Goal: Task Accomplishment & Management: Manage account settings

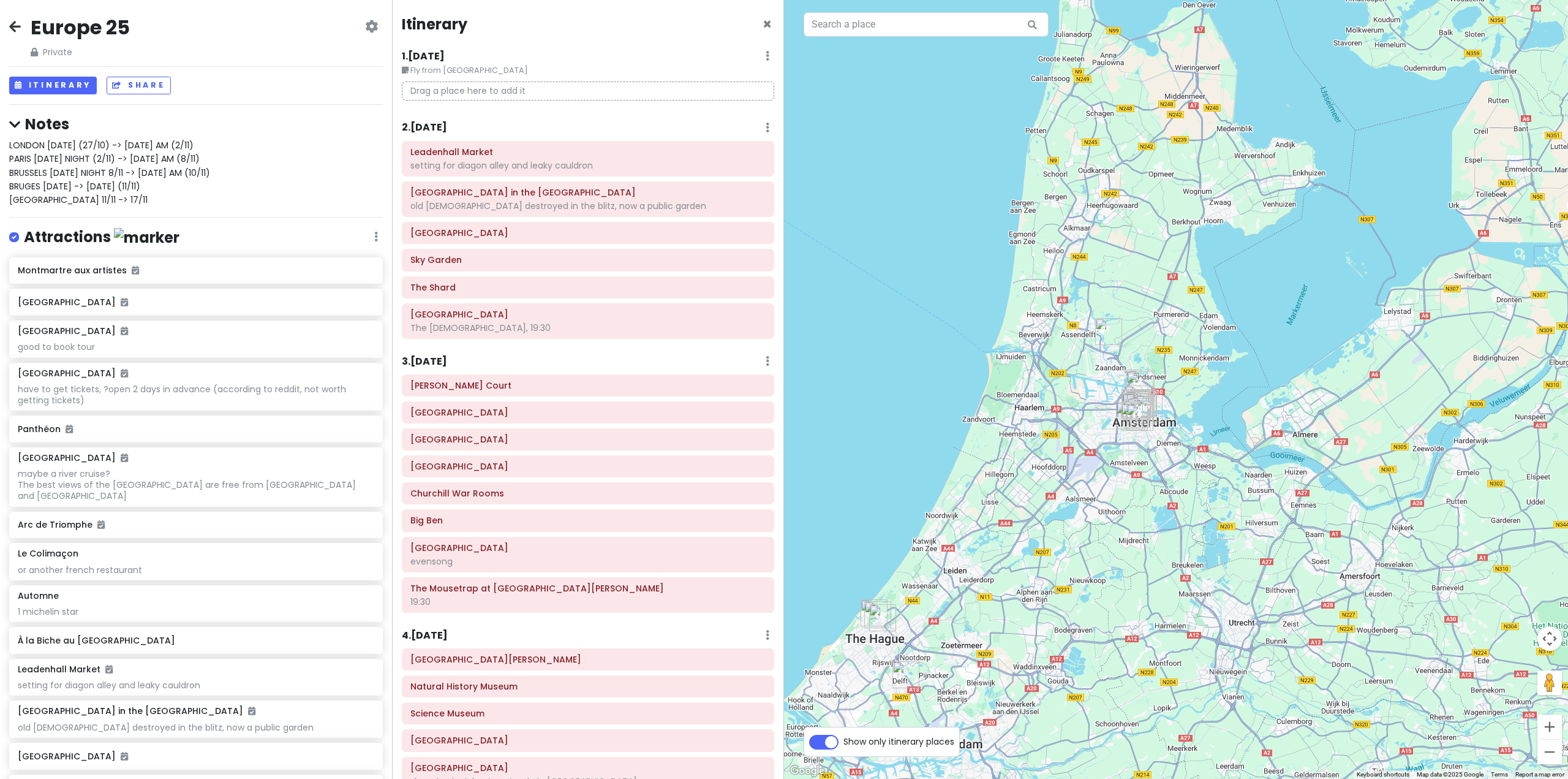
scroll to position [2730, 0]
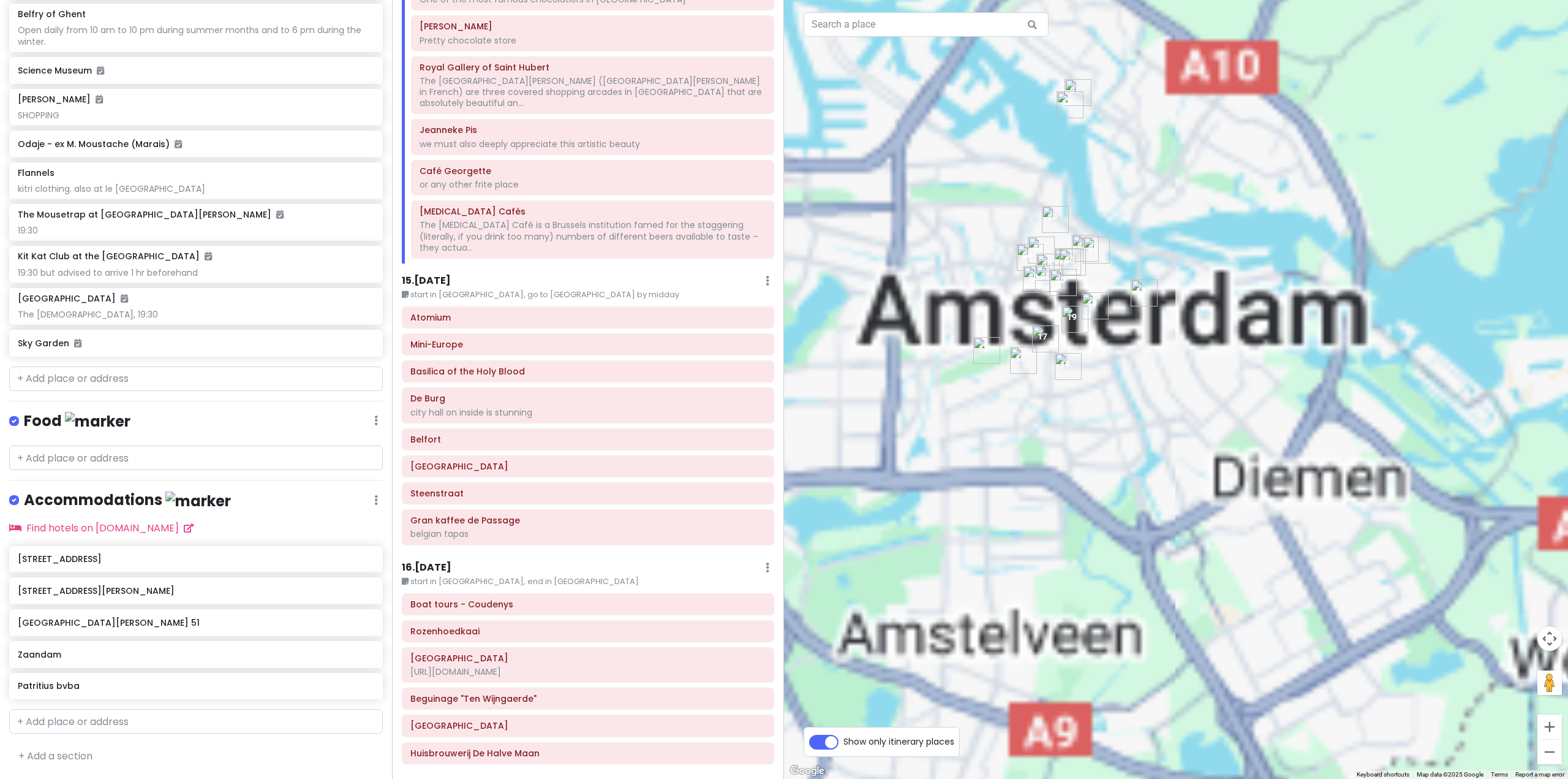
drag, startPoint x: 1033, startPoint y: 306, endPoint x: 1124, endPoint y: 442, distance: 163.6
click at [1124, 442] on div at bounding box center [1176, 389] width 784 height 779
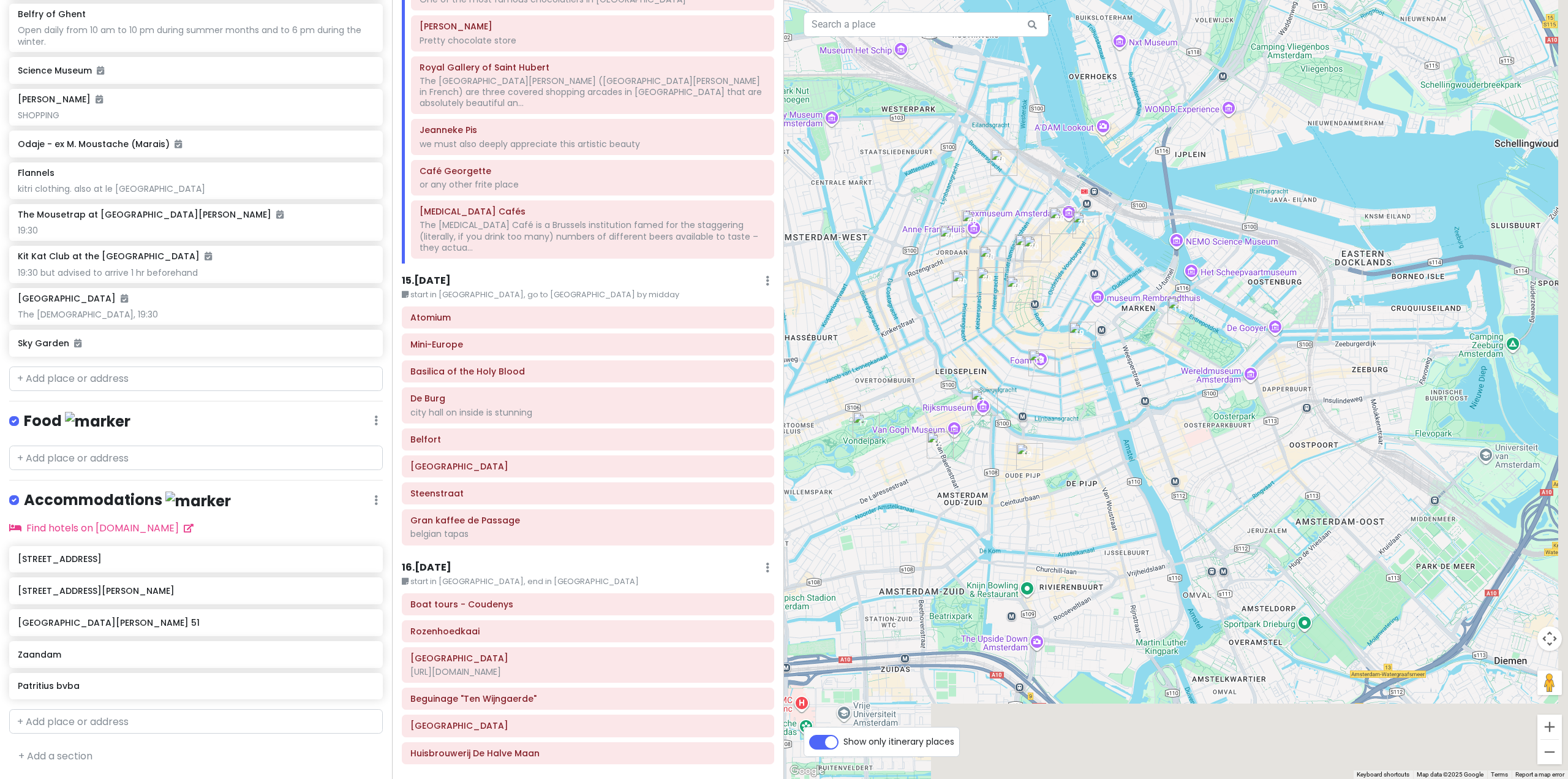
drag, startPoint x: 1240, startPoint y: 441, endPoint x: 1126, endPoint y: 360, distance: 139.8
click at [1126, 360] on div at bounding box center [1176, 389] width 784 height 779
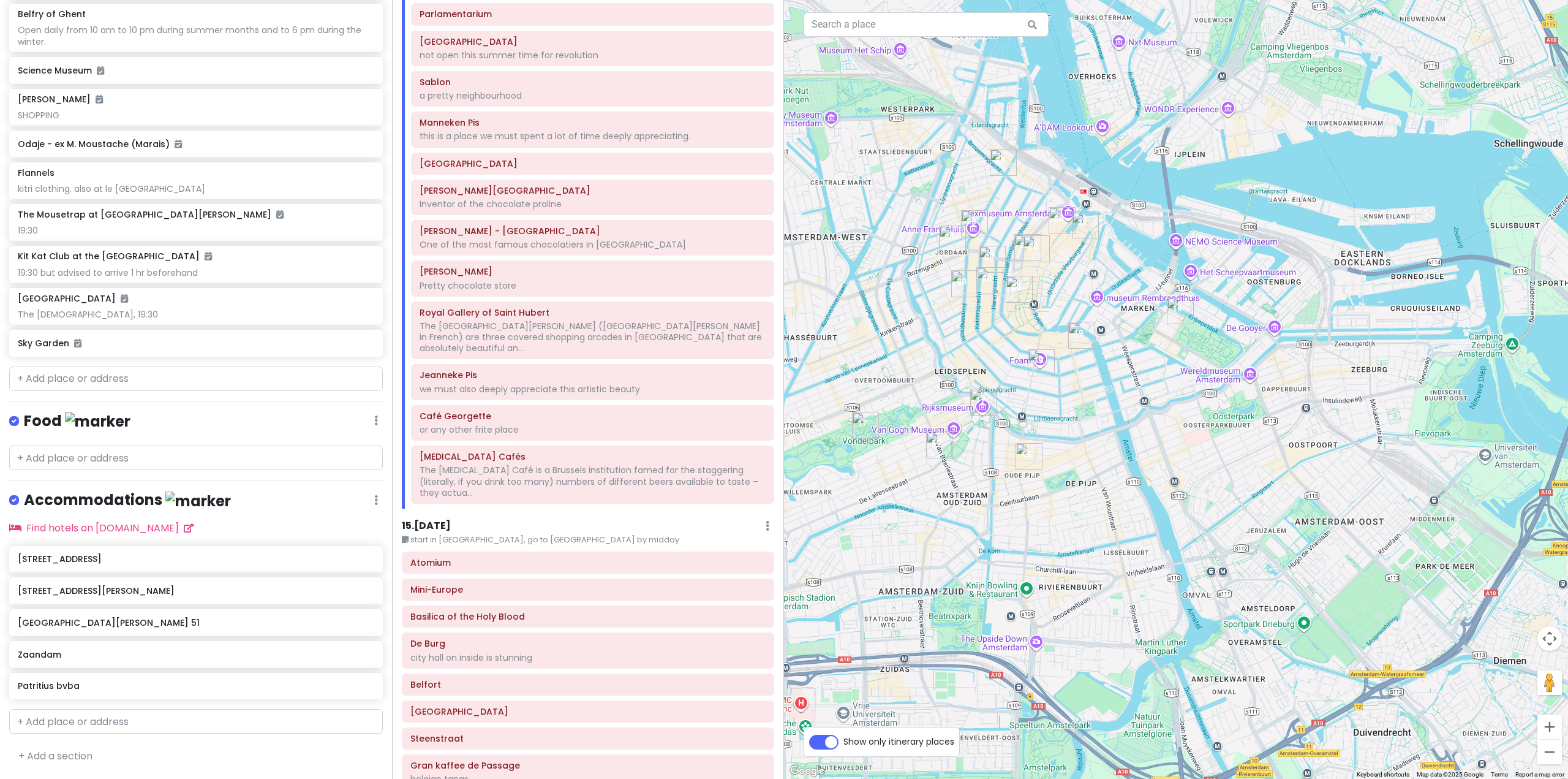
scroll to position [2363, 0]
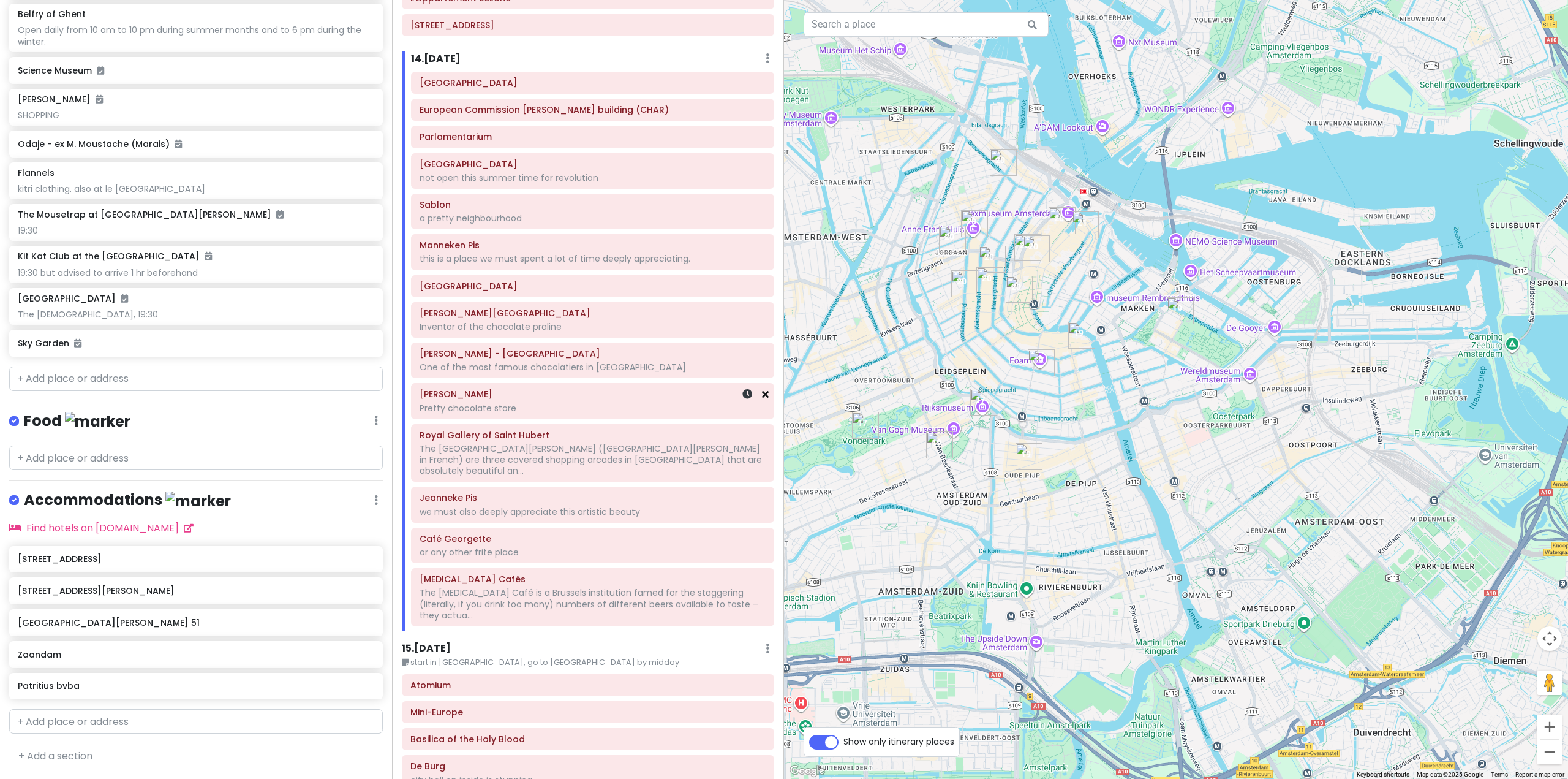
click at [762, 389] on icon at bounding box center [766, 394] width 7 height 10
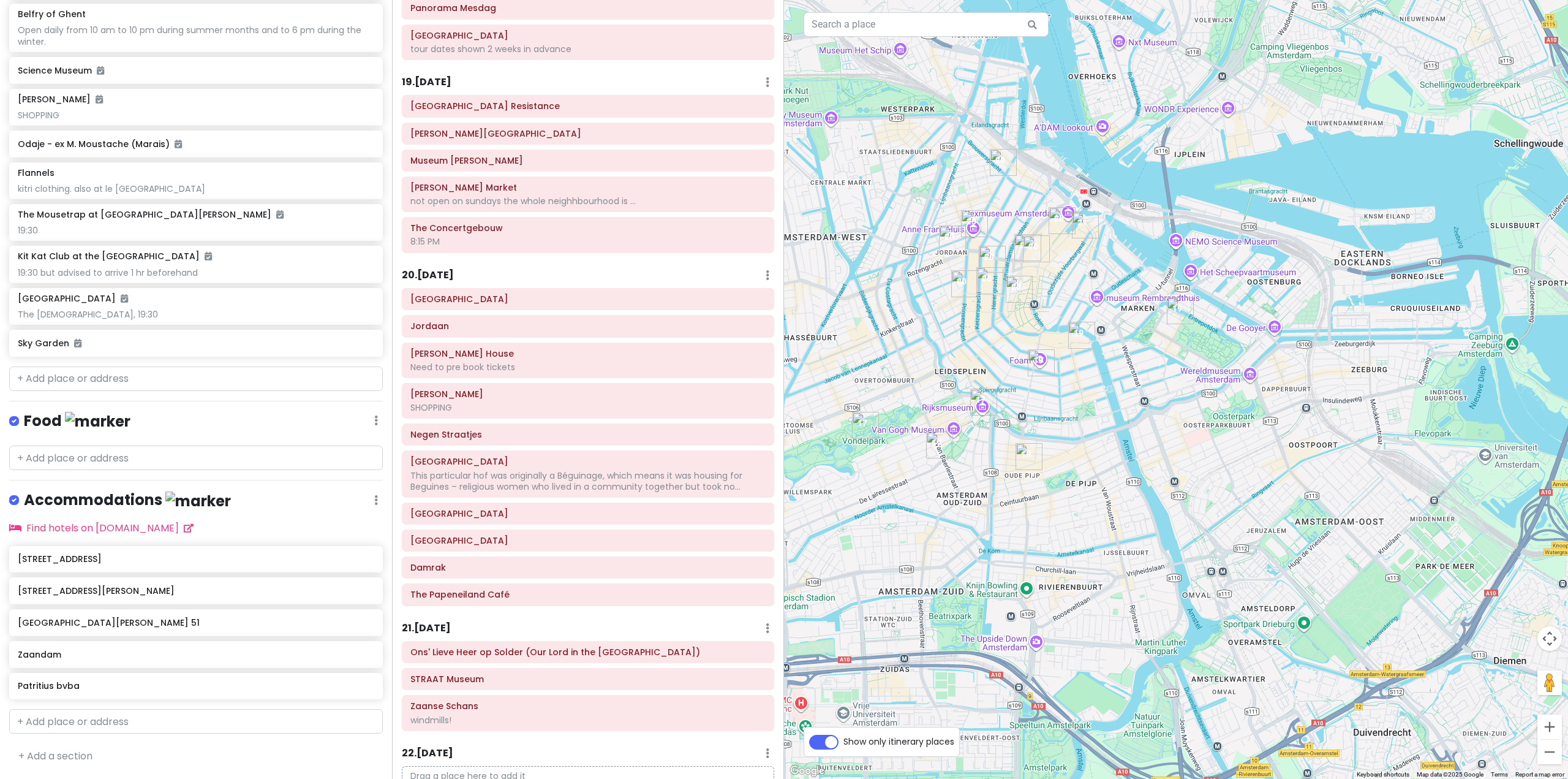
scroll to position [3773, 0]
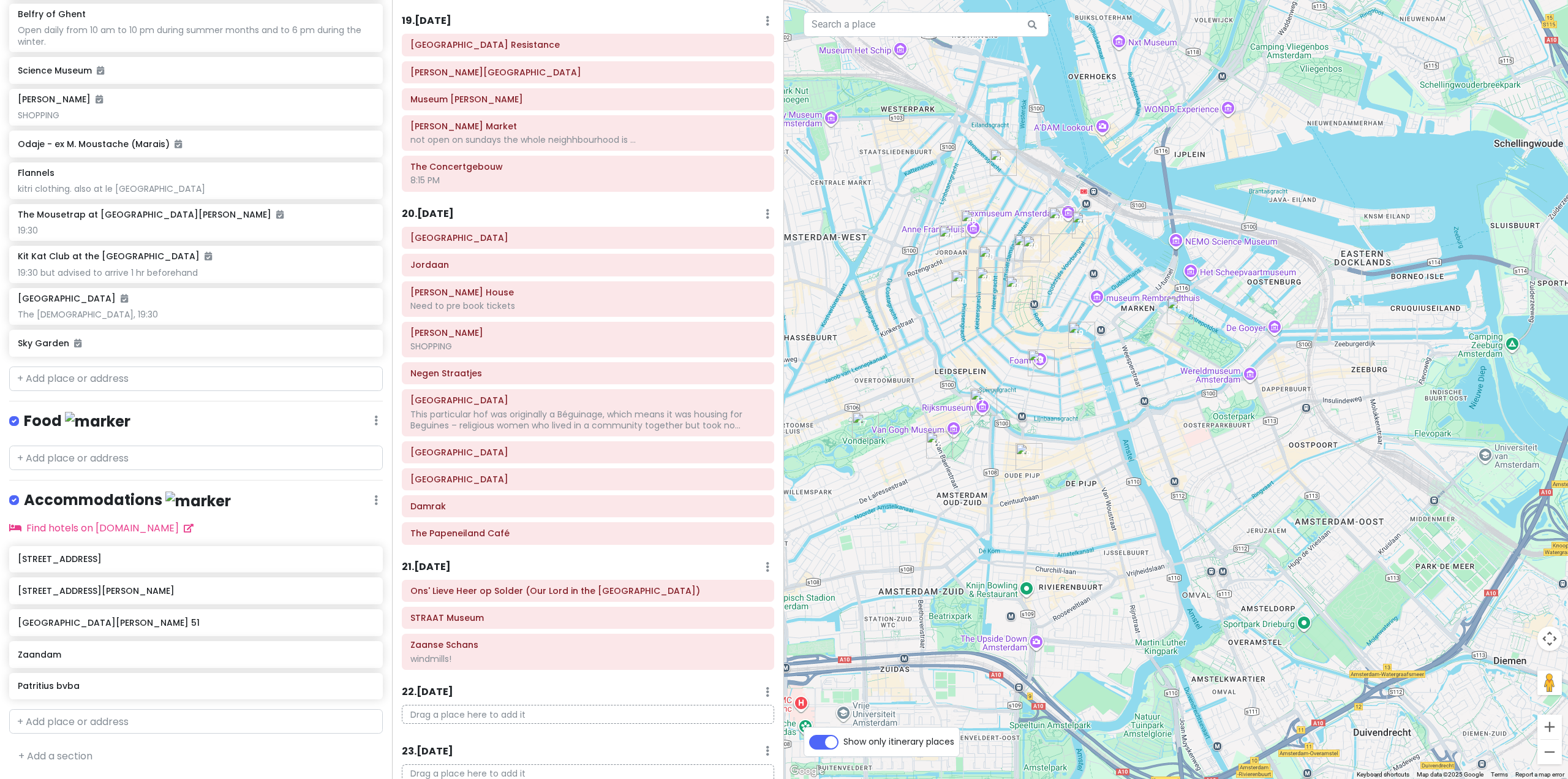
click at [450, 561] on h6 "21 . Sun 11/16" at bounding box center [427, 567] width 49 height 13
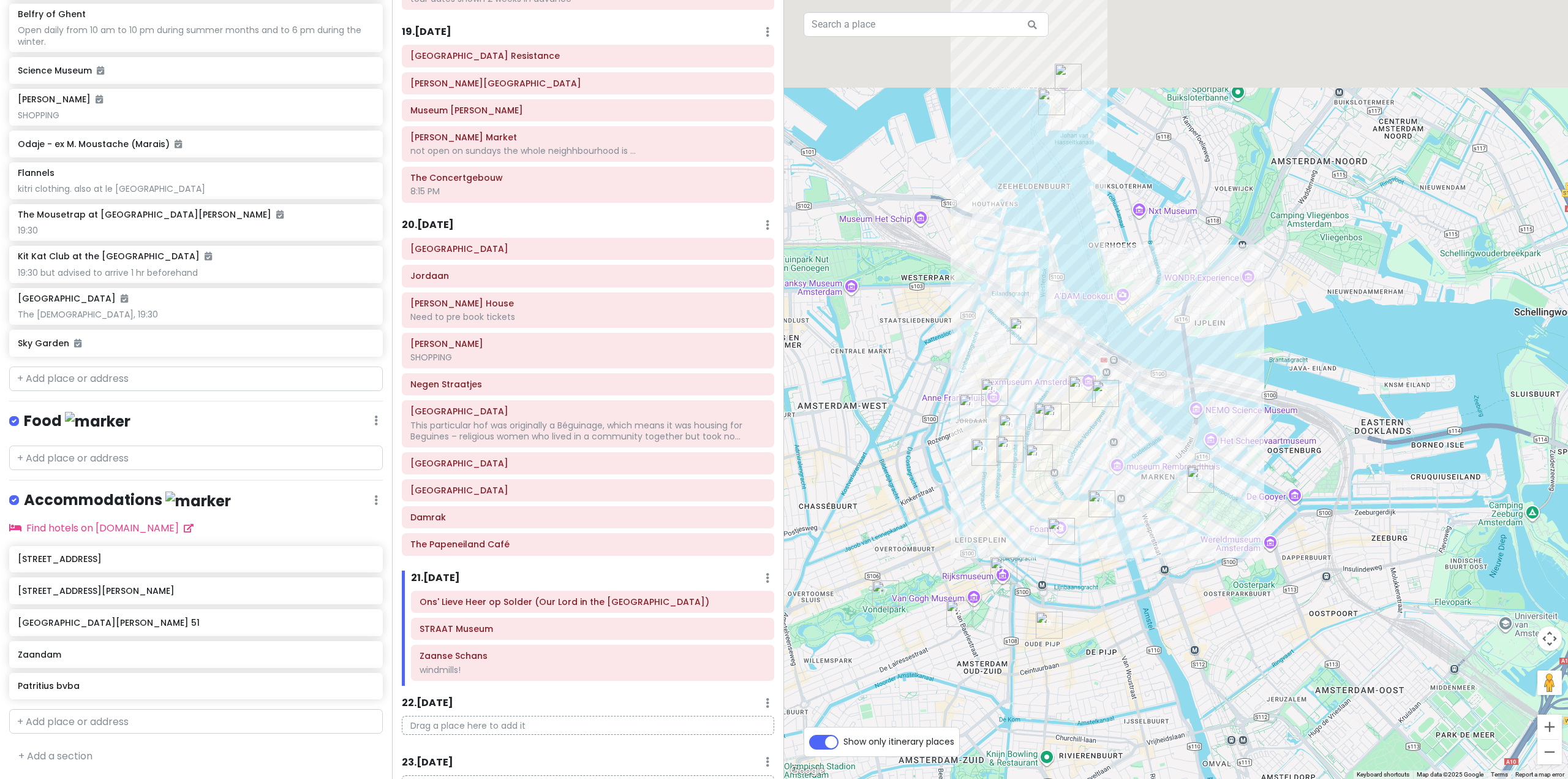
drag, startPoint x: 980, startPoint y: 497, endPoint x: 995, endPoint y: 695, distance: 198.6
click at [995, 695] on div at bounding box center [1176, 389] width 784 height 779
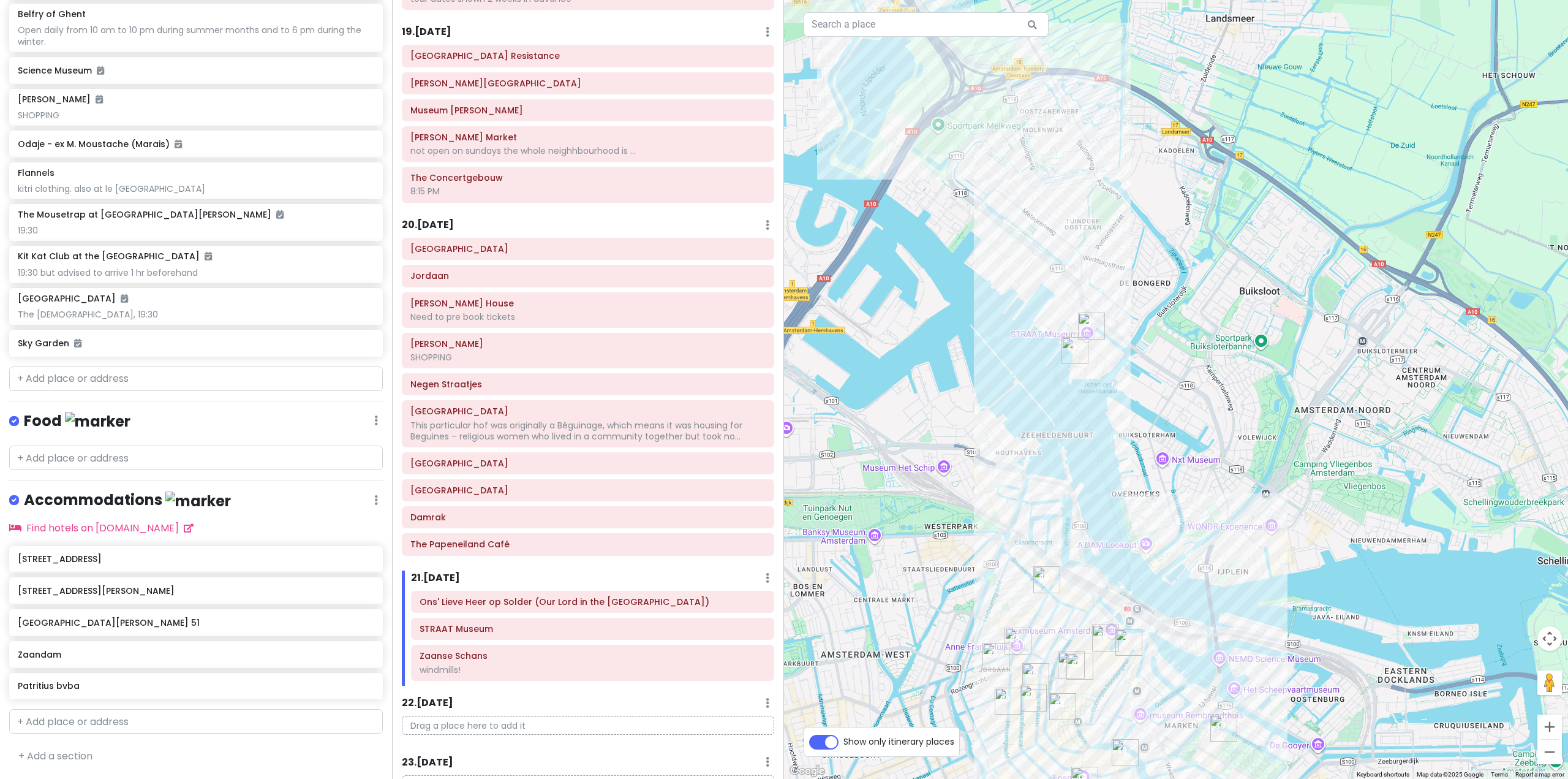
drag, startPoint x: 997, startPoint y: 429, endPoint x: 1016, endPoint y: 529, distance: 101.8
click at [1016, 529] on div at bounding box center [1176, 389] width 784 height 779
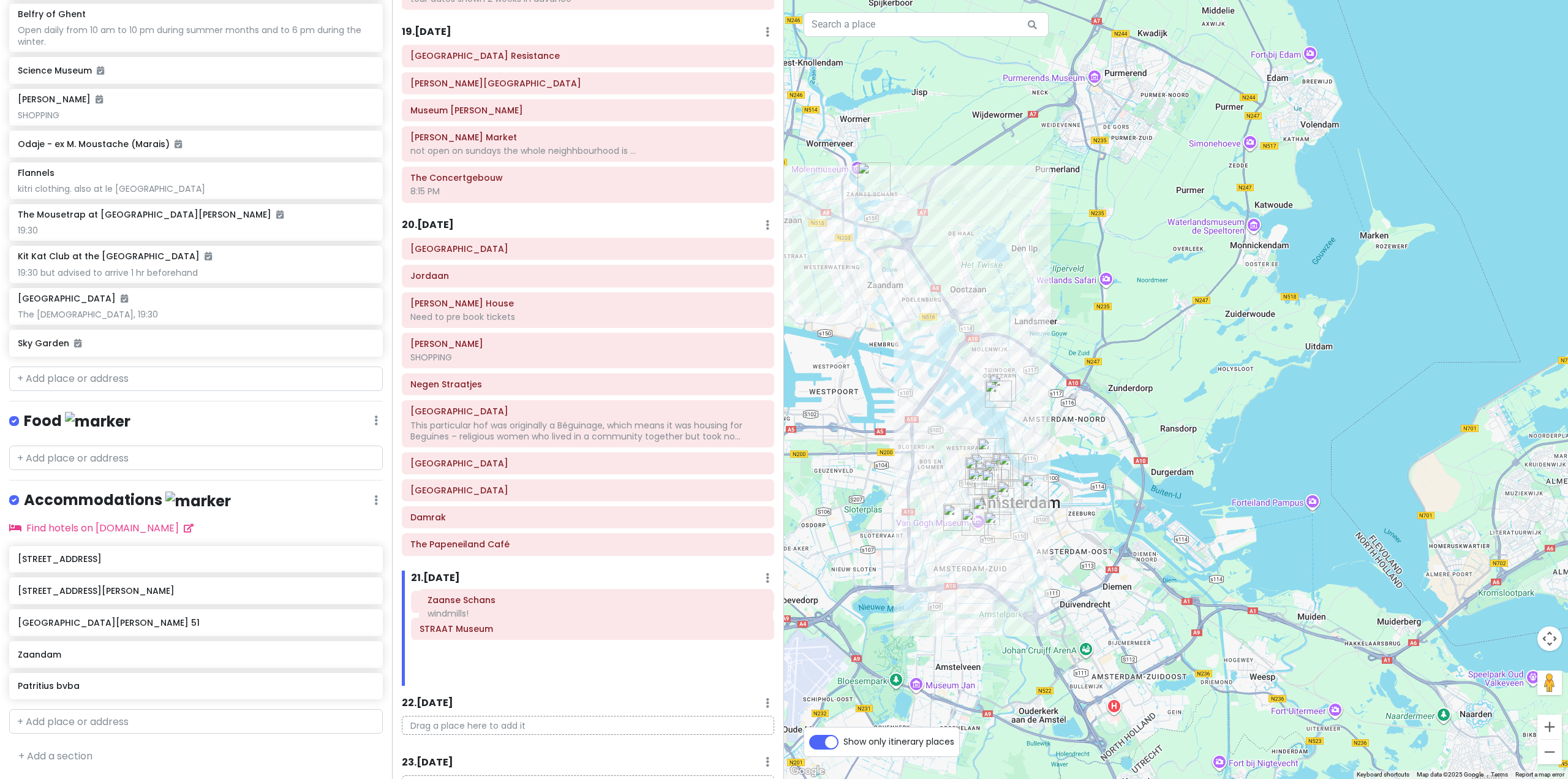
scroll to position [3766, 0]
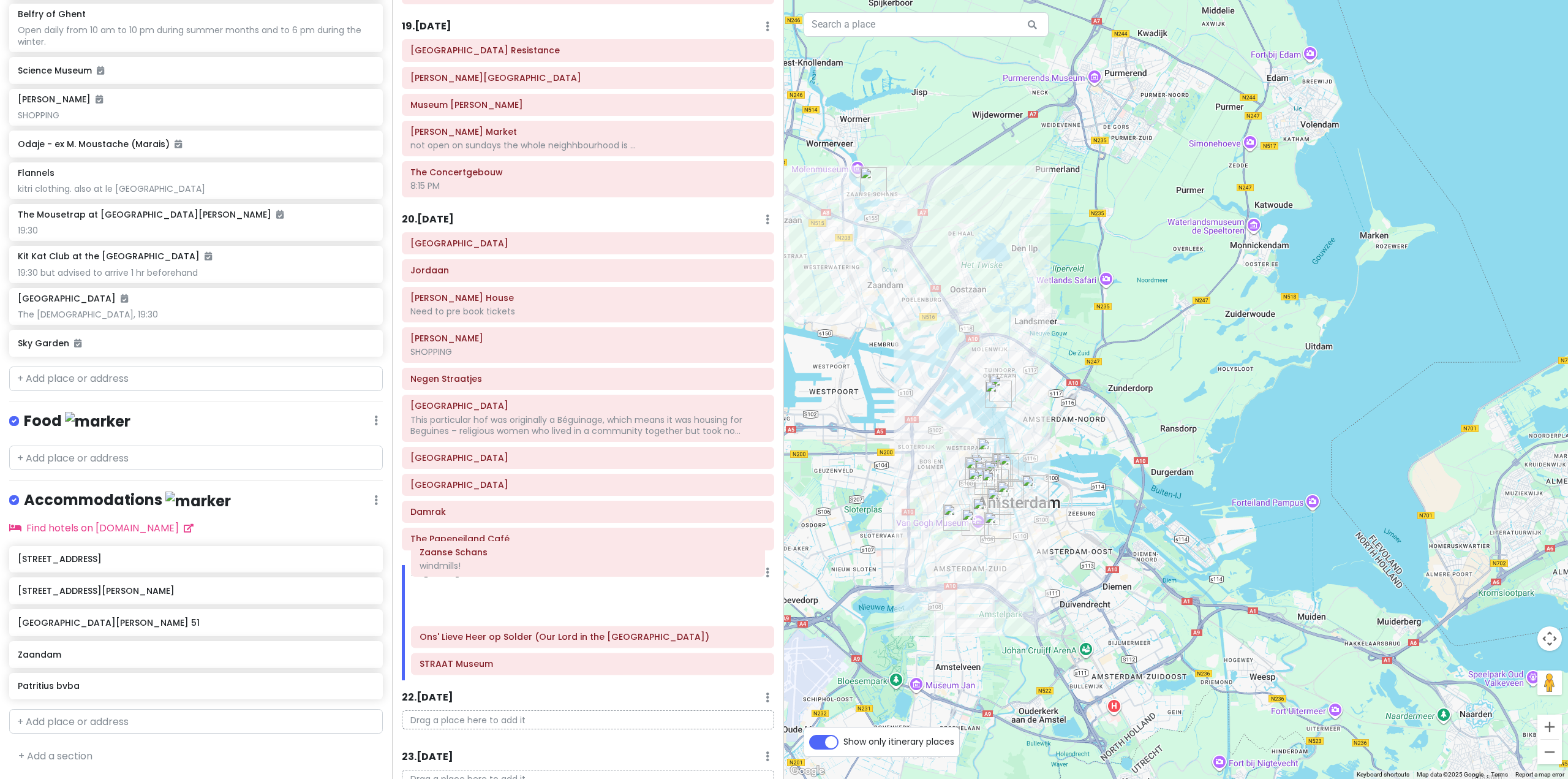
drag, startPoint x: 585, startPoint y: 646, endPoint x: 585, endPoint y: 581, distance: 65.0
click at [585, 585] on div "Ons' Lieve Heer op Solder (Our Lord in the Attic Museum) STRAAT Museum Zaanse S…" at bounding box center [593, 633] width 381 height 95
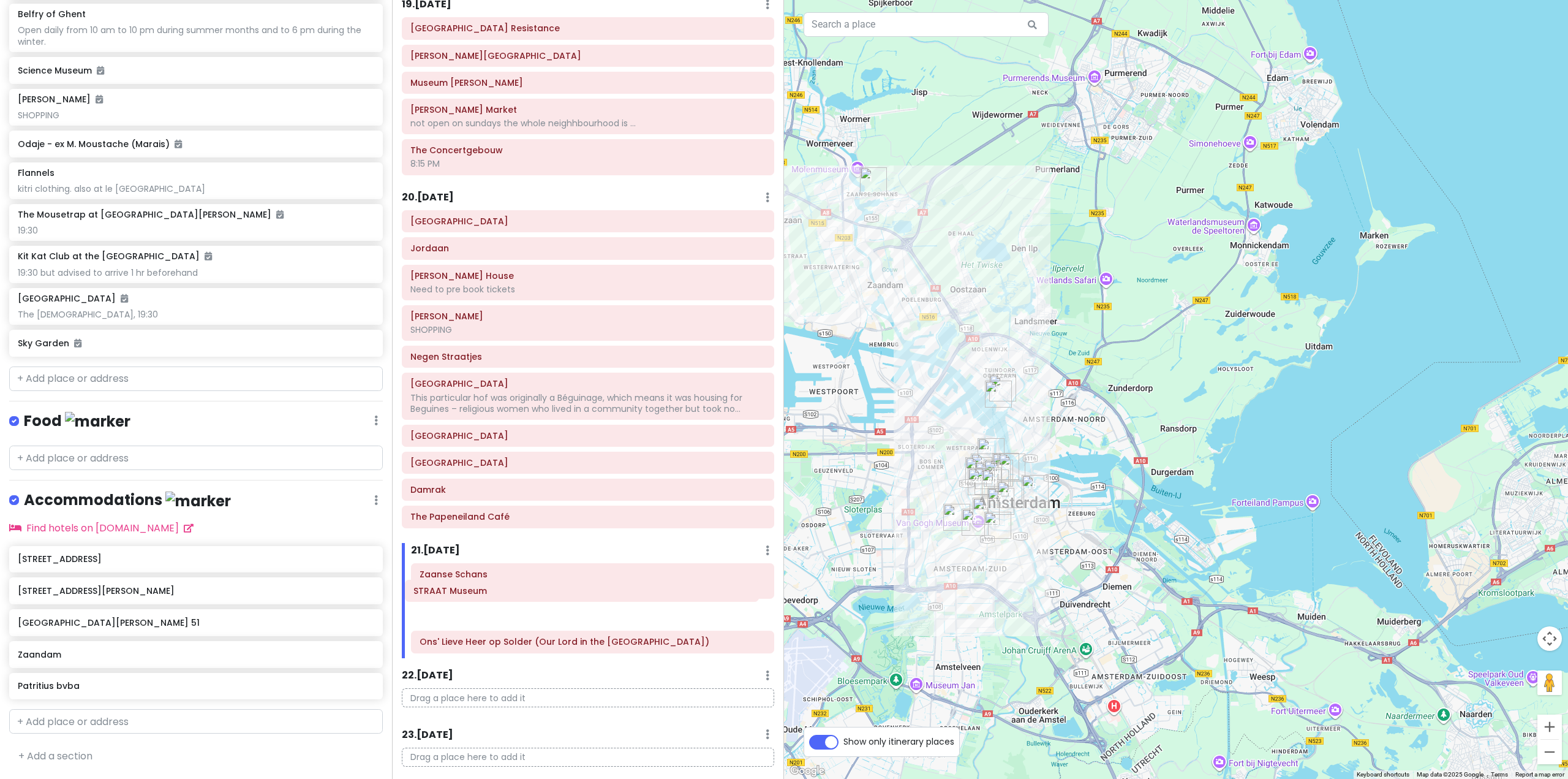
drag, startPoint x: 562, startPoint y: 635, endPoint x: 556, endPoint y: 595, distance: 40.4
click at [556, 595] on div "Zaanse Schans windmills! Ons' Lieve Heer op Solder (Our Lord in the Attic Museu…" at bounding box center [593, 610] width 381 height 95
drag, startPoint x: 563, startPoint y: 611, endPoint x: 564, endPoint y: 588, distance: 23.0
click at [564, 588] on div "Zaanse Schans windmills! Ons' Lieve Heer op Solder (Our Lord in the Attic Museu…" at bounding box center [593, 606] width 381 height 95
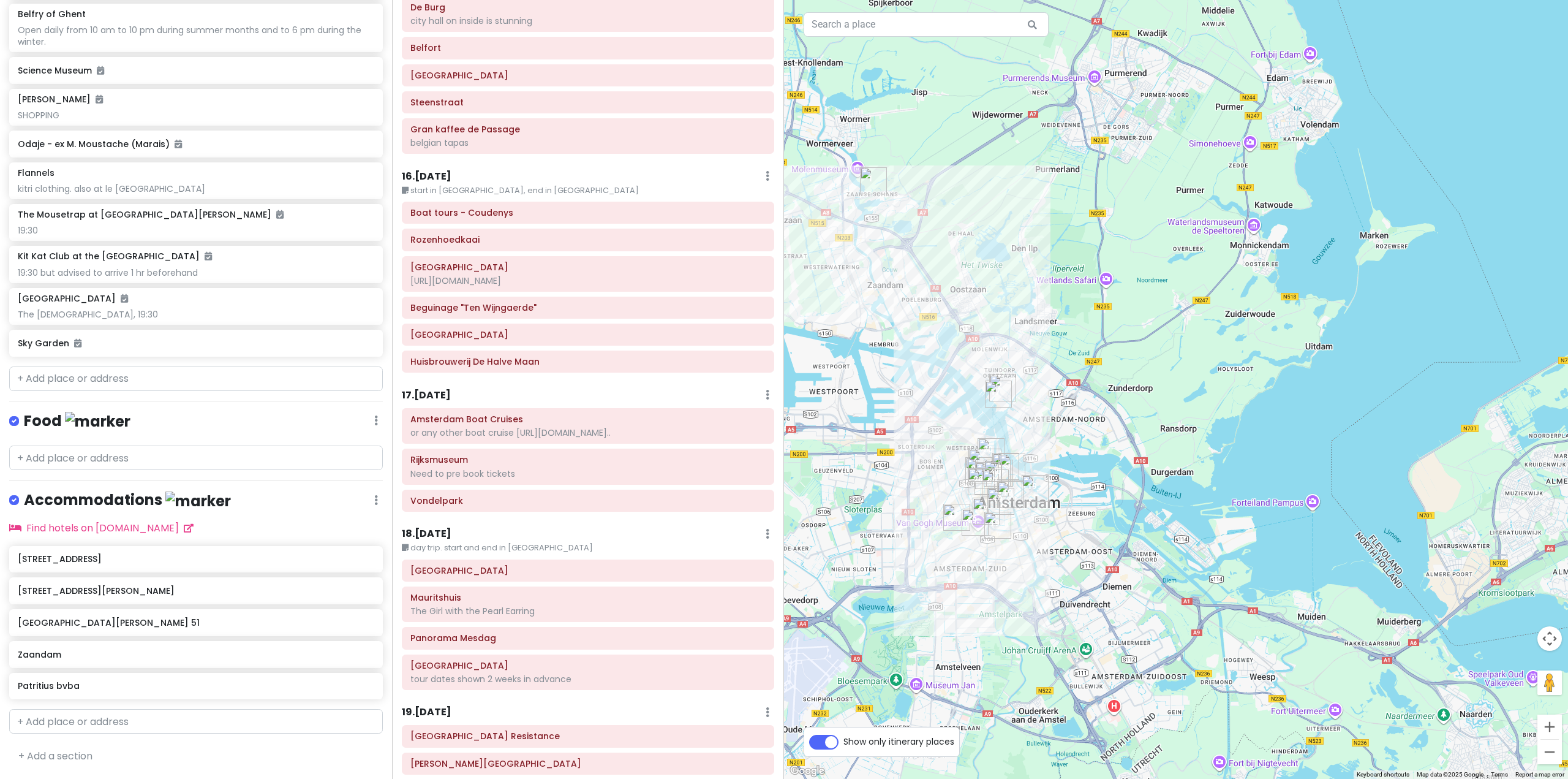
scroll to position [3058, 0]
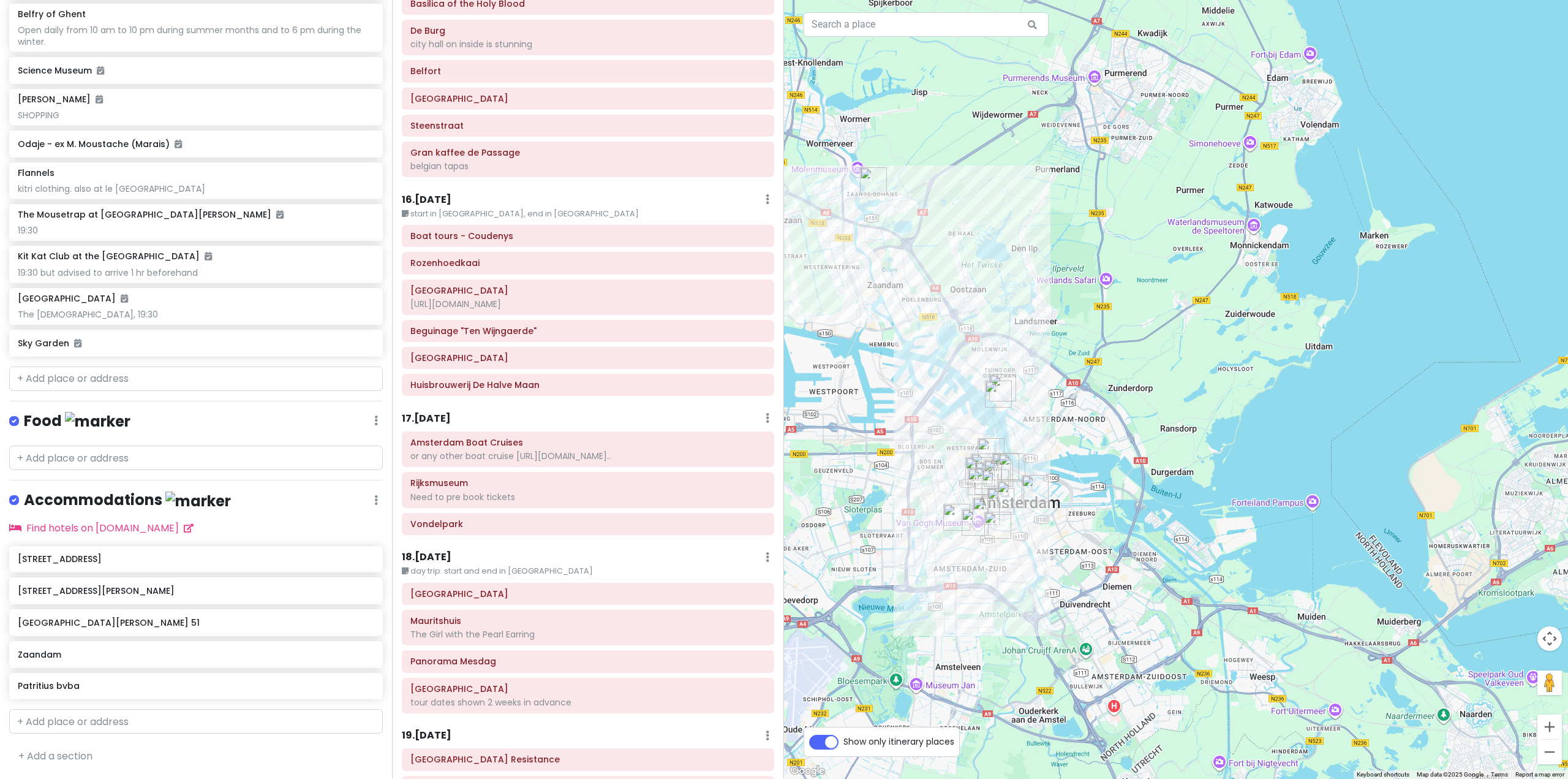
click at [433, 412] on h6 "17 . [DATE]" at bounding box center [427, 419] width 49 height 13
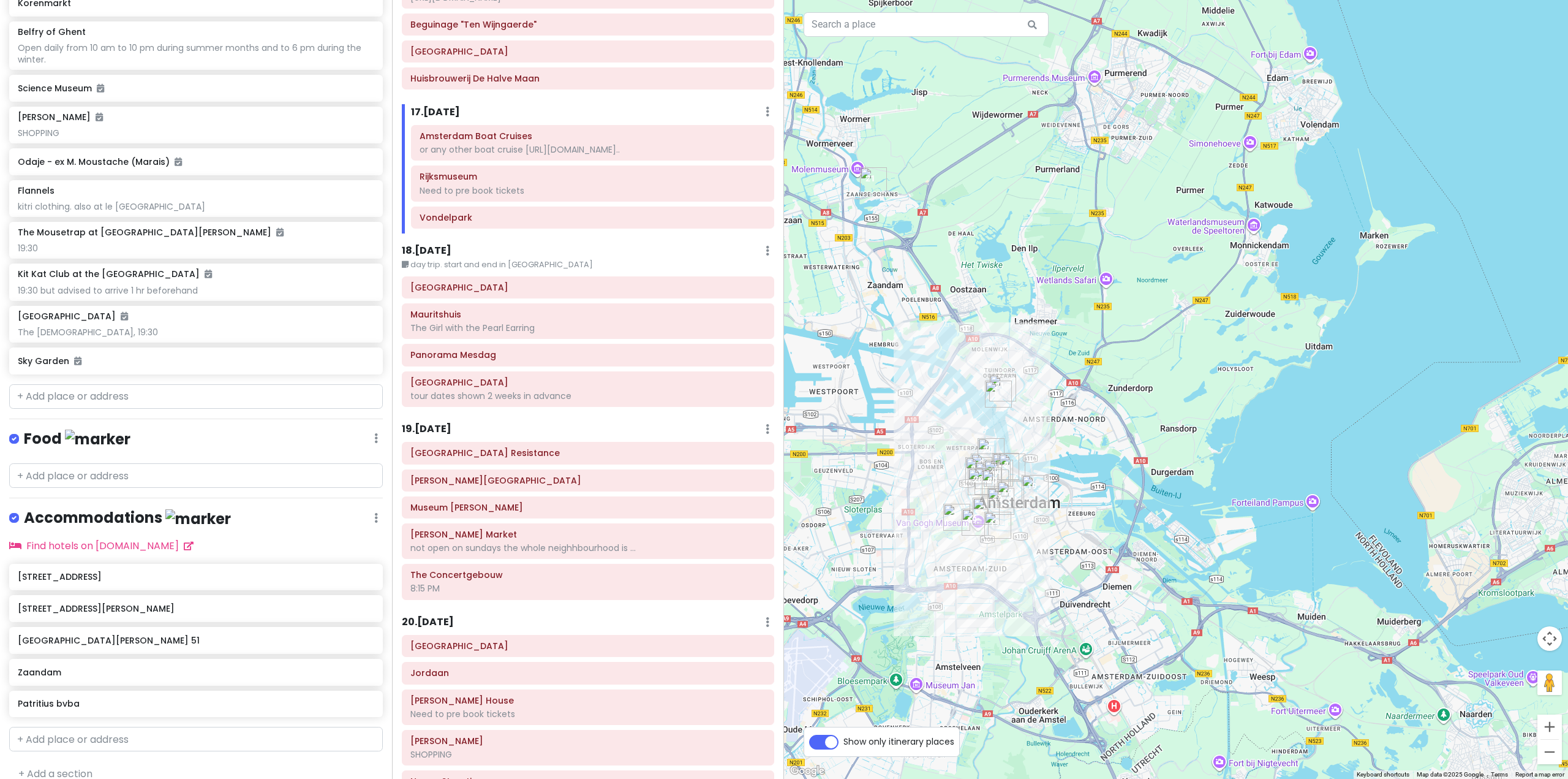
scroll to position [5867, 0]
click at [131, 411] on input "text" at bounding box center [195, 399] width 374 height 25
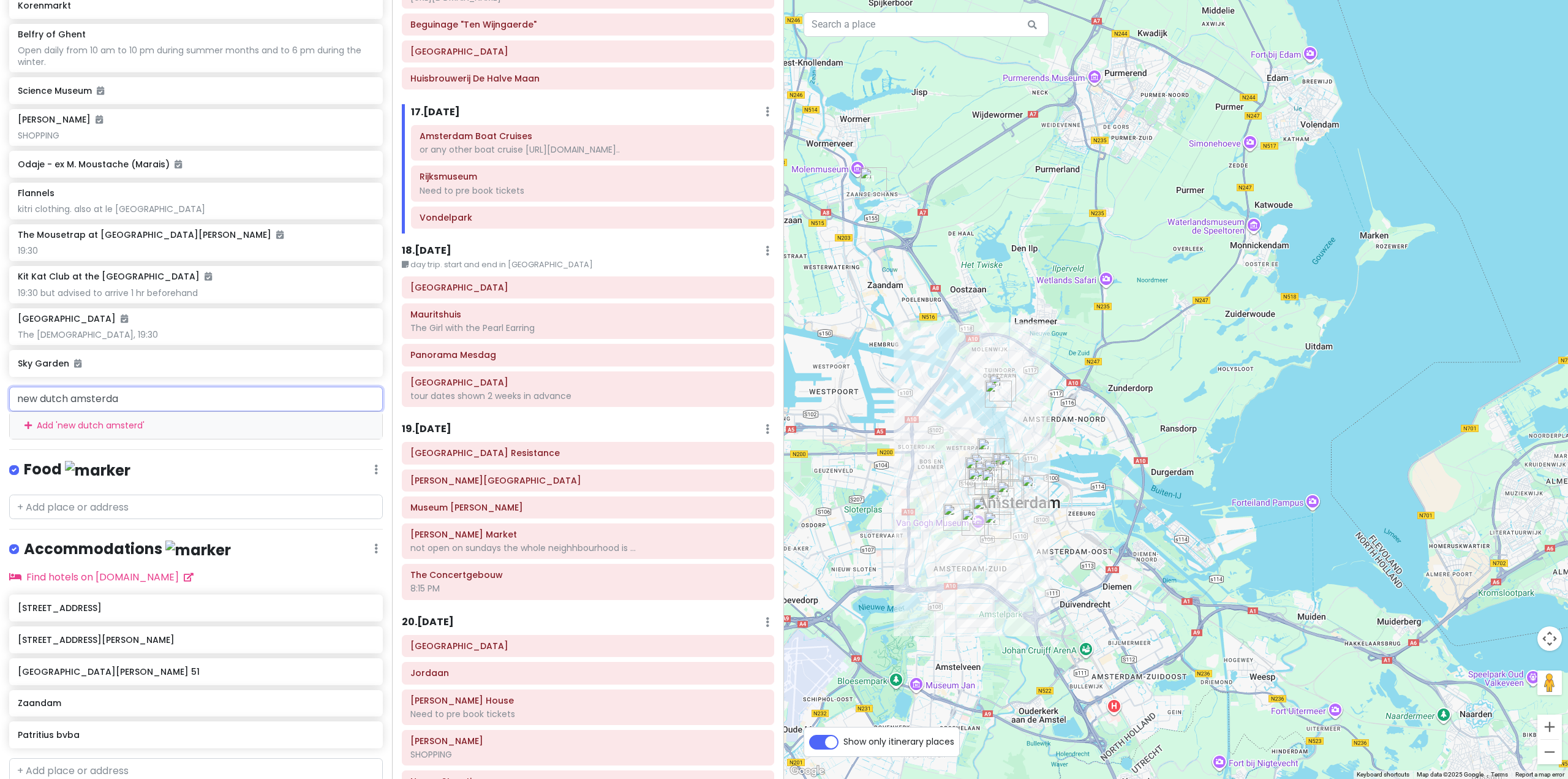
type input "new dutch amsterdam"
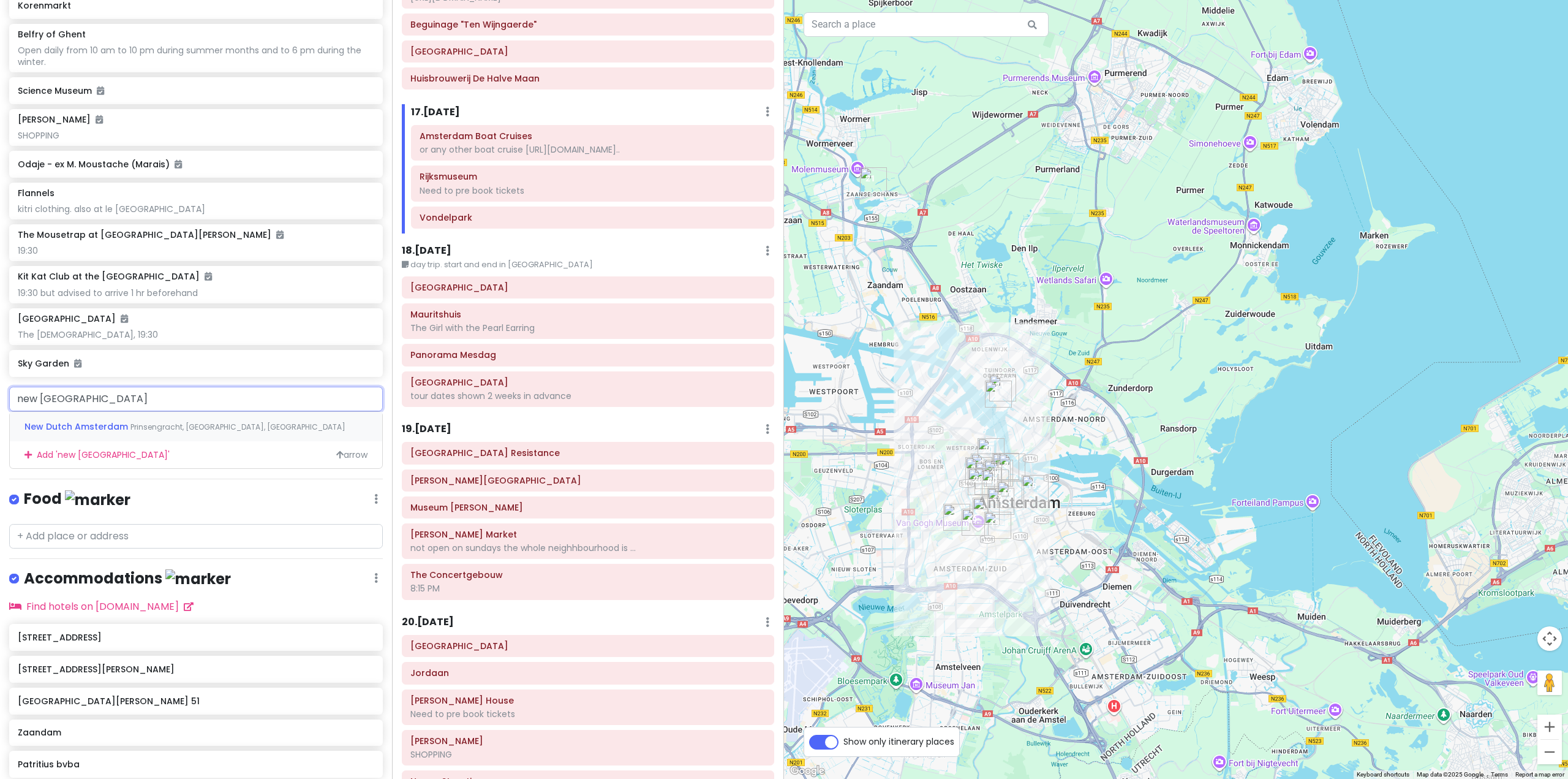
click at [182, 432] on span "Prinsengracht, Amsterdam, Netherlands" at bounding box center [238, 426] width 215 height 10
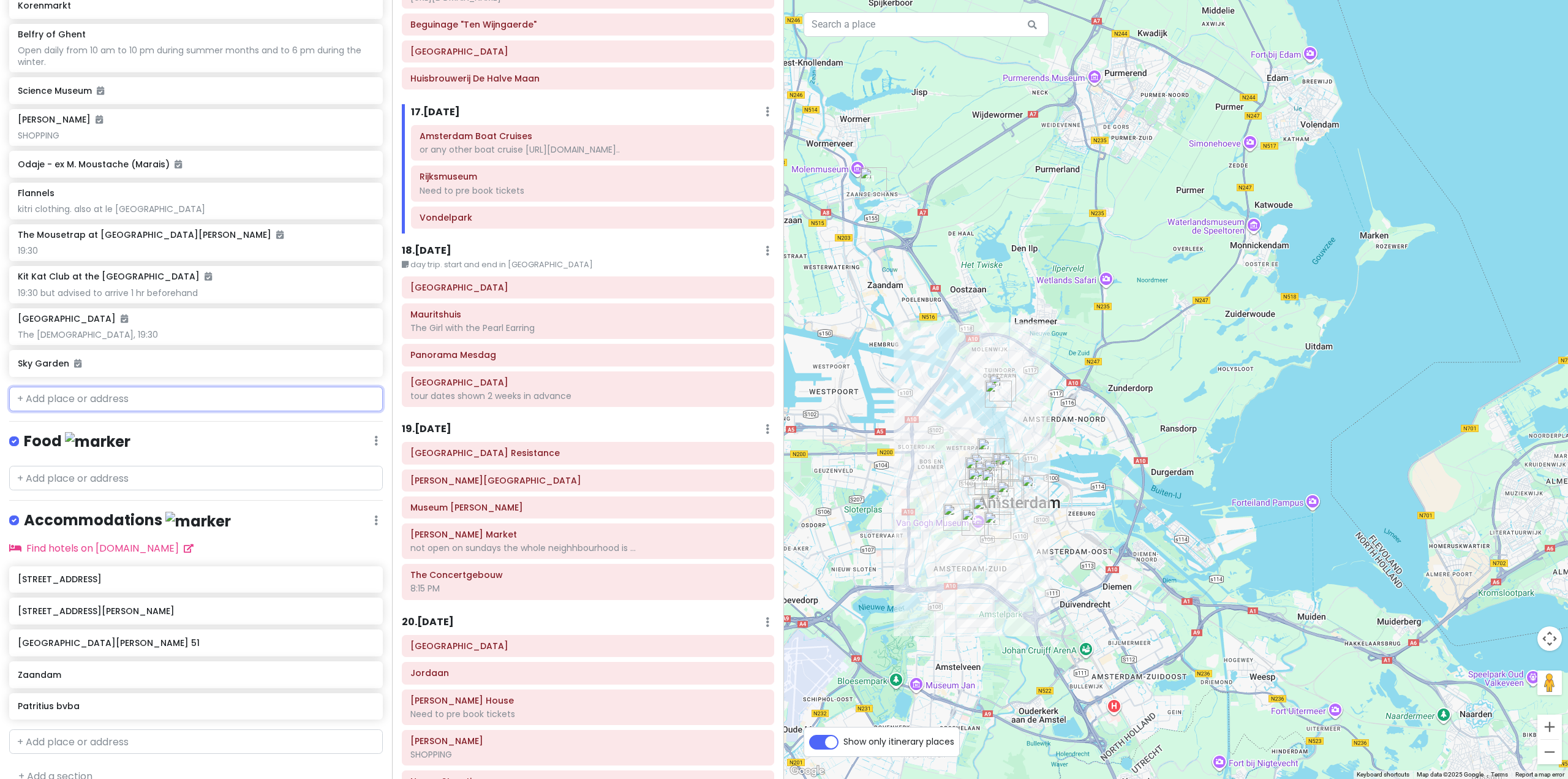
scroll to position [5898, 0]
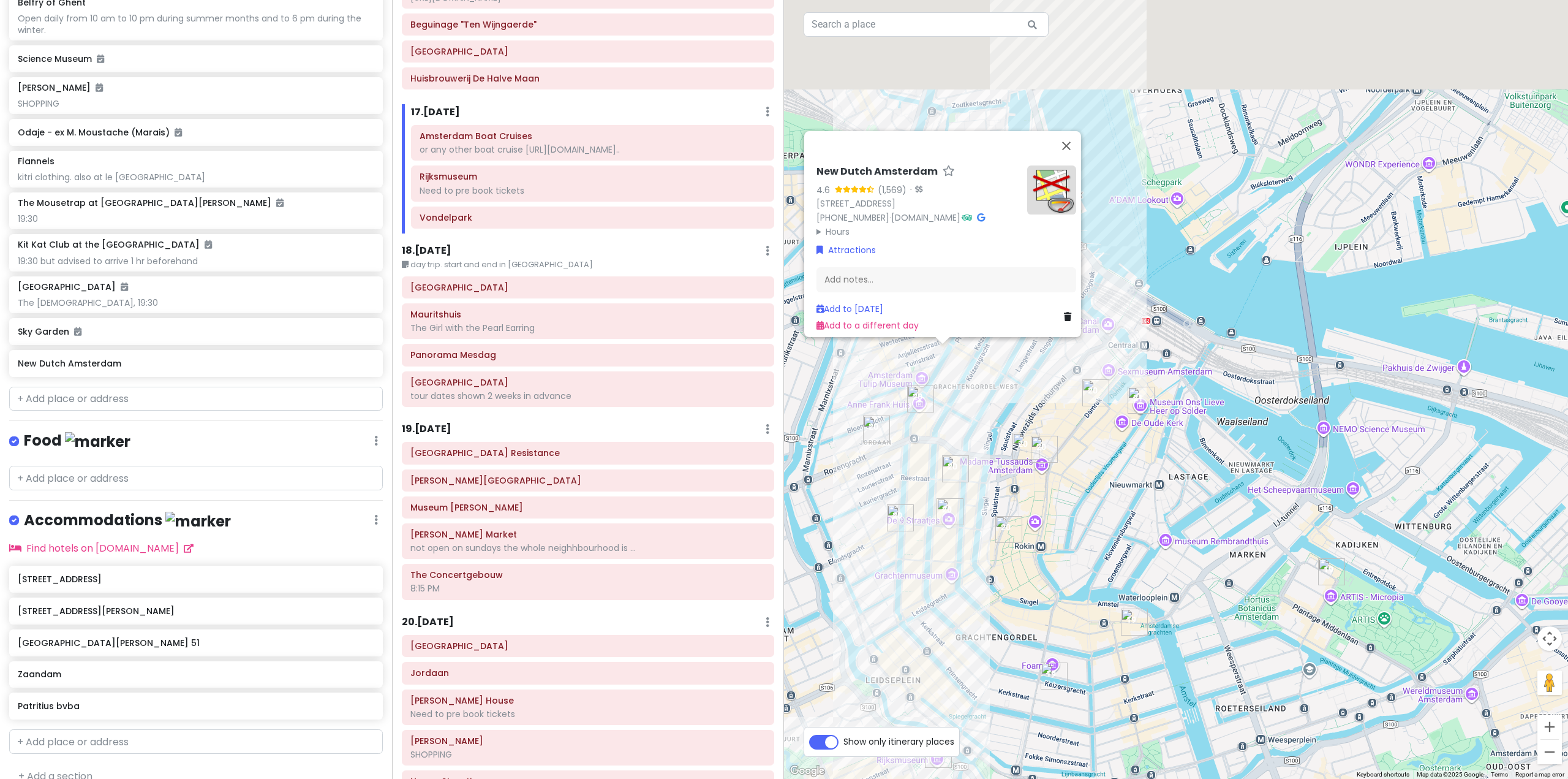
drag, startPoint x: 1044, startPoint y: 388, endPoint x: 1104, endPoint y: 509, distance: 135.1
click at [1104, 509] on div "New Dutch Amsterdam 4.6 (1,569) · Prinsengracht 60-62, 1015 DX Amsterdam, Nethe…" at bounding box center [1176, 389] width 784 height 779
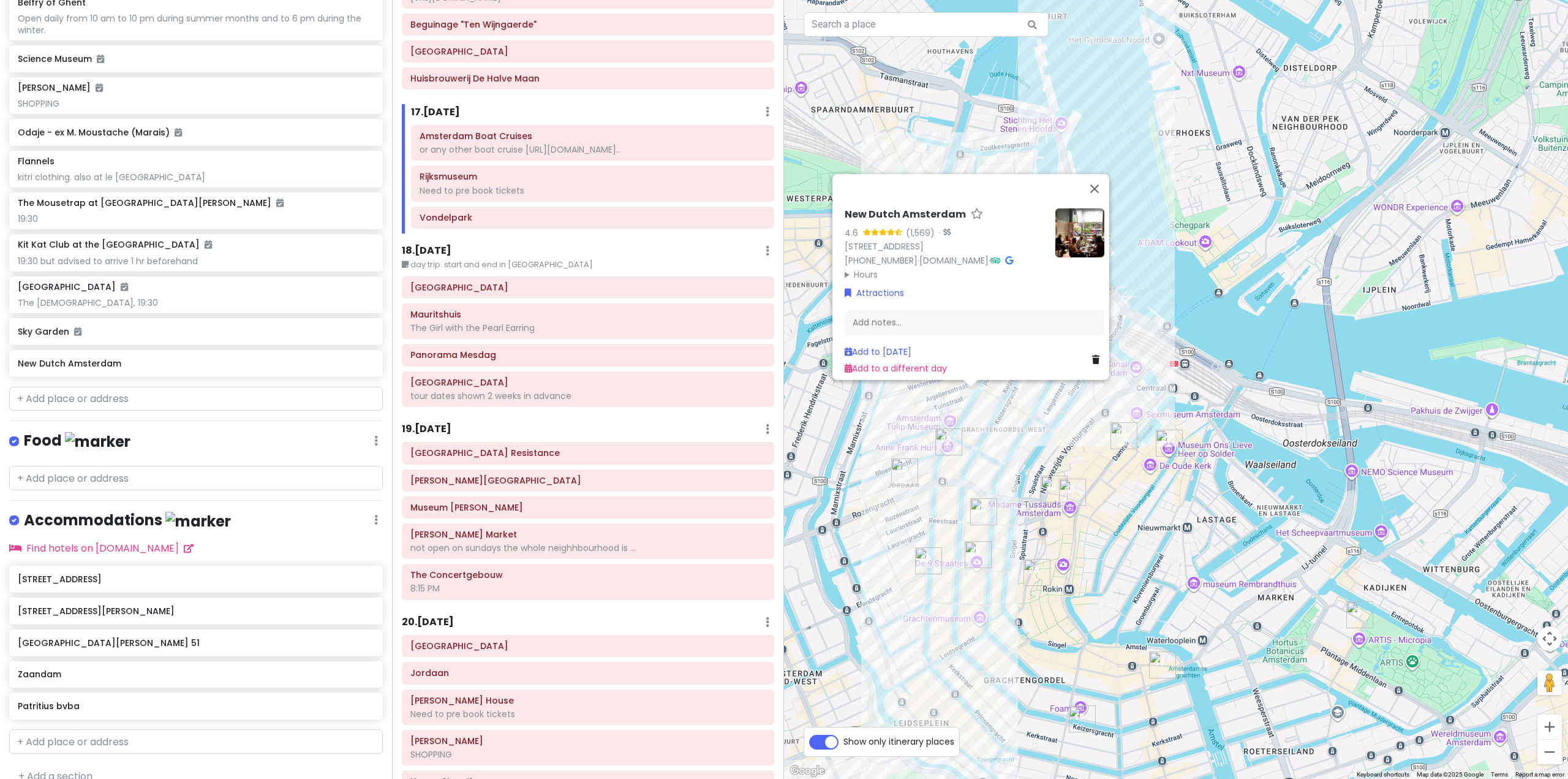
click at [971, 391] on img "New Dutch Amsterdam" at bounding box center [971, 391] width 10 height 10
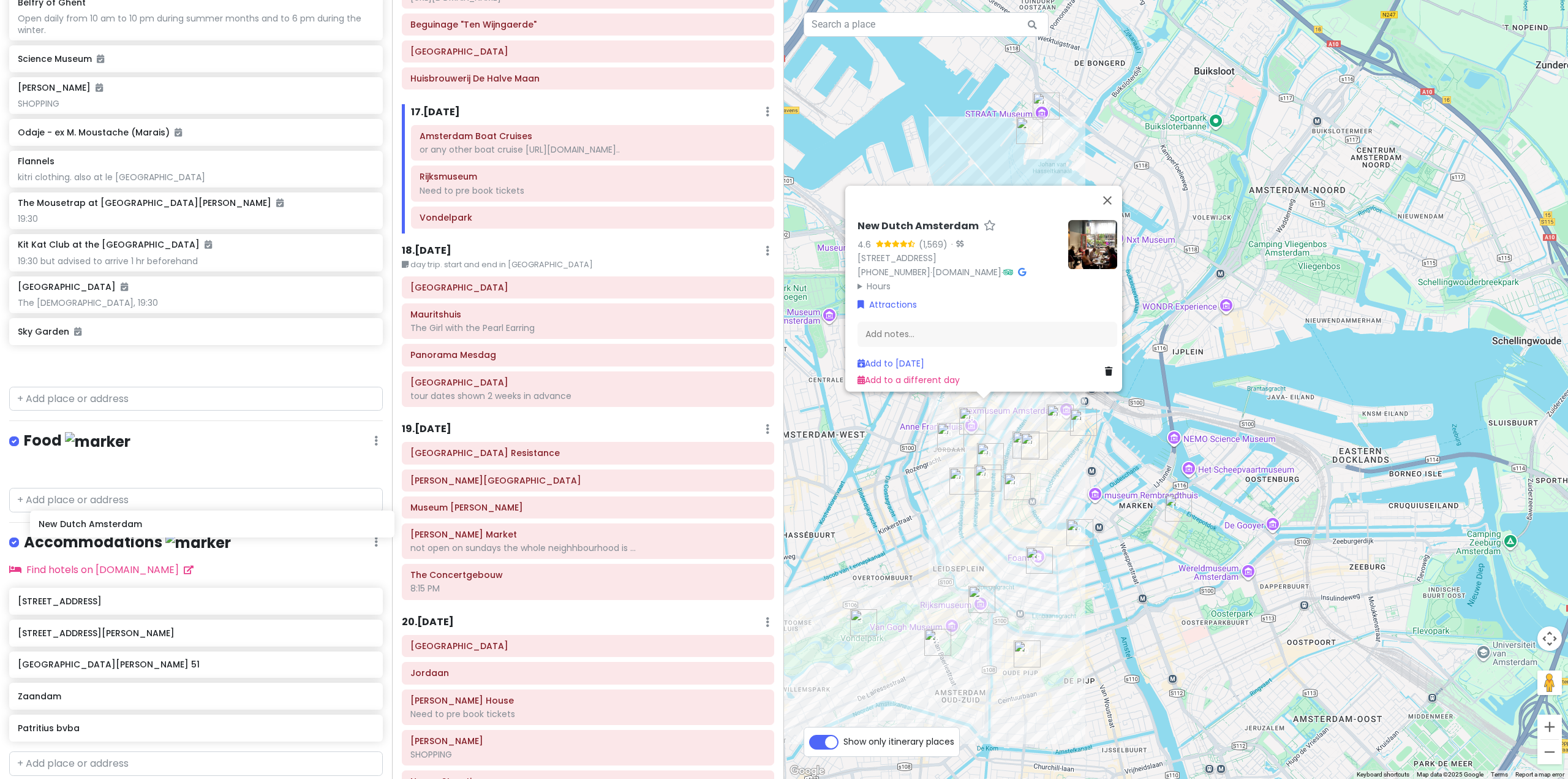
drag, startPoint x: 165, startPoint y: 408, endPoint x: 185, endPoint y: 525, distance: 118.7
click at [185, 525] on div "Europe 25 Private Change Dates Make a Copy Delete Trip Go Pro ⚡️ Give Feedback …" at bounding box center [195, 389] width 392 height 779
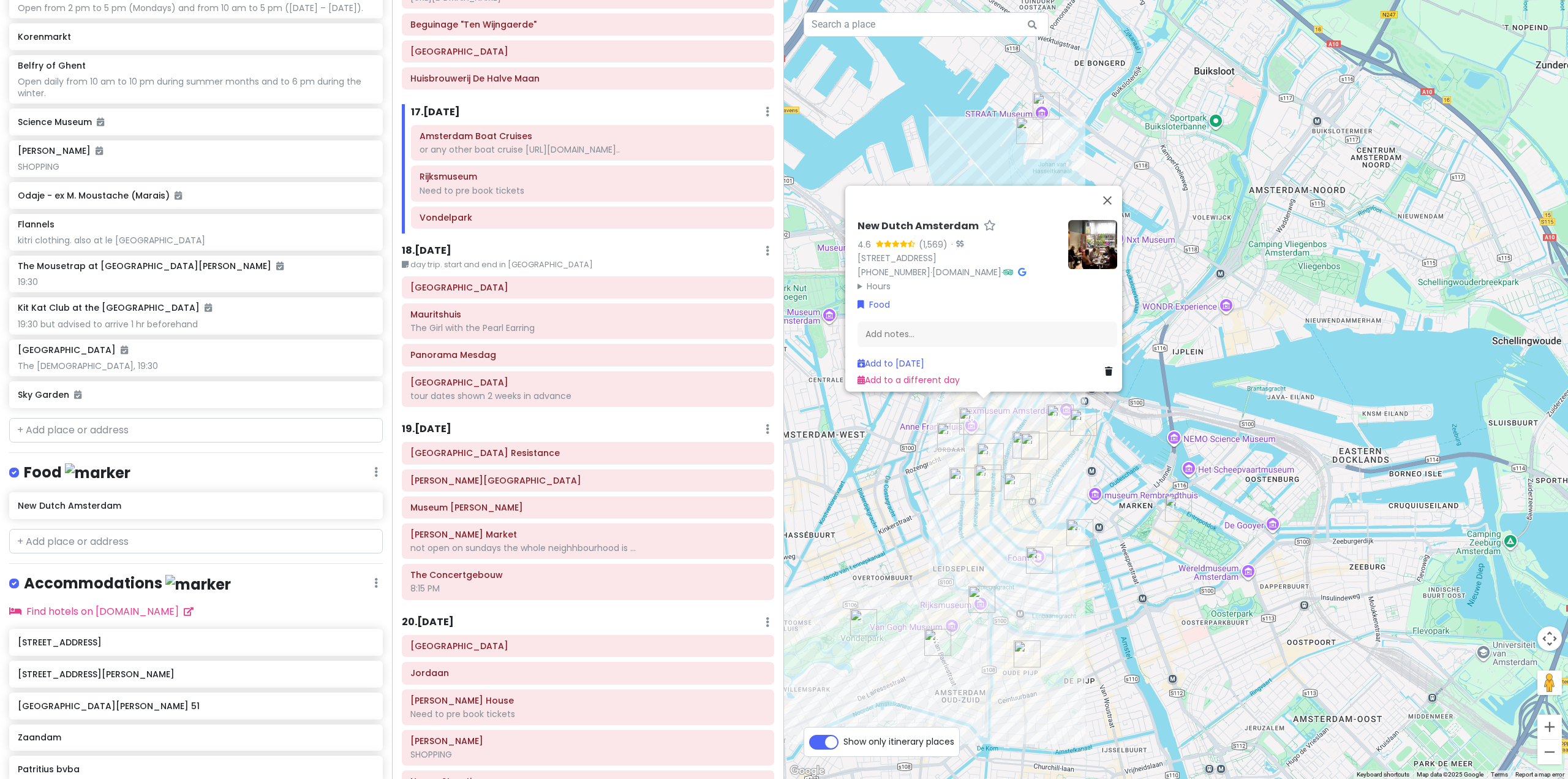
scroll to position [5835, 0]
click at [1166, 529] on div "To navigate, press the arrow keys. New Dutch Amsterdam 4.6 (1,569) · Prinsengra…" at bounding box center [1176, 389] width 784 height 779
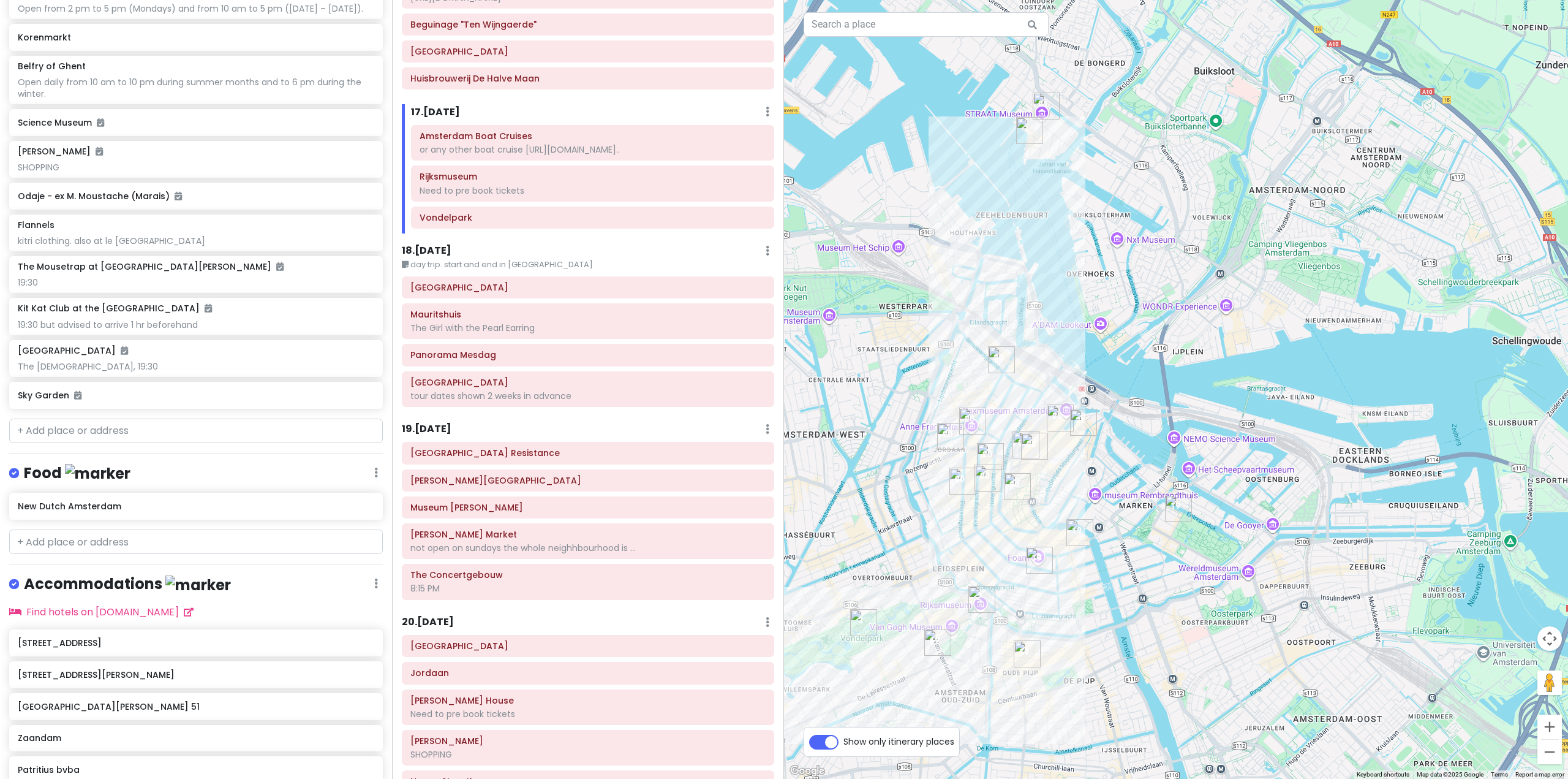
click at [932, 373] on div at bounding box center [1176, 389] width 784 height 779
click at [977, 404] on div at bounding box center [1176, 389] width 784 height 779
click at [985, 404] on img "New Dutch Amsterdam" at bounding box center [984, 403] width 10 height 10
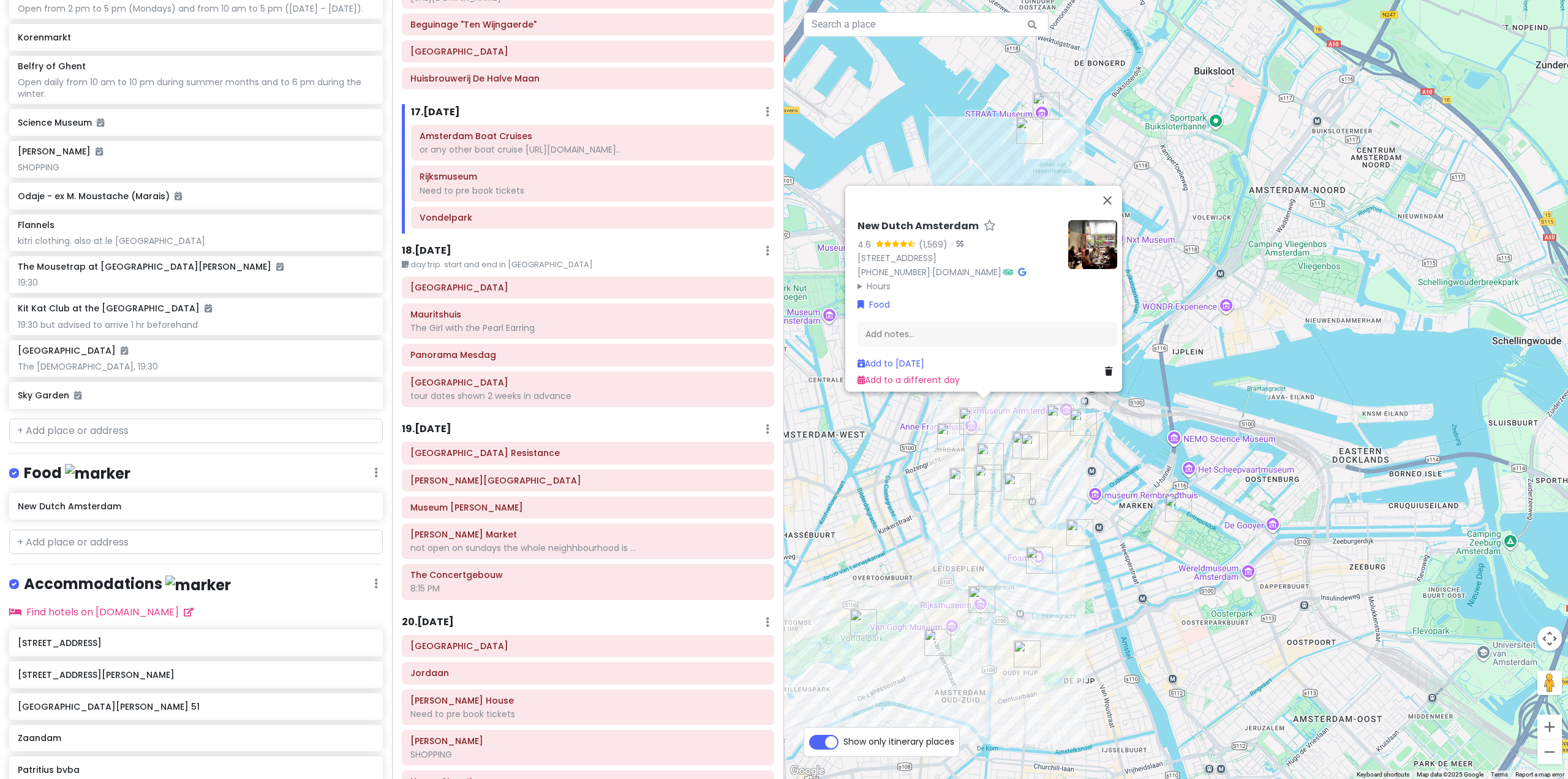
click at [1021, 544] on div "New Dutch Amsterdam 4.6 (1,569) · Prinsengracht 60-62, 1015 DX Amsterdam, Nethe…" at bounding box center [1176, 389] width 784 height 779
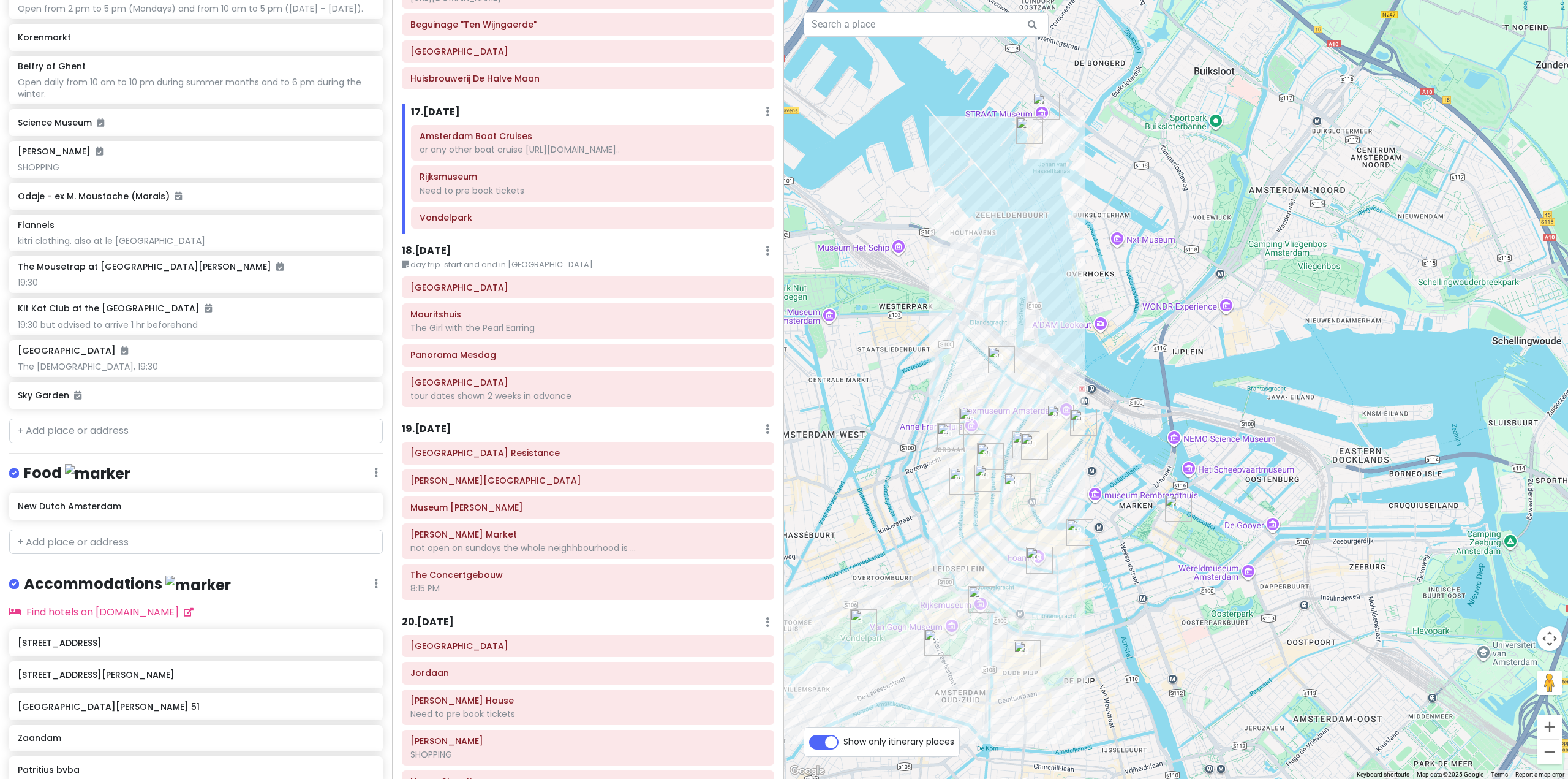
click at [1021, 539] on img "Secret Garden" at bounding box center [1022, 539] width 10 height 10
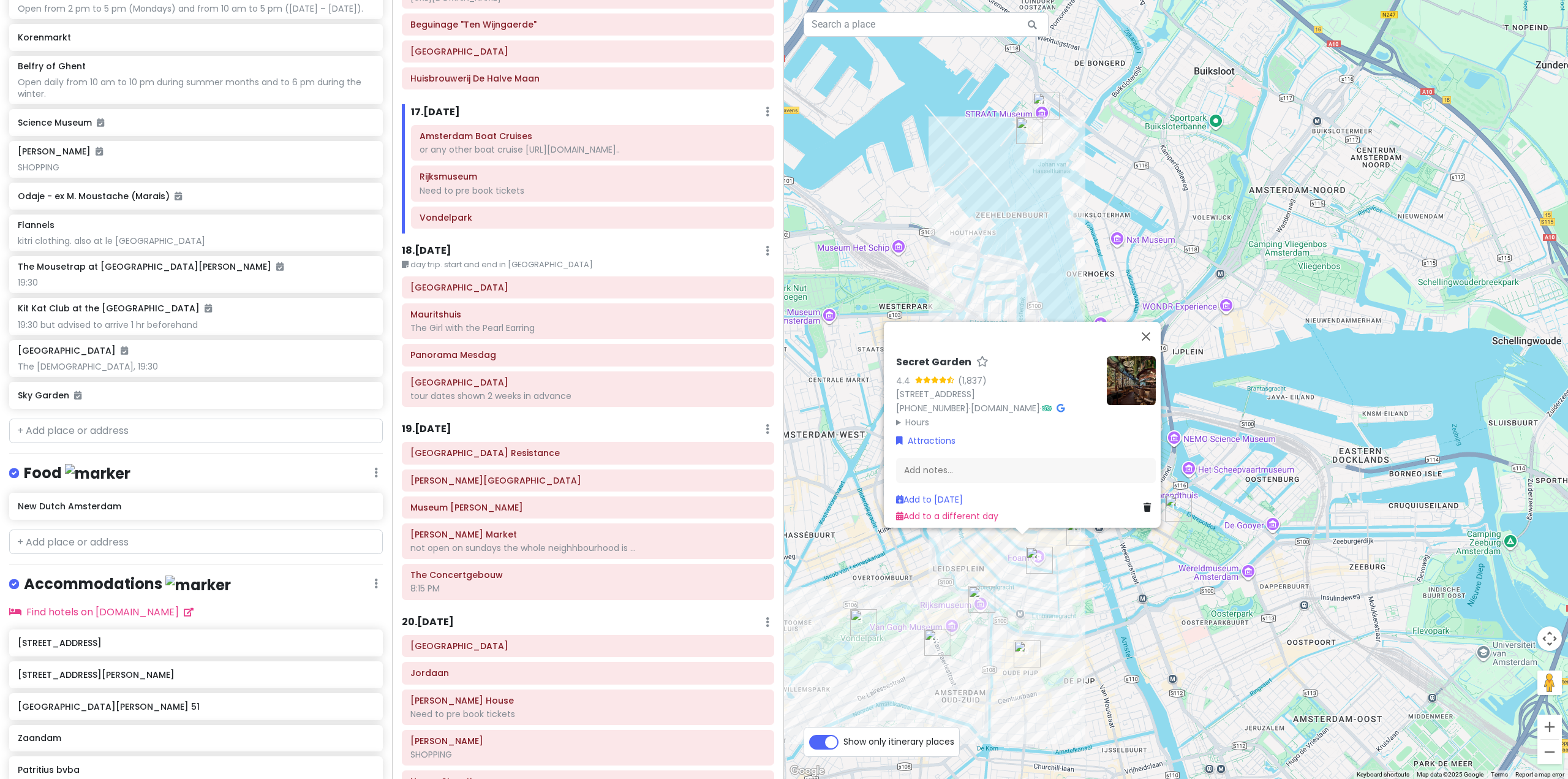
click at [1122, 565] on div "Secret Garden 4.4 (1,837) Reguliersdwarsstraat 38, 1017 BM Amsterdam, Netherlan…" at bounding box center [1176, 389] width 784 height 779
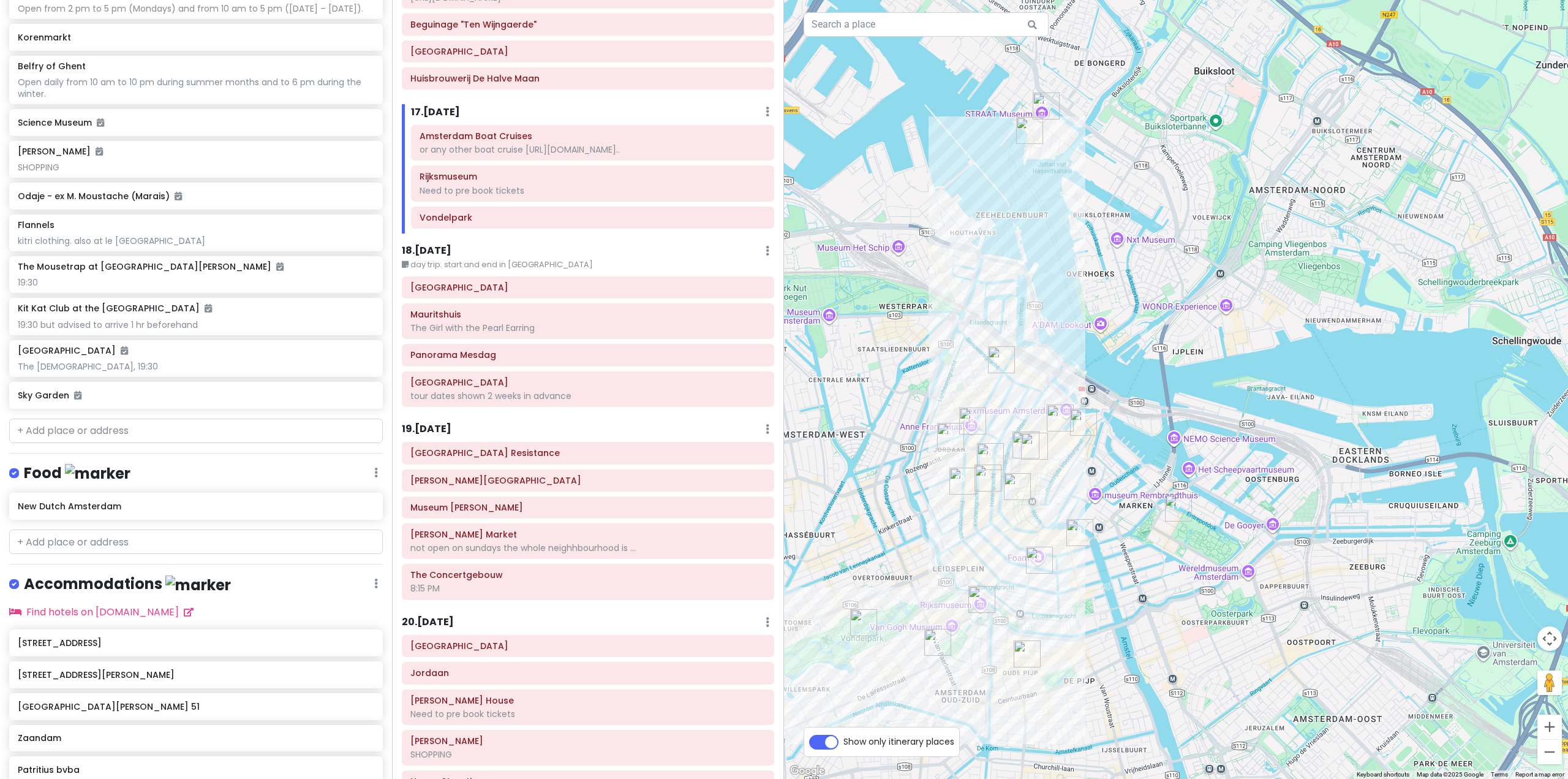
click at [953, 633] on img "Van Gogh Museum" at bounding box center [951, 635] width 10 height 10
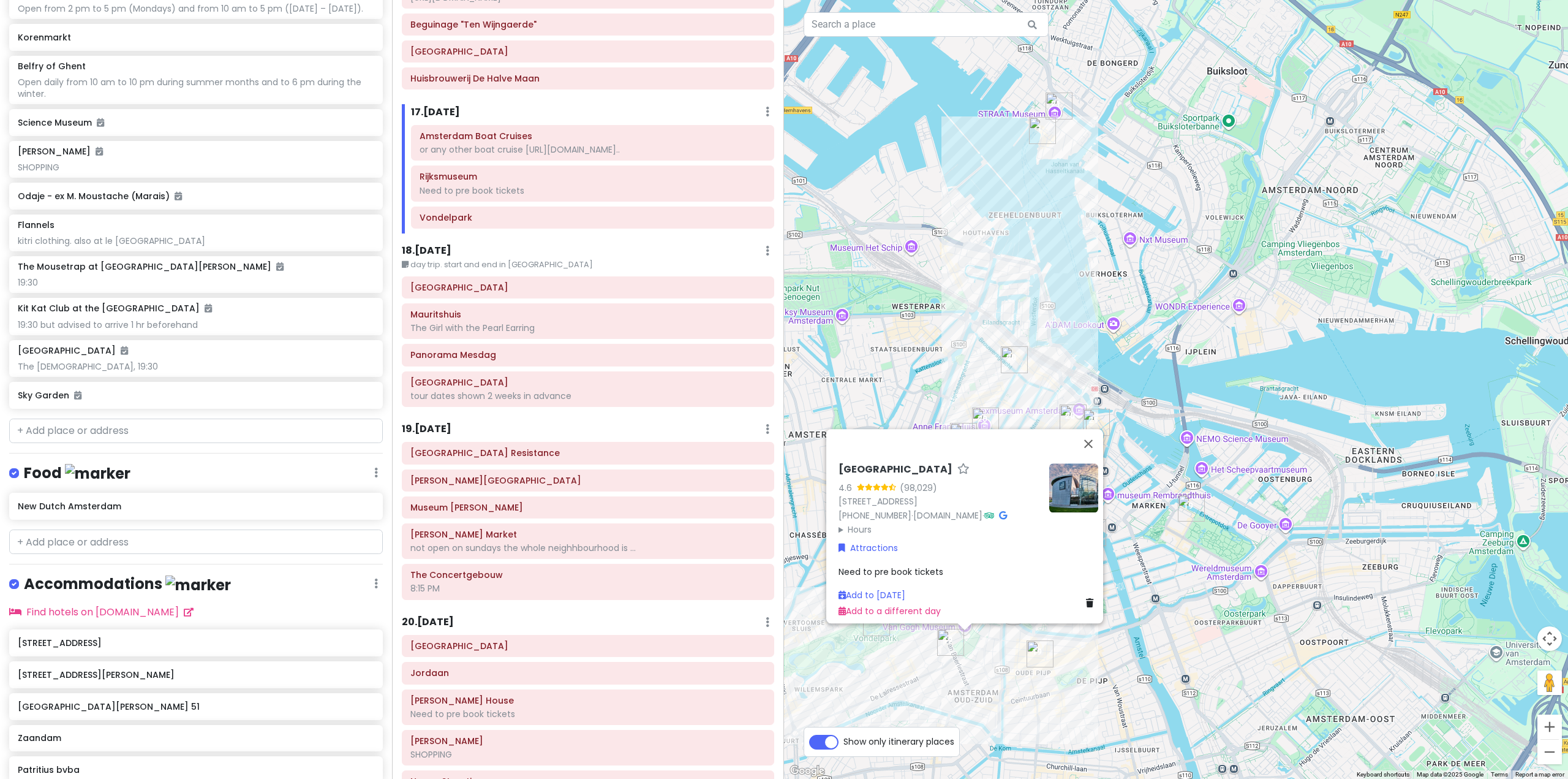
click at [1150, 580] on div "Van Gogh Museum 4.6 (98,029) Museumplein 6, 1071 DJ Amsterdam, Netherlands +31 …" at bounding box center [1176, 389] width 784 height 779
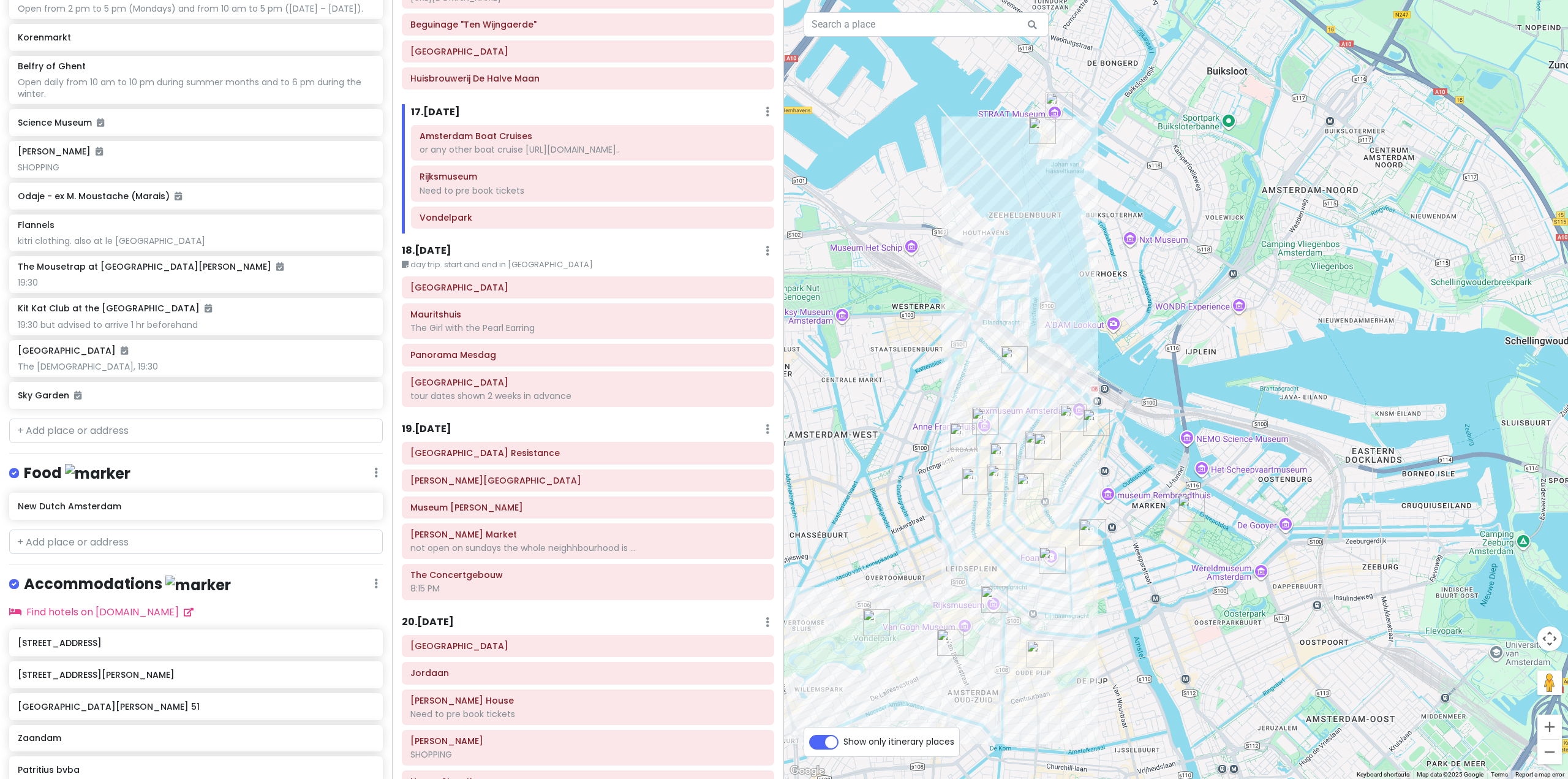
click at [987, 575] on img "The Pantry" at bounding box center [991, 572] width 10 height 10
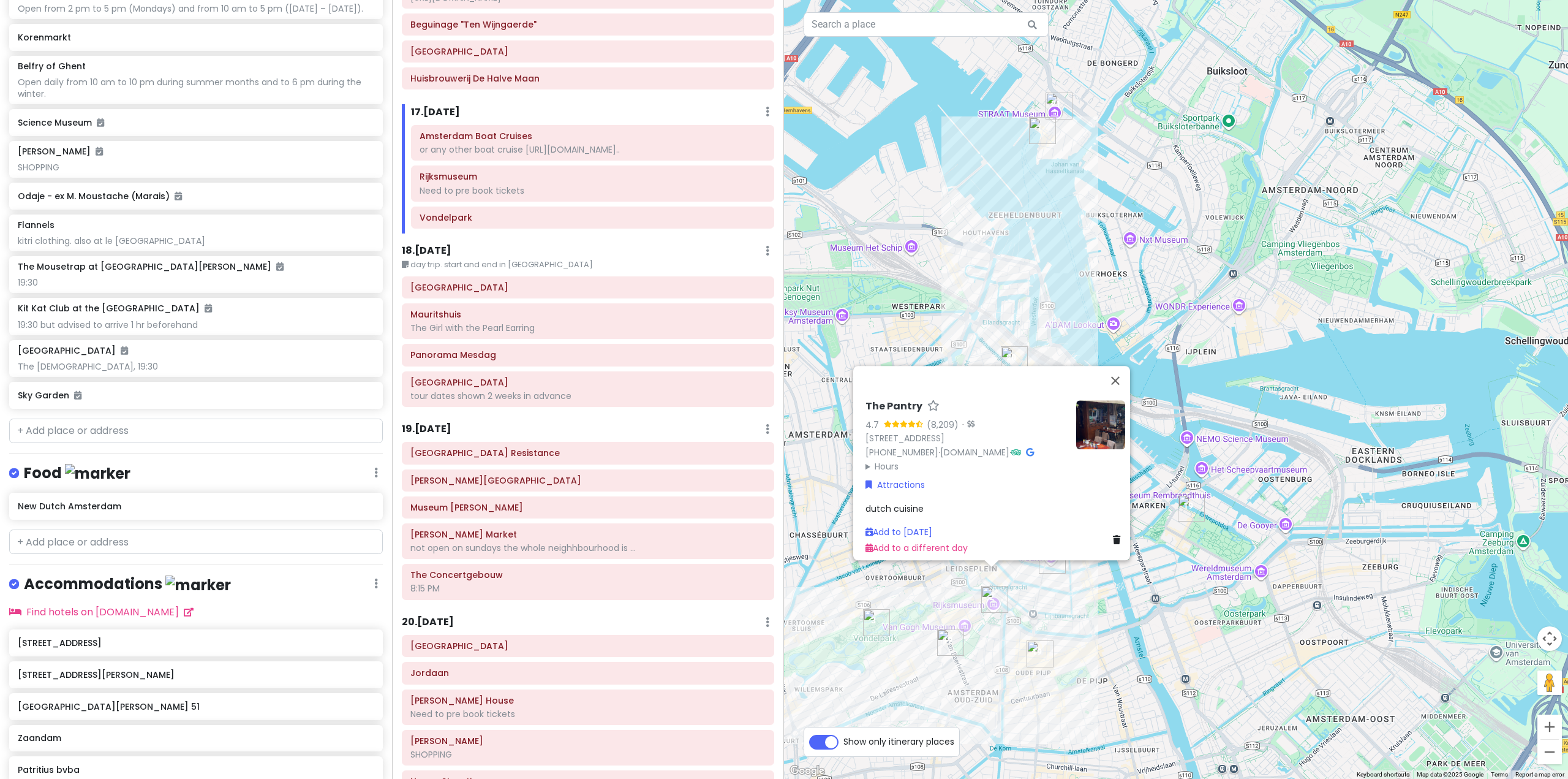
click at [1090, 627] on div "The Pantry 4.7 (8,209) · Leidsekruisstraat 21, 1017 RE Amsterdam, Netherlands +…" at bounding box center [1176, 389] width 784 height 779
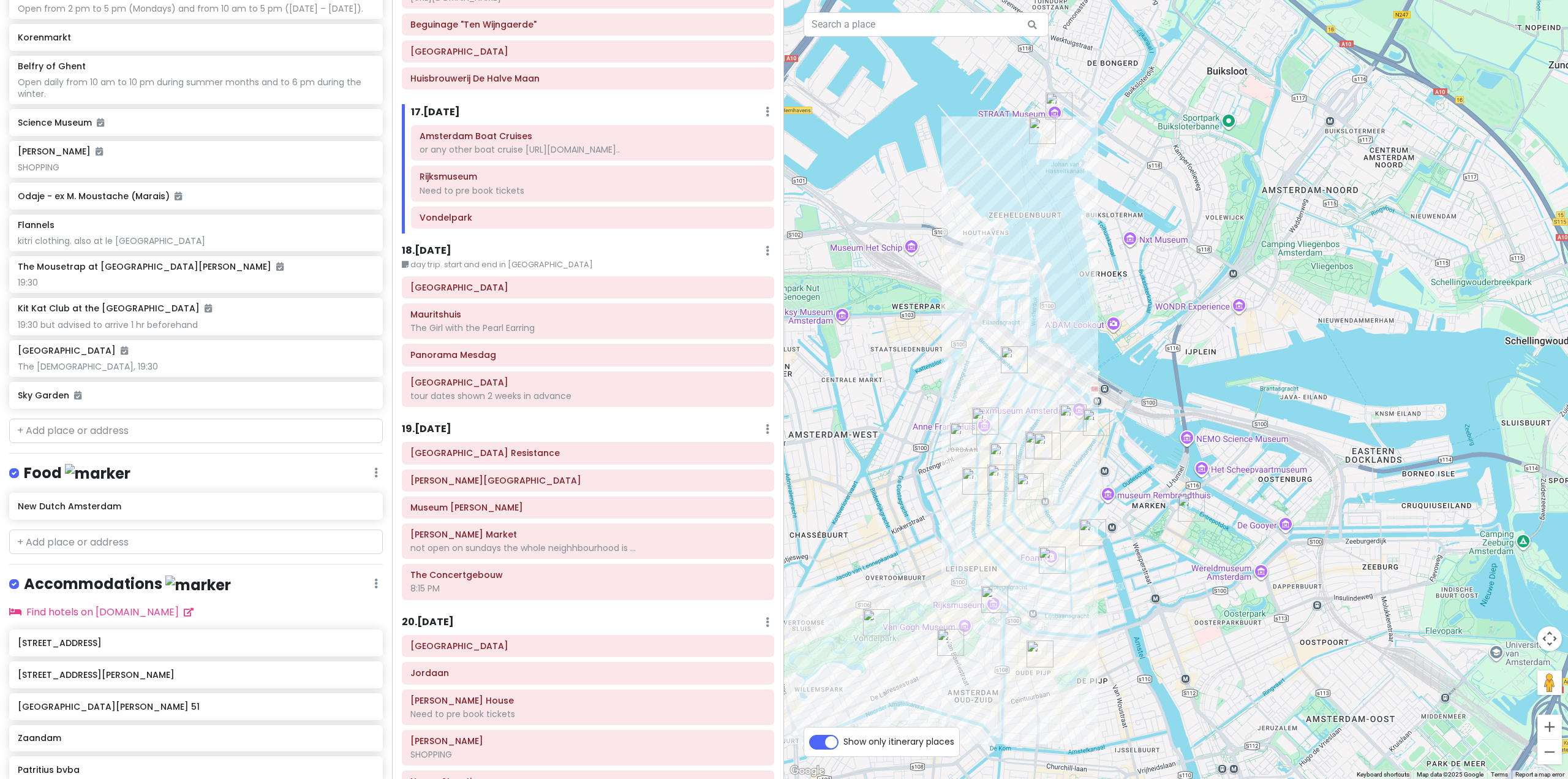
click at [1316, 702] on img "De Kas" at bounding box center [1316, 704] width 10 height 10
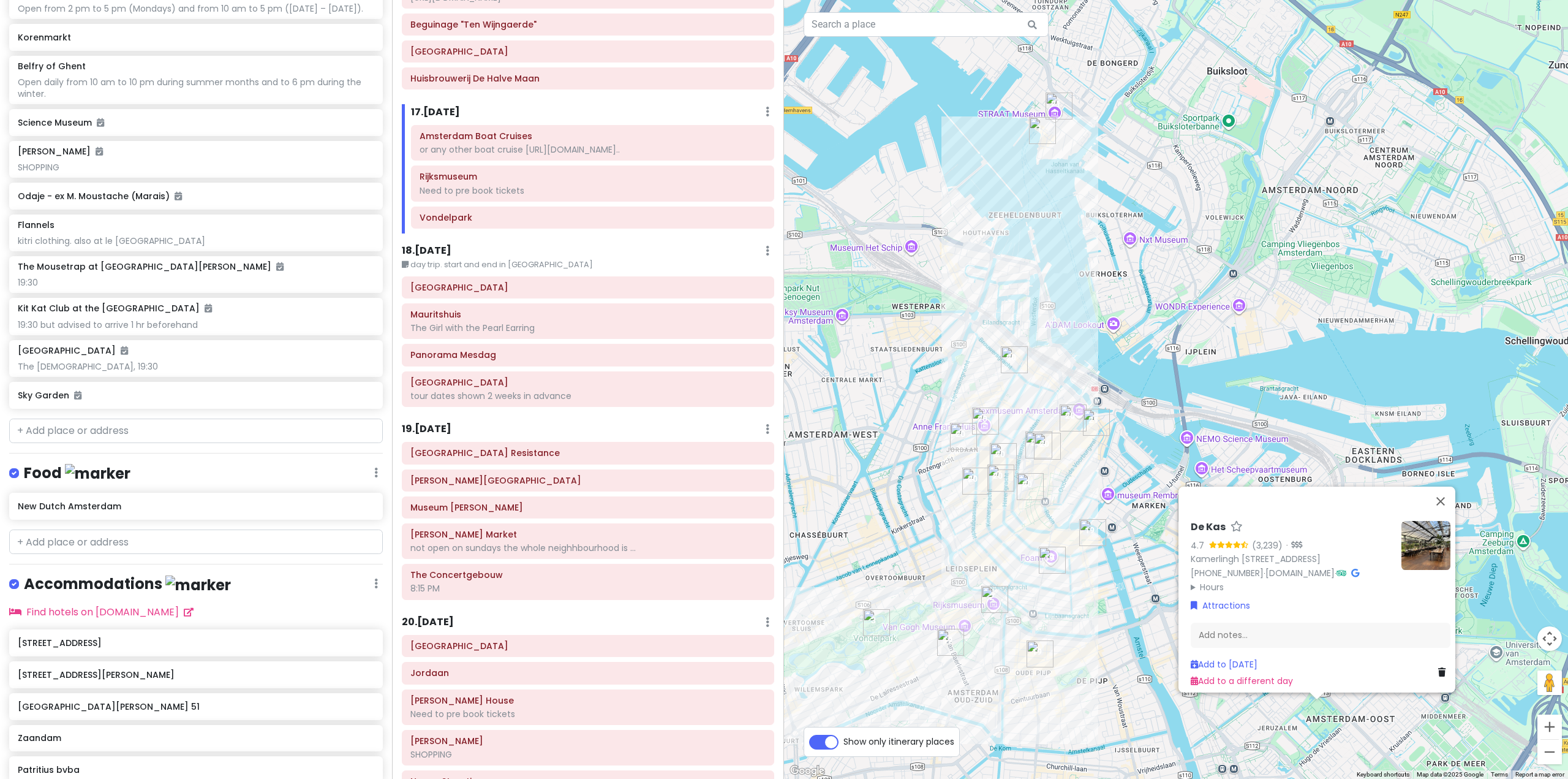
click at [1139, 683] on div "De Kas 4.7 (3,239) · Kamerlingh Onneslaan 3, 1097 DE Amsterdam, Netherlands +31…" at bounding box center [1176, 389] width 784 height 779
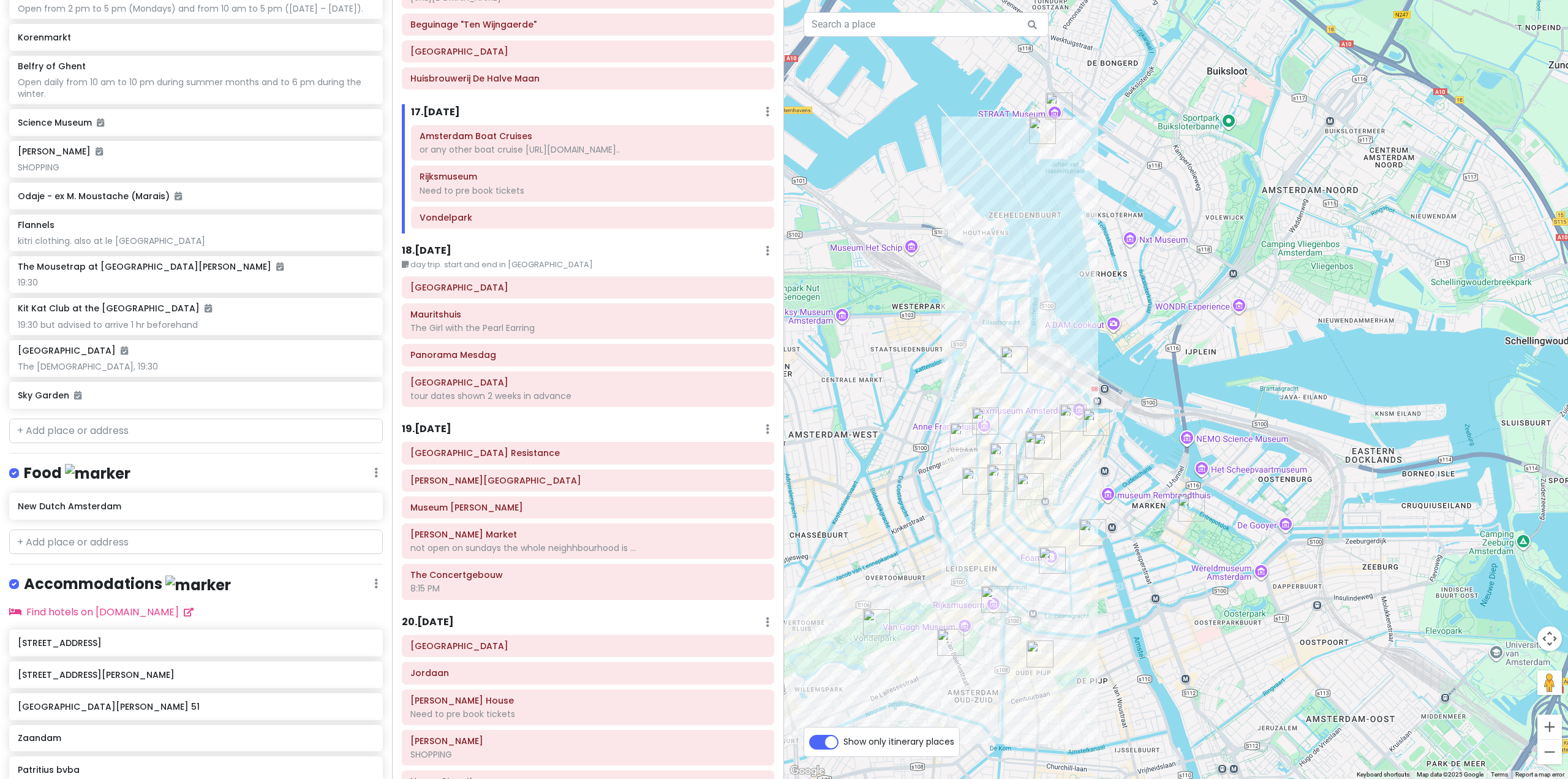
click at [1030, 542] on img "Secret Garden" at bounding box center [1035, 539] width 10 height 10
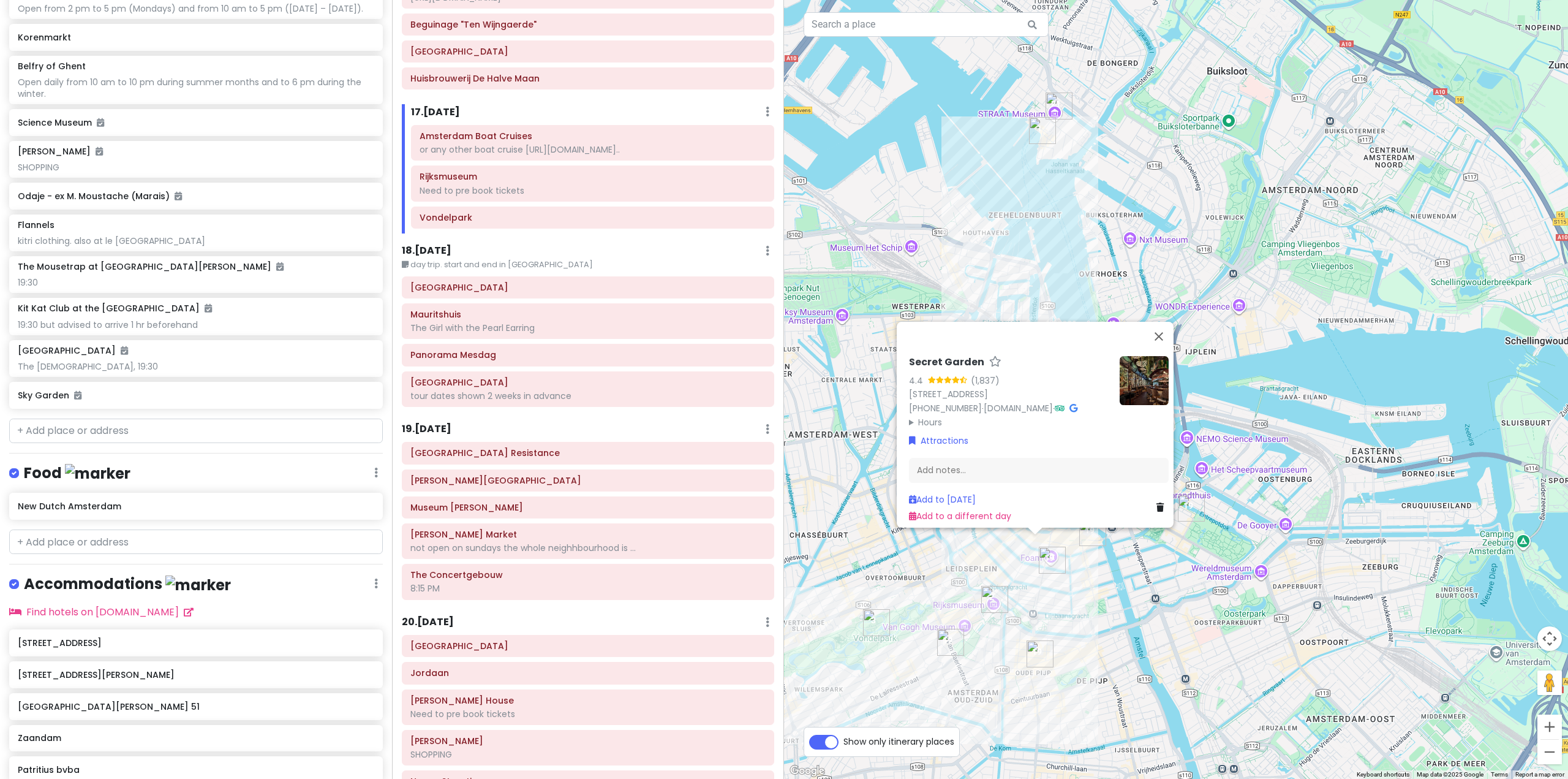
click at [1078, 616] on div "Secret Garden 4.4 (1,837) Reguliersdwarsstraat 38, 1017 BM Amsterdam, Netherlan…" at bounding box center [1176, 389] width 784 height 779
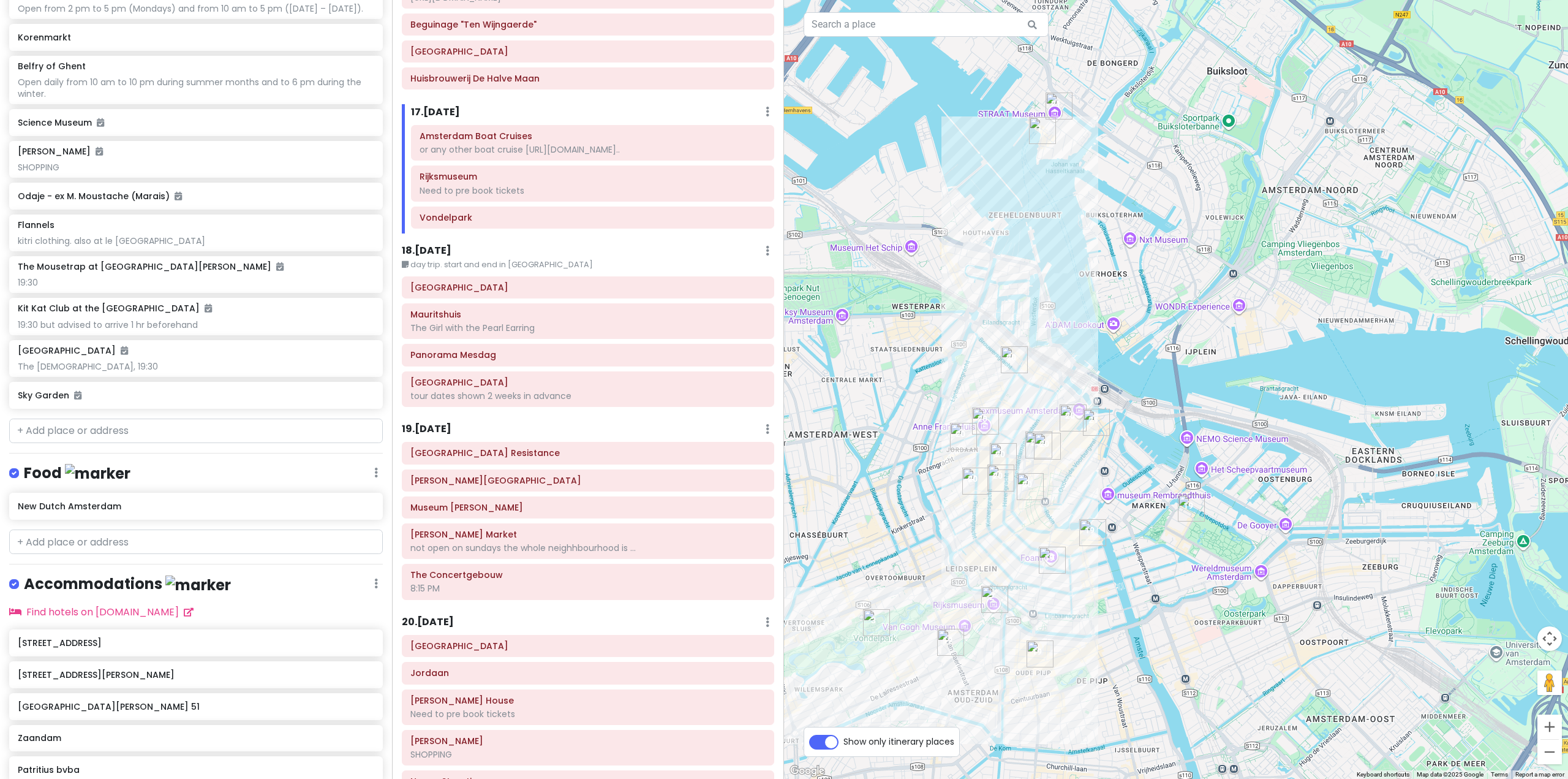
drag, startPoint x: 990, startPoint y: 377, endPoint x: 992, endPoint y: 384, distance: 7.3
click at [990, 377] on img "Luna" at bounding box center [988, 374] width 10 height 10
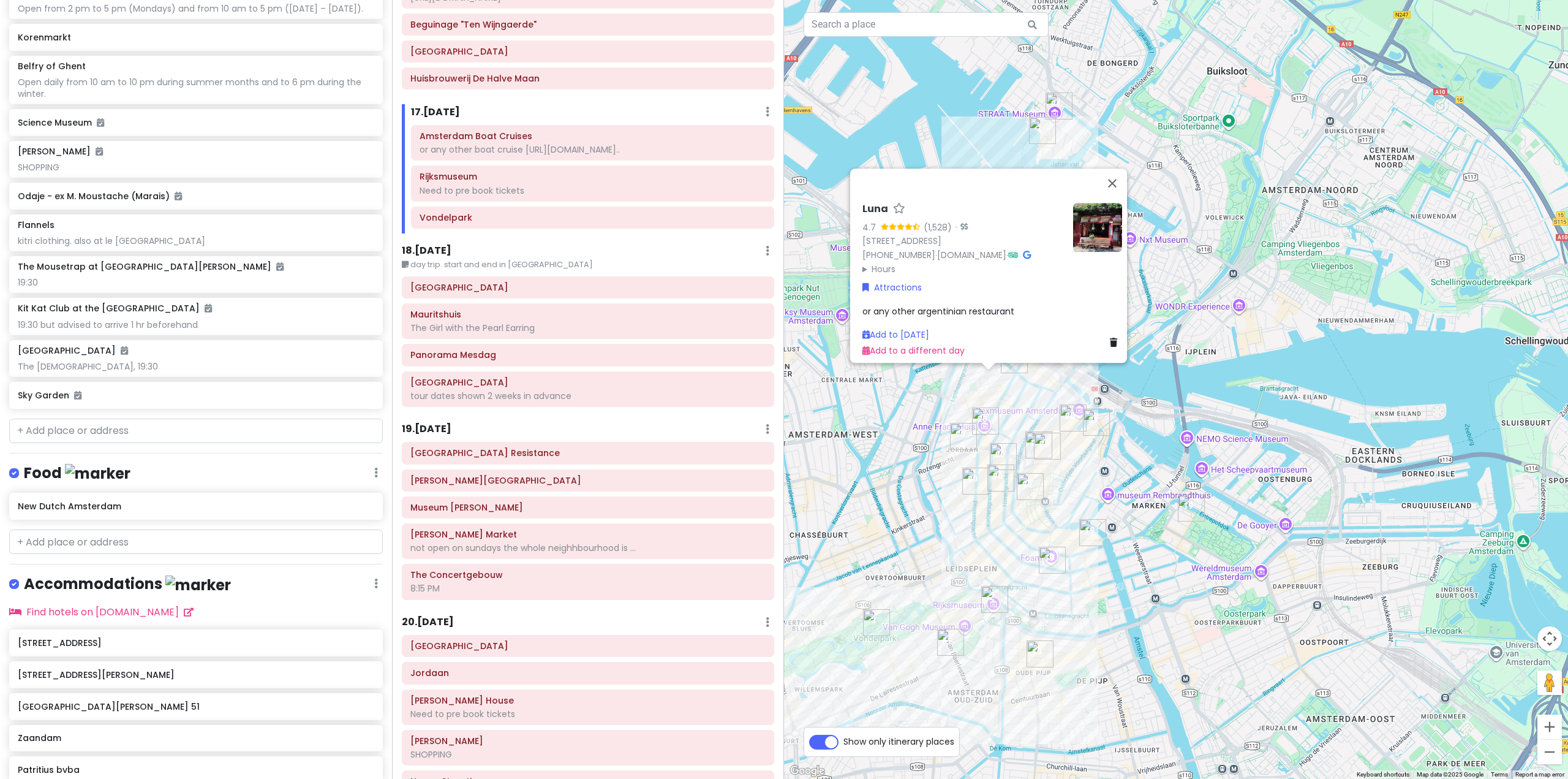
click at [998, 405] on img "New Dutch Amsterdam" at bounding box center [997, 403] width 10 height 10
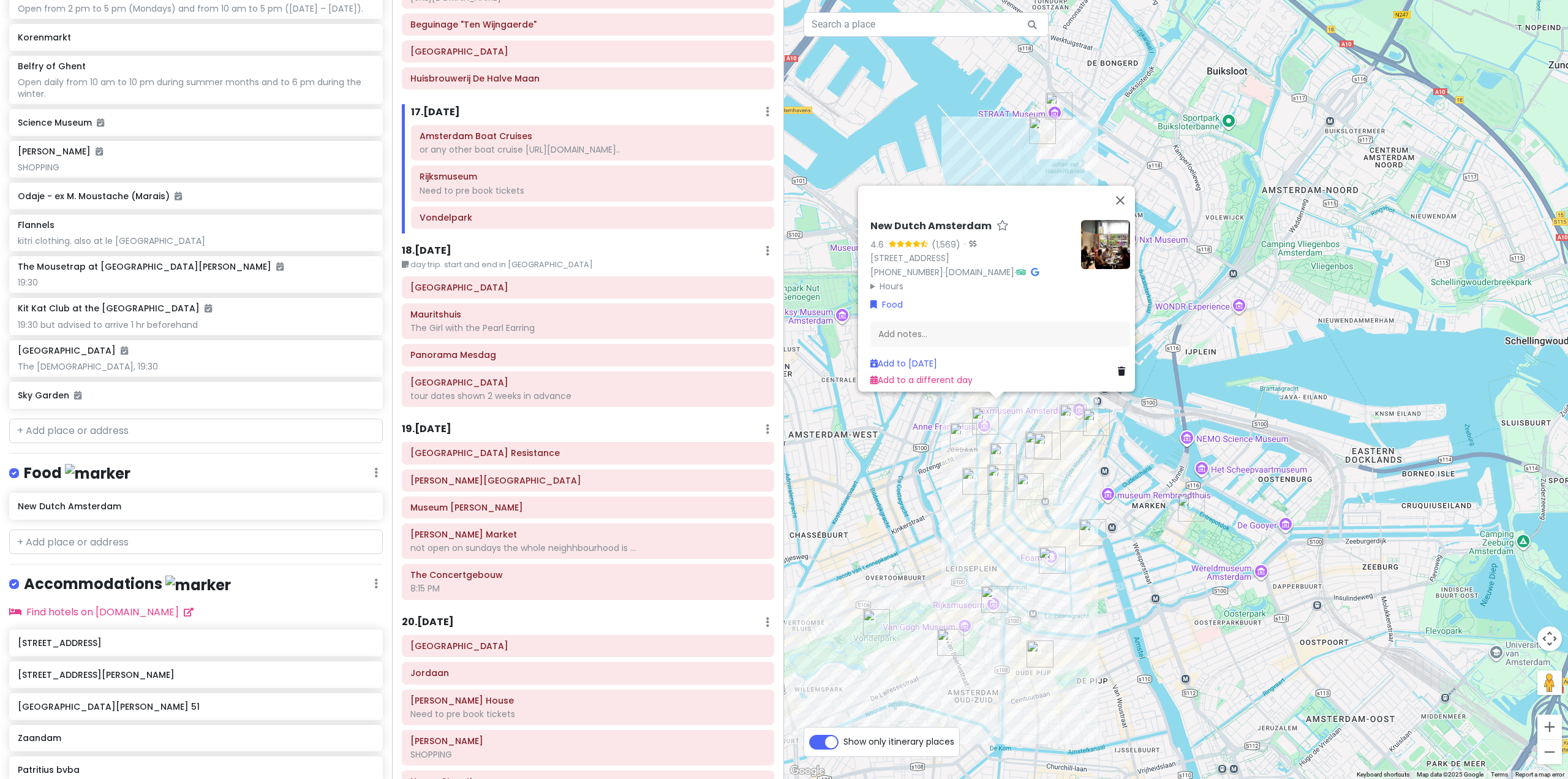
click at [950, 456] on div "New Dutch Amsterdam 4.6 (1,569) · Prinsengracht 60-62, 1015 DX Amsterdam, Nethe…" at bounding box center [1176, 389] width 784 height 779
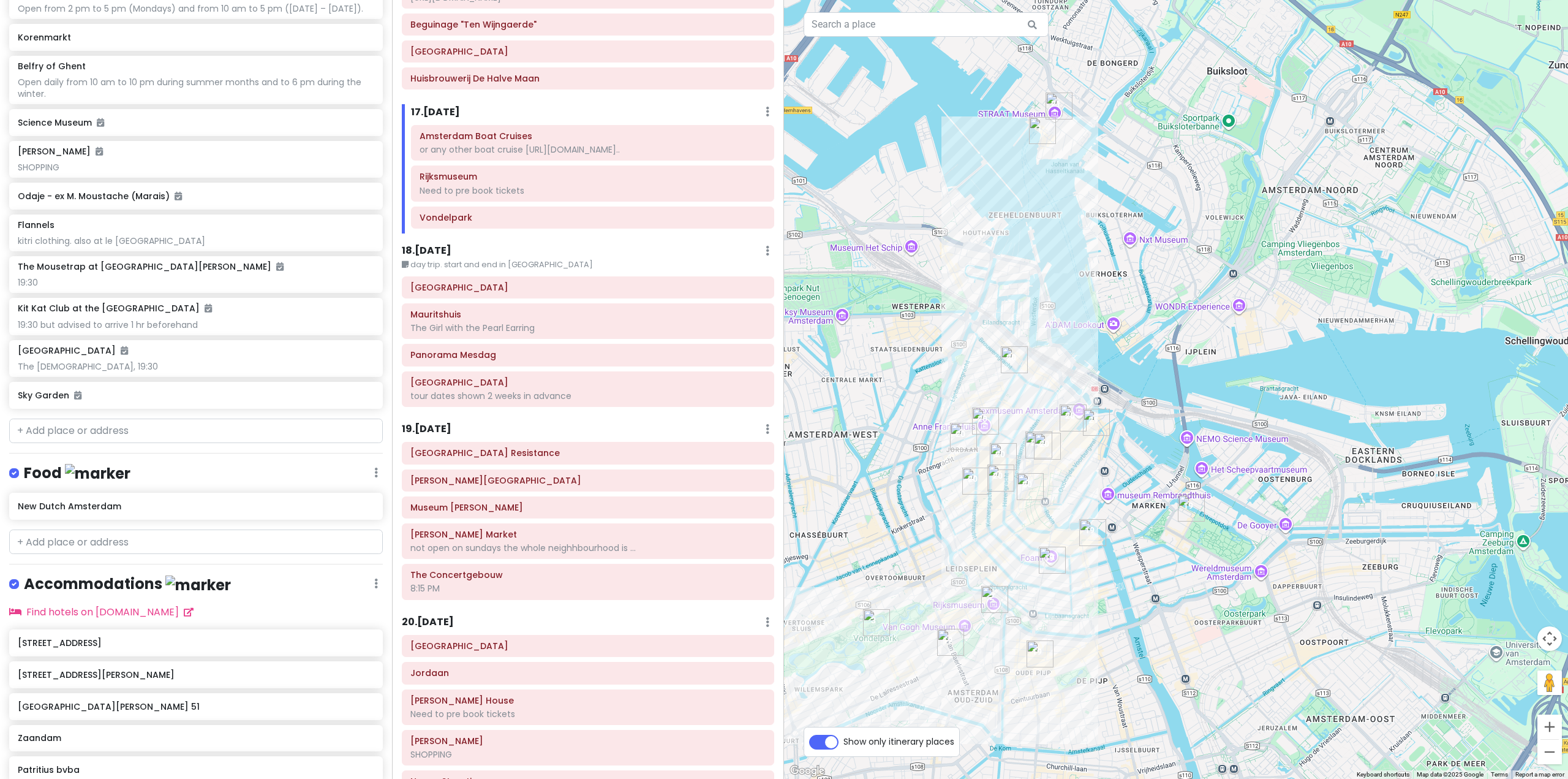
click at [993, 374] on div at bounding box center [1176, 389] width 784 height 779
click at [990, 375] on img "Luna" at bounding box center [988, 374] width 10 height 10
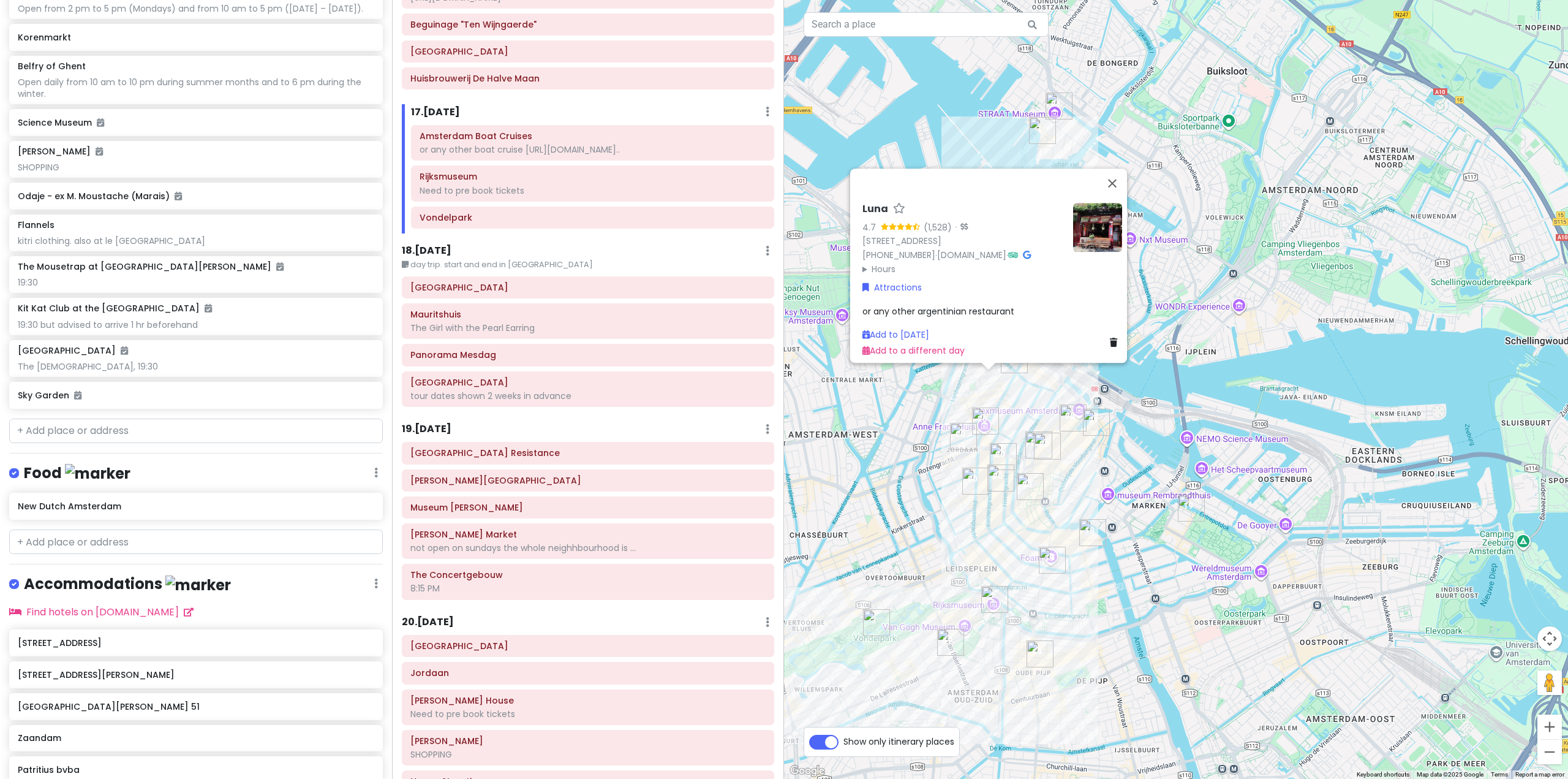
click at [928, 412] on div "Luna 4.7 (1,528) · Lindengracht 152, 1015 KK Amsterdam, Netherlands +31 20 627 …" at bounding box center [1176, 389] width 784 height 779
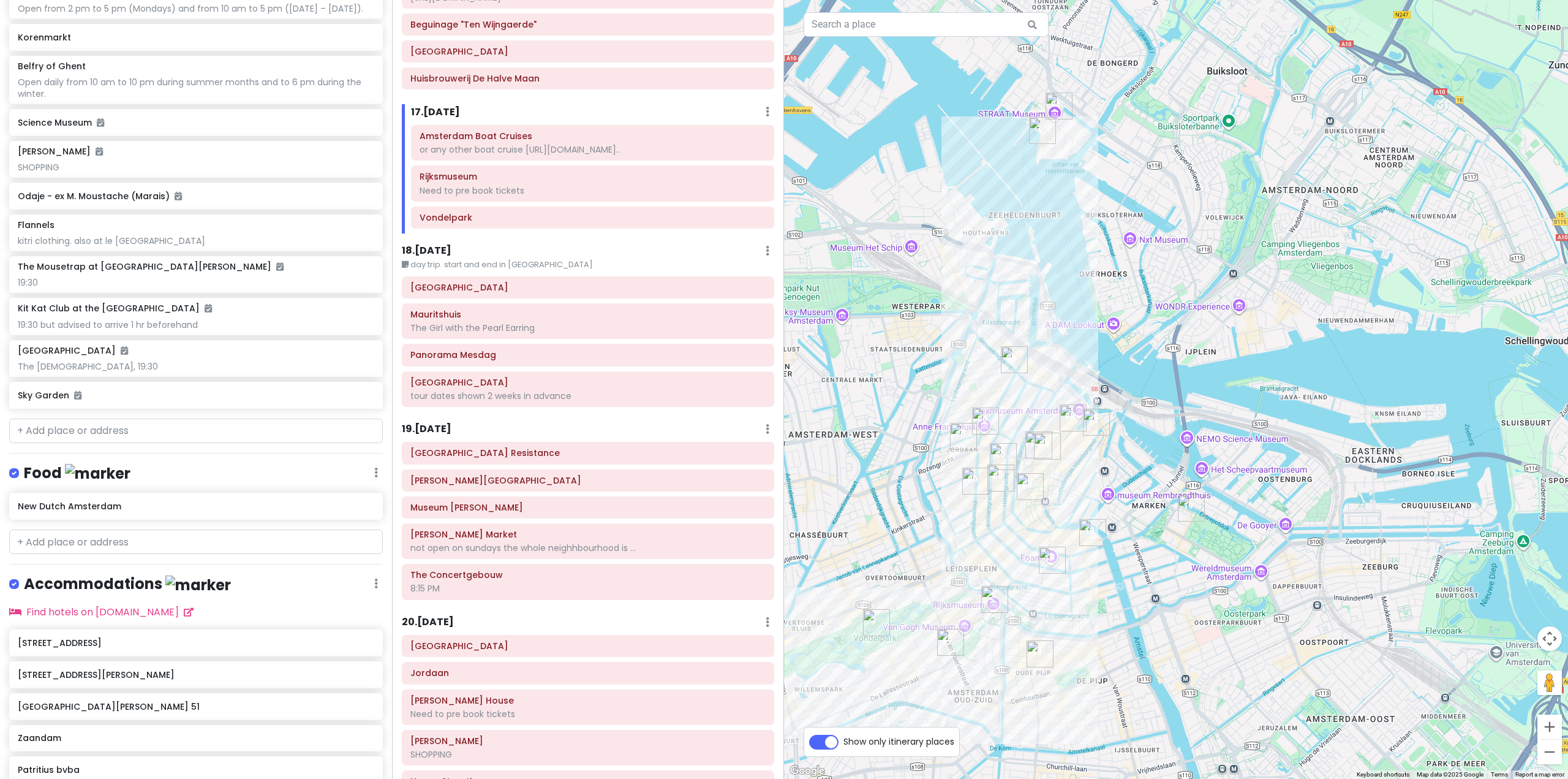
click at [992, 371] on img "Luna" at bounding box center [988, 374] width 10 height 10
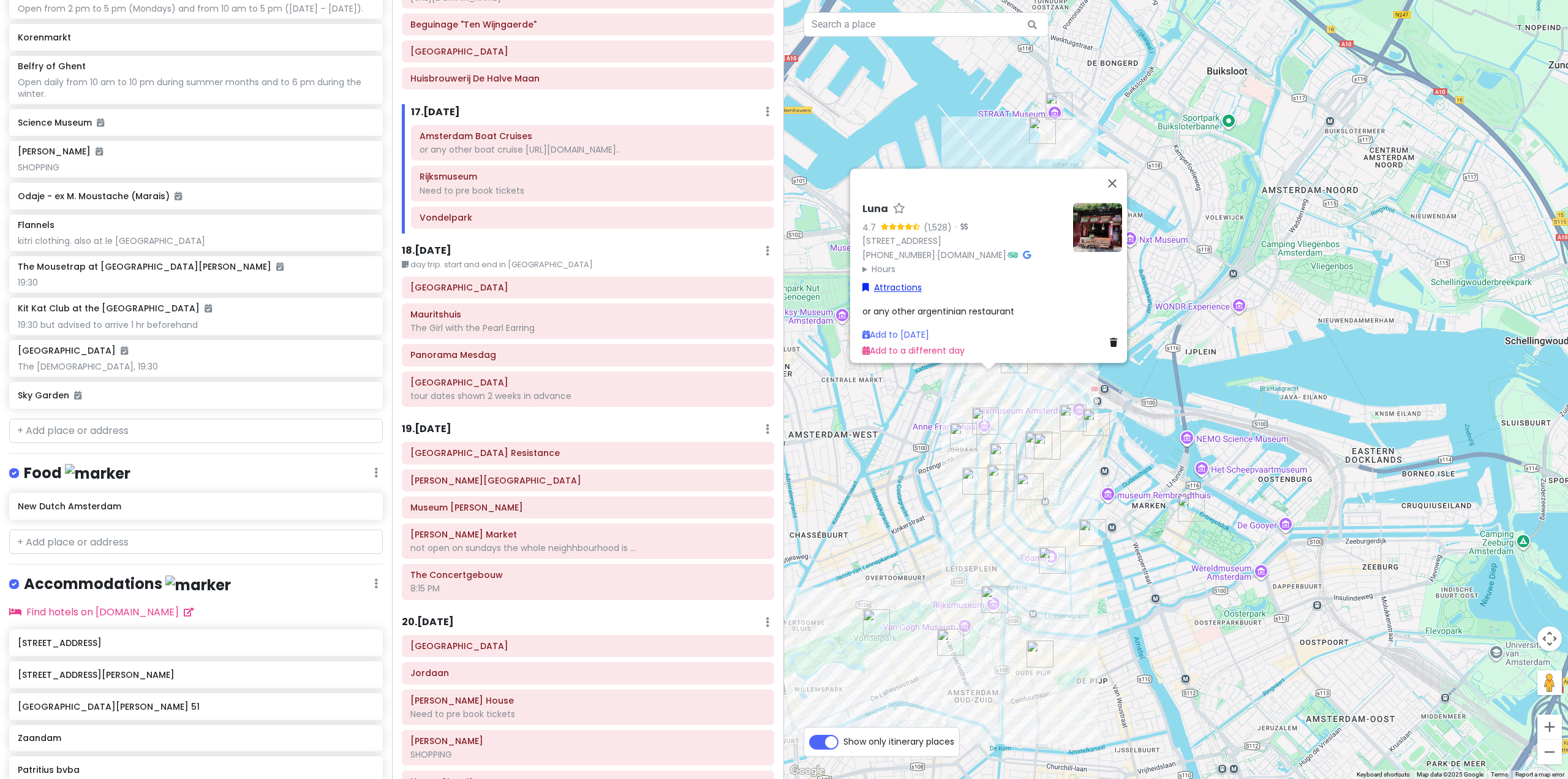
click at [878, 280] on link "Attractions" at bounding box center [892, 287] width 59 height 14
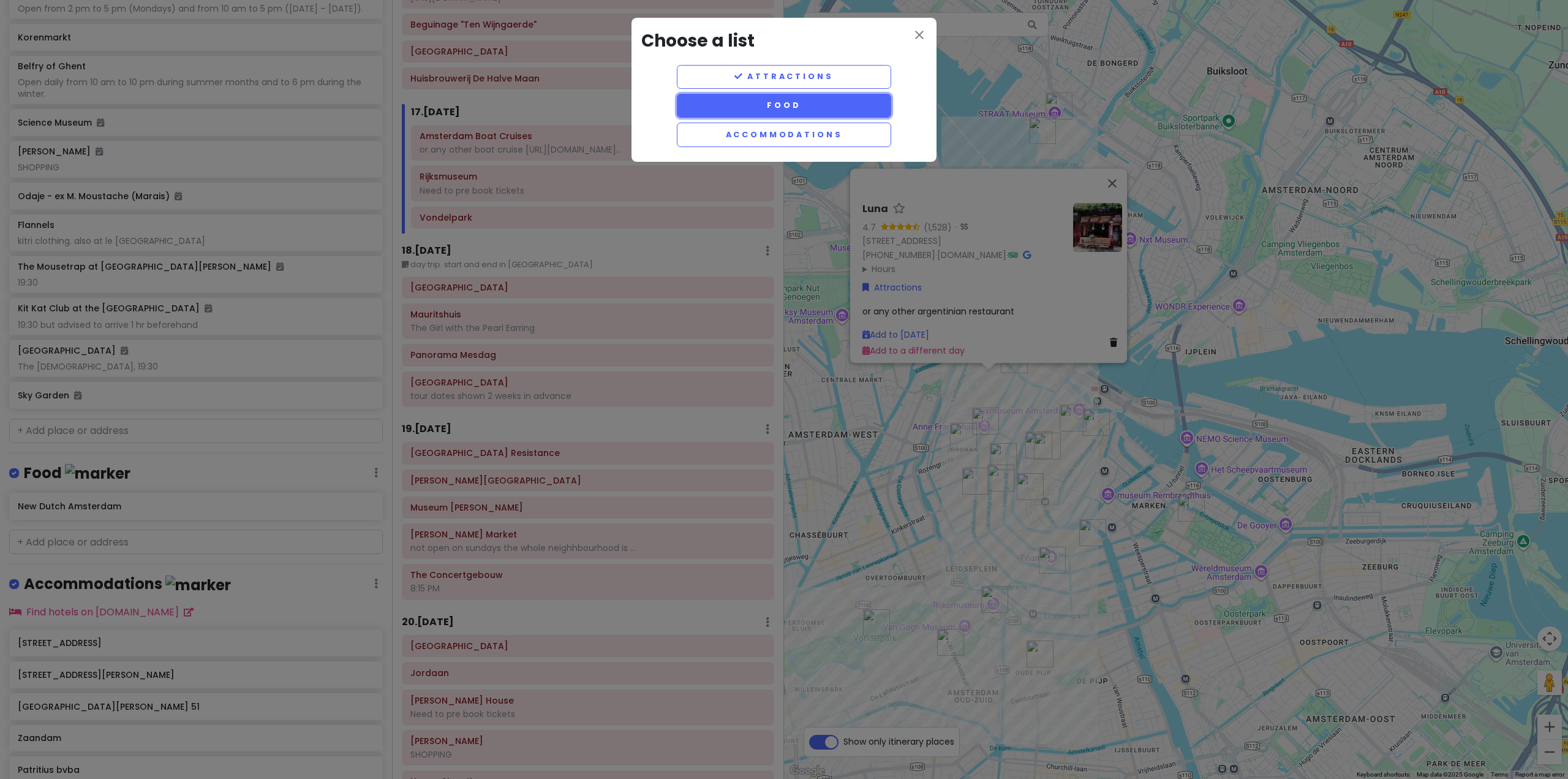
click at [793, 112] on button "Food" at bounding box center [784, 105] width 215 height 24
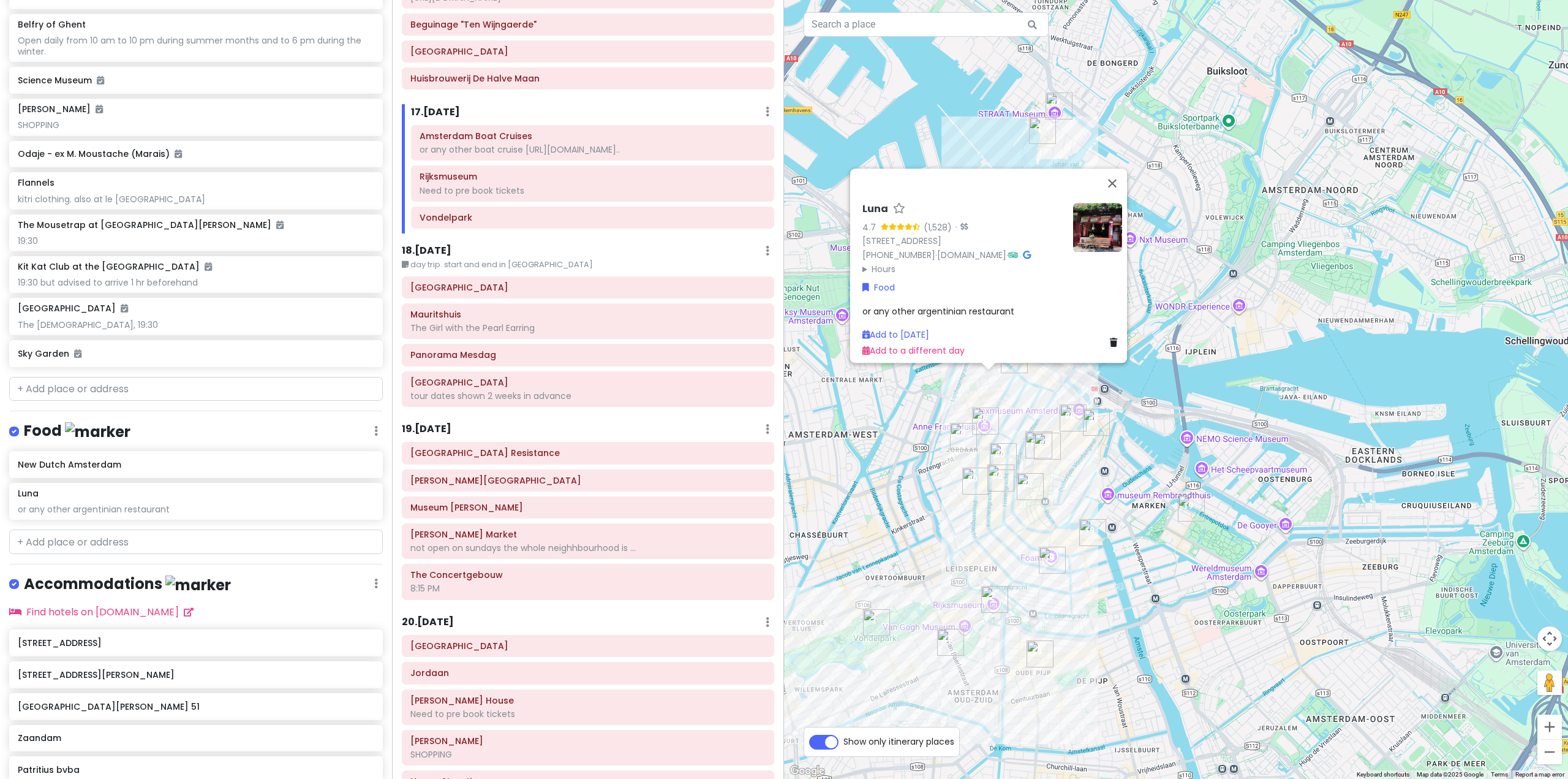
scroll to position [5793, 0]
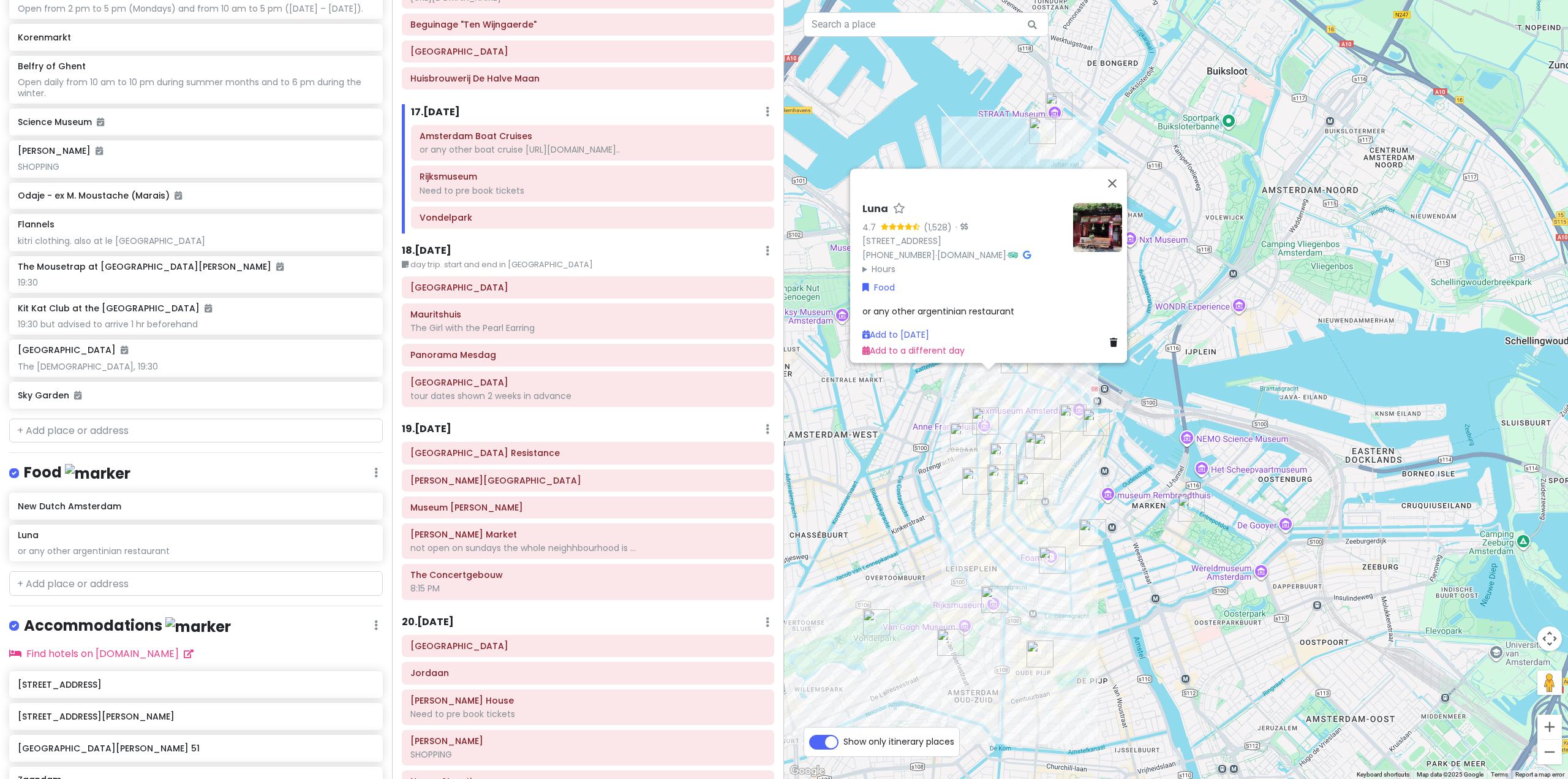
click at [997, 405] on img "New Dutch Amsterdam" at bounding box center [997, 403] width 10 height 10
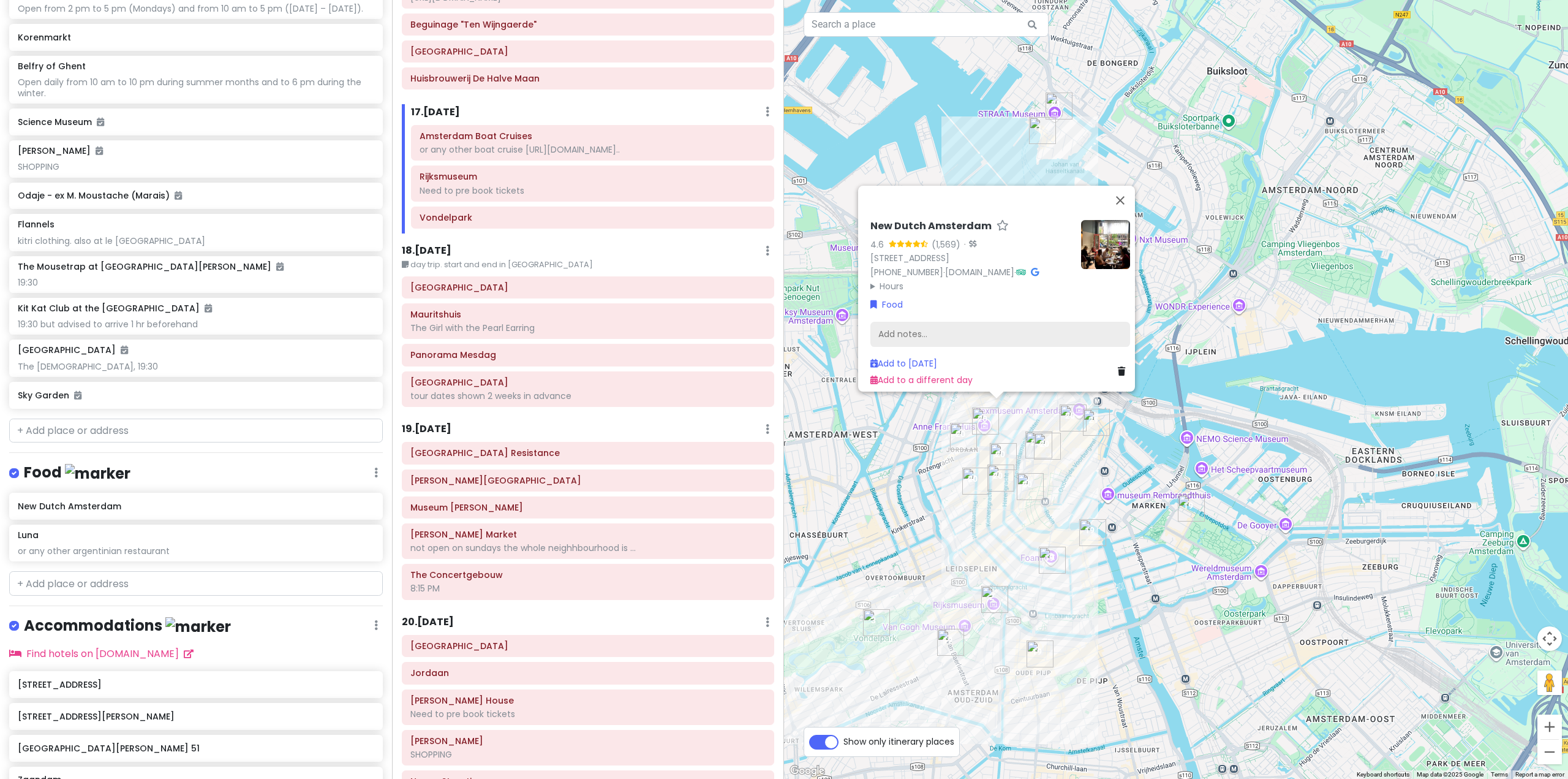
click at [930, 327] on div "Add notes..." at bounding box center [1000, 334] width 260 height 26
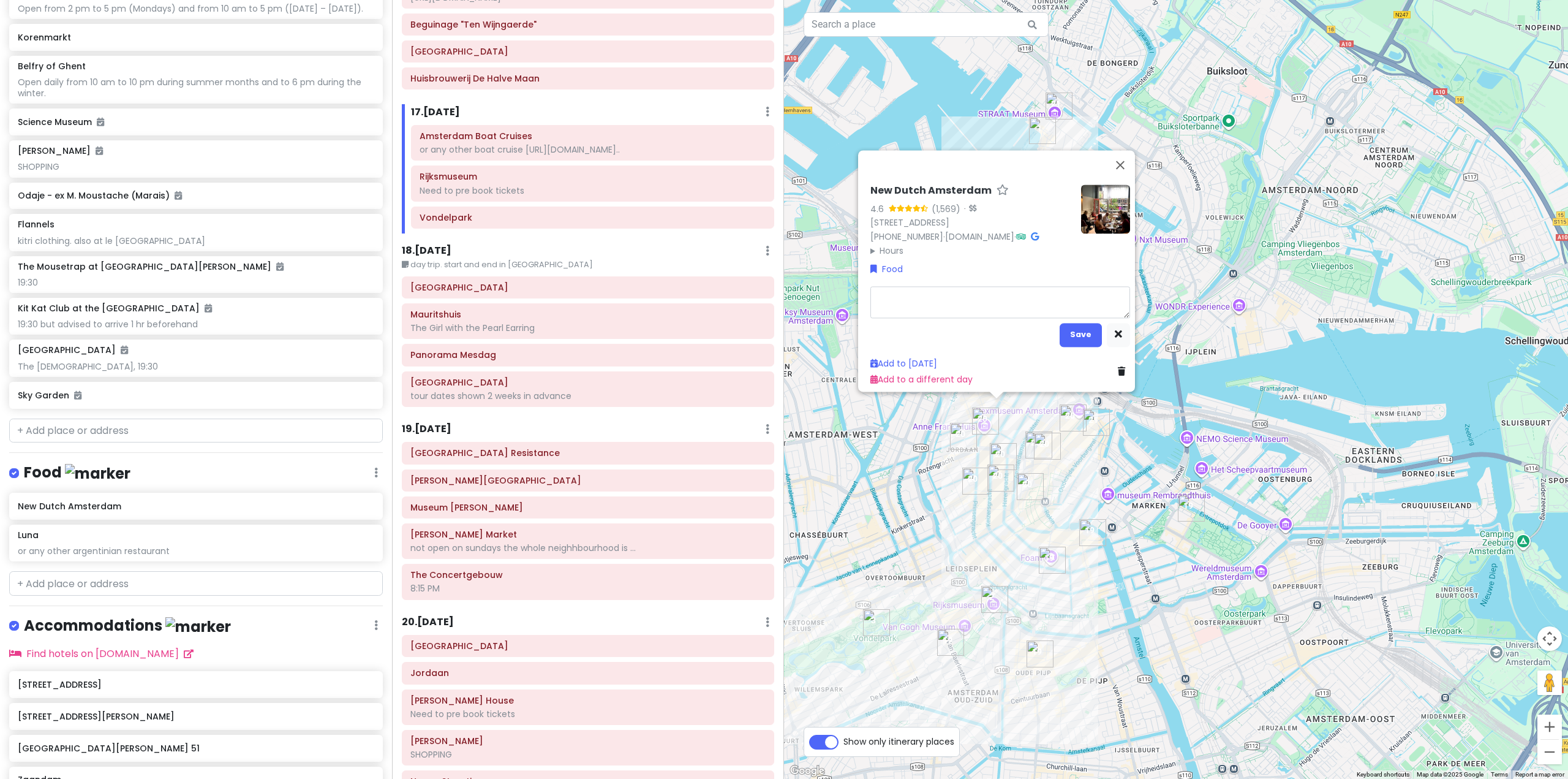
type textarea "x"
type textarea "h"
type textarea "x"
type textarea "ha"
type textarea "x"
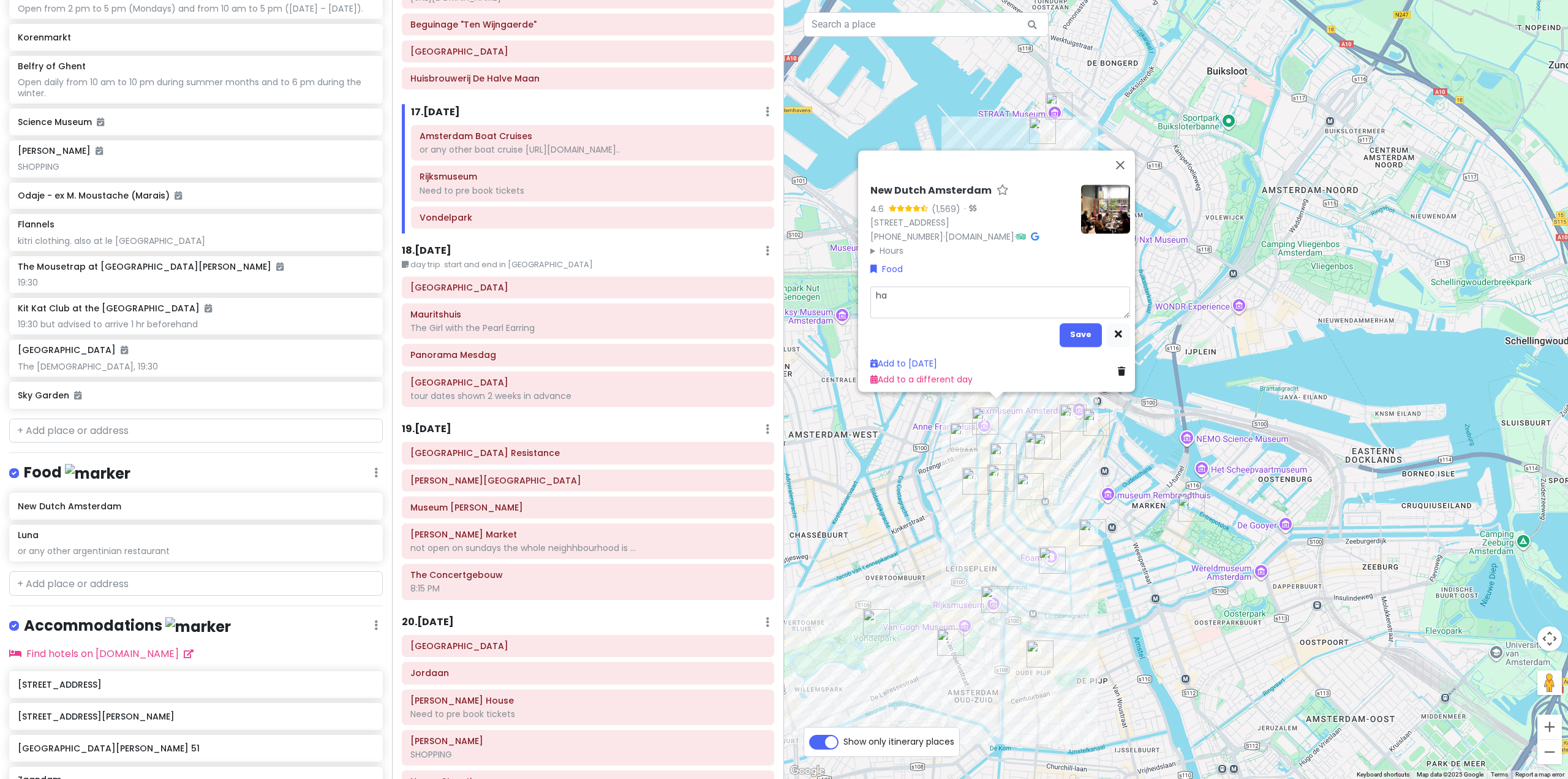
type textarea "has"
type textarea "x"
type textarea "has"
type textarea "x"
type textarea "has d"
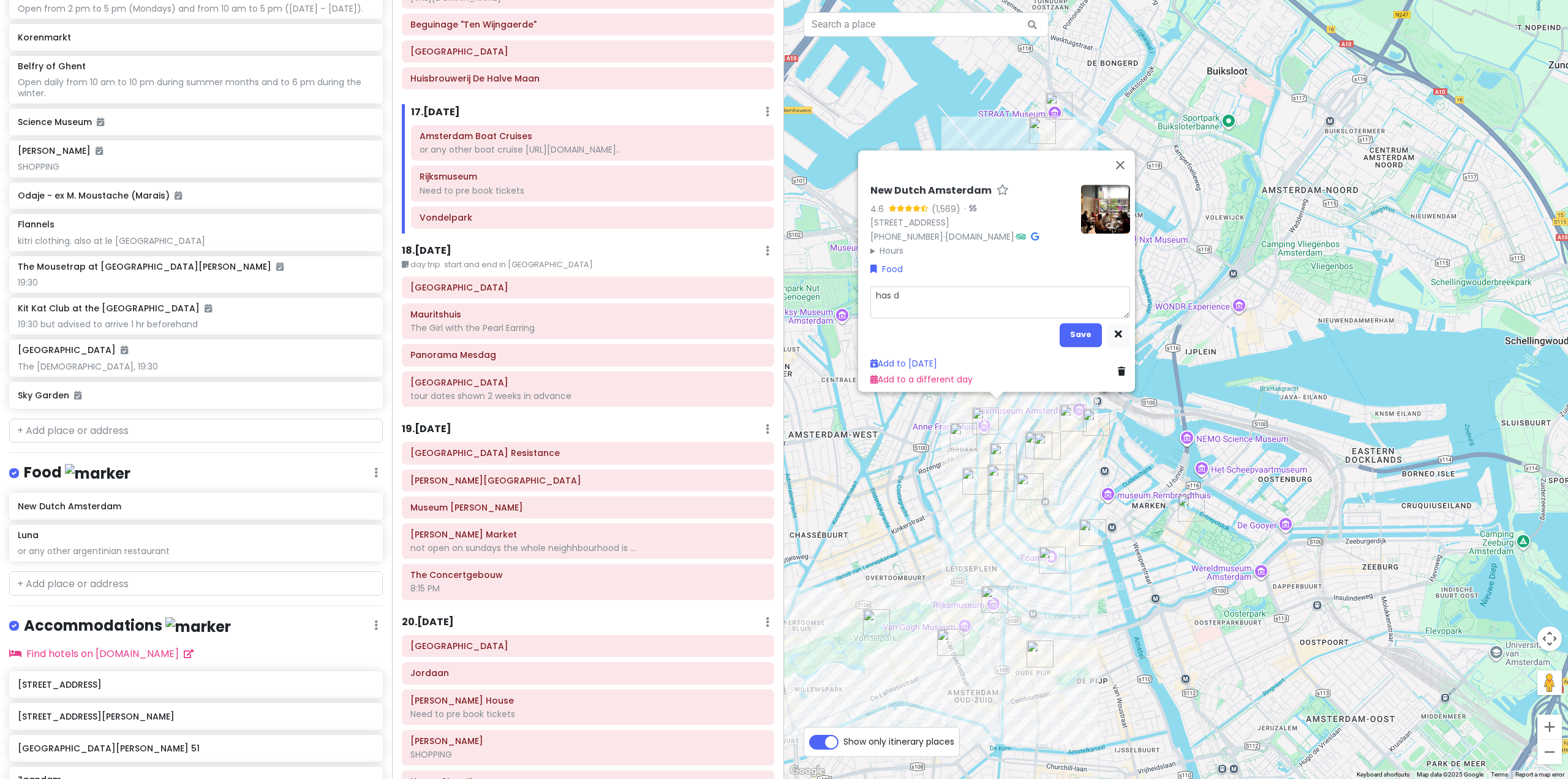
type textarea "x"
type textarea "has du"
type textarea "x"
type textarea "has dut"
type textarea "x"
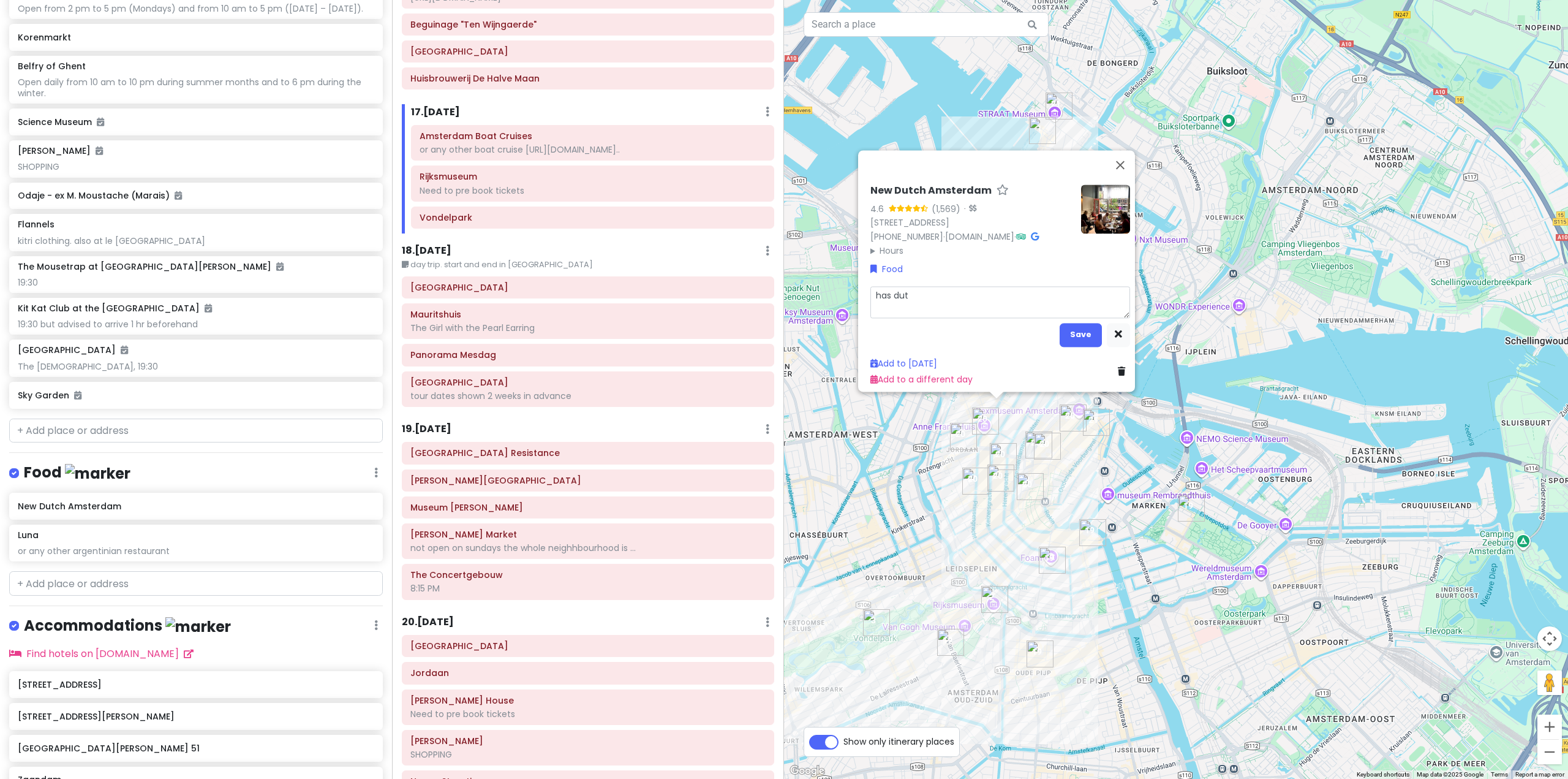
type textarea "has dutc"
type textarea "x"
type textarea "has dutch"
type textarea "x"
type textarea "has dutch"
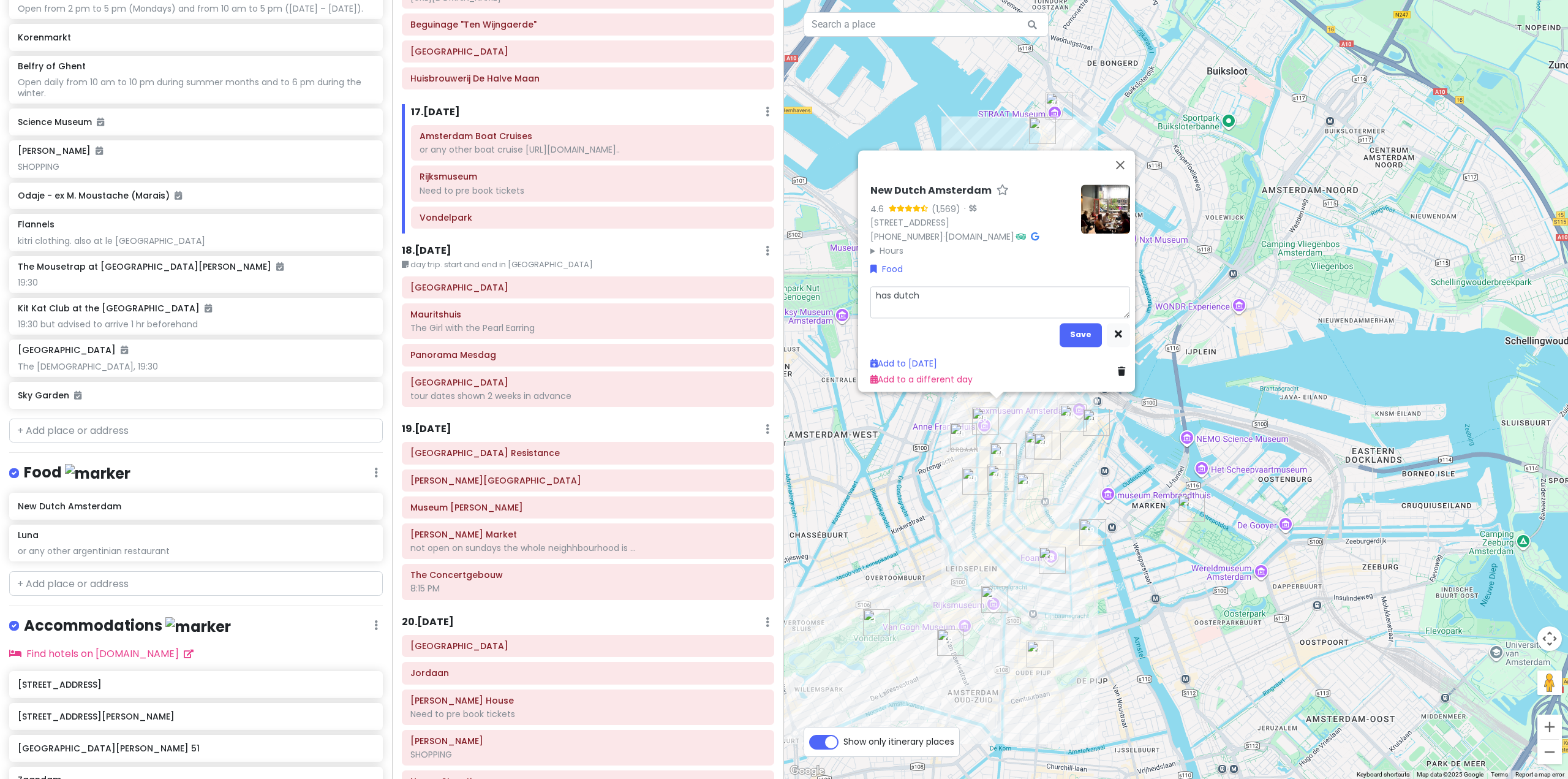
type textarea "x"
type textarea "has dutch t"
type textarea "x"
type textarea "has dutch ta"
type textarea "x"
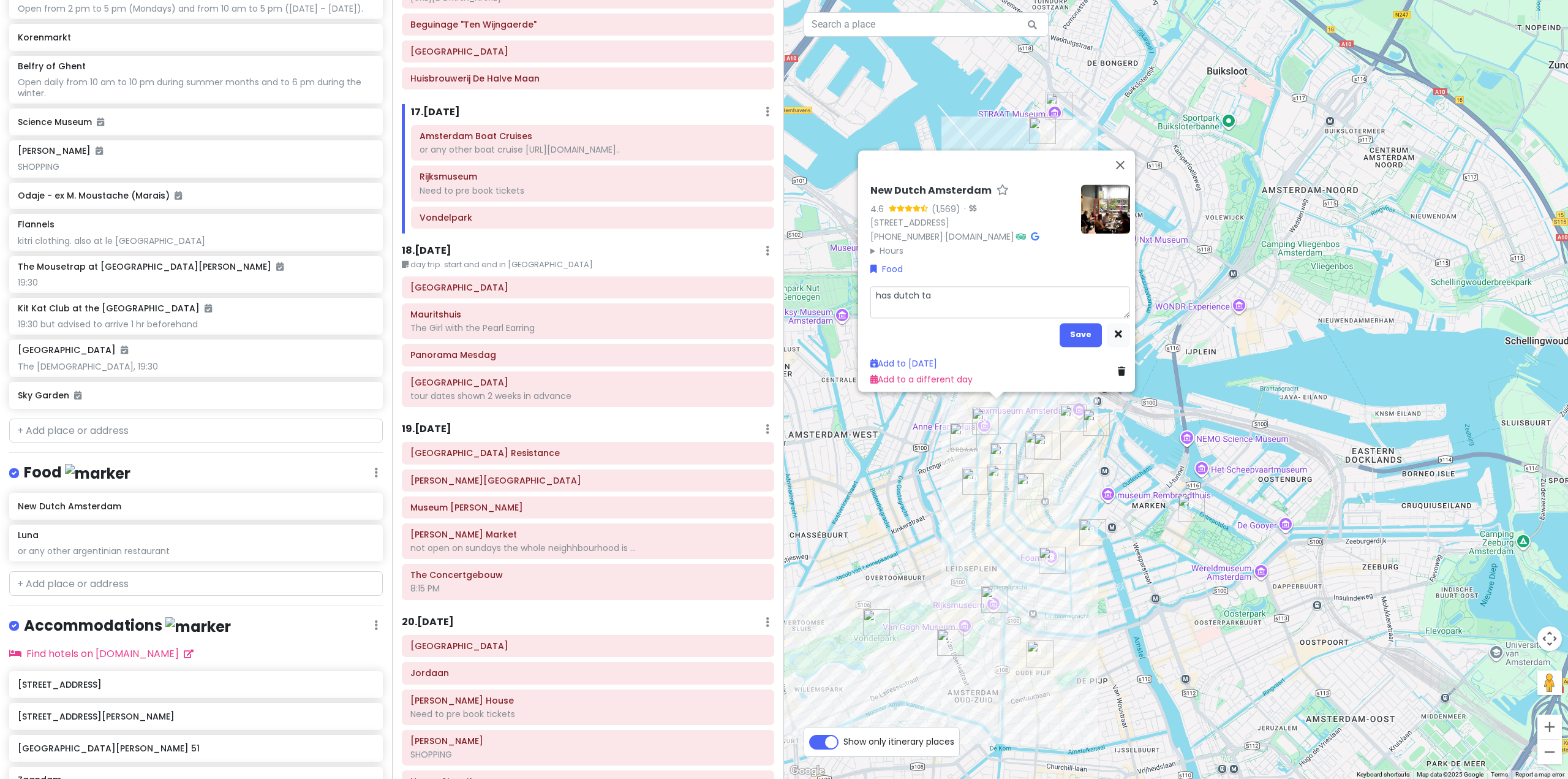
type textarea "has dutch tas"
type textarea "x"
type textarea "has dutch ta"
type textarea "x"
type textarea "has dutch t"
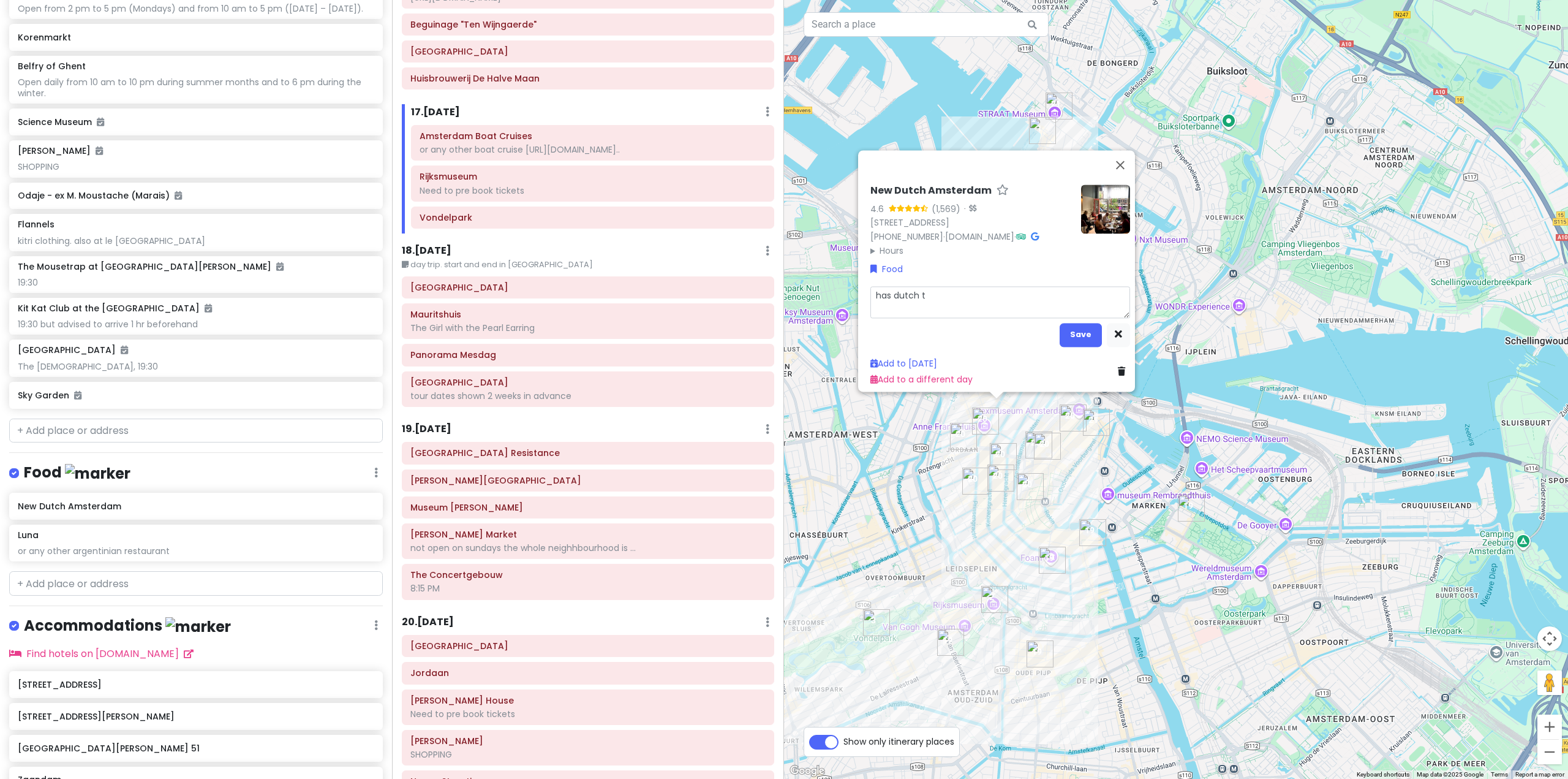
type textarea "x"
type textarea "has dutch"
type textarea "x"
type textarea "has dutch ""
type textarea "x"
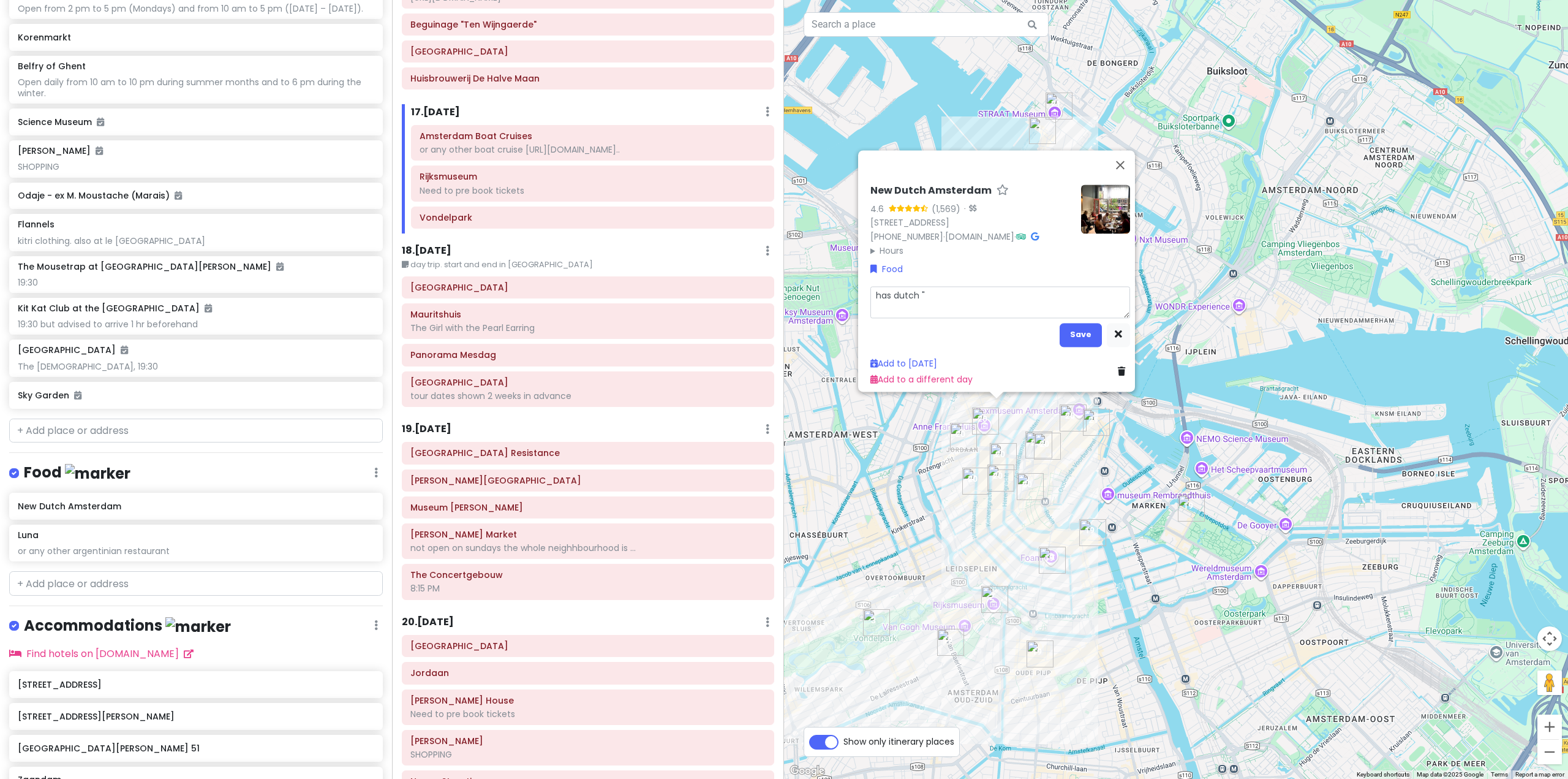
type textarea "has dutch "t"
type textarea "x"
type textarea "has dutch "ta"
type textarea "x"
type textarea "has dutch "tas"
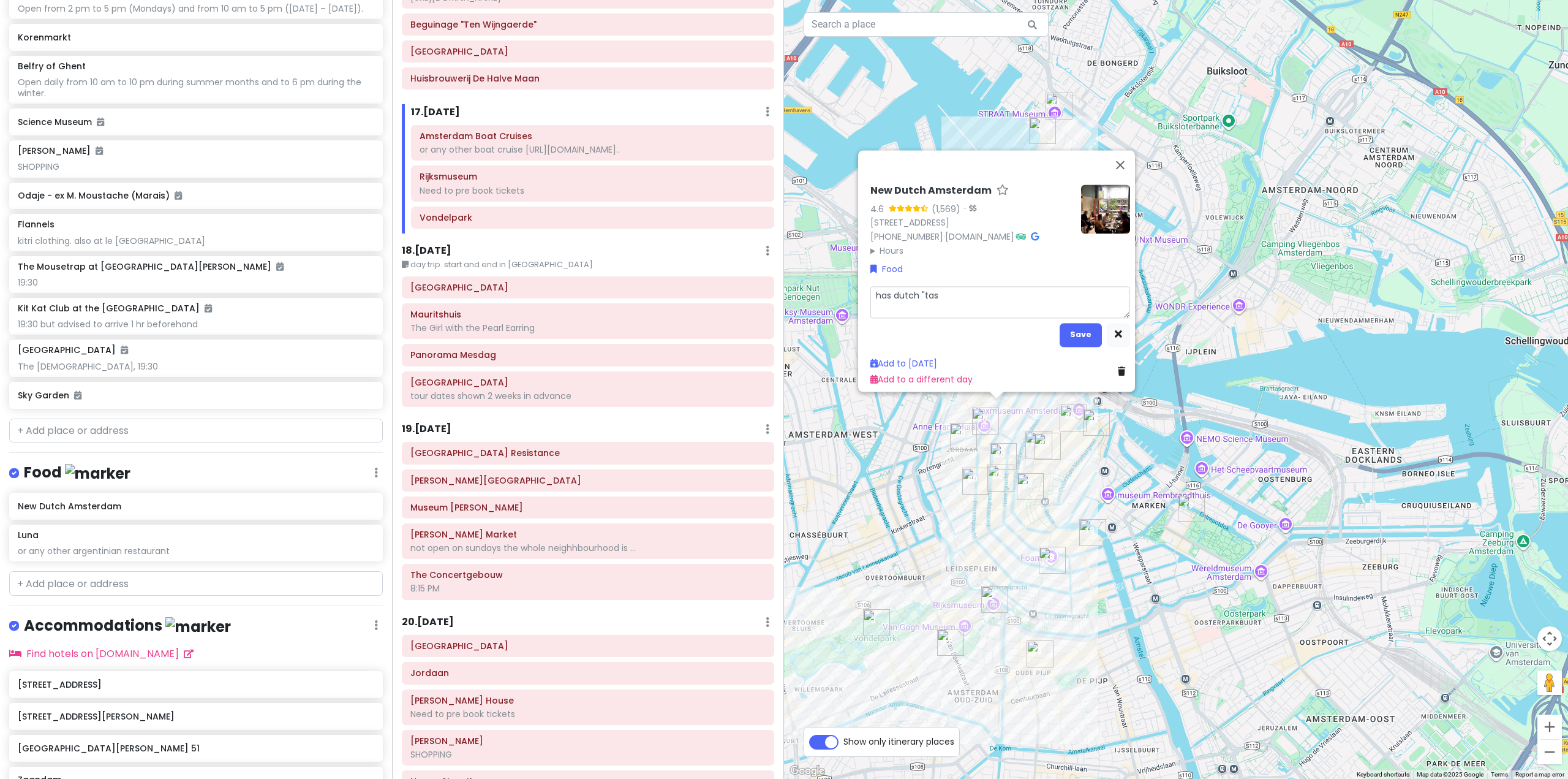
type textarea "x"
type textarea "has dutch "tast"
type textarea "x"
type textarea "has dutch "tasti"
type textarea "x"
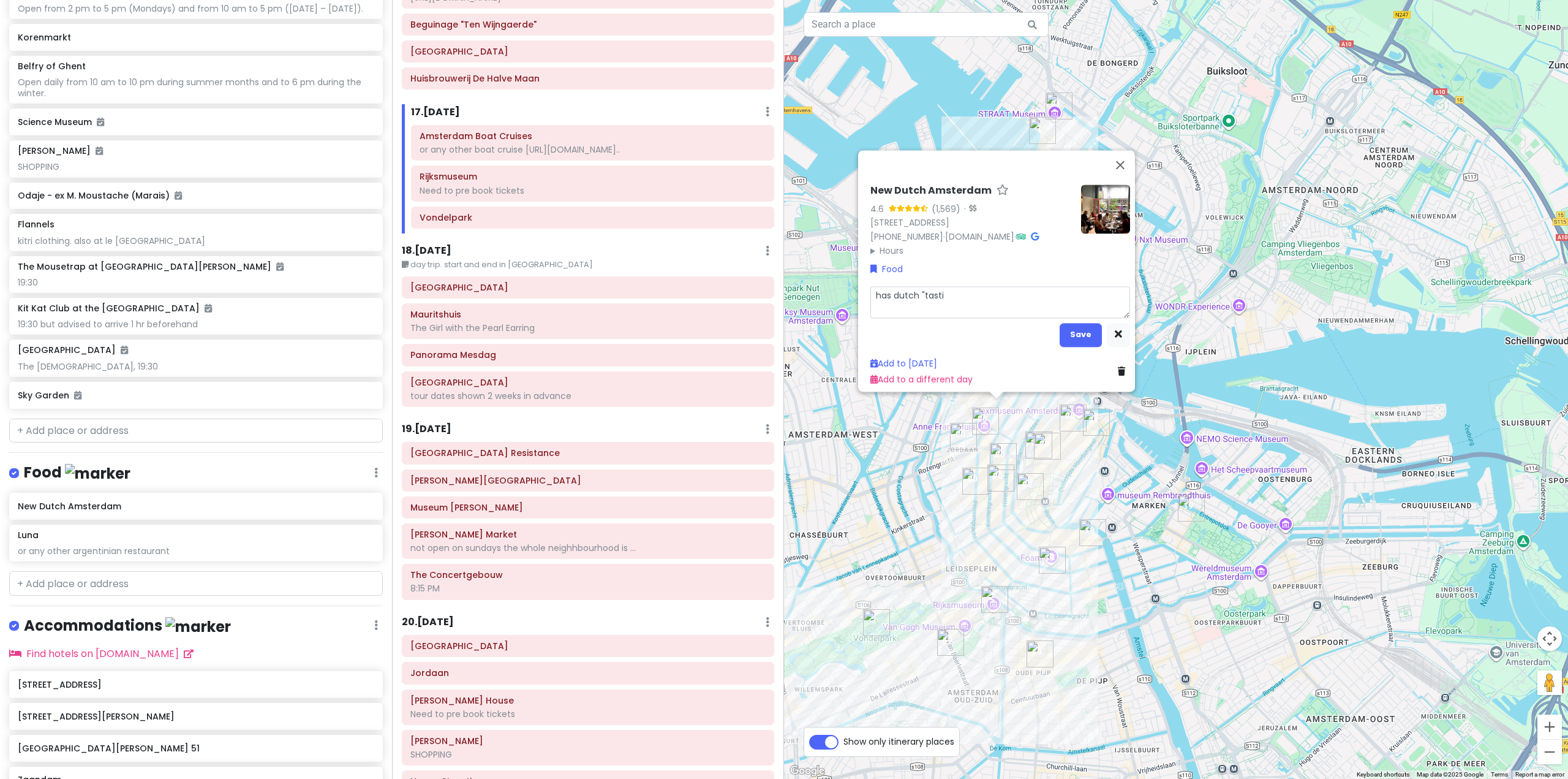
type textarea "has dutch "tastin"
type textarea "x"
type textarea "has dutch "tasting"
type textarea "x"
type textarea "has dutch "tasting"
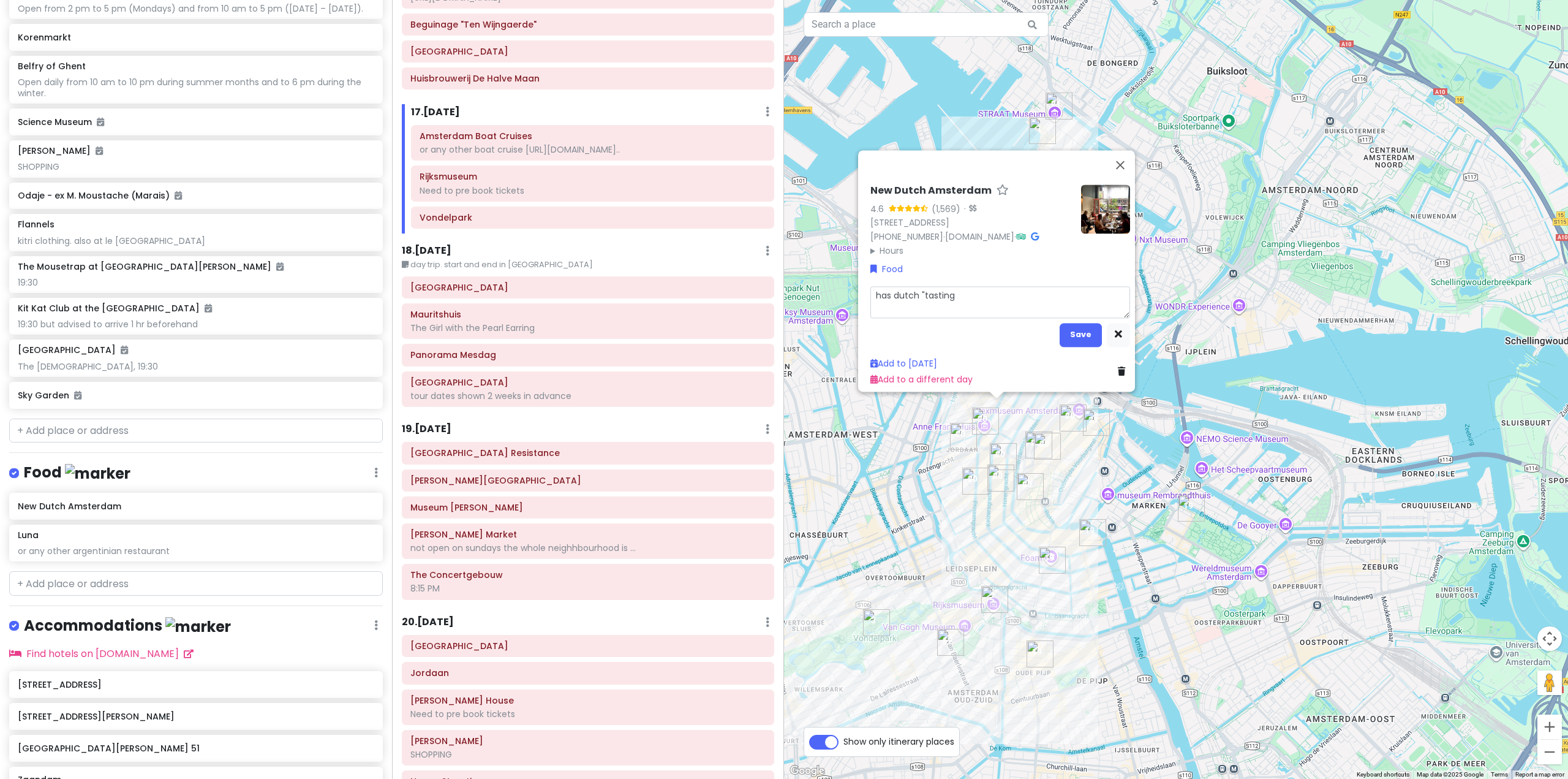
type textarea "x"
type textarea "has dutch "tasting p"
type textarea "x"
type textarea "has dutch "tasting pl"
type textarea "x"
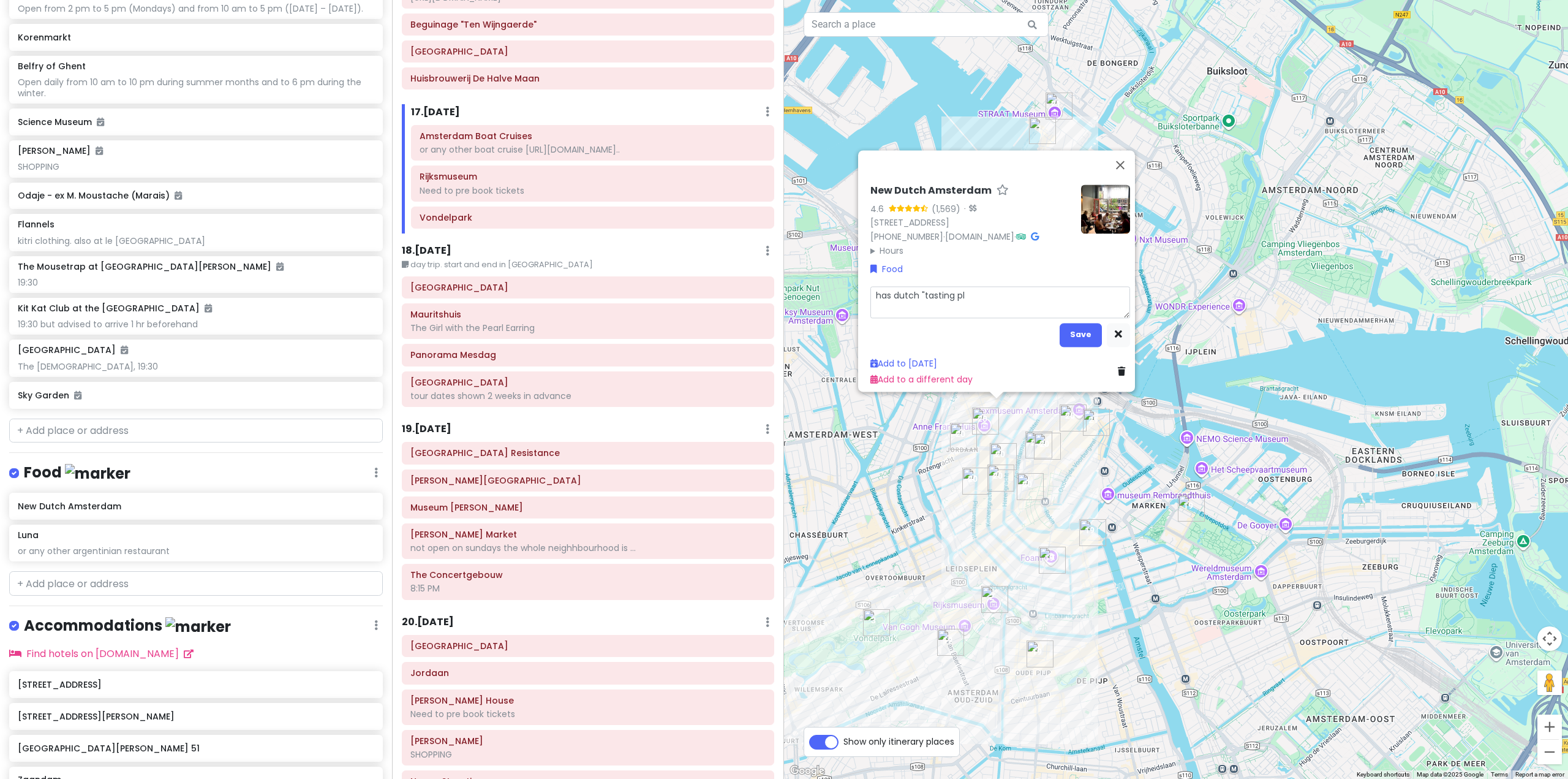
type textarea "has dutch "tasting pla"
type textarea "x"
type textarea "has dutch "tasting plat"
type textarea "x"
type textarea "has dutch "tasting platt"
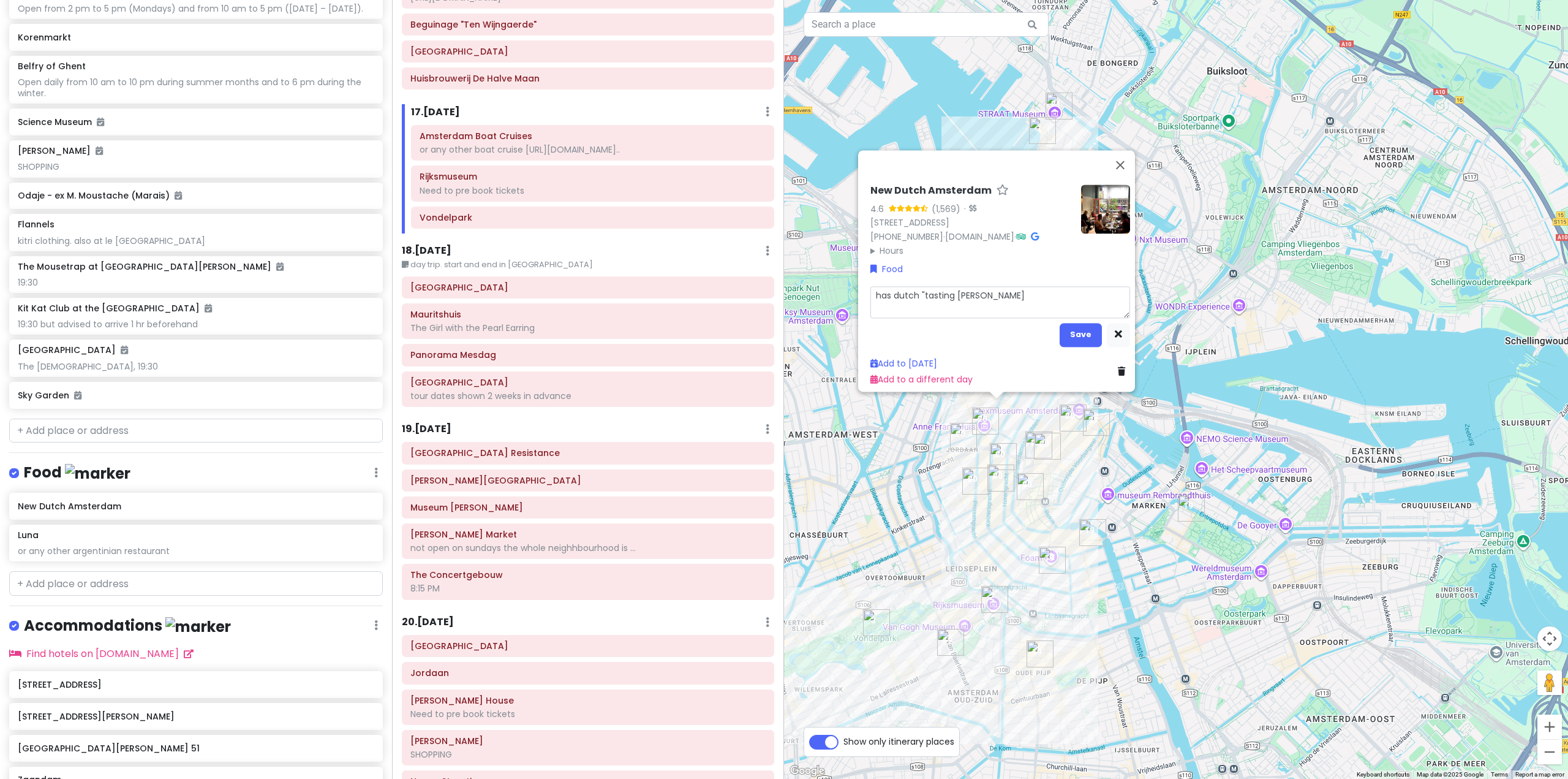
type textarea "x"
type textarea "has dutch "tasting platte"
type textarea "x"
type textarea "has dutch "tasting platter"
type textarea "x"
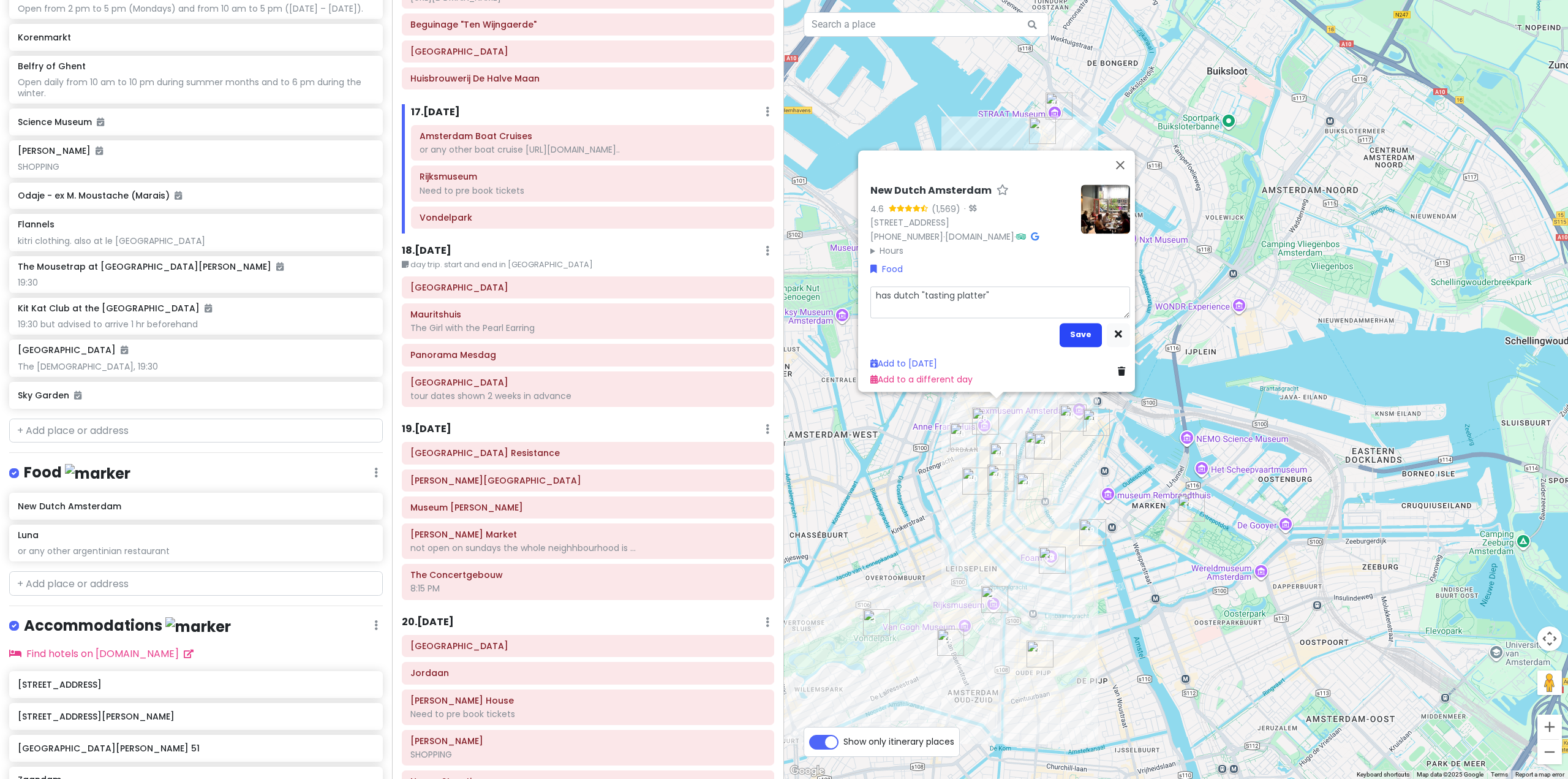
type textarea "has dutch "tasting platter""
click at [1076, 328] on button "Save" at bounding box center [1081, 334] width 42 height 24
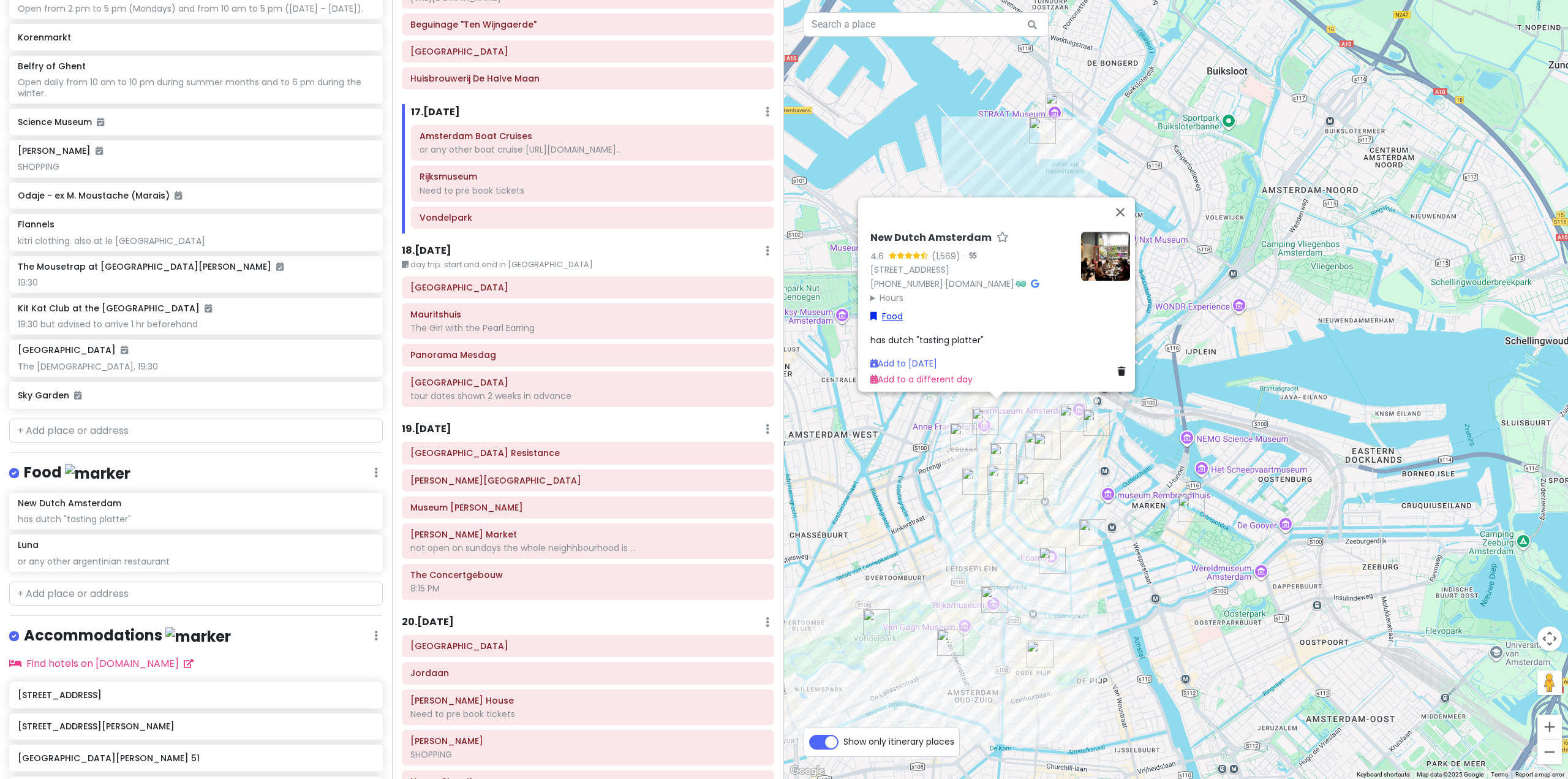
click at [893, 309] on link "Food" at bounding box center [886, 316] width 32 height 14
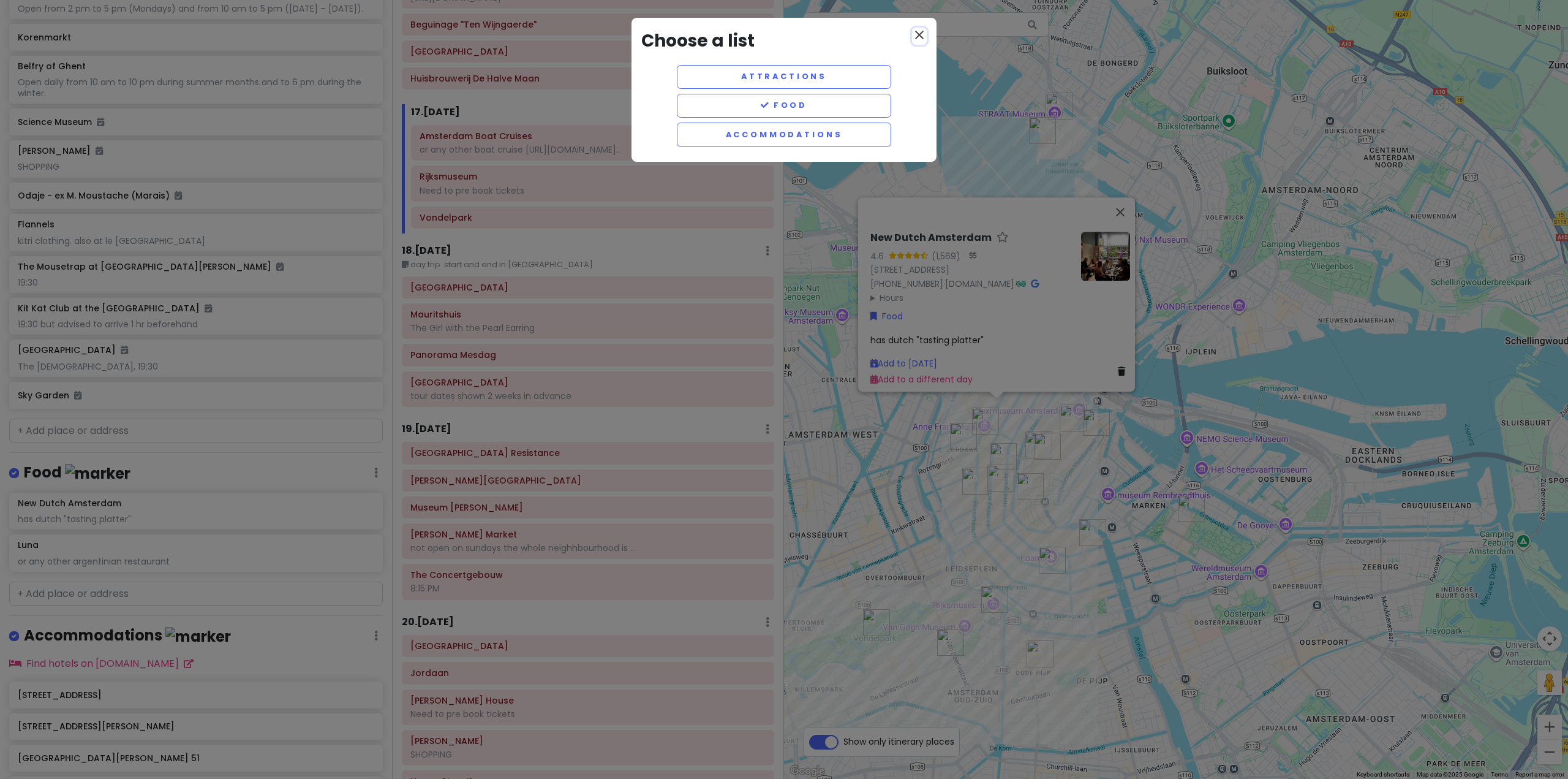
click at [923, 38] on icon "close" at bounding box center [919, 35] width 15 height 15
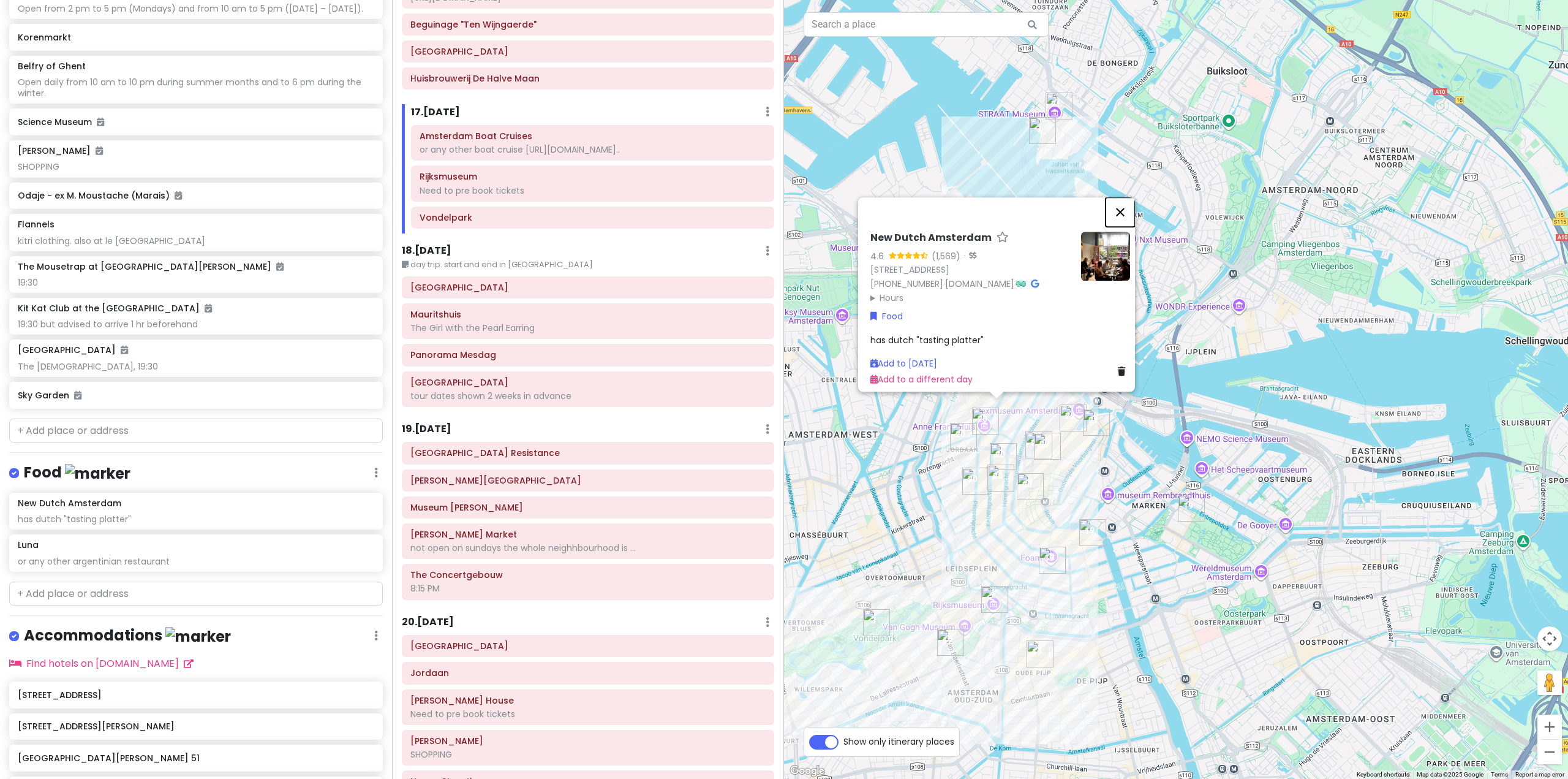
click at [1121, 197] on button "Close" at bounding box center [1120, 211] width 29 height 29
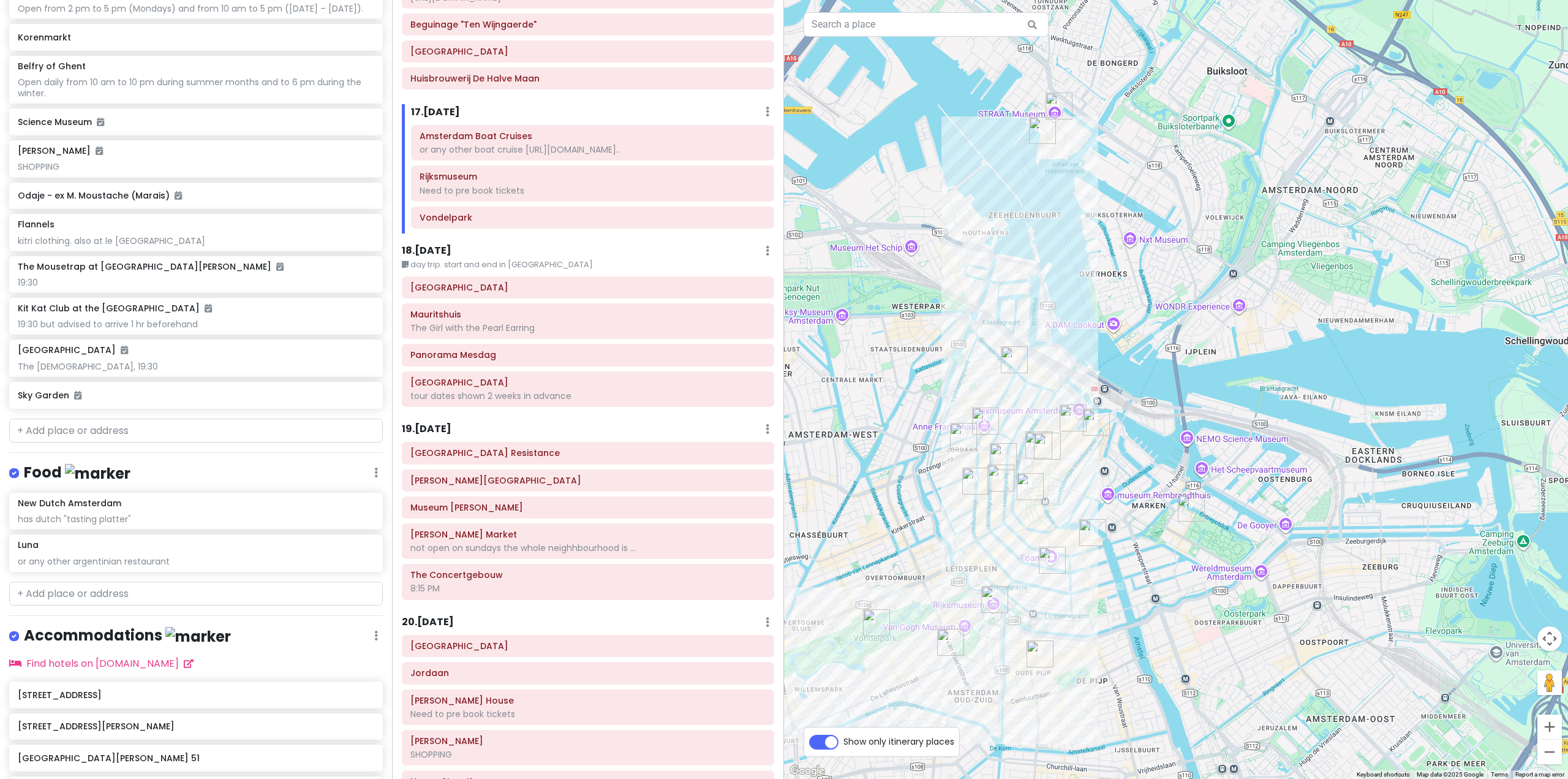
click at [1034, 537] on img "Secret Garden" at bounding box center [1035, 539] width 10 height 10
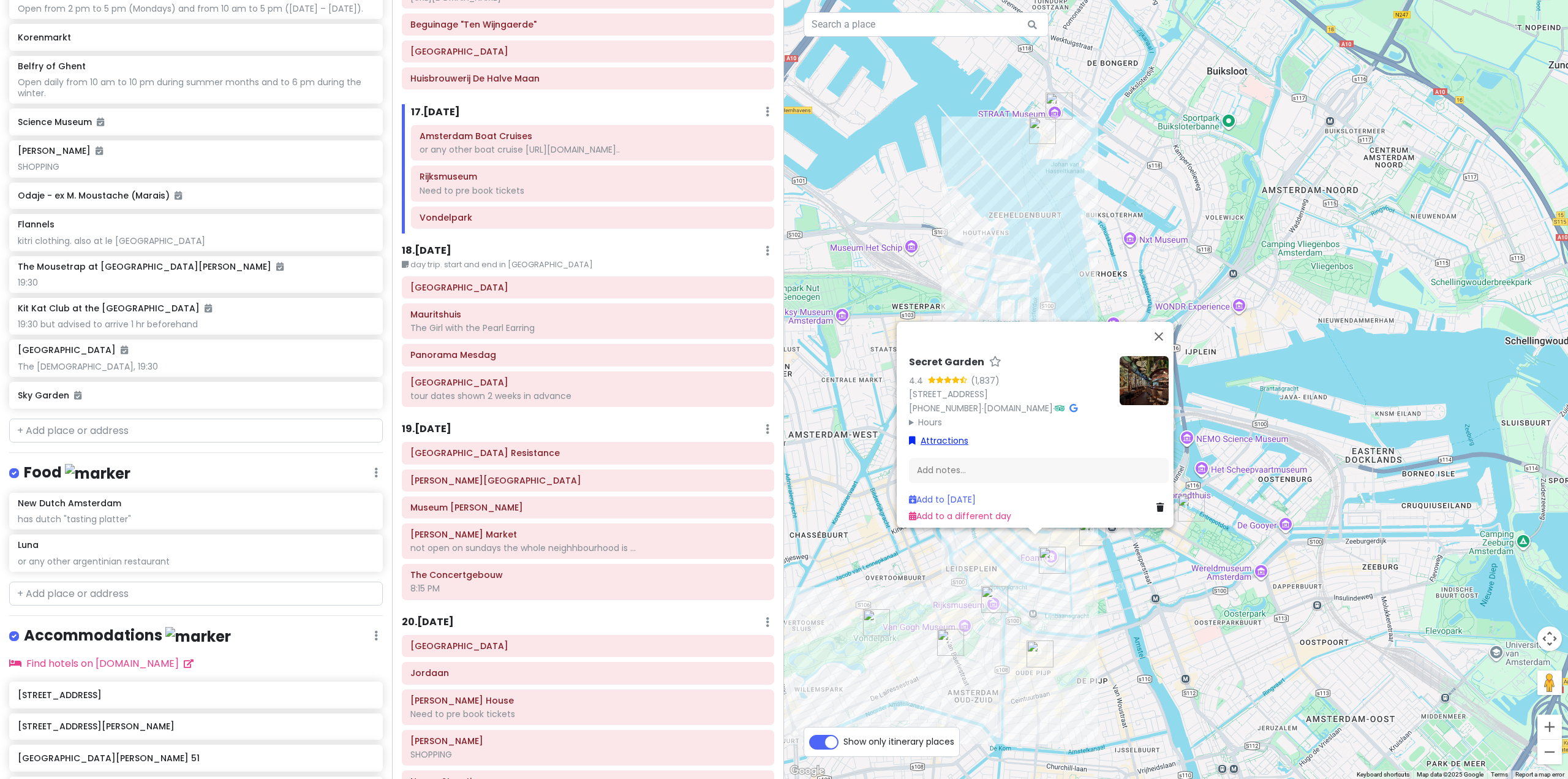
click at [937, 434] on link "Attractions" at bounding box center [938, 440] width 59 height 14
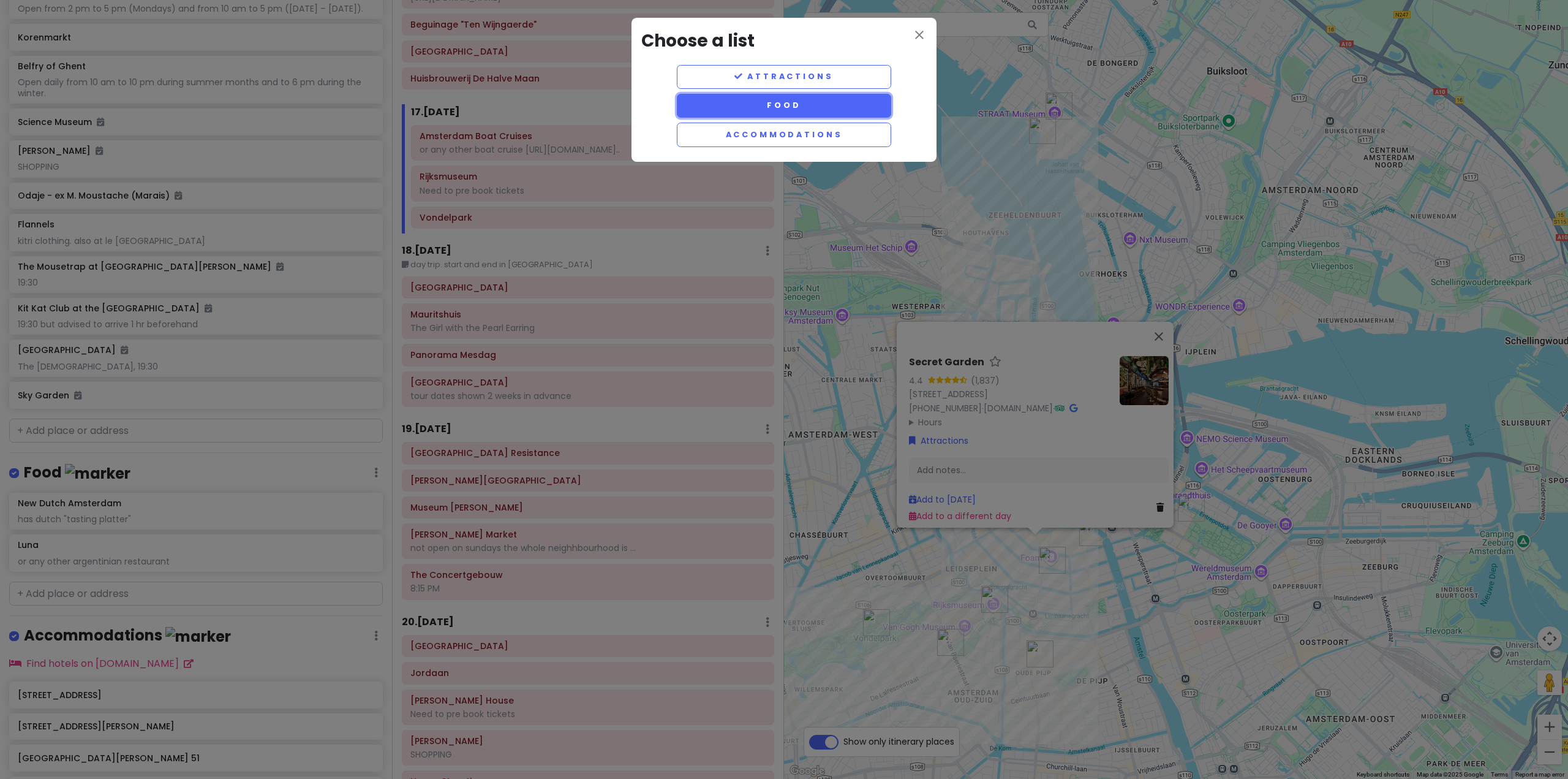
click at [826, 109] on button "Food" at bounding box center [784, 105] width 215 height 24
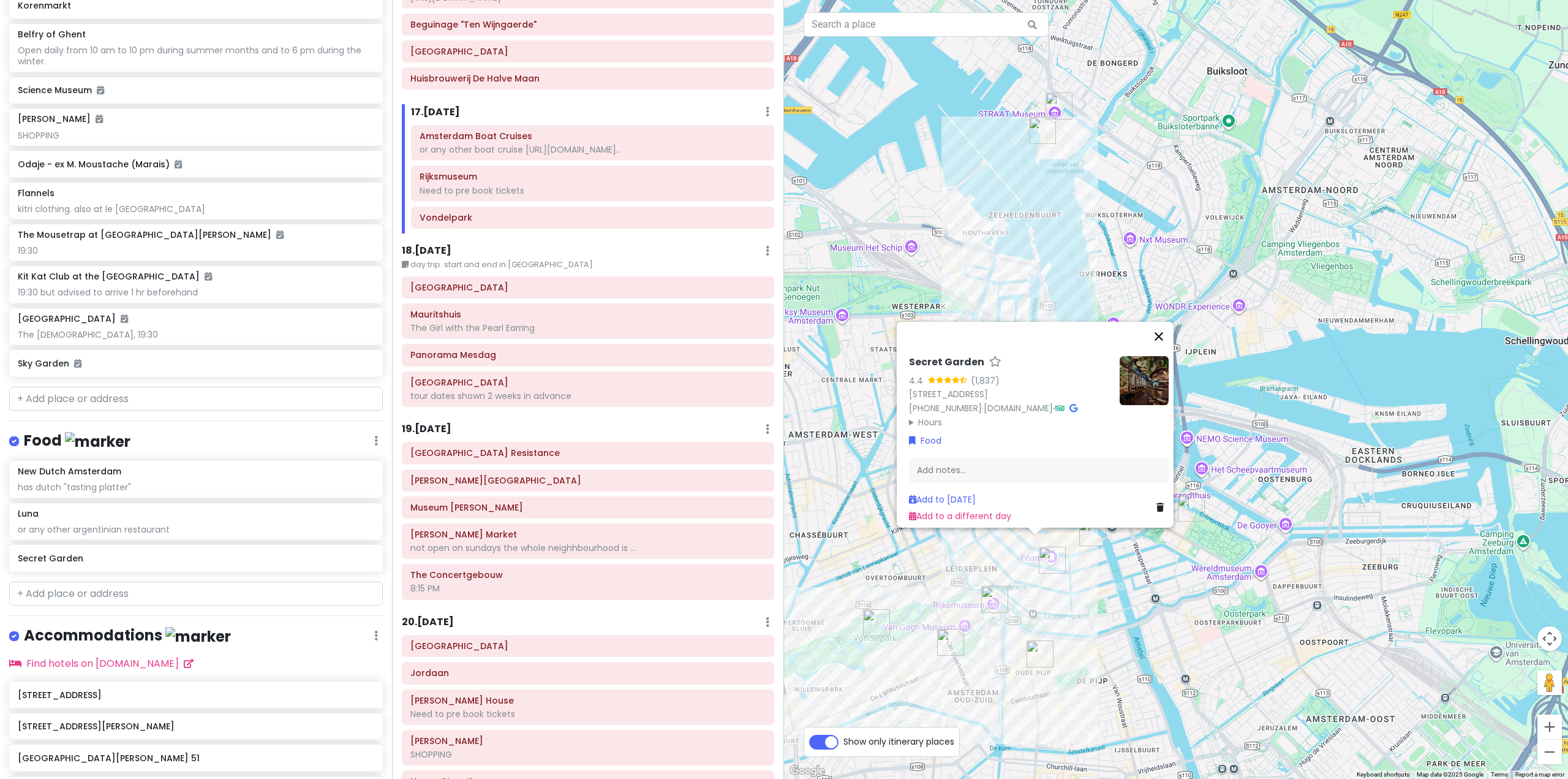
scroll to position [5761, 0]
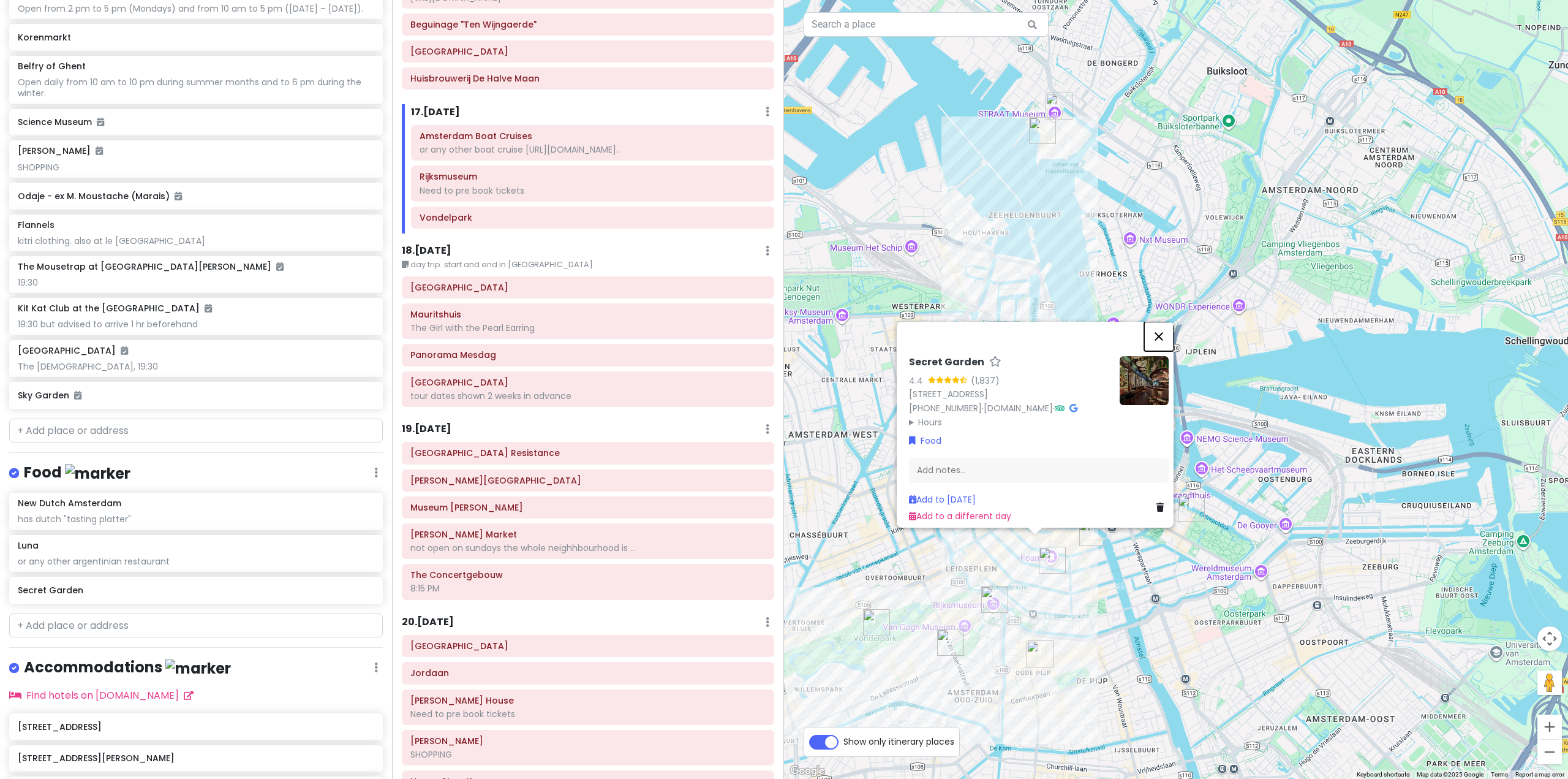
click at [1163, 321] on button "Close" at bounding box center [1159, 336] width 29 height 29
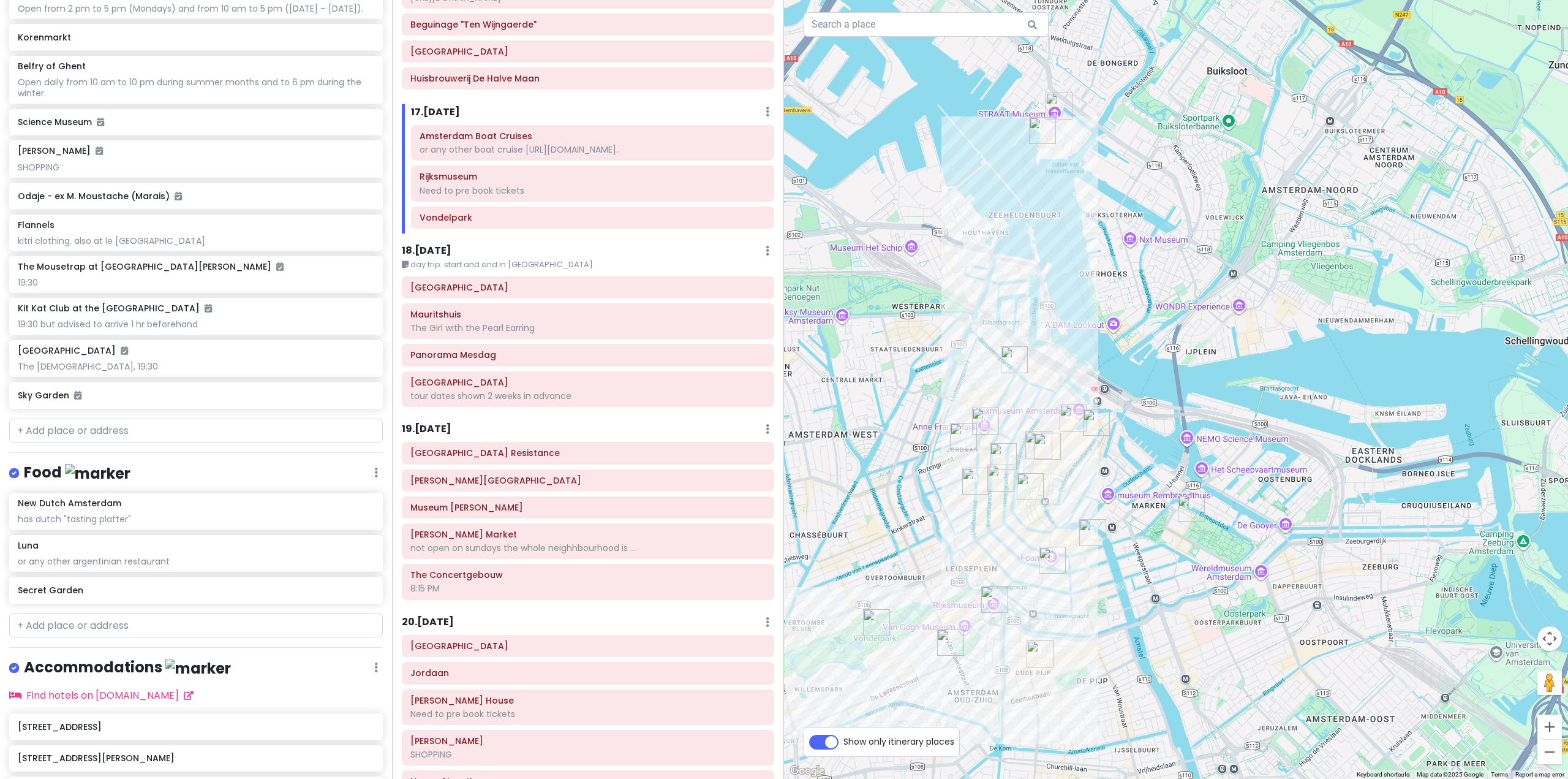
click at [995, 572] on div "To navigate, press the arrow keys." at bounding box center [1176, 389] width 784 height 779
click at [988, 571] on img "The Pantry" at bounding box center [990, 572] width 10 height 10
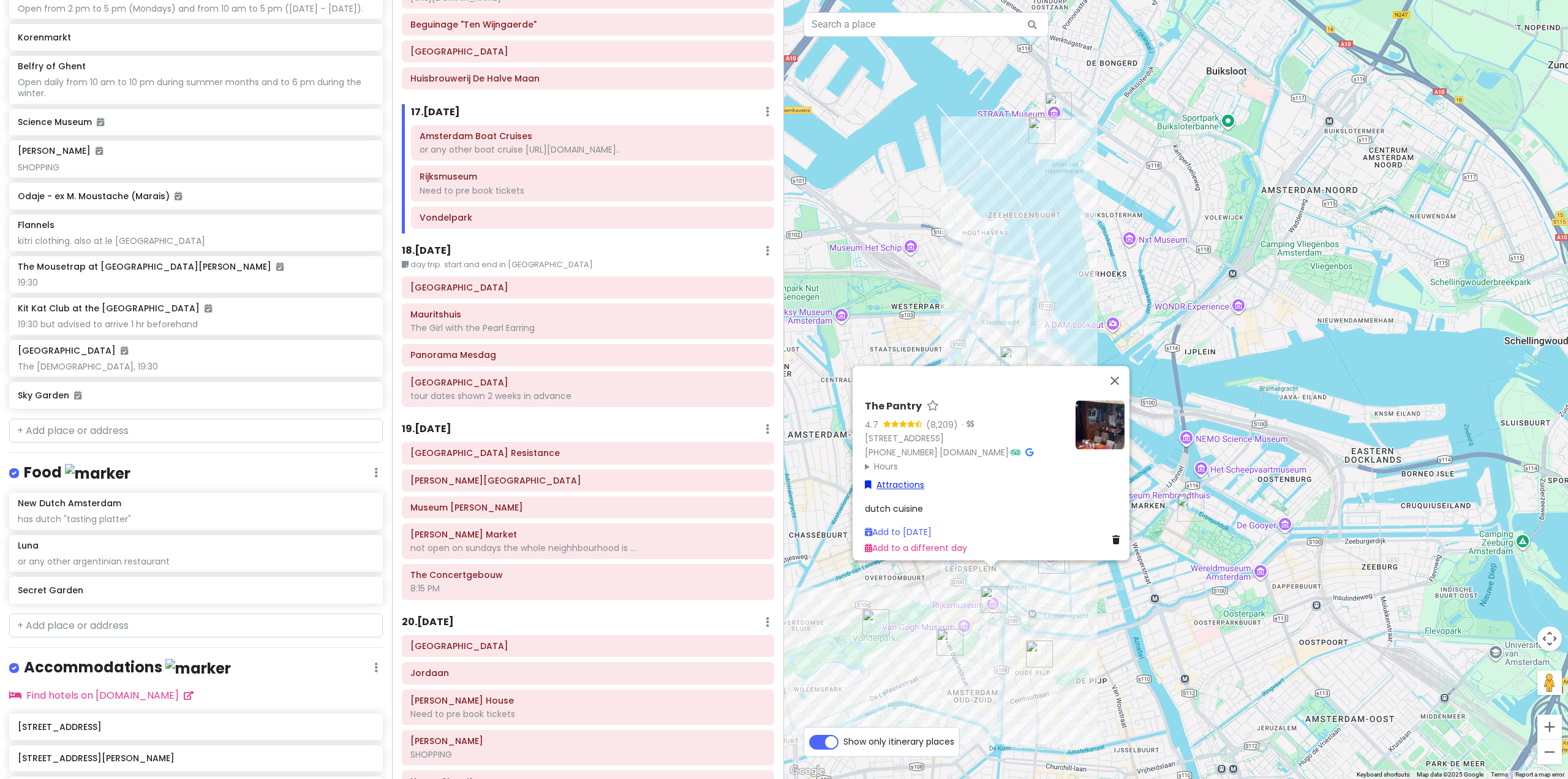
click at [904, 478] on link "Attractions" at bounding box center [894, 485] width 59 height 14
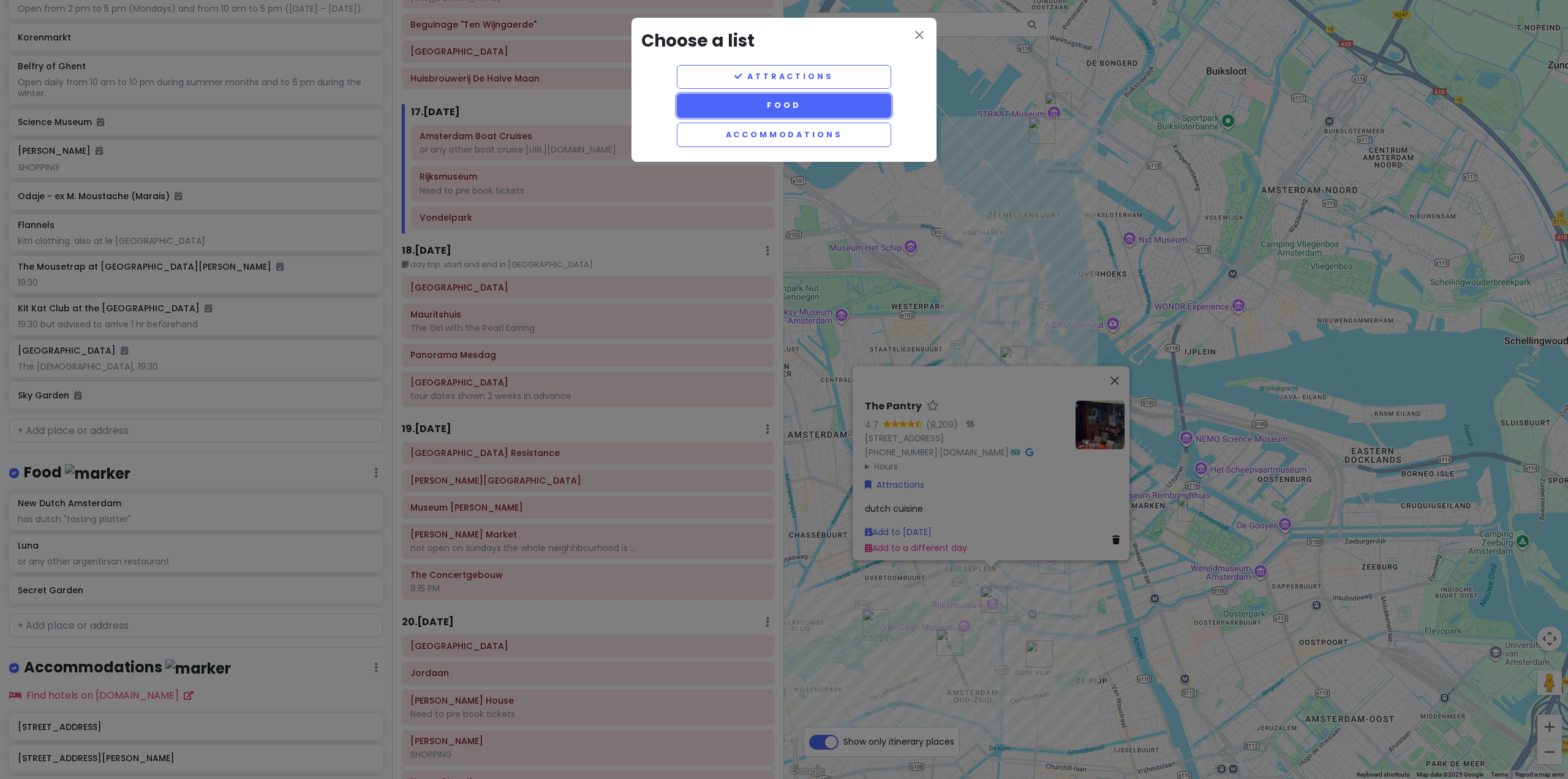
click at [781, 107] on button "Food" at bounding box center [784, 105] width 215 height 24
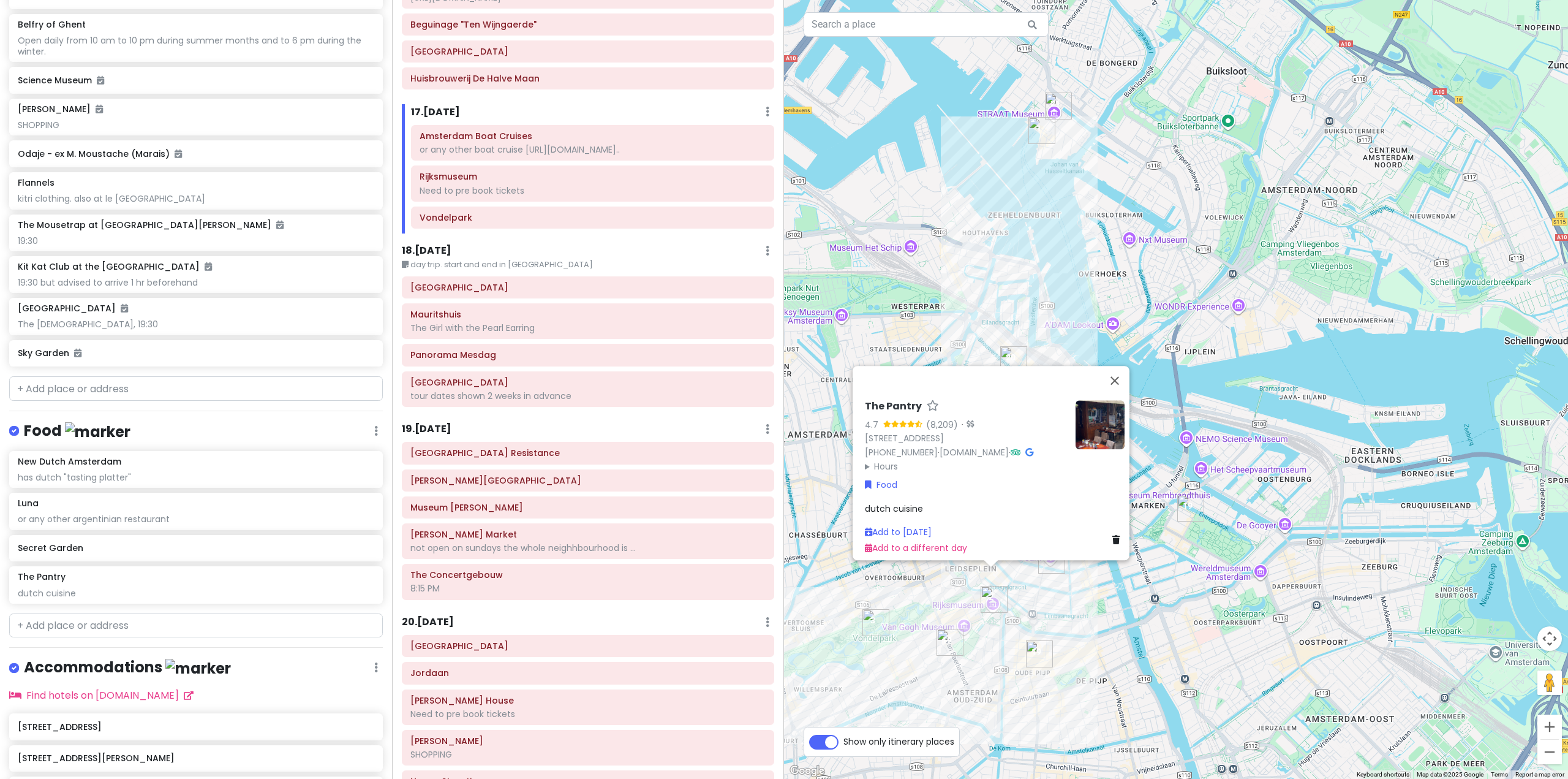
scroll to position [5719, 0]
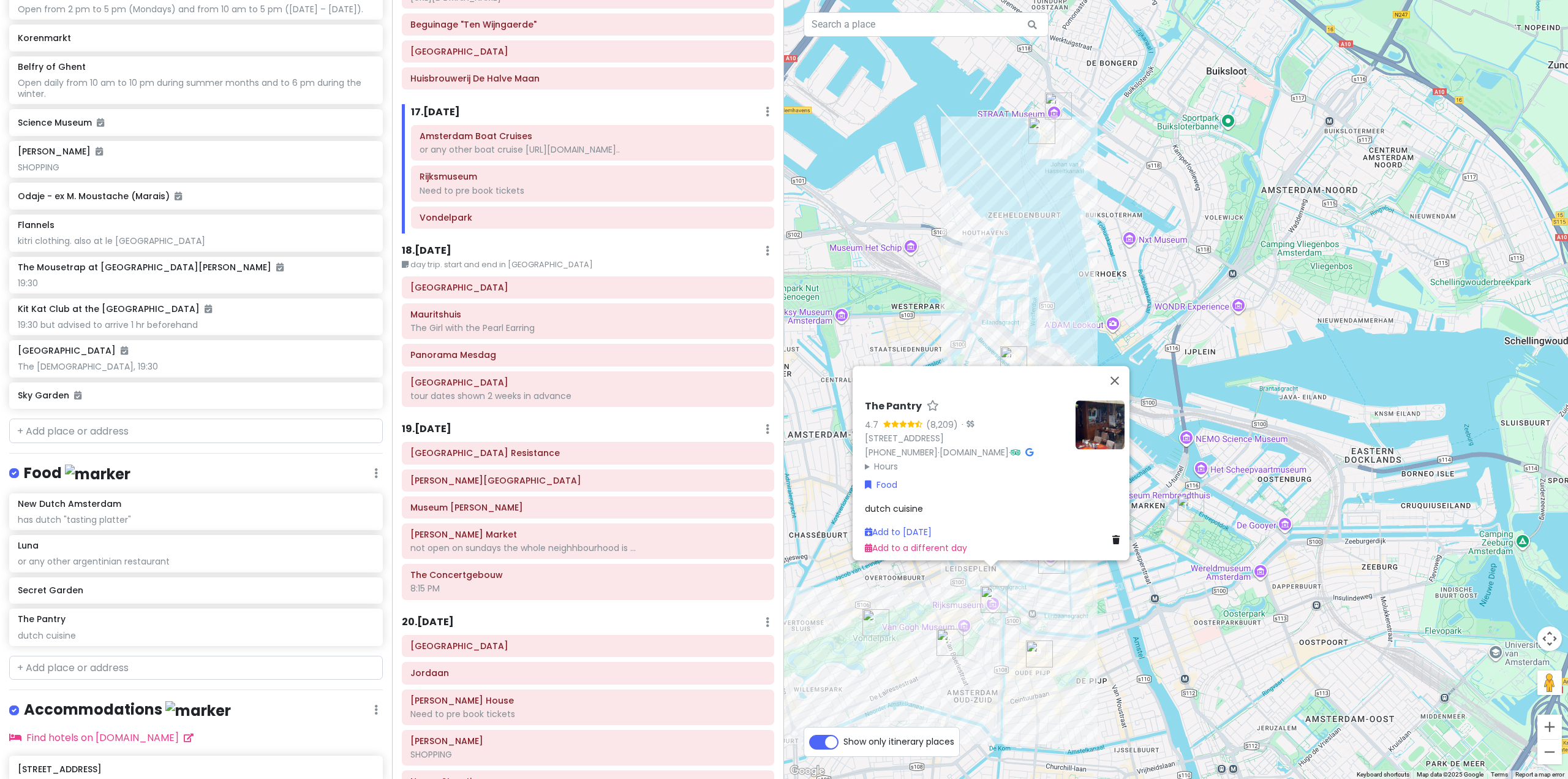
click at [1226, 486] on div "The Pantry 4.7 (8,209) · Leidsekruisstraat 21, 1017 RE Amsterdam, Netherlands +…" at bounding box center [1176, 389] width 784 height 779
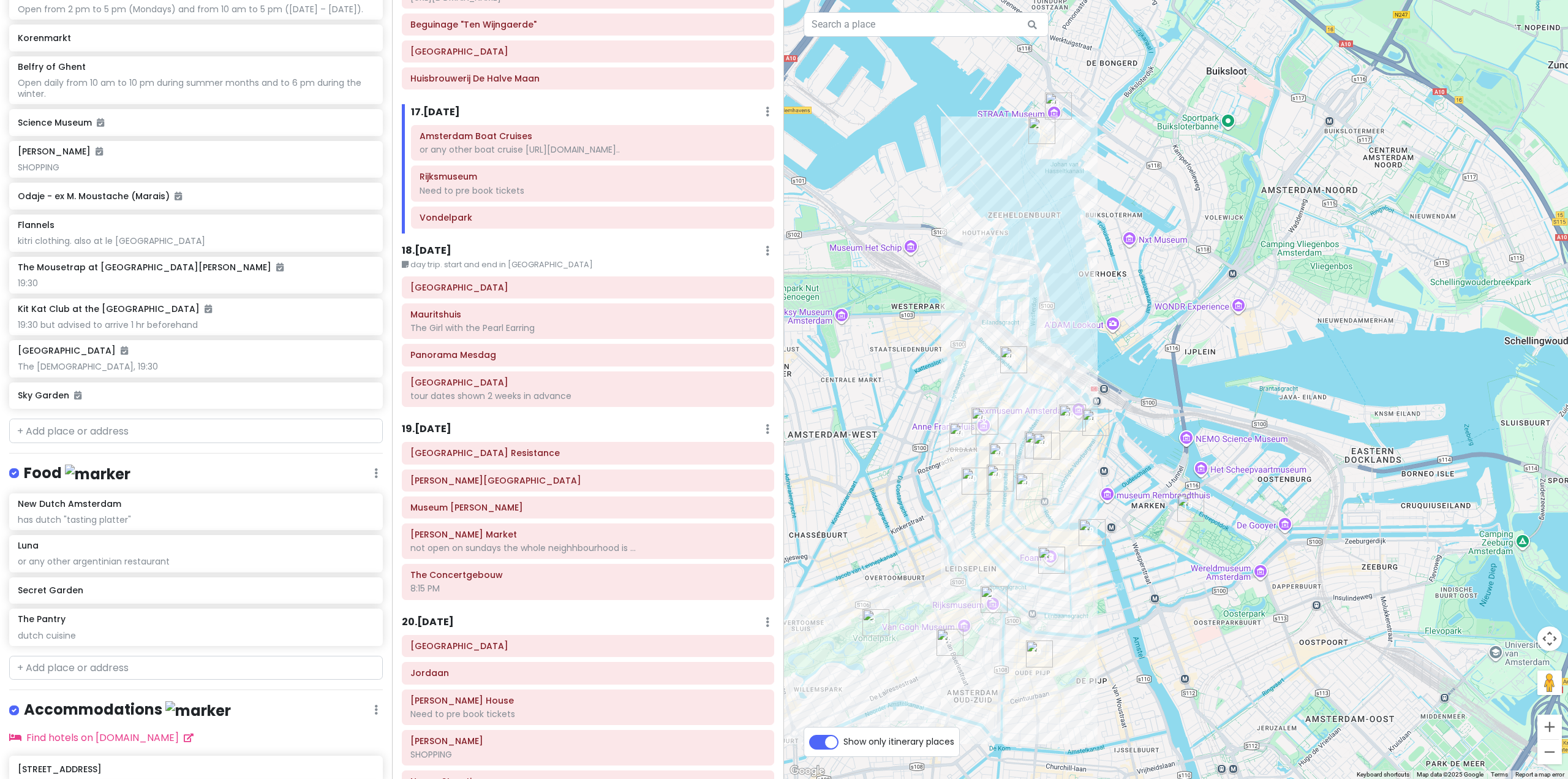
click at [964, 639] on img "Van Gogh Museum" at bounding box center [964, 635] width 10 height 10
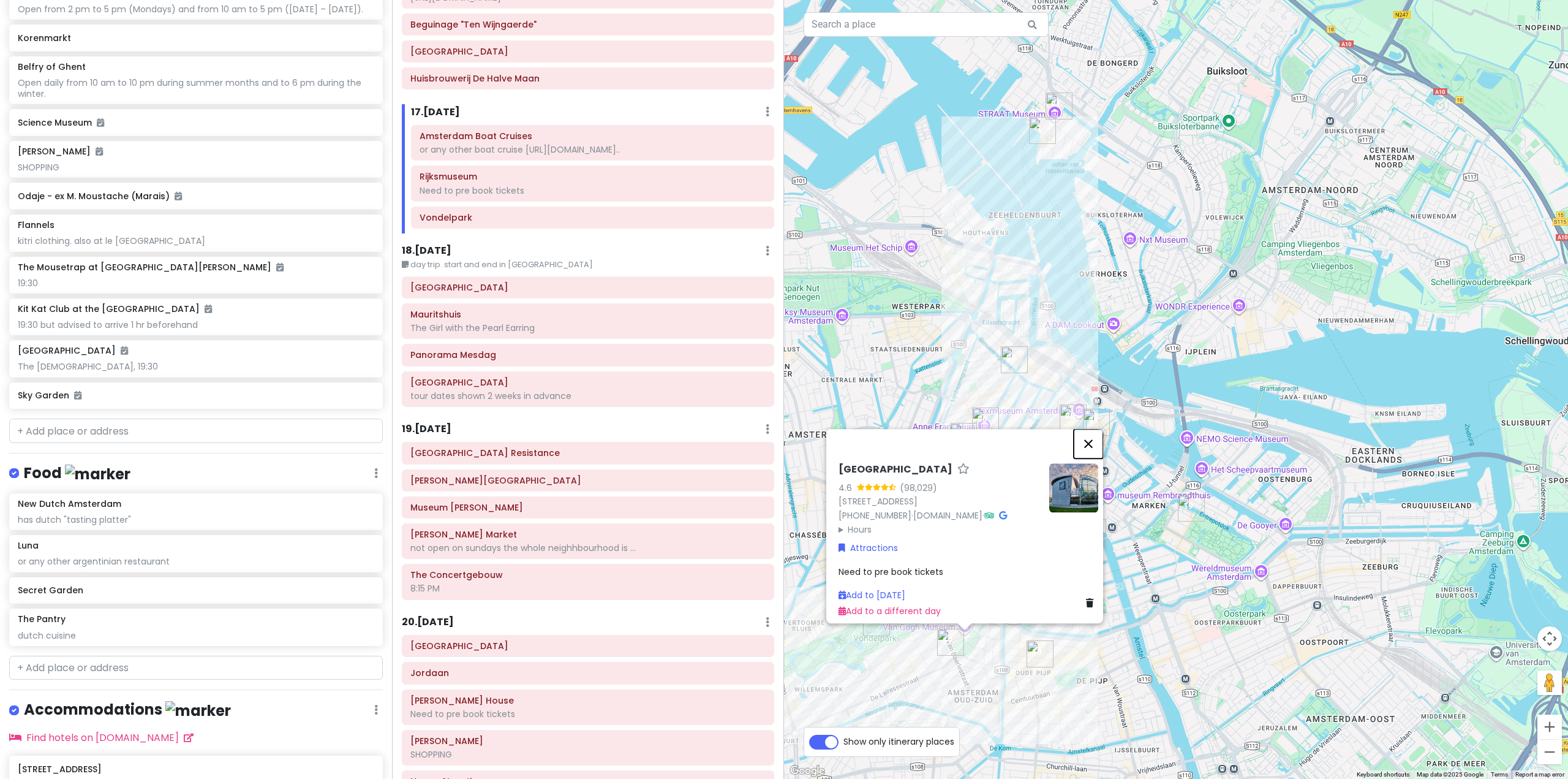
click at [1094, 429] on button "Close" at bounding box center [1088, 443] width 29 height 29
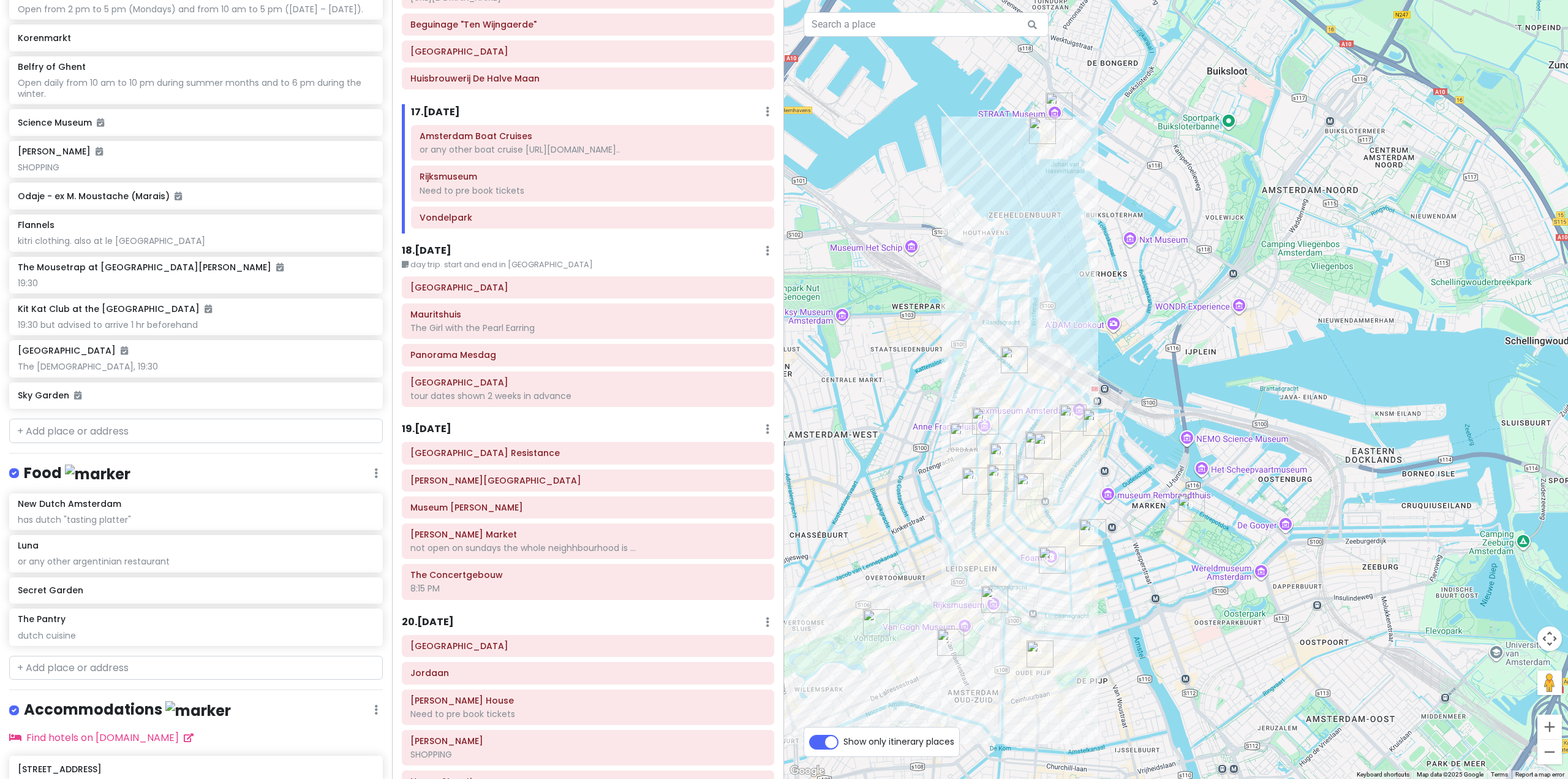
click at [1316, 709] on img "De Kas" at bounding box center [1316, 704] width 10 height 10
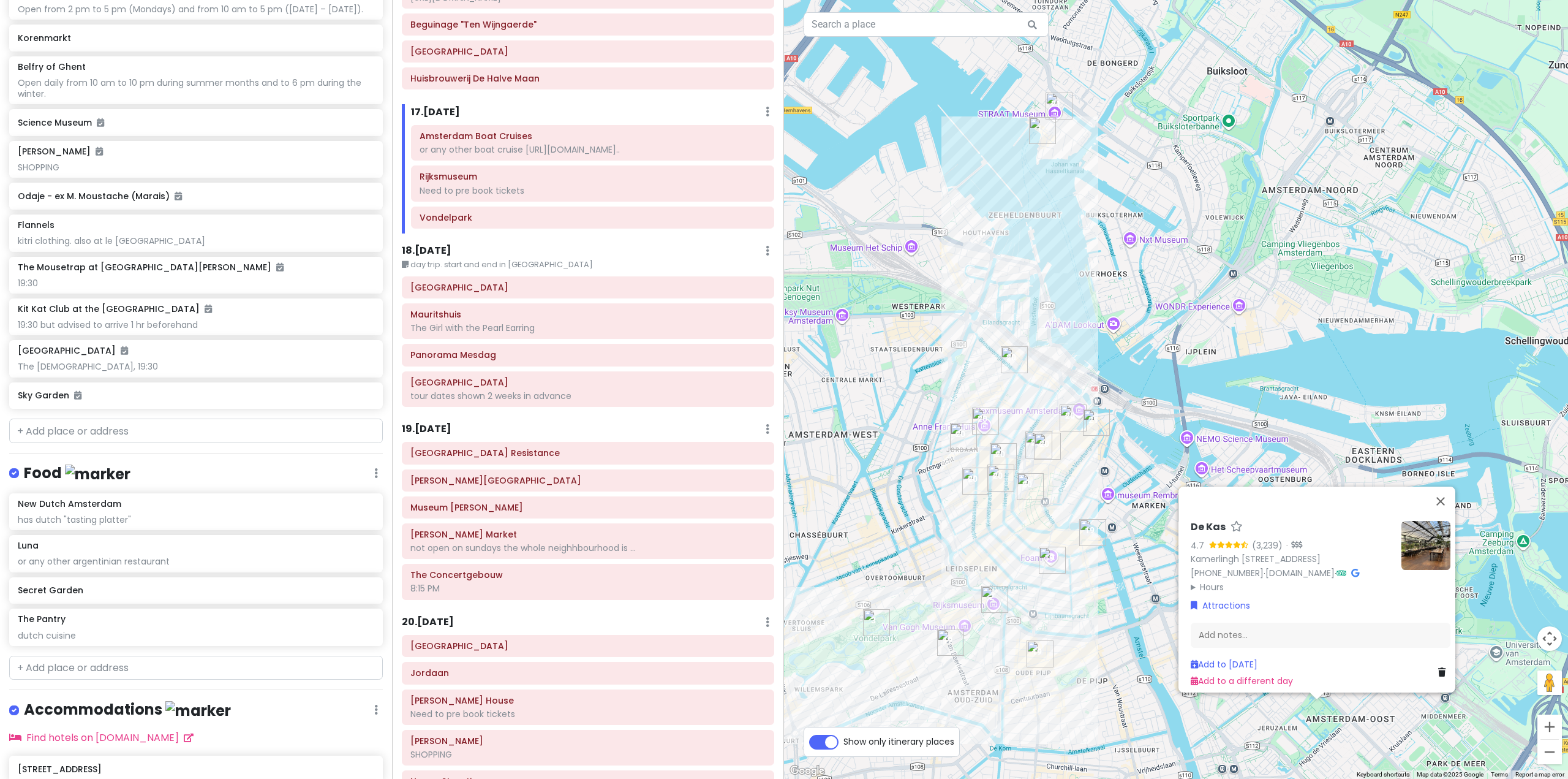
click at [1316, 707] on img "De Kas" at bounding box center [1316, 704] width 10 height 10
click at [1221, 598] on link "Attractions" at bounding box center [1220, 605] width 59 height 14
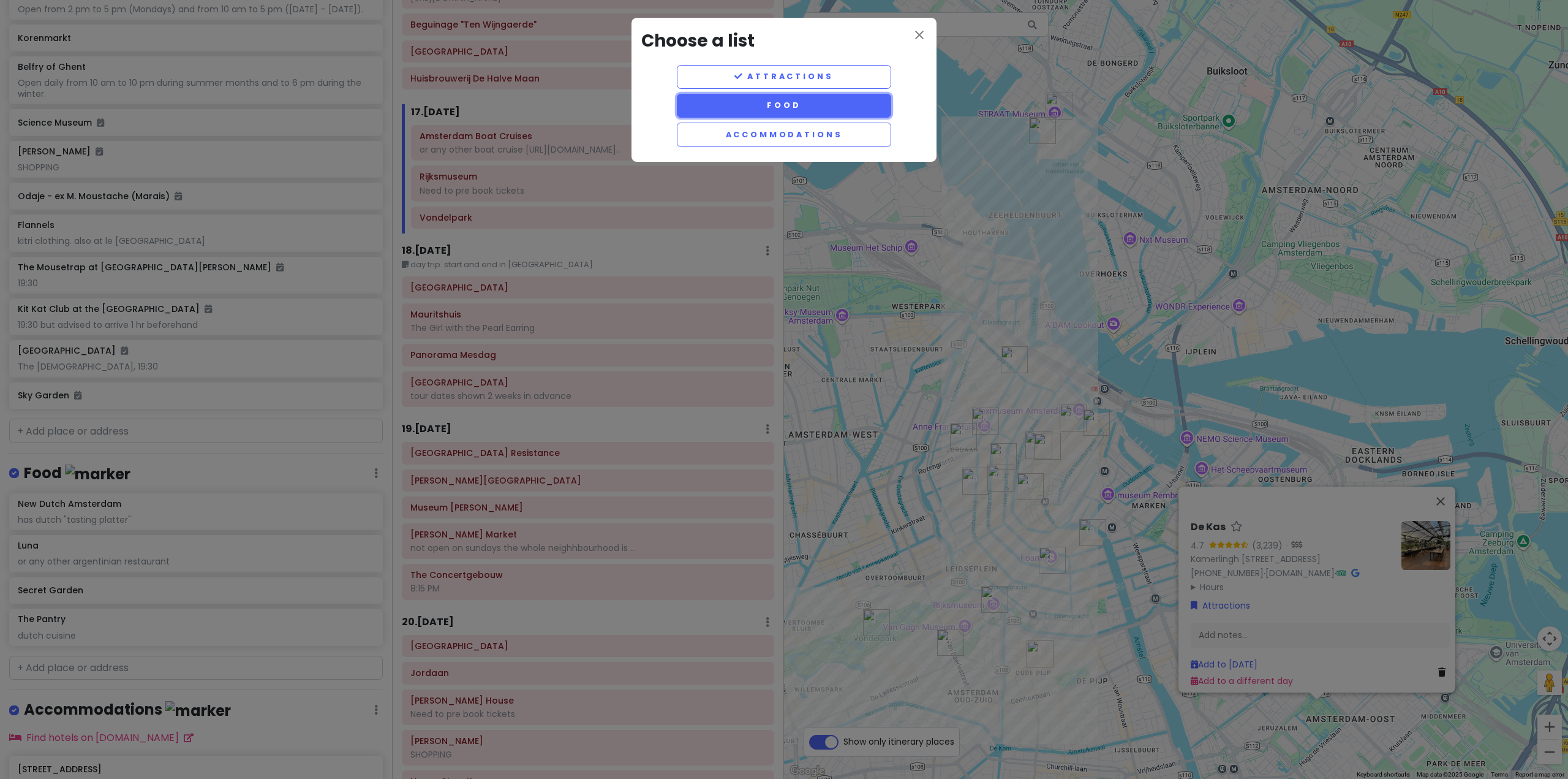
drag, startPoint x: 815, startPoint y: 111, endPoint x: 1080, endPoint y: 410, distance: 399.5
click at [815, 111] on button "Food" at bounding box center [784, 105] width 215 height 24
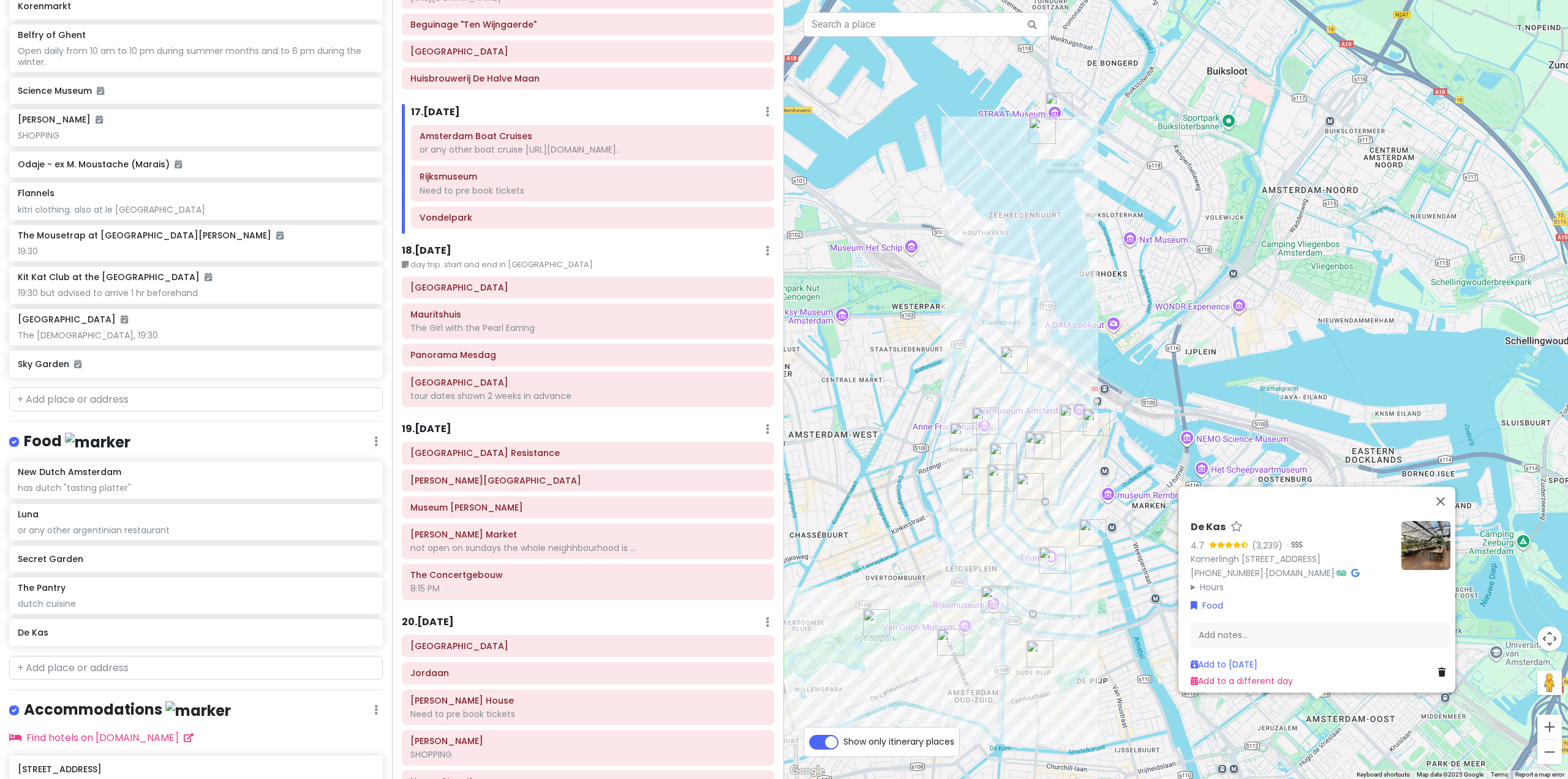
scroll to position [5688, 0]
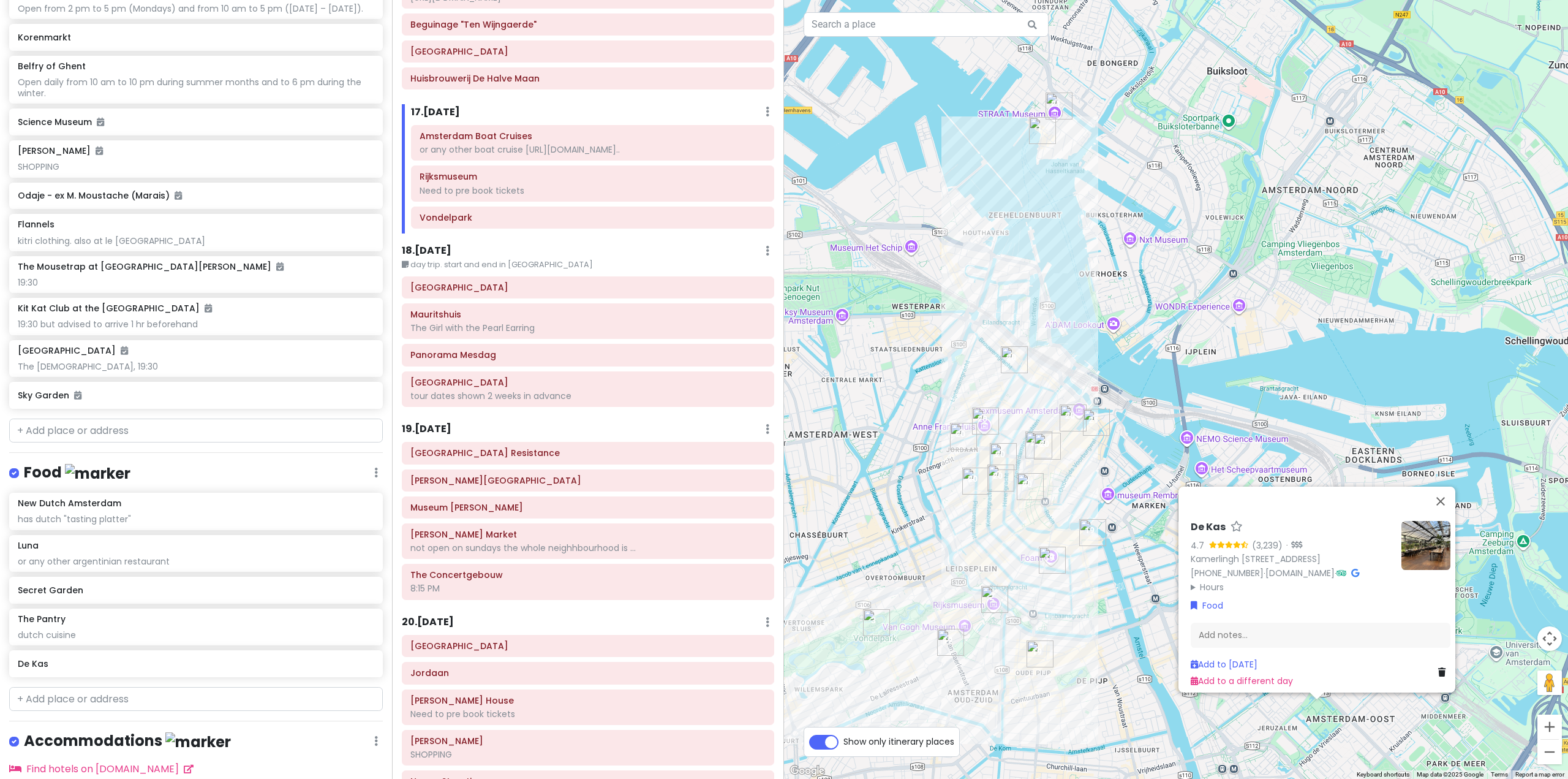
click at [1094, 351] on div "De Kas 4.7 (3,239) · Kamerlingh Onneslaan 3, 1097 DE Amsterdam, Netherlands +31…" at bounding box center [1176, 389] width 784 height 779
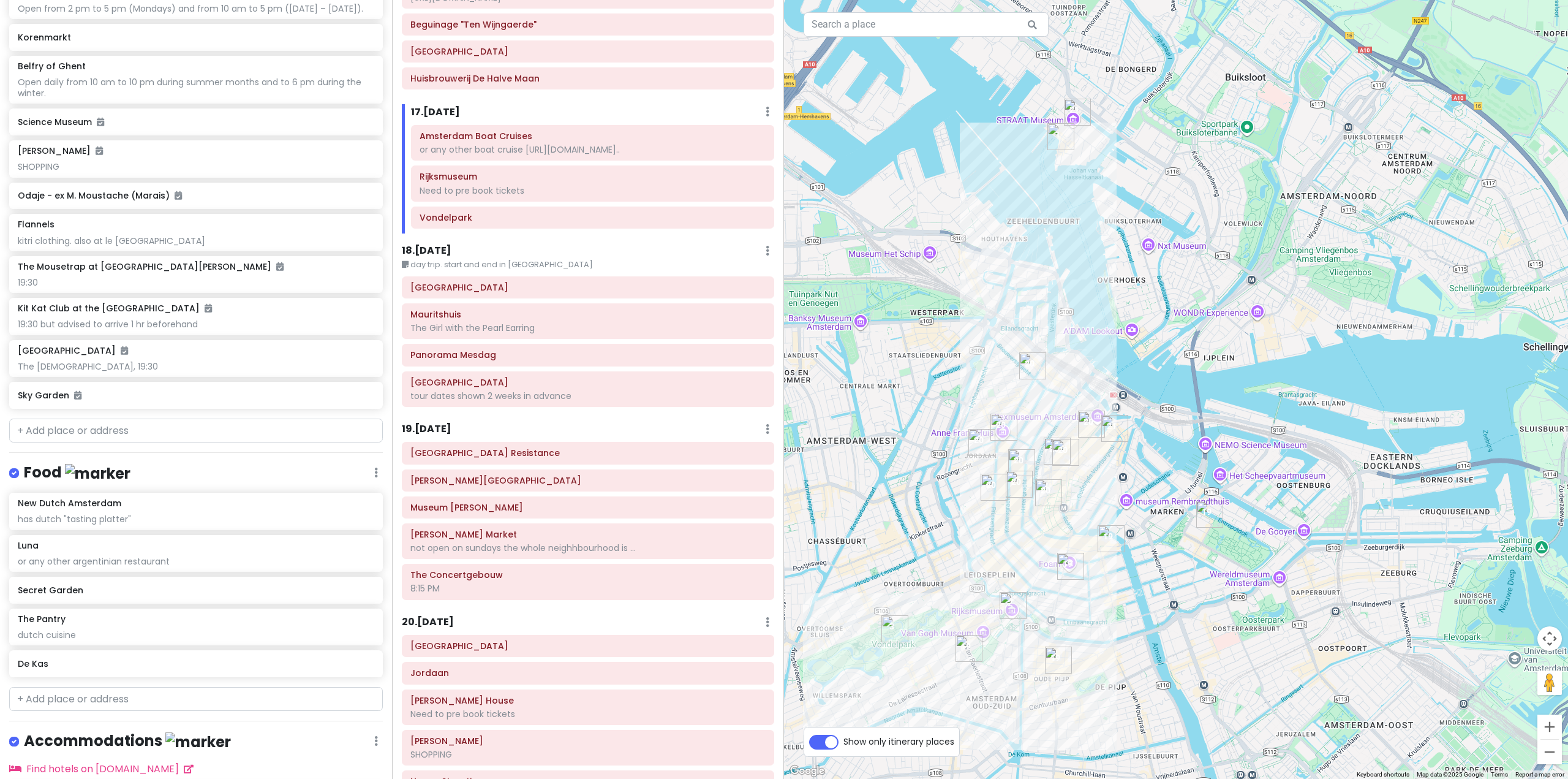
drag, startPoint x: 1081, startPoint y: 395, endPoint x: 1100, endPoint y: 402, distance: 20.2
click at [1100, 402] on div at bounding box center [1176, 389] width 784 height 779
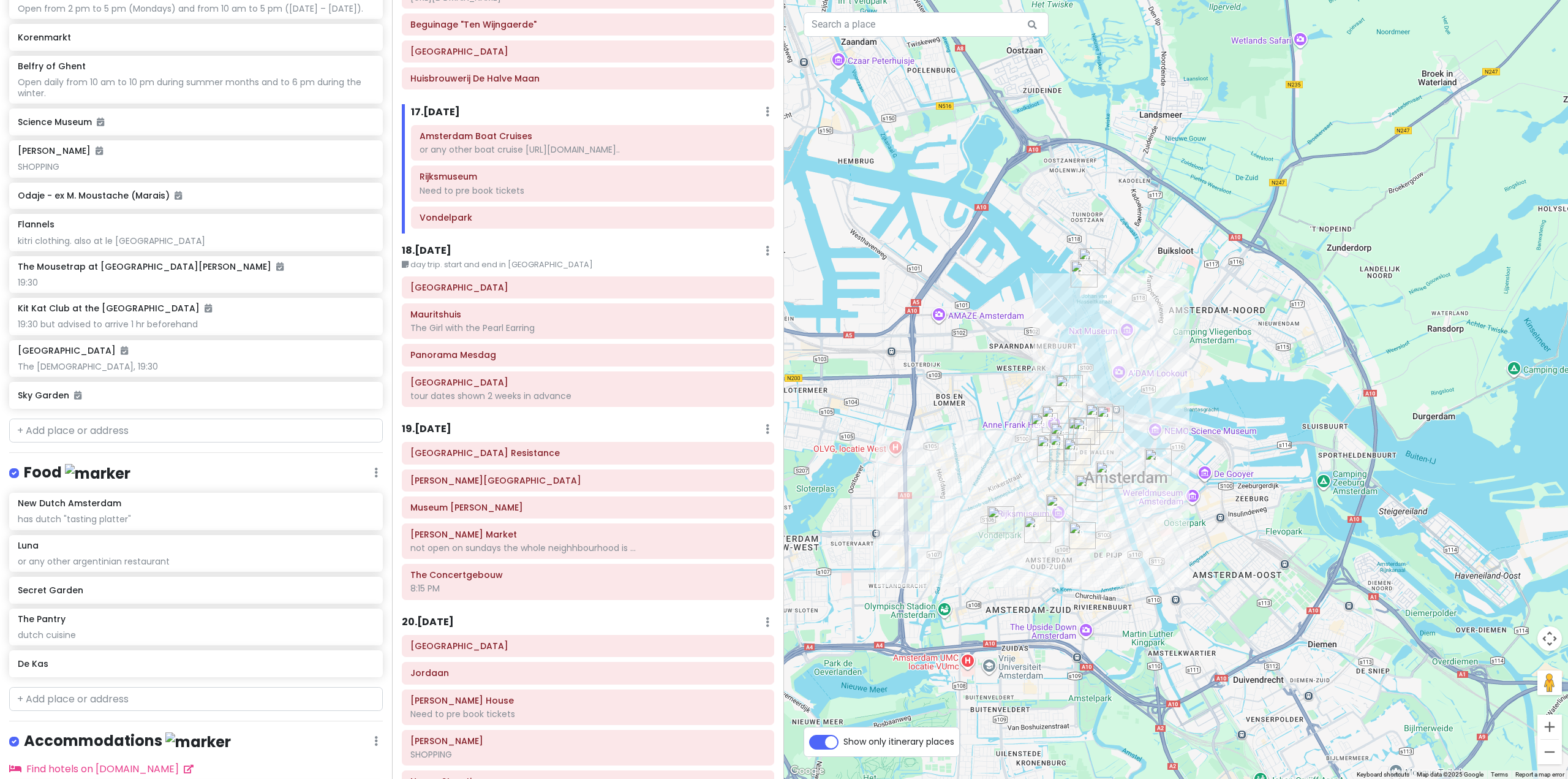
click at [1091, 645] on div at bounding box center [1176, 389] width 784 height 779
click at [1086, 642] on img "The Upside Down Amsterdam" at bounding box center [1085, 639] width 10 height 10
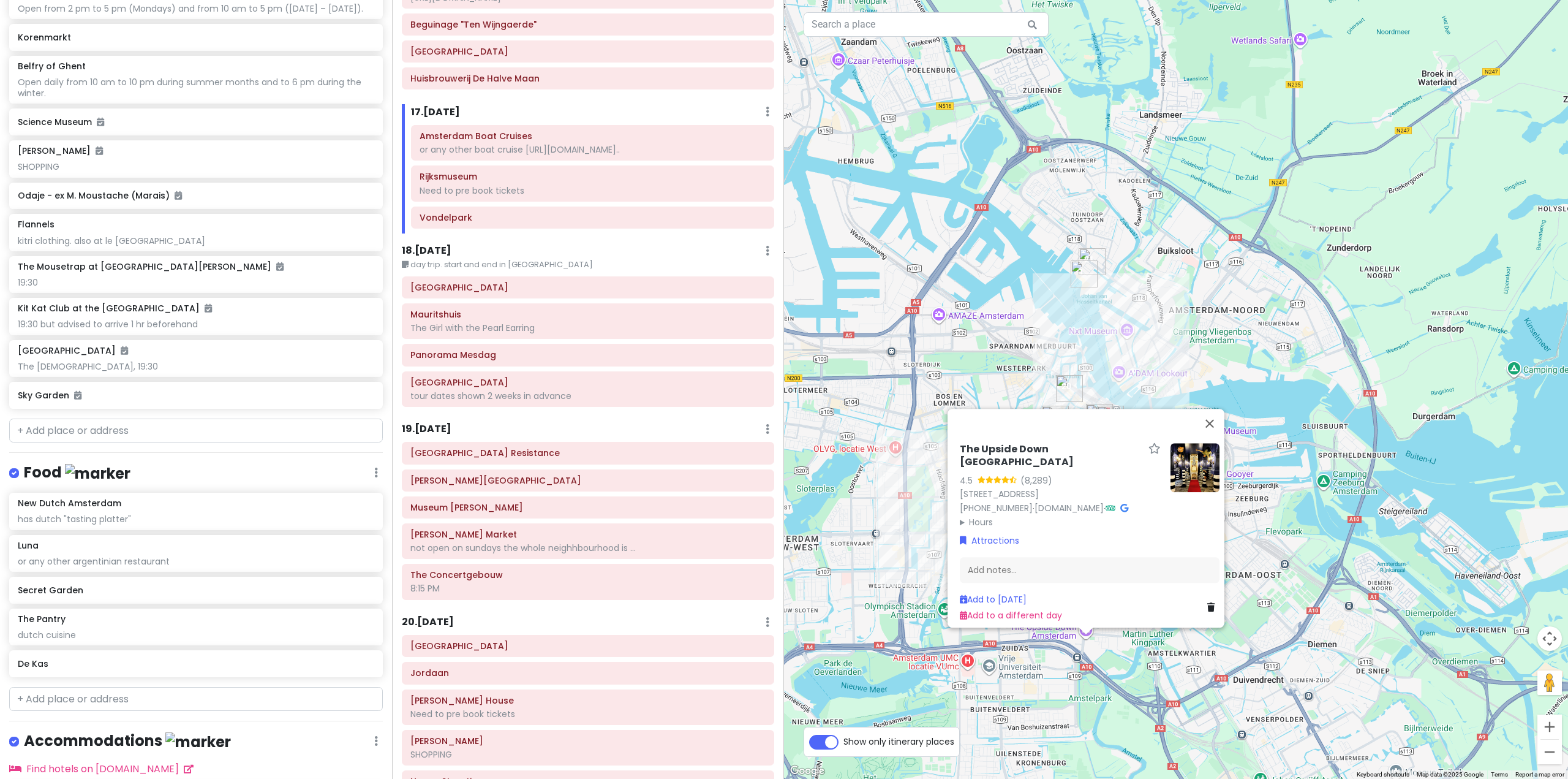
click at [1207, 603] on icon at bounding box center [1211, 607] width 8 height 9
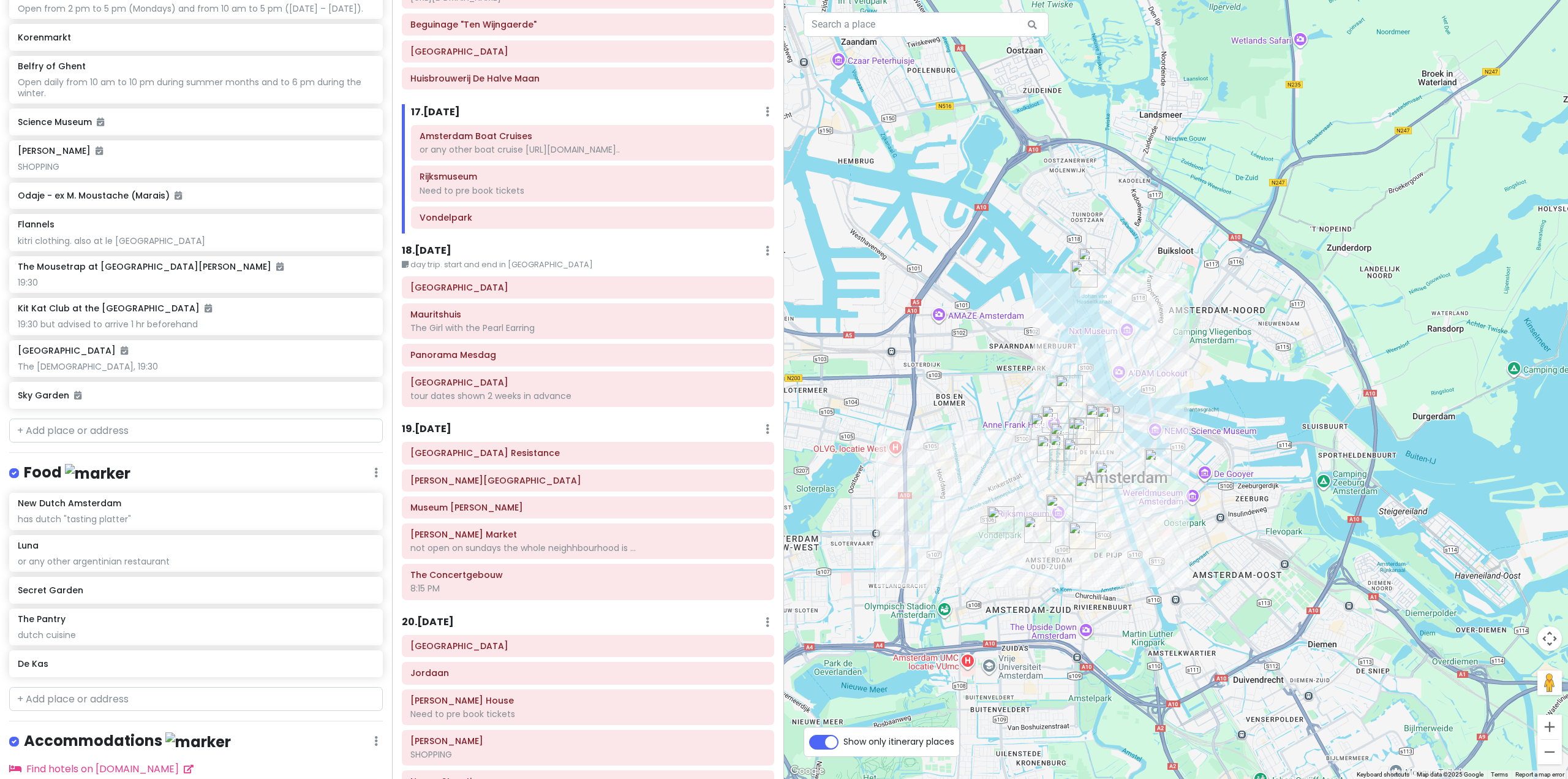
scroll to position [5656, 0]
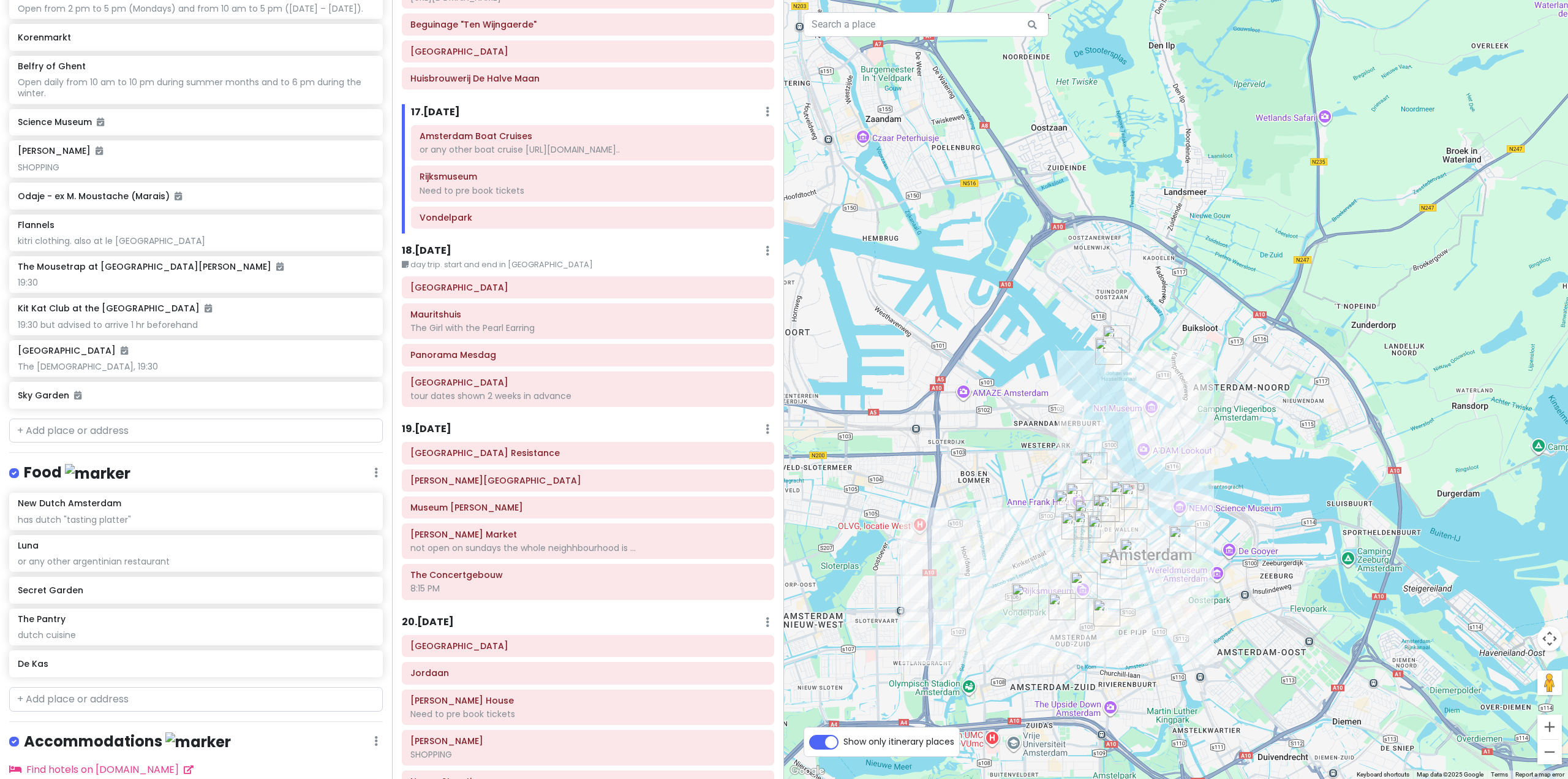
drag, startPoint x: 1008, startPoint y: 485, endPoint x: 1032, endPoint y: 574, distance: 92.2
click at [1032, 571] on div at bounding box center [1176, 389] width 784 height 779
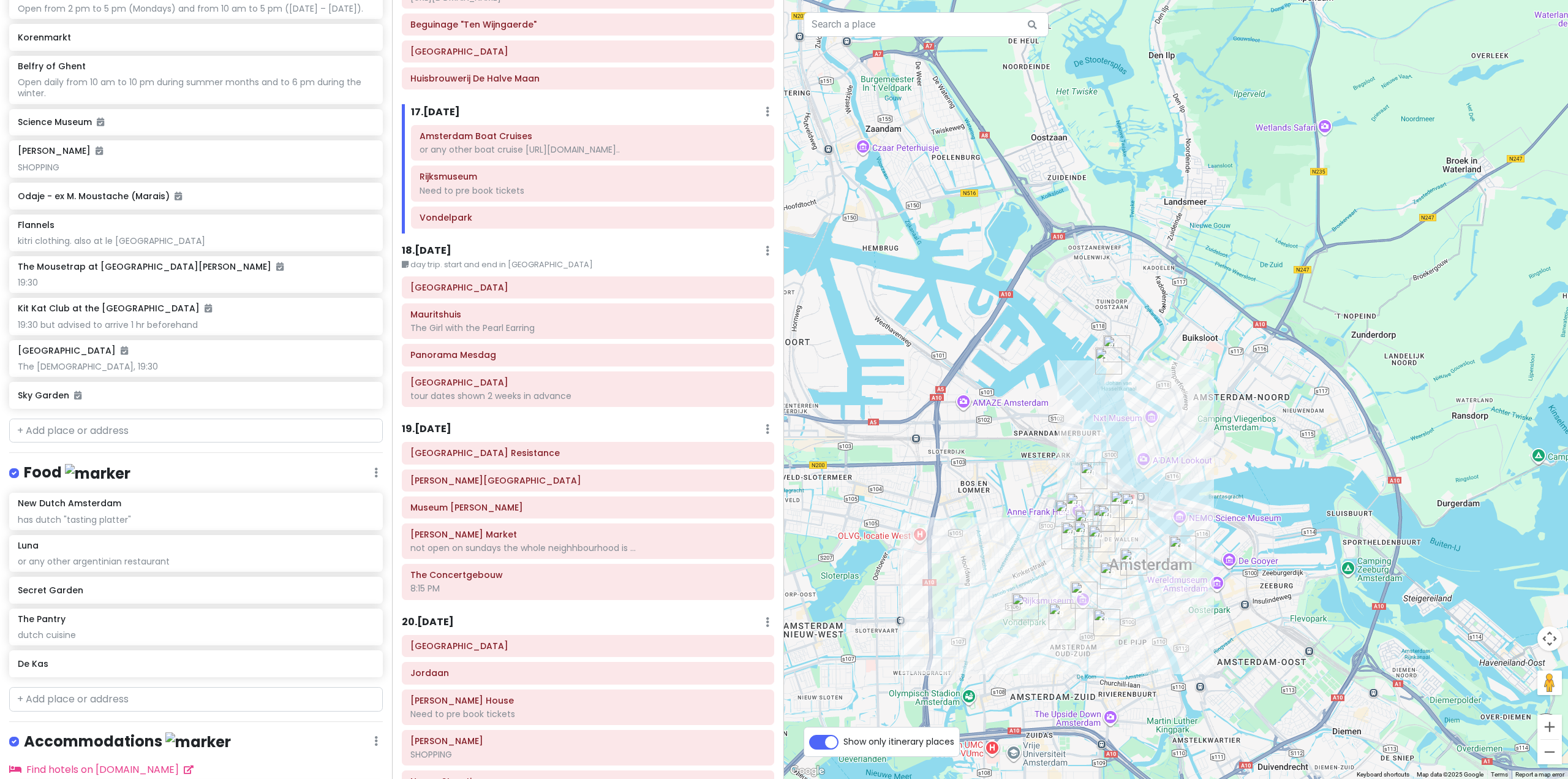
click at [881, 135] on div at bounding box center [1176, 389] width 784 height 779
click at [884, 127] on img "Zaandam" at bounding box center [883, 129] width 10 height 10
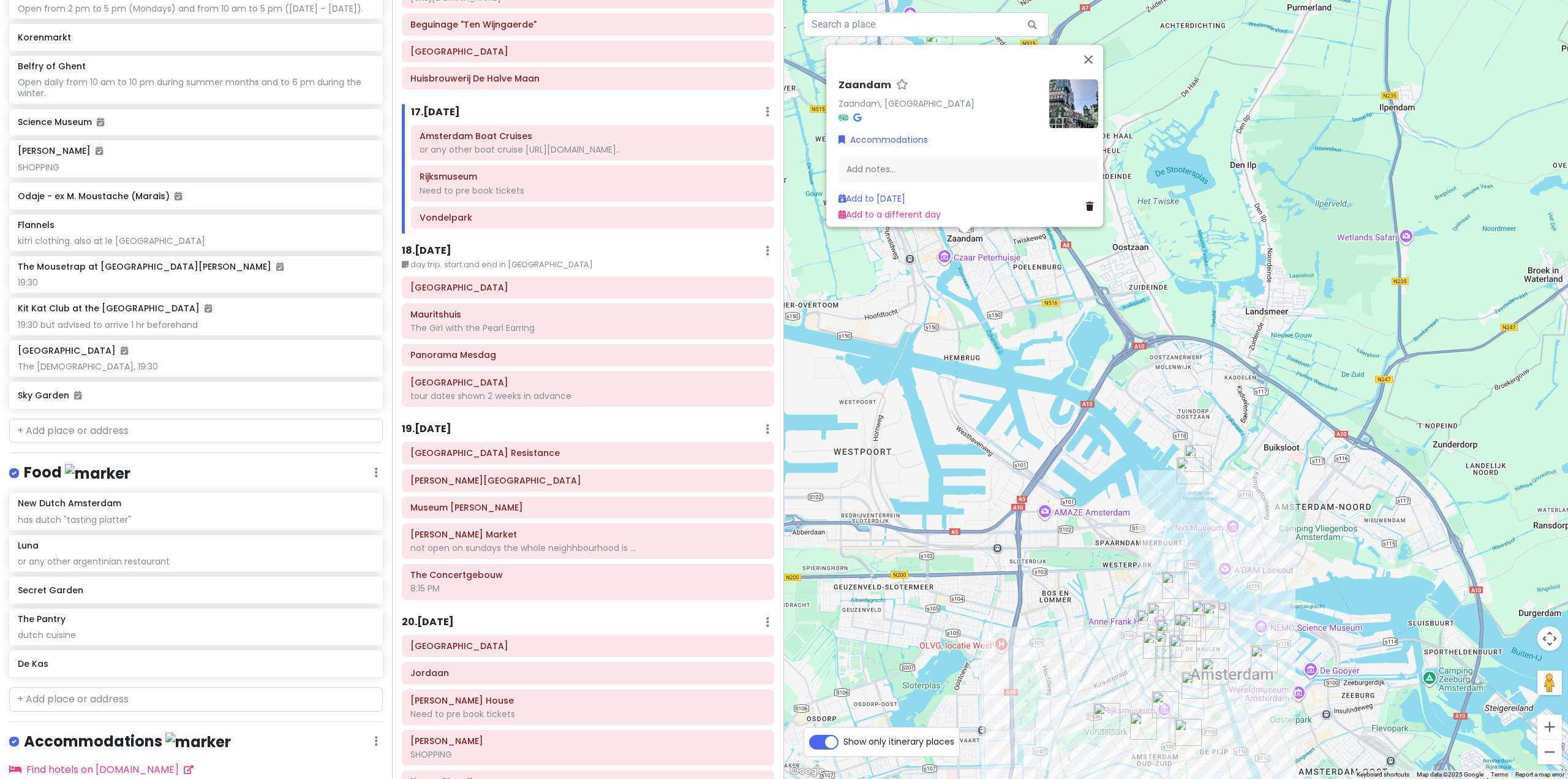
click at [958, 356] on div "Zaandam Zaandam, Netherlands Accommodations Add notes... Add to Wed 11/12 Add t…" at bounding box center [1176, 389] width 784 height 779
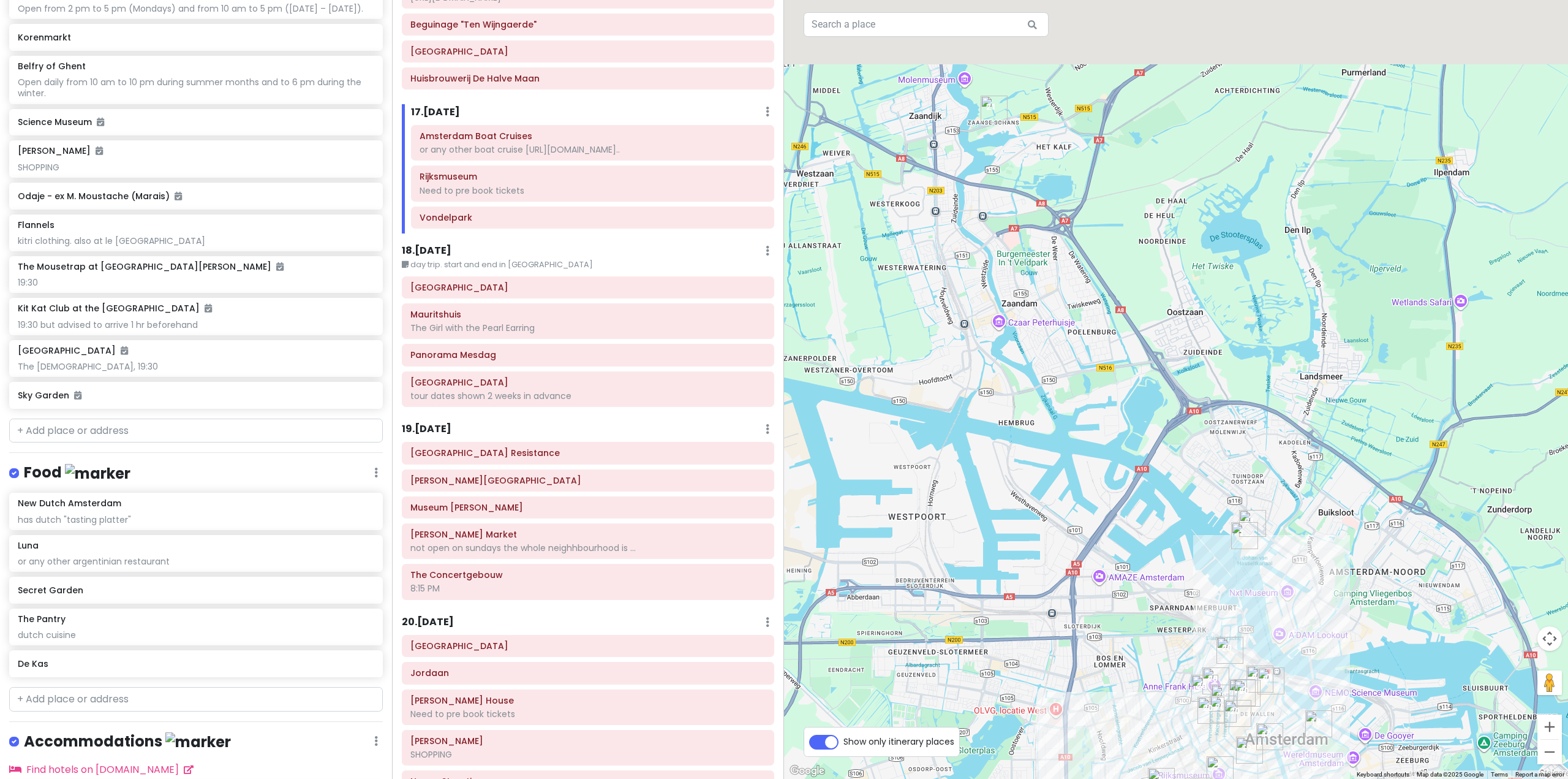
drag, startPoint x: 963, startPoint y: 388, endPoint x: 1043, endPoint y: 470, distance: 114.6
click at [1039, 469] on div at bounding box center [1176, 389] width 784 height 779
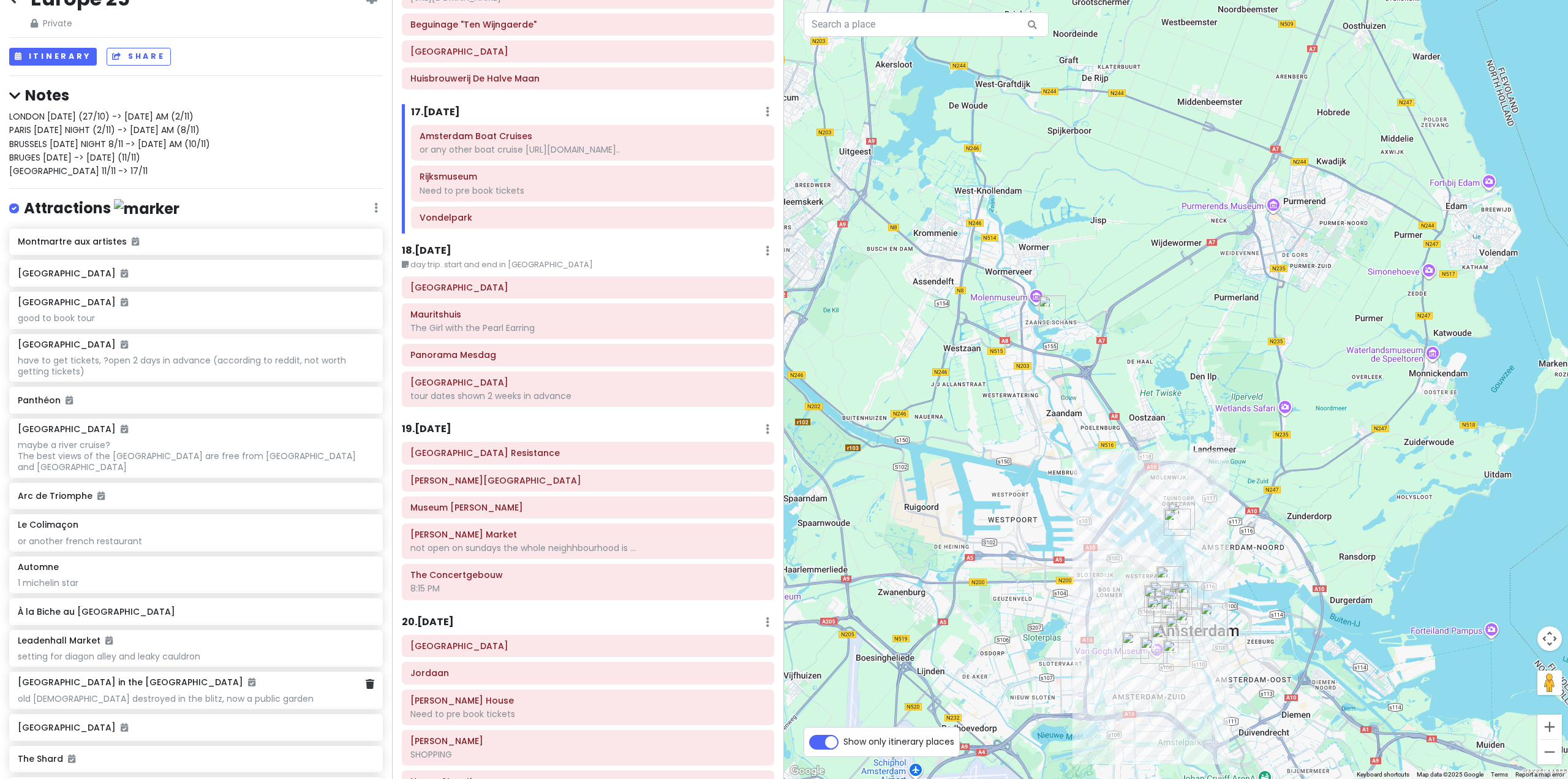
scroll to position [18, 0]
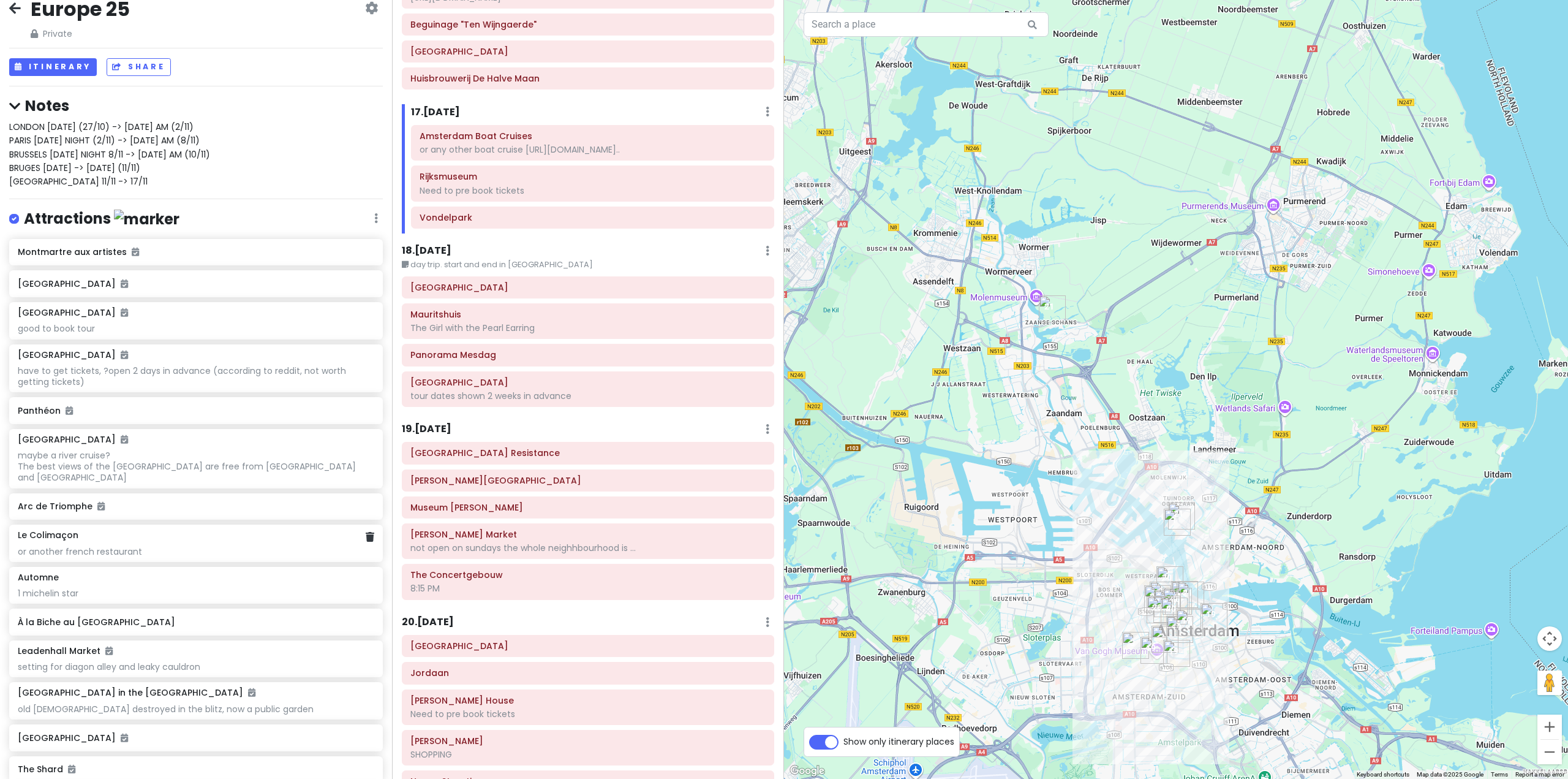
click at [256, 548] on div "Le Colimaçon or another french restaurant" at bounding box center [195, 543] width 374 height 37
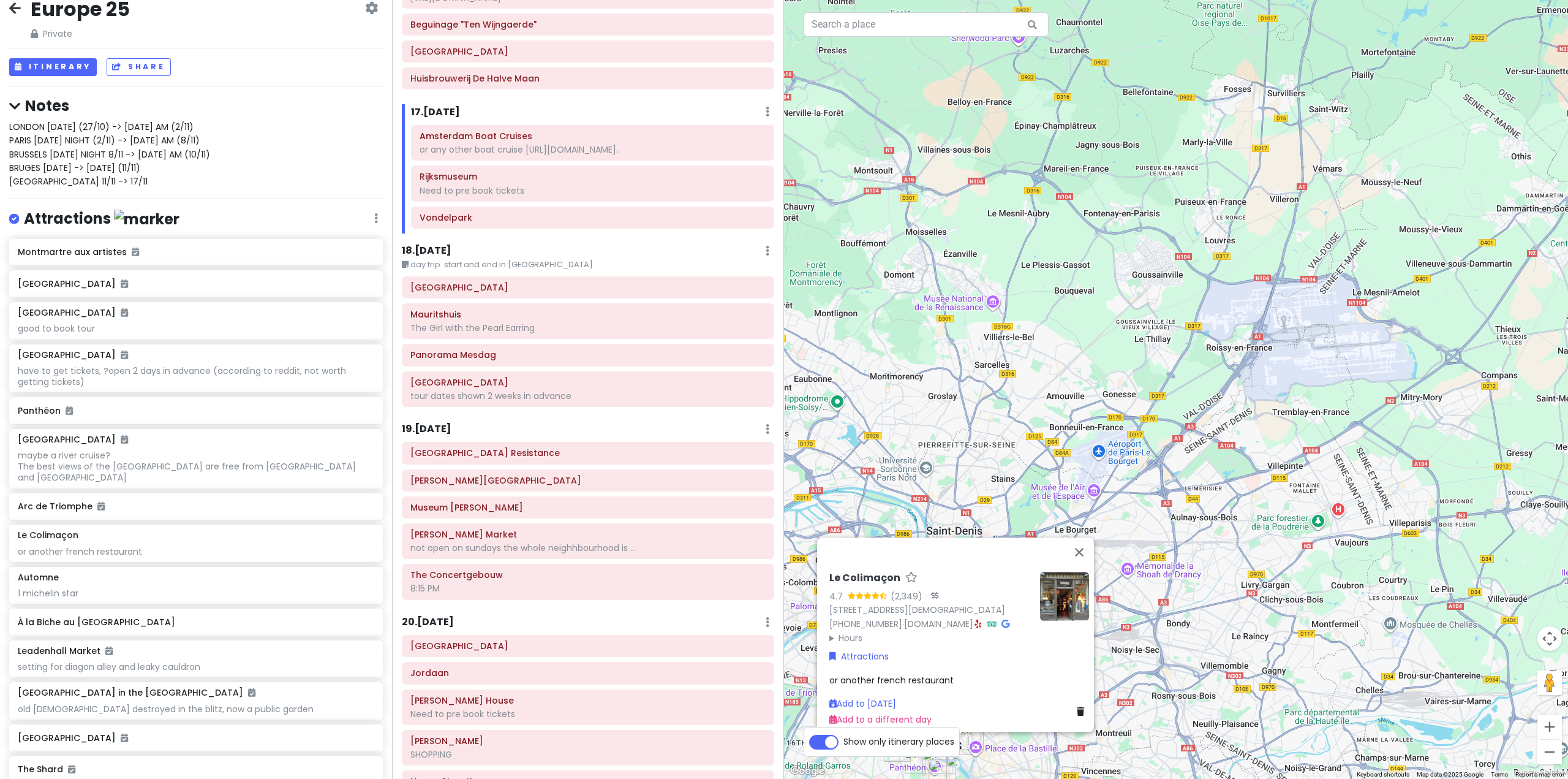
click at [1139, 333] on div "Le Colimaçon 4.7 (2,349) · [STREET_ADDRESS] [PHONE_NUMBER] · [DOMAIN_NAME] · Ho…" at bounding box center [1176, 389] width 784 height 779
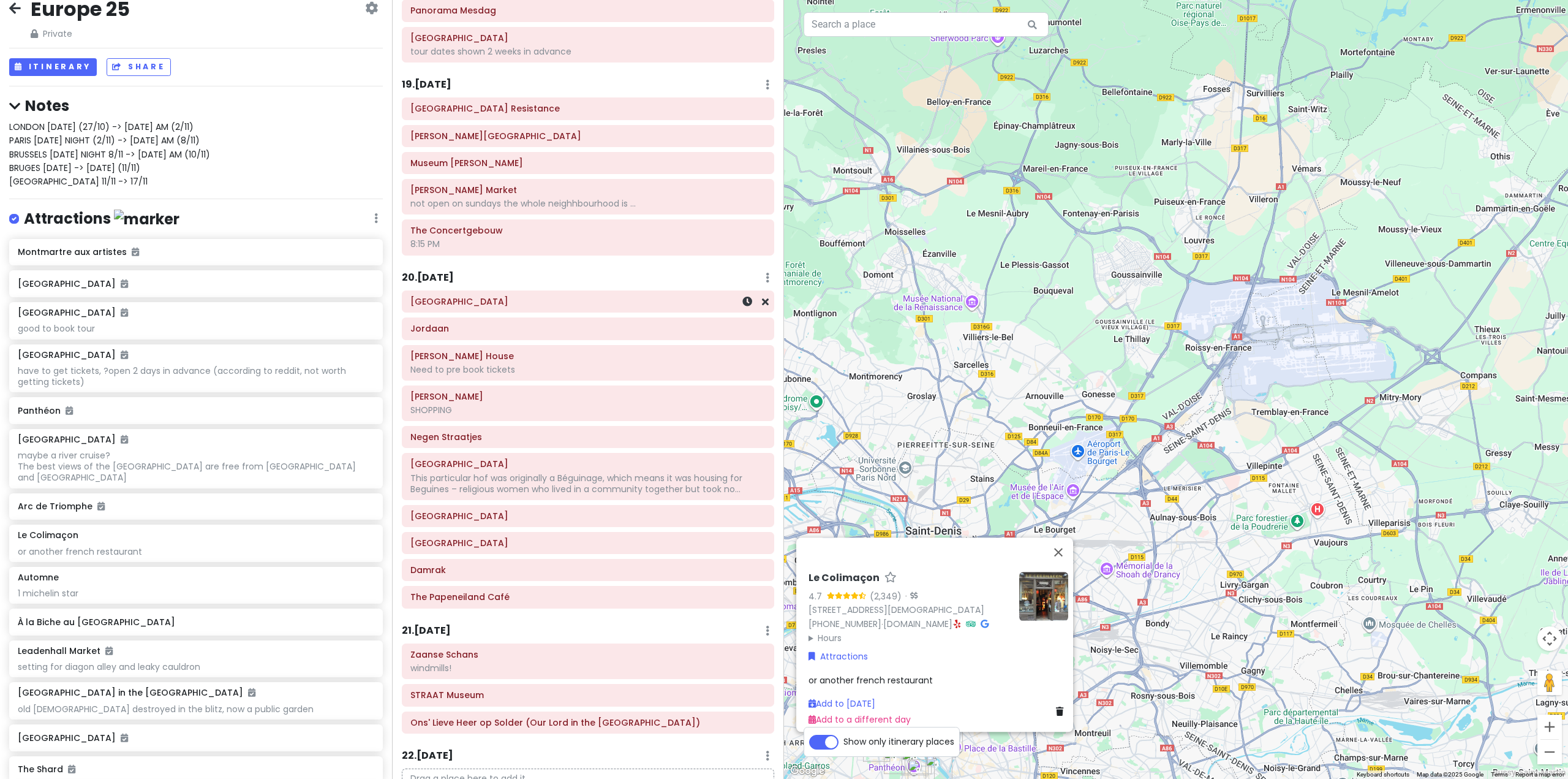
scroll to position [3671, 0]
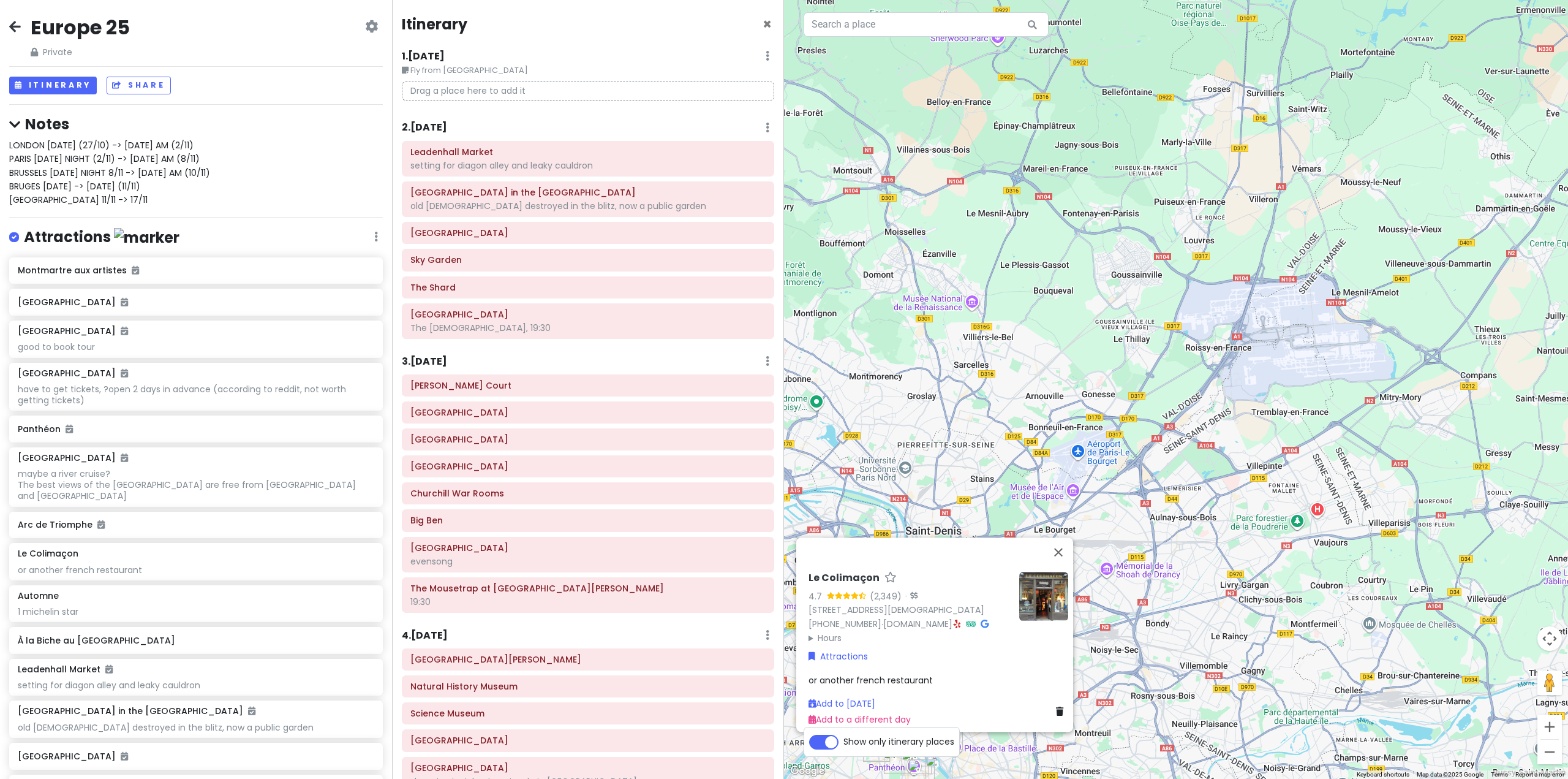
scroll to position [3671, 0]
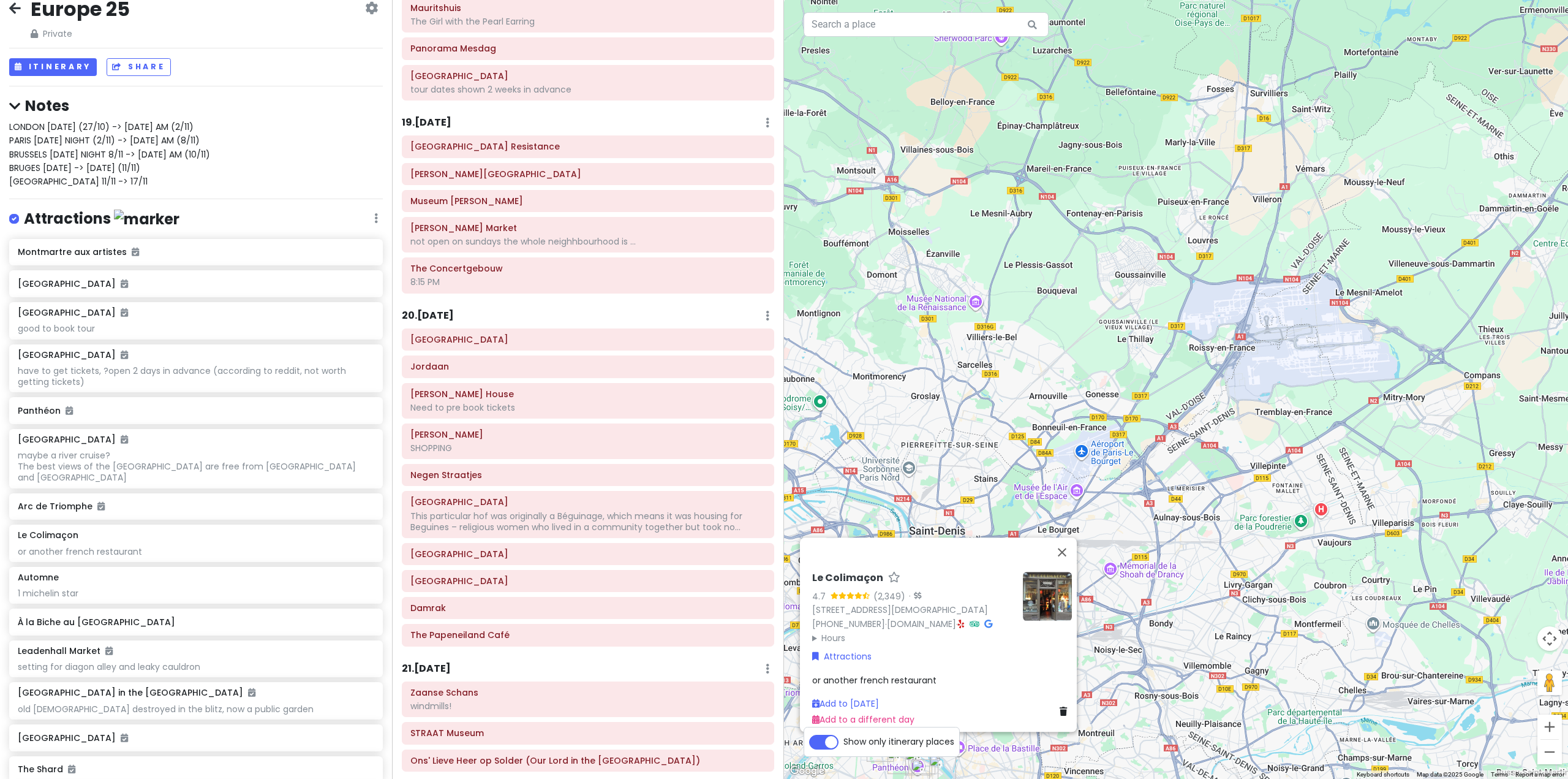
click at [1109, 404] on div "Le Colimaçon 4.7 (2,349) · [STREET_ADDRESS] [PHONE_NUMBER] · [DOMAIN_NAME] · Ho…" at bounding box center [1176, 389] width 784 height 779
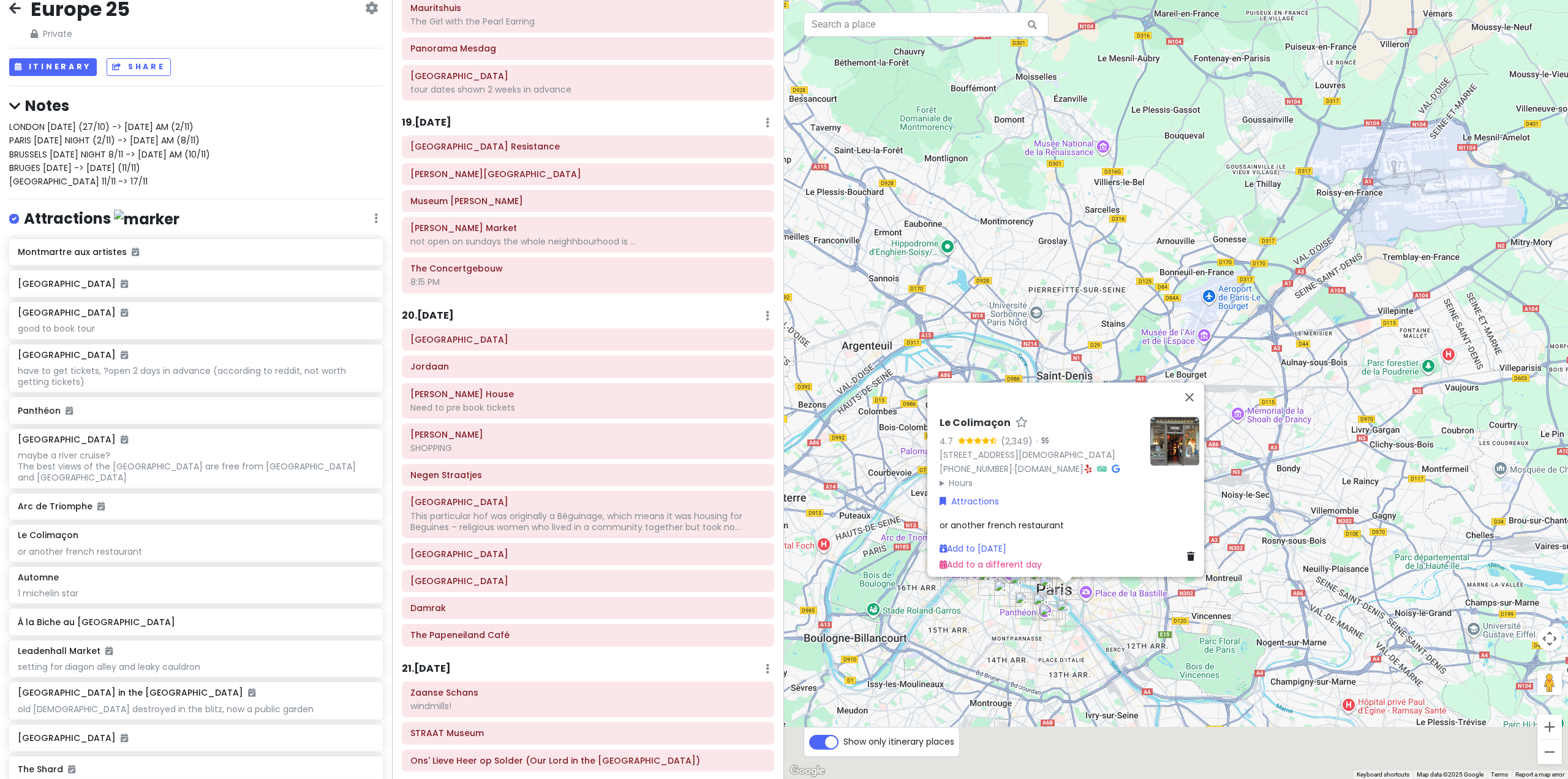
drag, startPoint x: 1050, startPoint y: 453, endPoint x: 1171, endPoint y: 298, distance: 196.6
click at [1171, 298] on div "Le Colimaçon 4.7 (2,349) · [STREET_ADDRESS] [PHONE_NUMBER] · [DOMAIN_NAME] · Ho…" at bounding box center [1176, 389] width 784 height 779
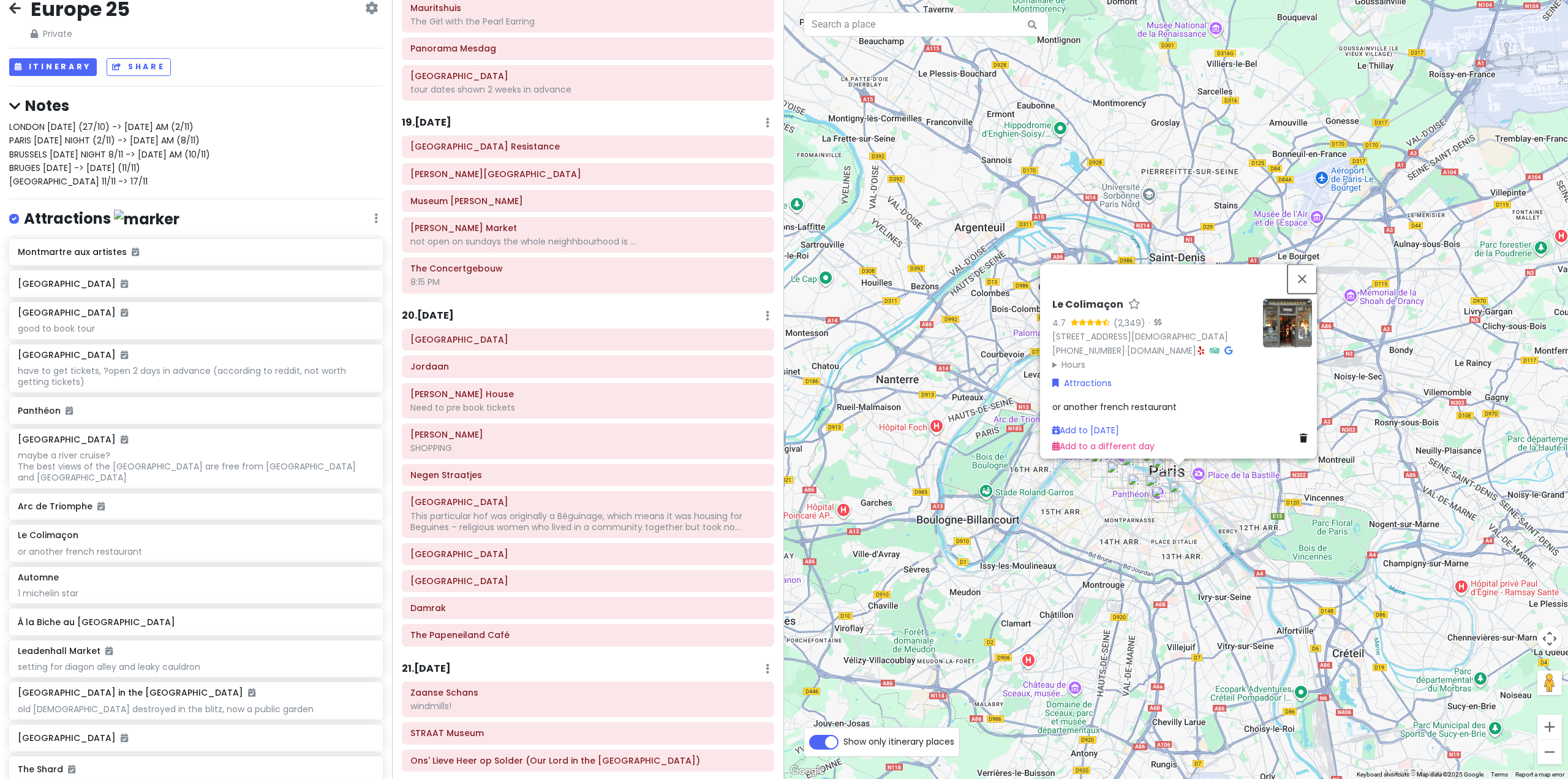
drag, startPoint x: 1305, startPoint y: 272, endPoint x: 1271, endPoint y: 295, distance: 41.0
click at [1306, 272] on button "Close" at bounding box center [1301, 278] width 29 height 29
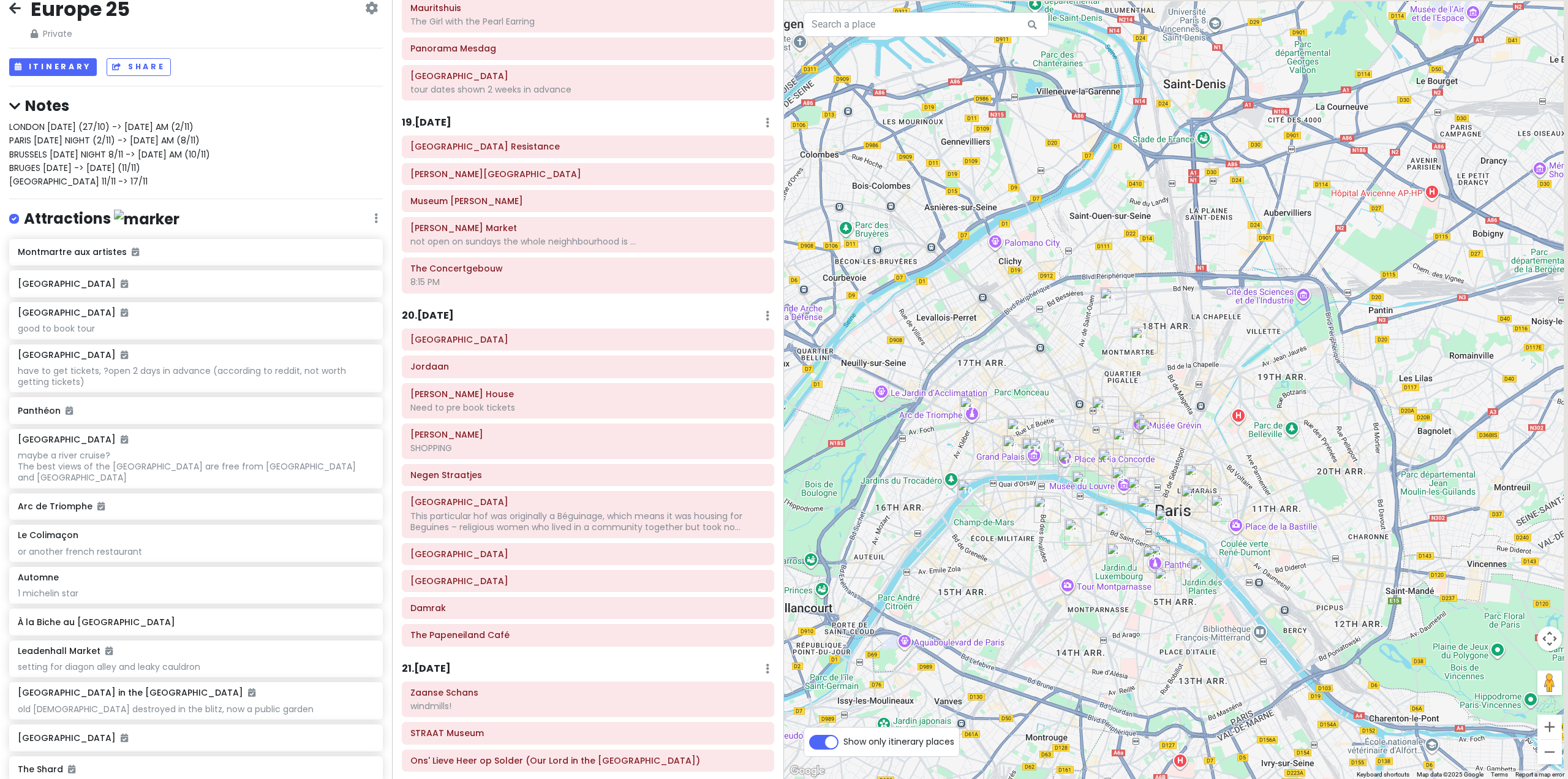
drag, startPoint x: 1191, startPoint y: 505, endPoint x: 1126, endPoint y: 521, distance: 66.9
click at [1155, 523] on img "Notre-Dame Cathedral of Paris" at bounding box center [1168, 522] width 27 height 27
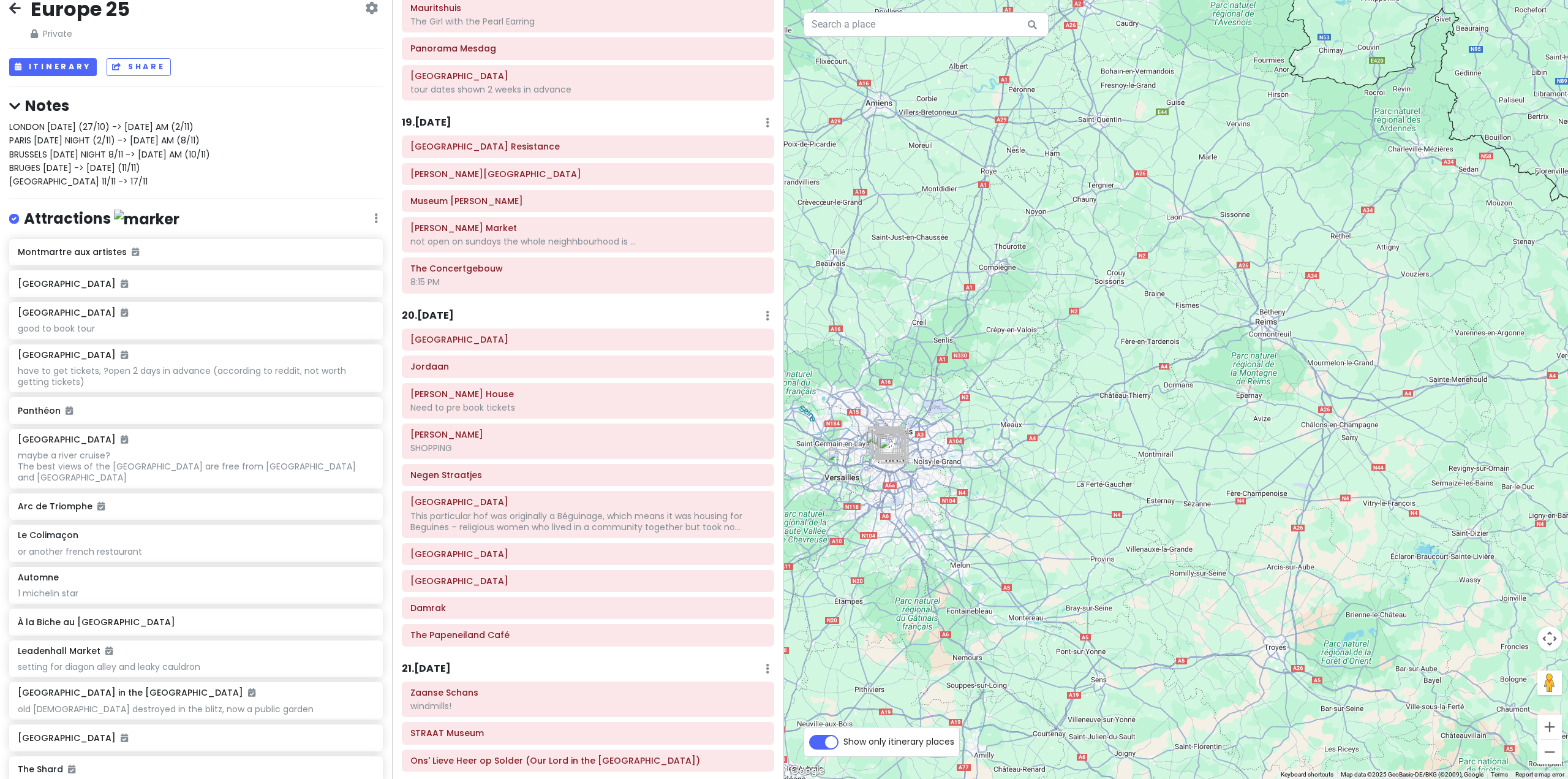
drag, startPoint x: 1257, startPoint y: 425, endPoint x: 1165, endPoint y: 396, distance: 96.5
click at [1165, 396] on div at bounding box center [1176, 389] width 784 height 779
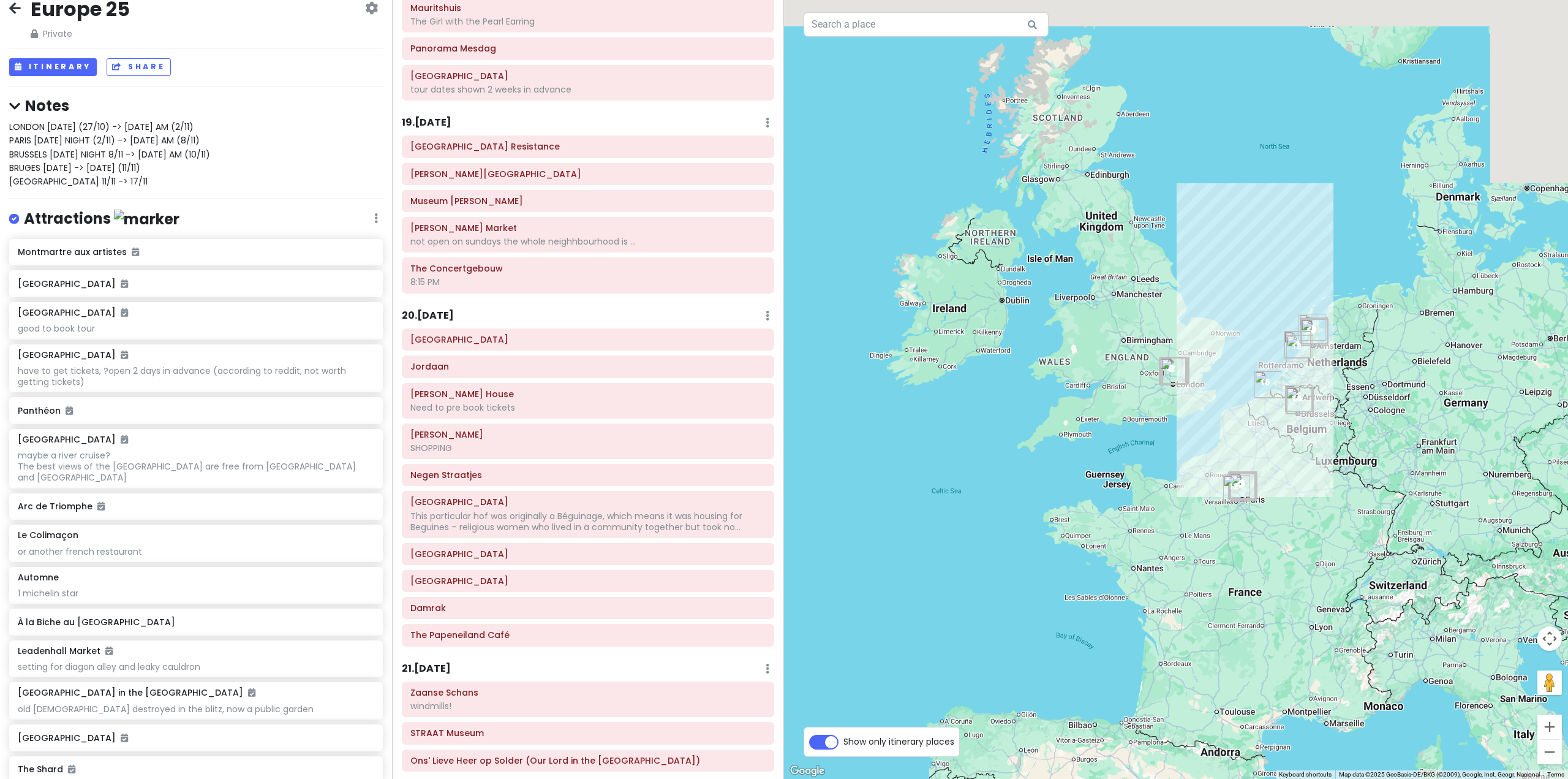
drag, startPoint x: 1362, startPoint y: 373, endPoint x: 1327, endPoint y: 499, distance: 130.8
click at [1327, 499] on div at bounding box center [1176, 389] width 784 height 779
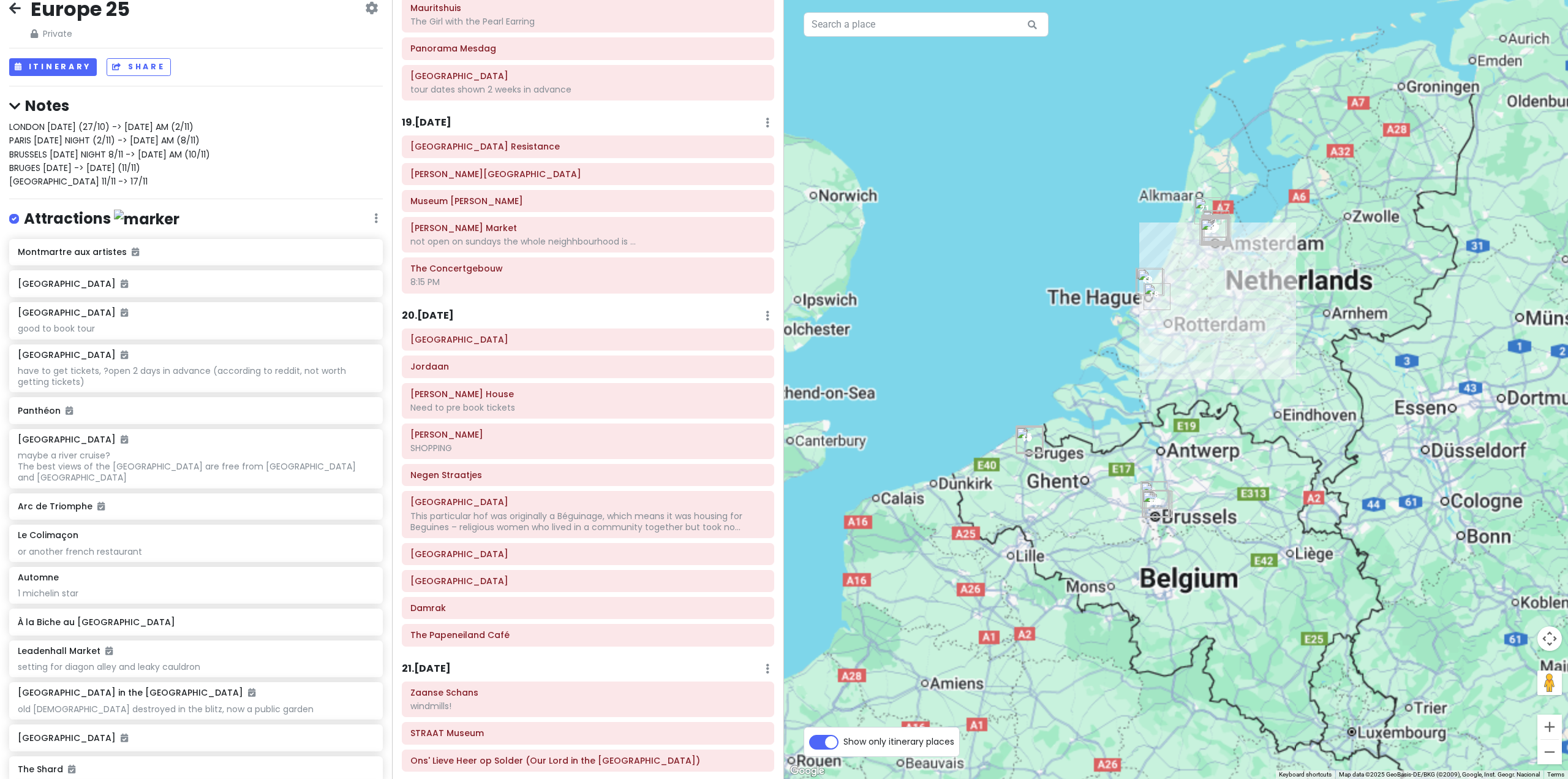
drag, startPoint x: 1269, startPoint y: 327, endPoint x: 1252, endPoint y: 430, distance: 104.4
click at [1252, 430] on div at bounding box center [1176, 389] width 784 height 779
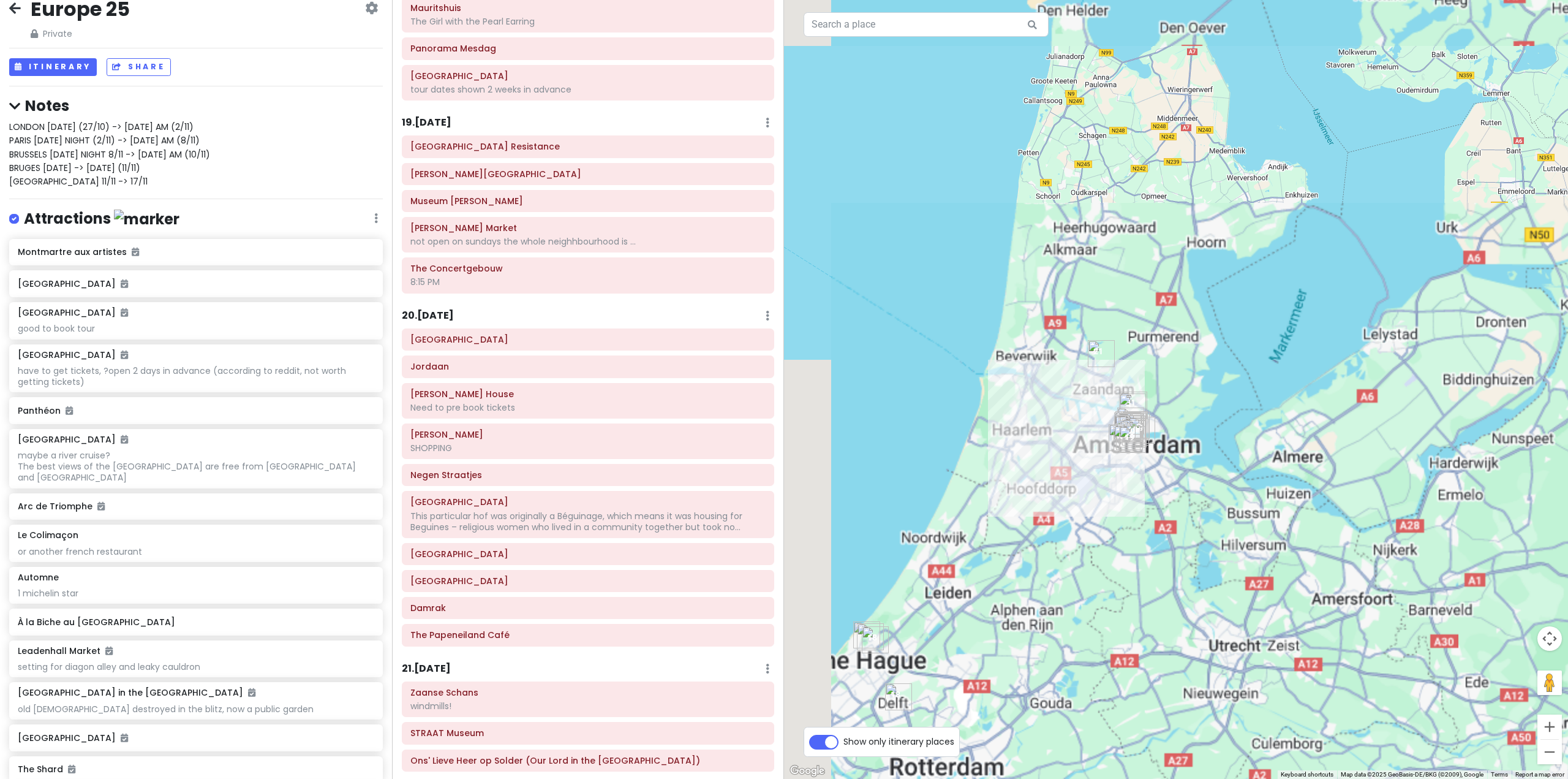
drag, startPoint x: 1098, startPoint y: 570, endPoint x: 1174, endPoint y: 502, distance: 102.0
click at [1174, 502] on div at bounding box center [1176, 389] width 784 height 779
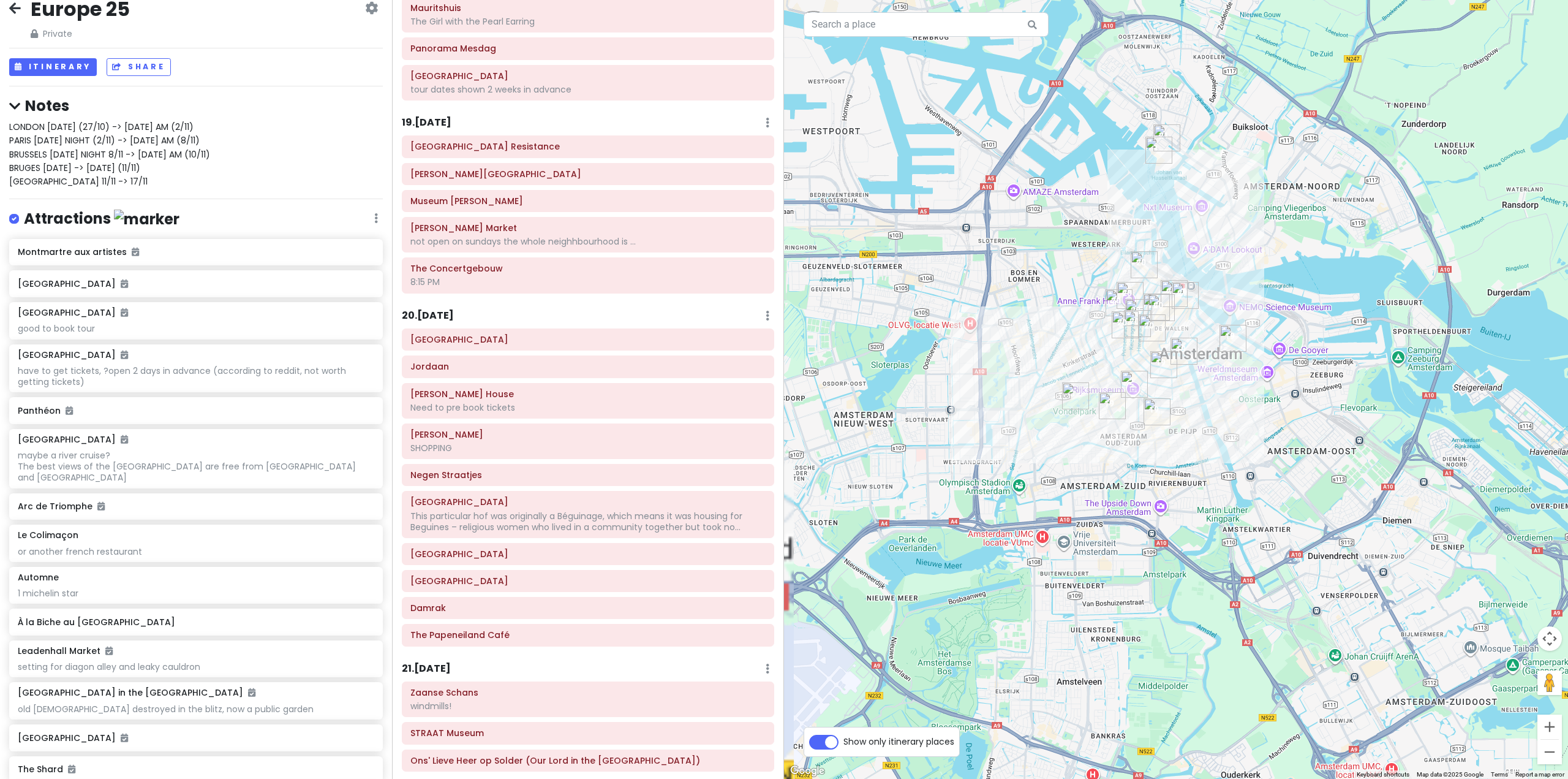
drag, startPoint x: 1174, startPoint y: 224, endPoint x: 1239, endPoint y: 411, distance: 198.0
click at [1241, 408] on div at bounding box center [1176, 389] width 784 height 779
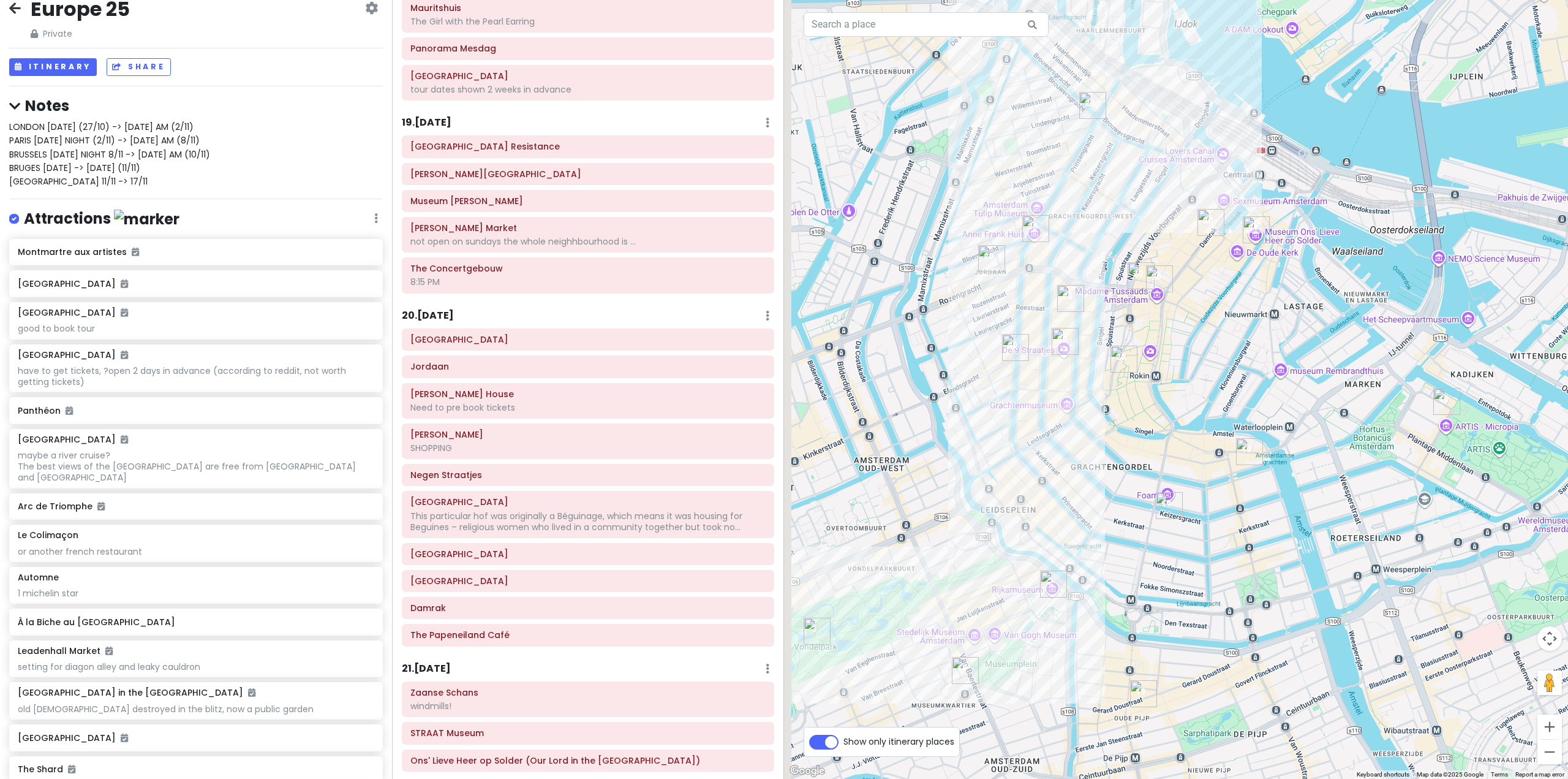
drag, startPoint x: 1098, startPoint y: 523, endPoint x: 1221, endPoint y: 386, distance: 184.1
click at [1221, 386] on div at bounding box center [1176, 389] width 784 height 779
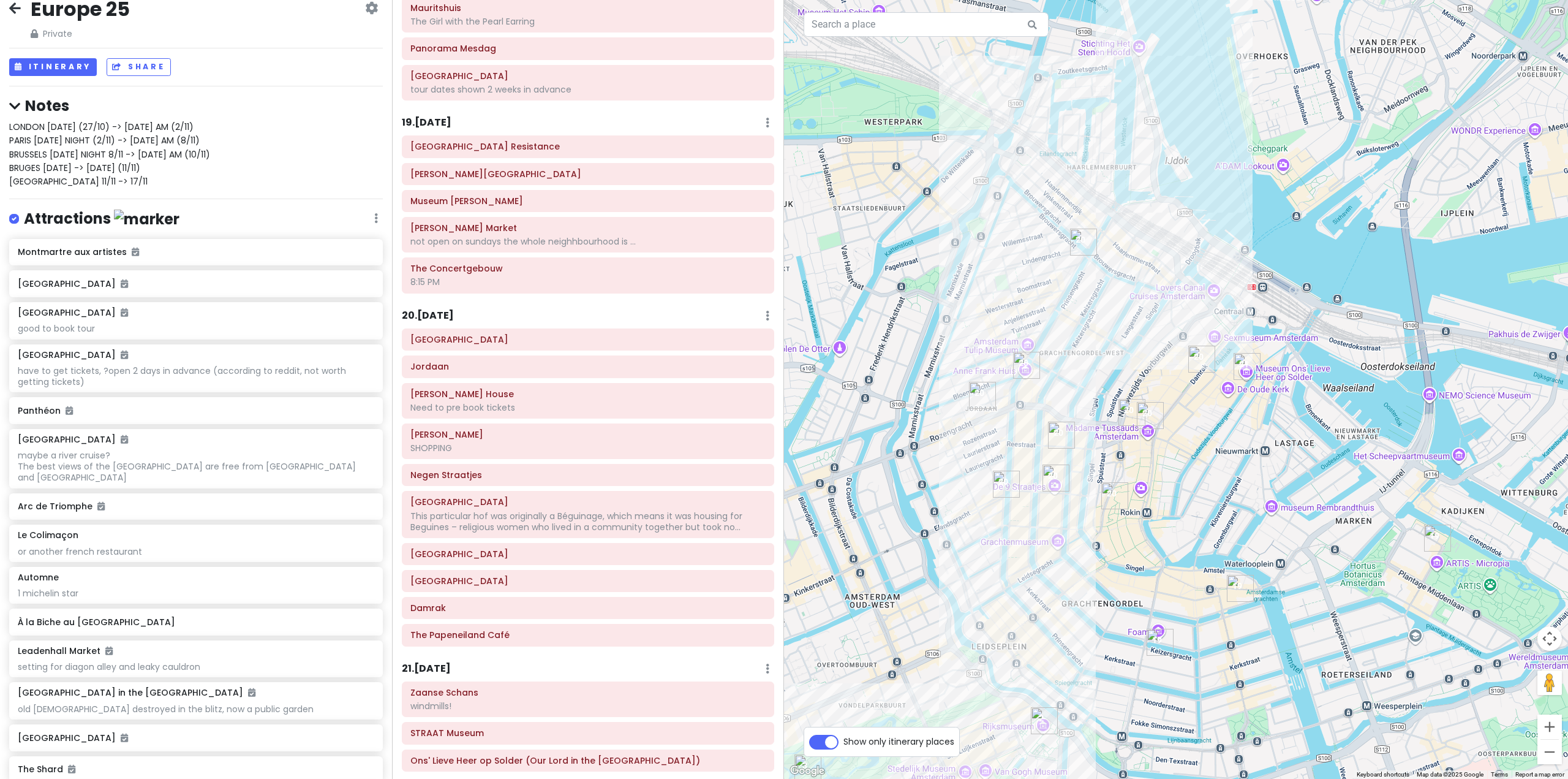
drag, startPoint x: 1209, startPoint y: 536, endPoint x: 1174, endPoint y: 629, distance: 99.4
click at [1179, 628] on div at bounding box center [1176, 389] width 784 height 779
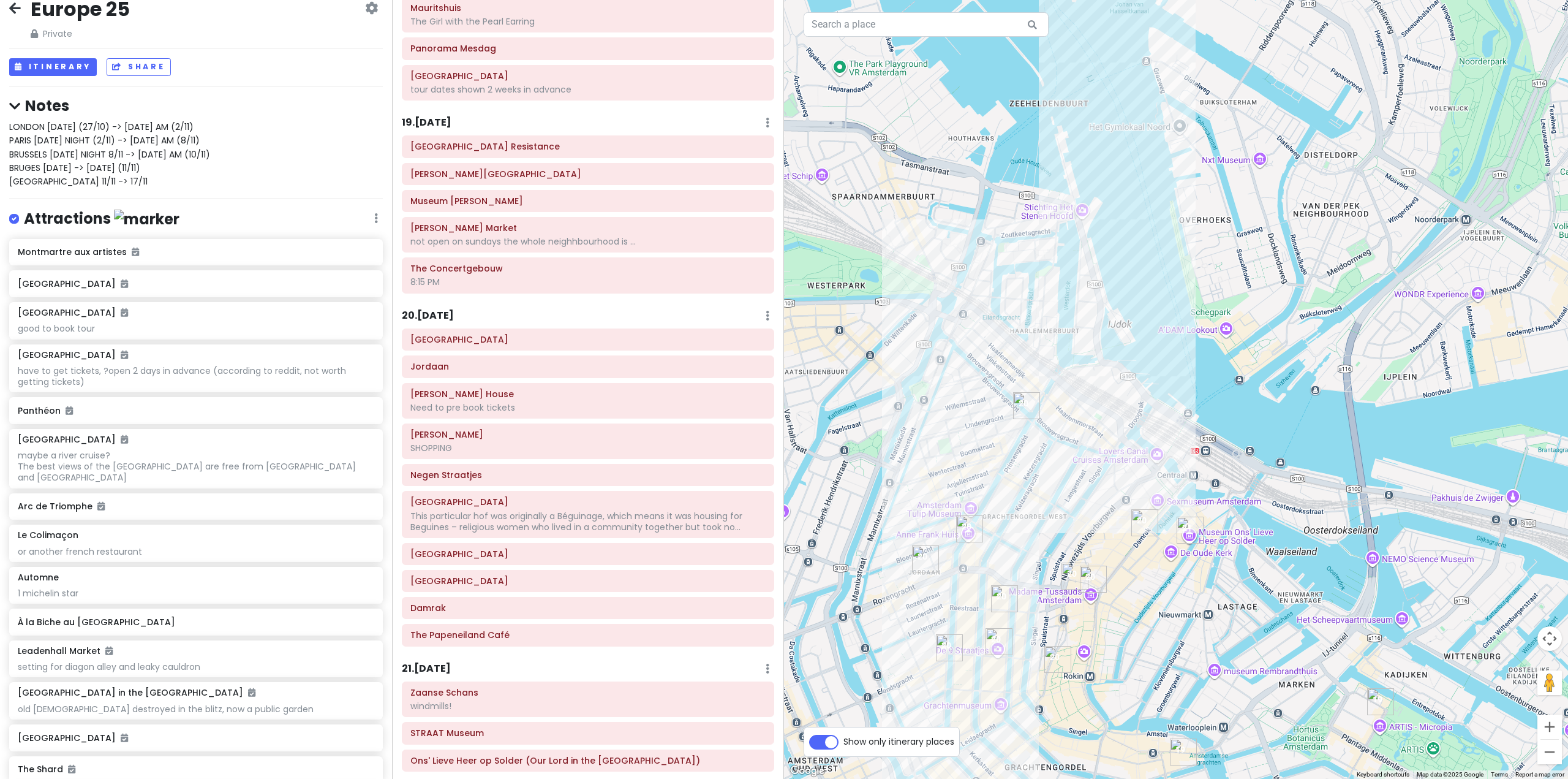
click at [442, 309] on h6 "20 . [DATE]" at bounding box center [428, 315] width 52 height 13
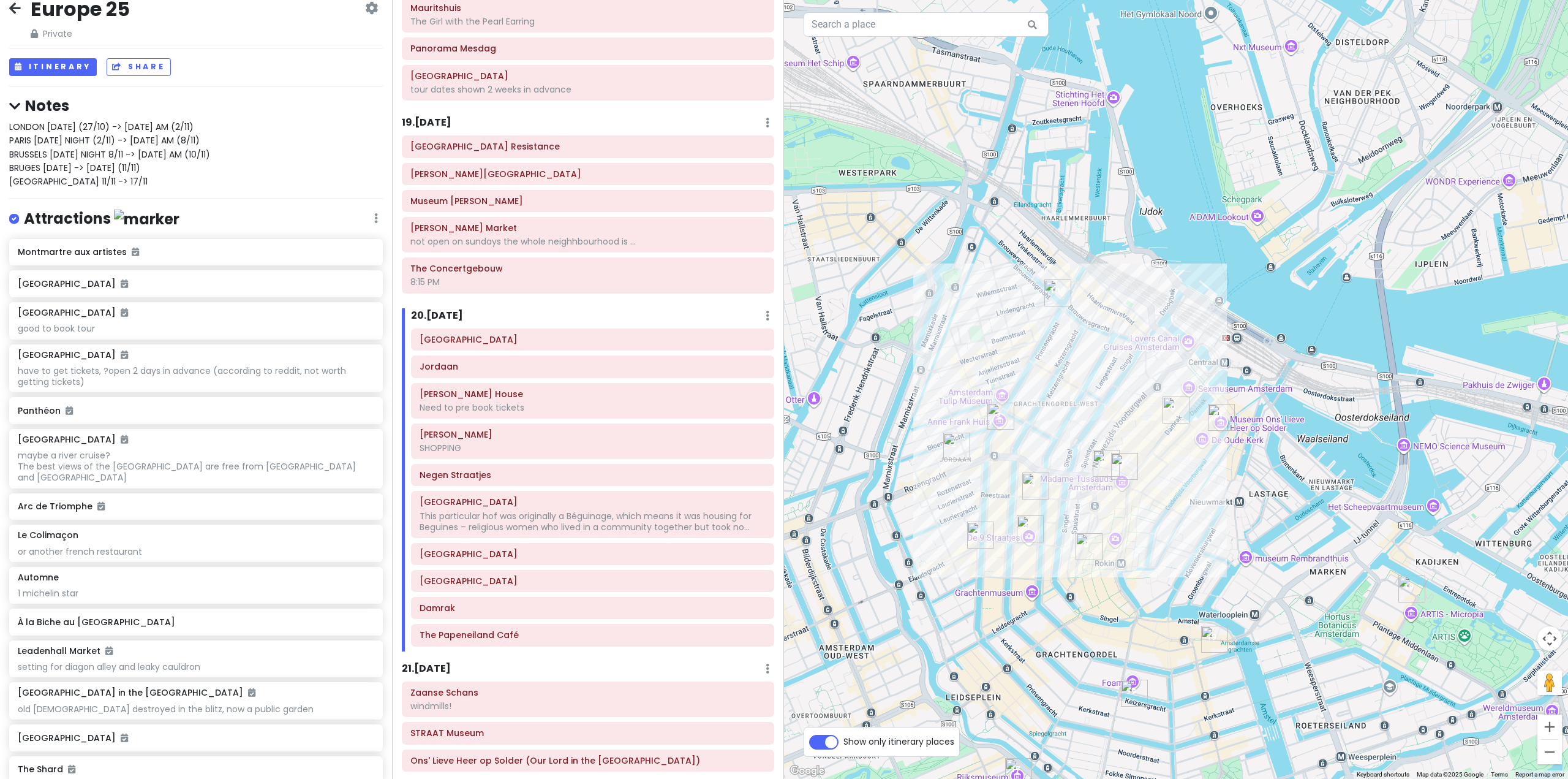
drag, startPoint x: 1153, startPoint y: 525, endPoint x: 1210, endPoint y: 382, distance: 153.9
click at [1209, 382] on div at bounding box center [1176, 389] width 784 height 779
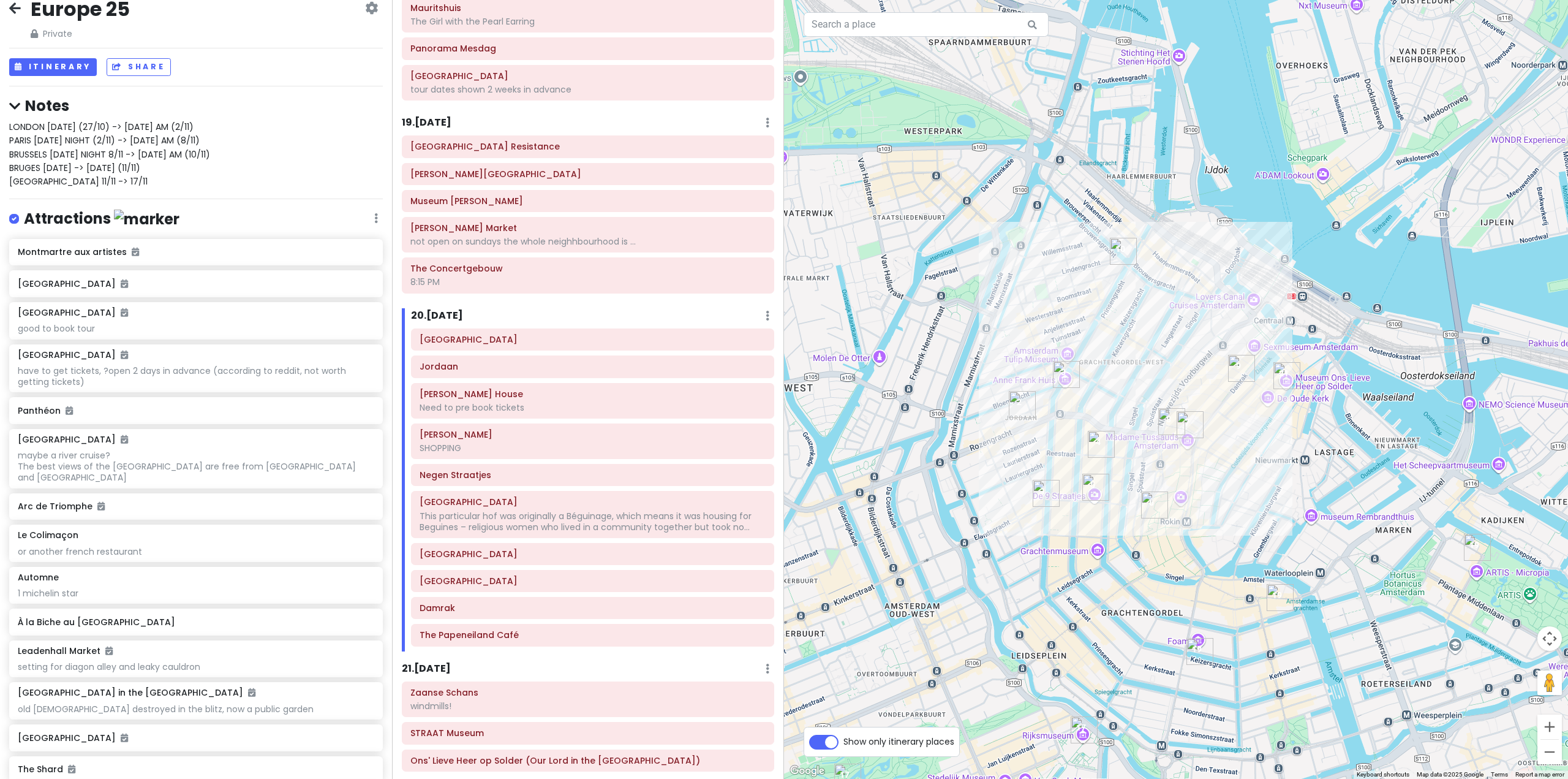
drag, startPoint x: 1200, startPoint y: 387, endPoint x: 1204, endPoint y: 459, distance: 72.1
click at [1204, 459] on div at bounding box center [1176, 389] width 784 height 779
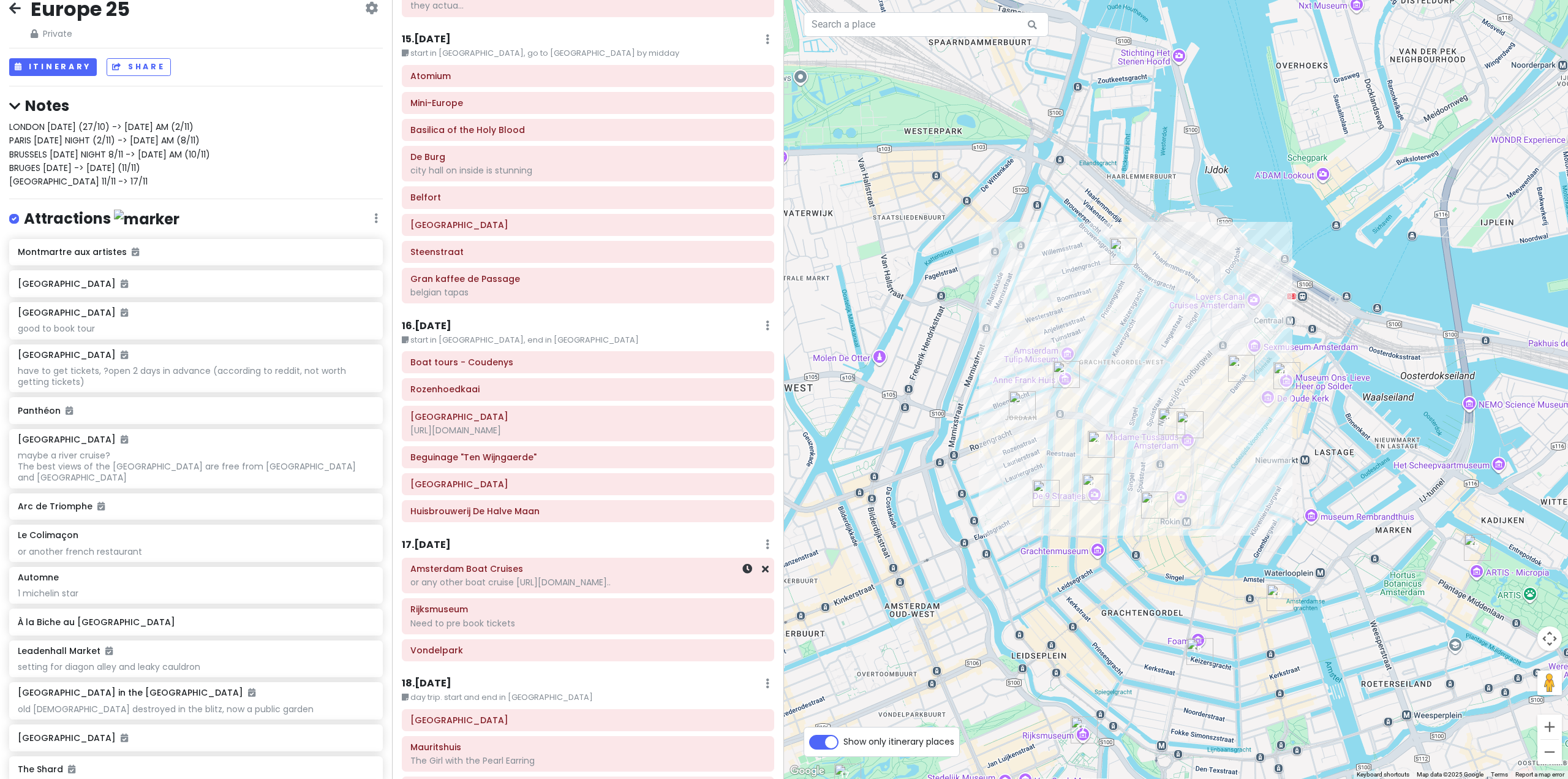
scroll to position [2996, 0]
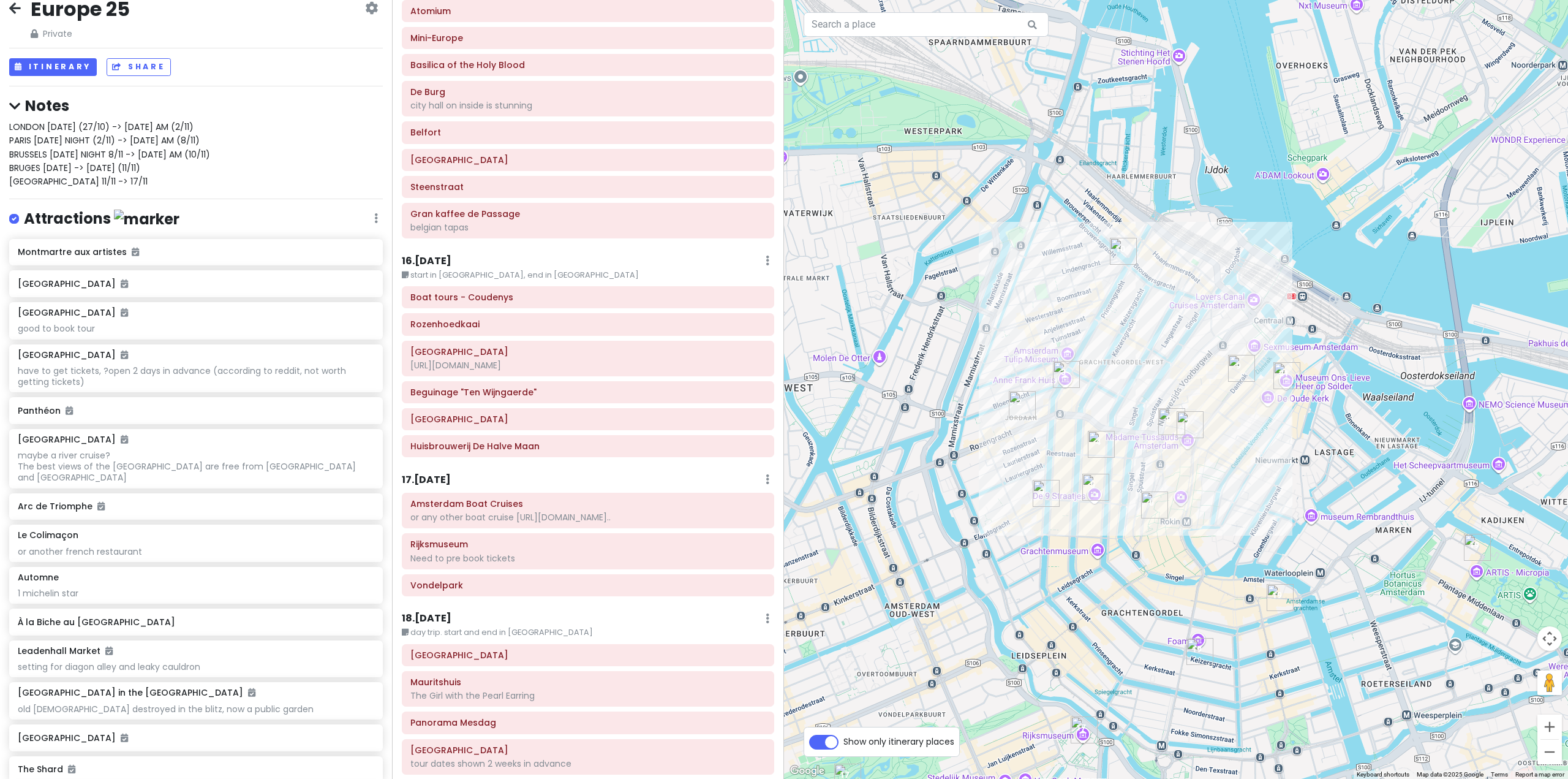
click at [449, 474] on h6 "17 . [DATE]" at bounding box center [427, 480] width 49 height 13
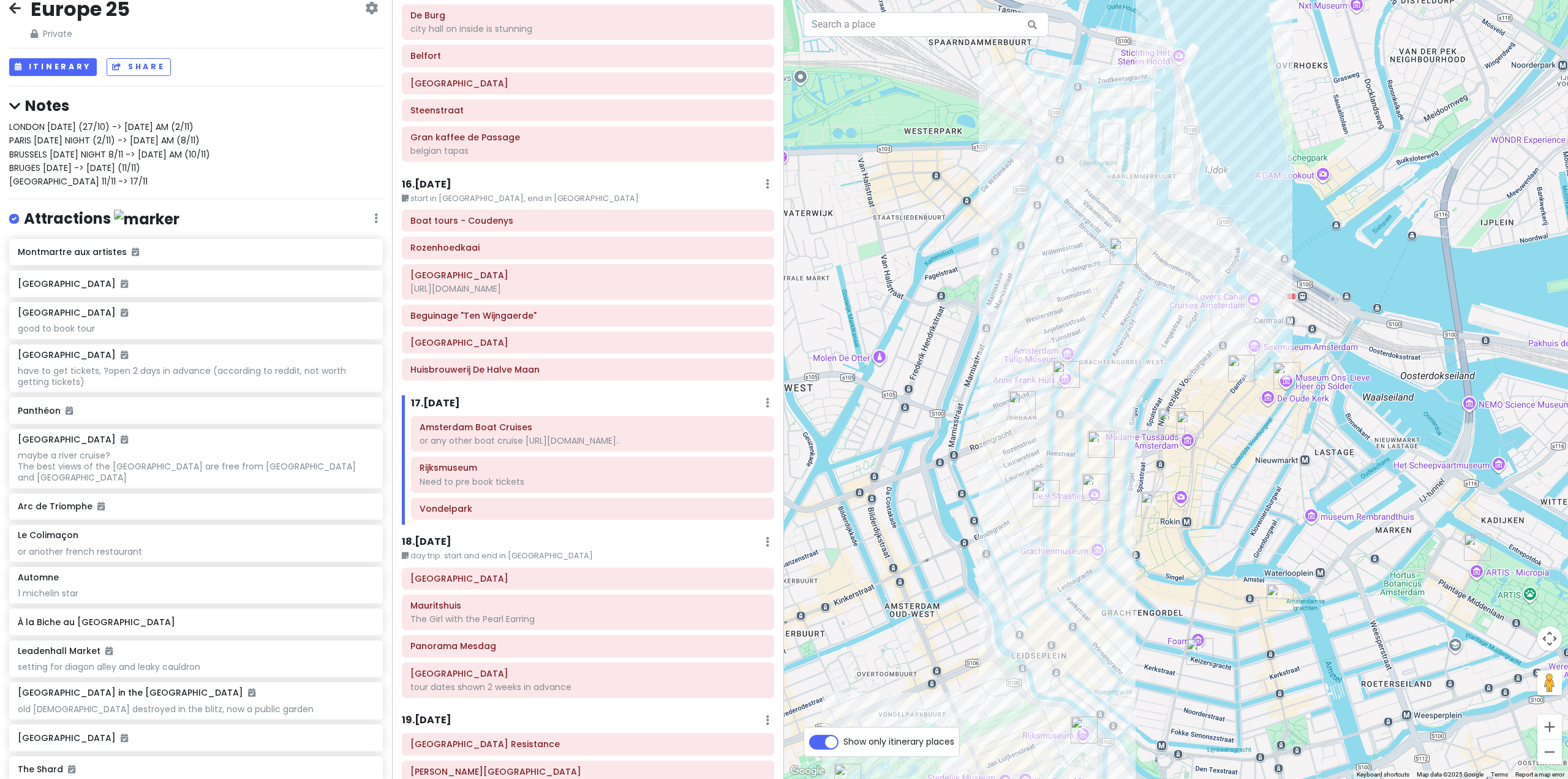
scroll to position [3119, 0]
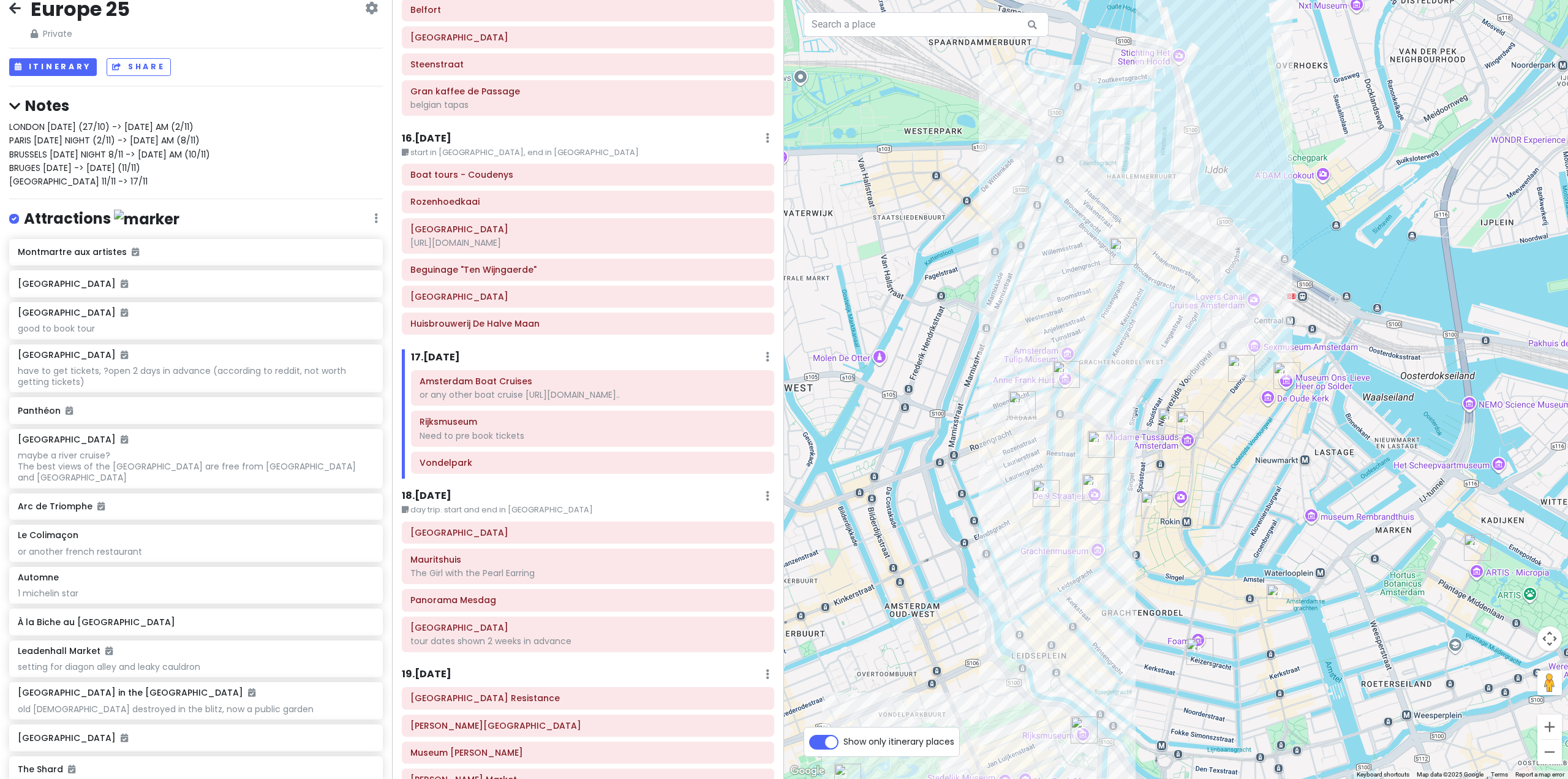
click at [450, 488] on div "18 . [DATE] Edit Day Notes Delete Day" at bounding box center [588, 499] width 373 height 21
click at [440, 668] on h6 "19 . [DATE]" at bounding box center [427, 674] width 50 height 13
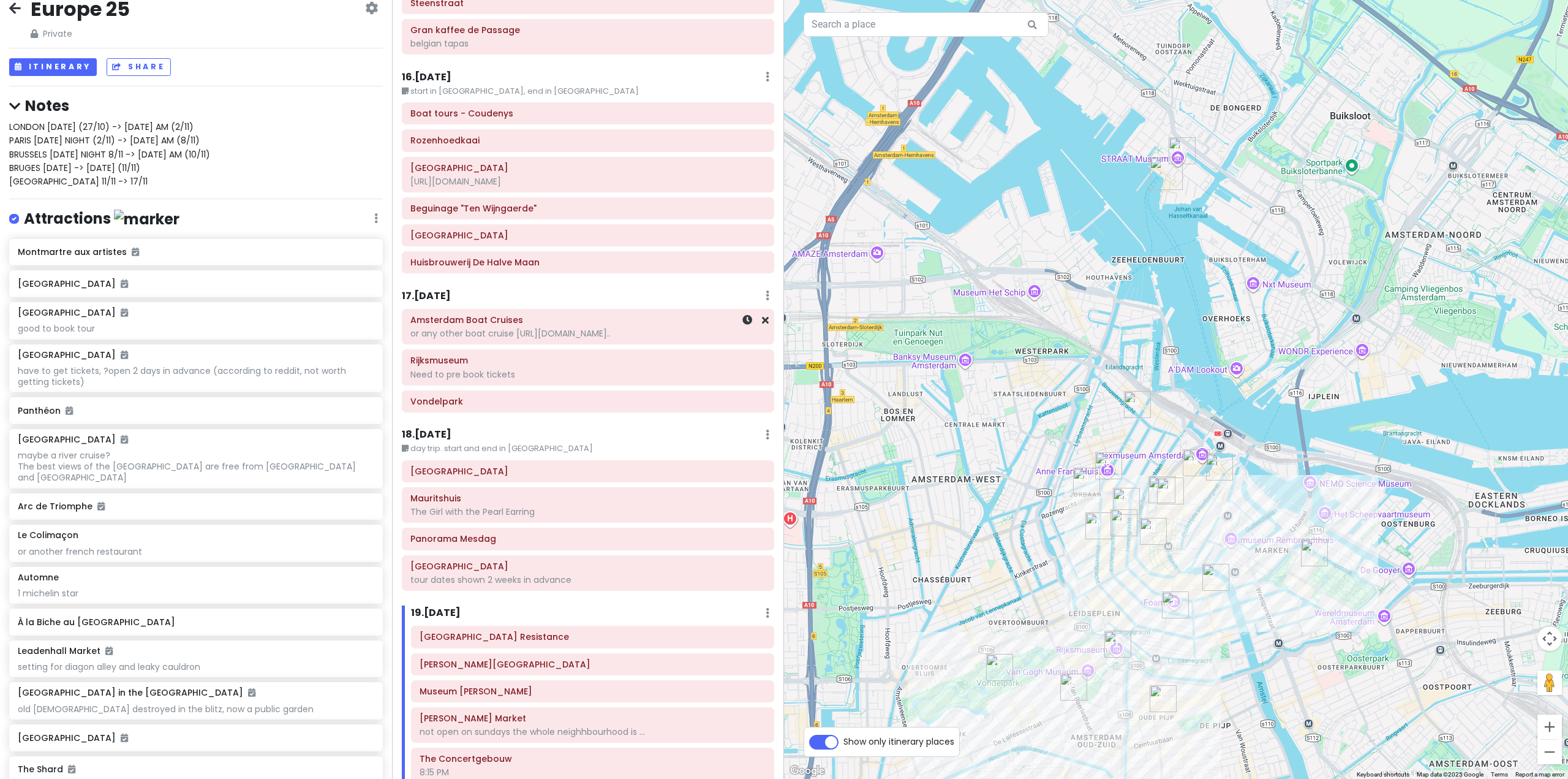
scroll to position [2996, 0]
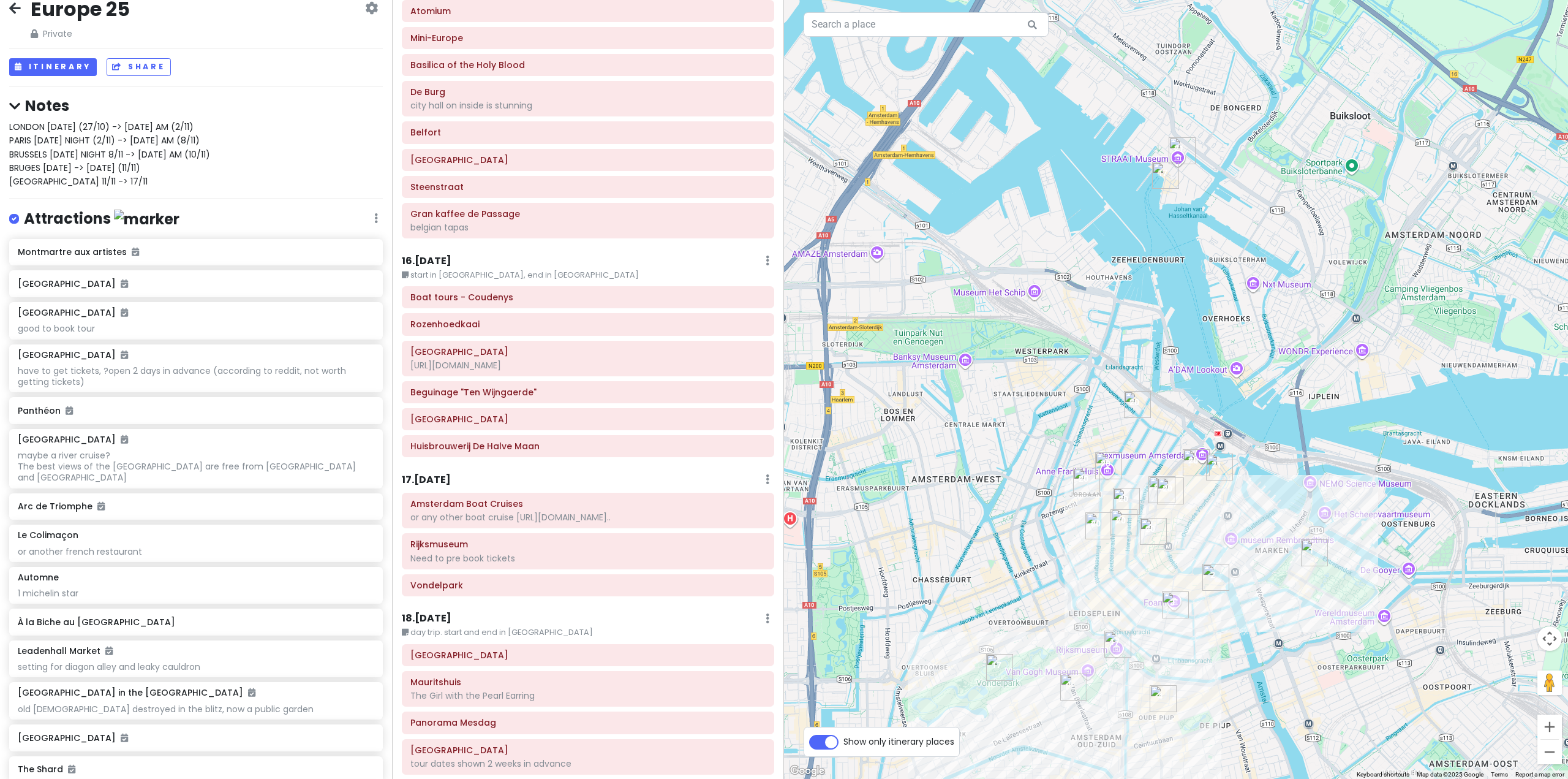
click at [430, 474] on h6 "17 . [DATE]" at bounding box center [427, 480] width 49 height 13
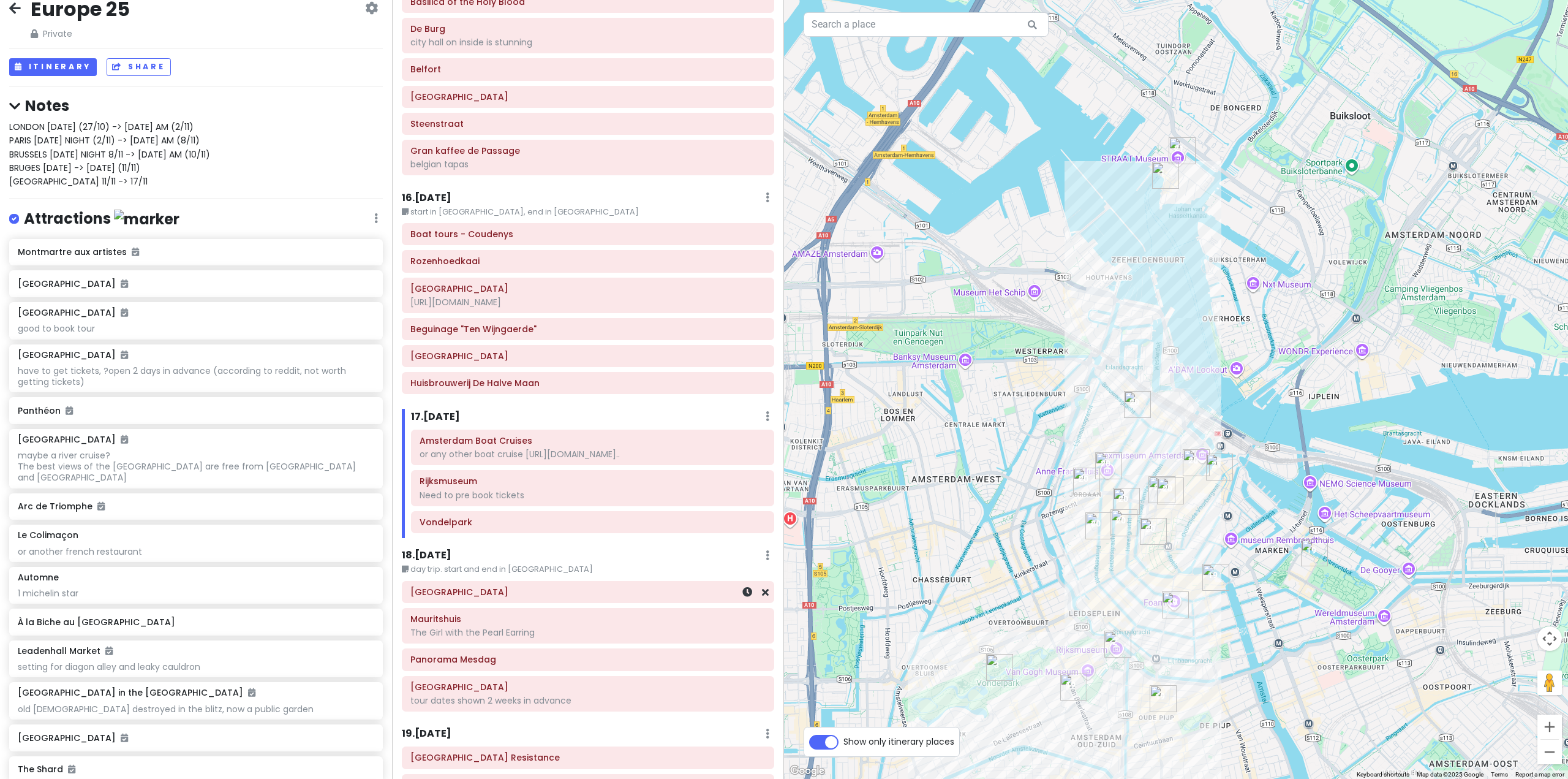
scroll to position [3180, 0]
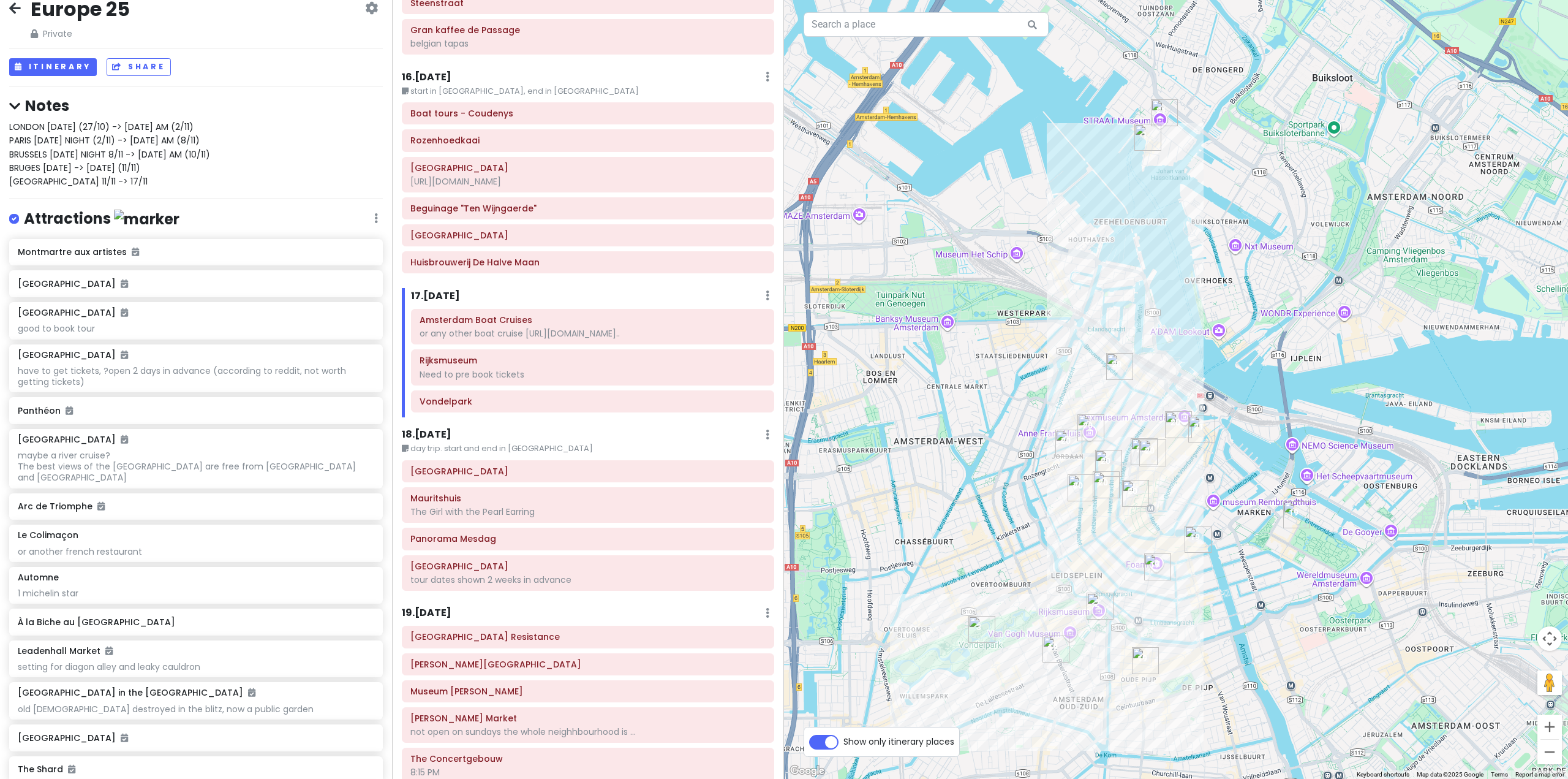
drag, startPoint x: 1051, startPoint y: 533, endPoint x: 1032, endPoint y: 493, distance: 44.3
click at [1032, 493] on div at bounding box center [1176, 389] width 784 height 779
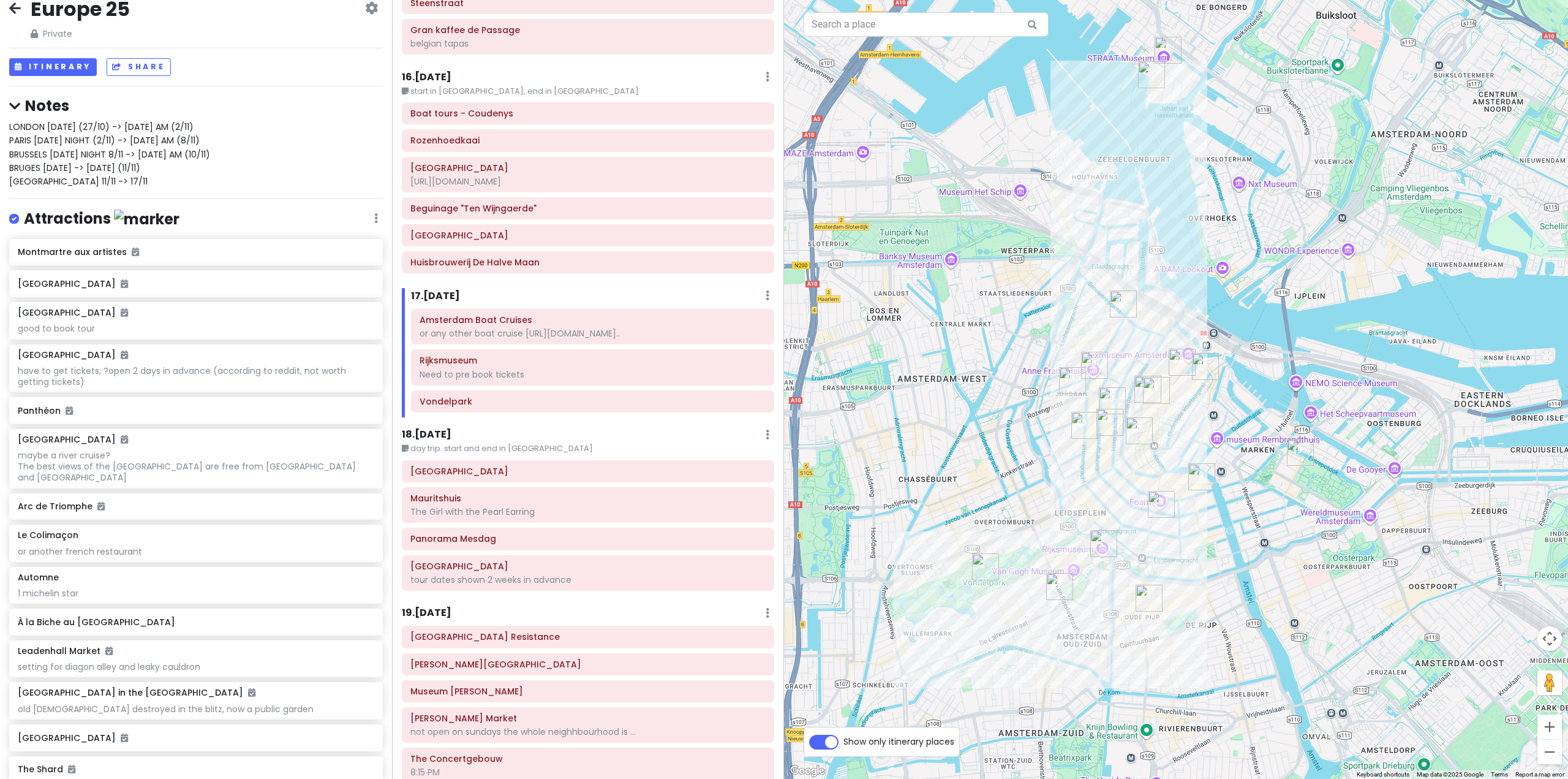
drag, startPoint x: 1124, startPoint y: 568, endPoint x: 1132, endPoint y: 503, distance: 65.5
click at [1132, 503] on div at bounding box center [1176, 389] width 784 height 779
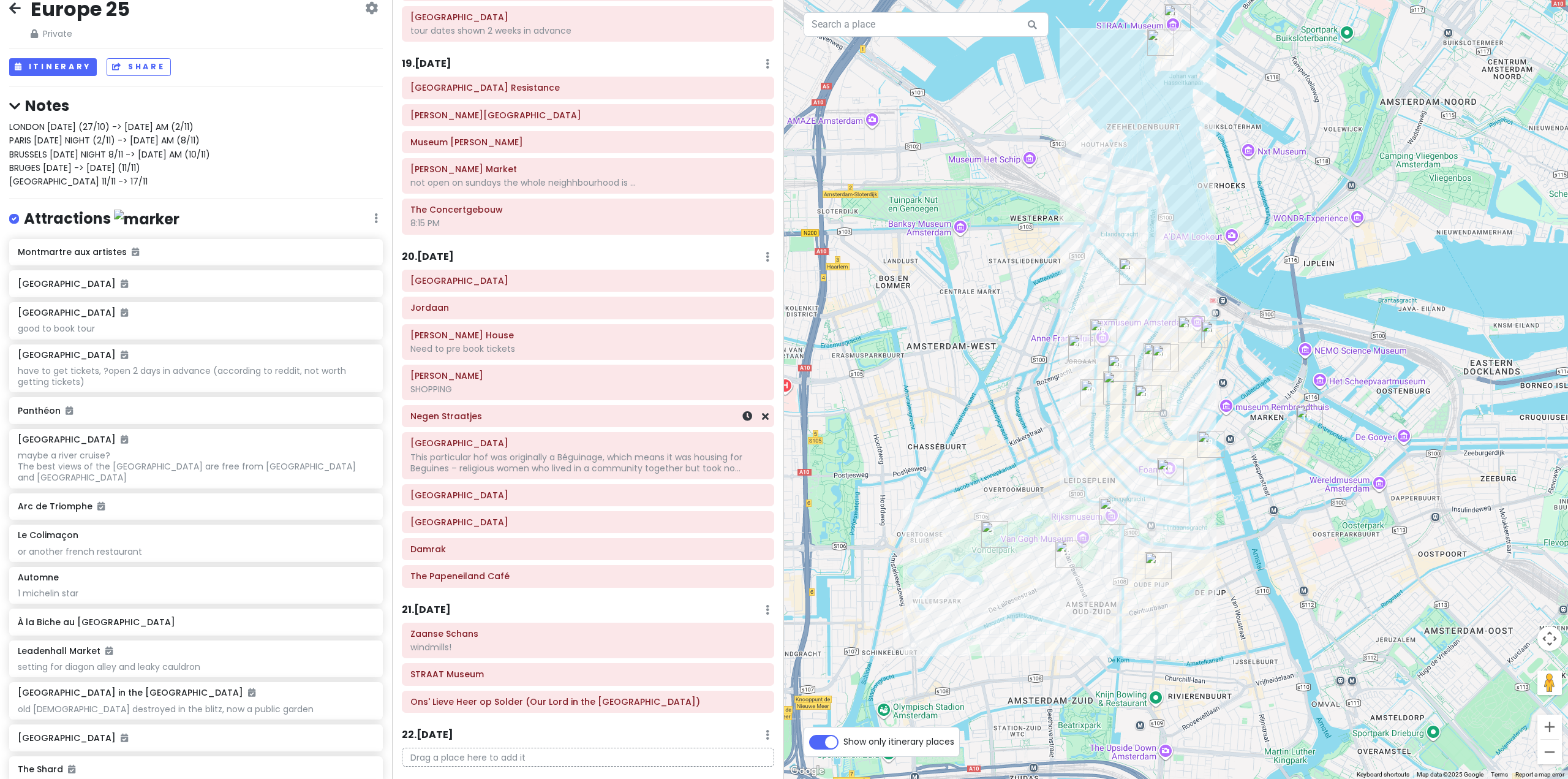
scroll to position [3732, 0]
click at [451, 248] on h6 "20 . [DATE]" at bounding box center [428, 254] width 52 height 13
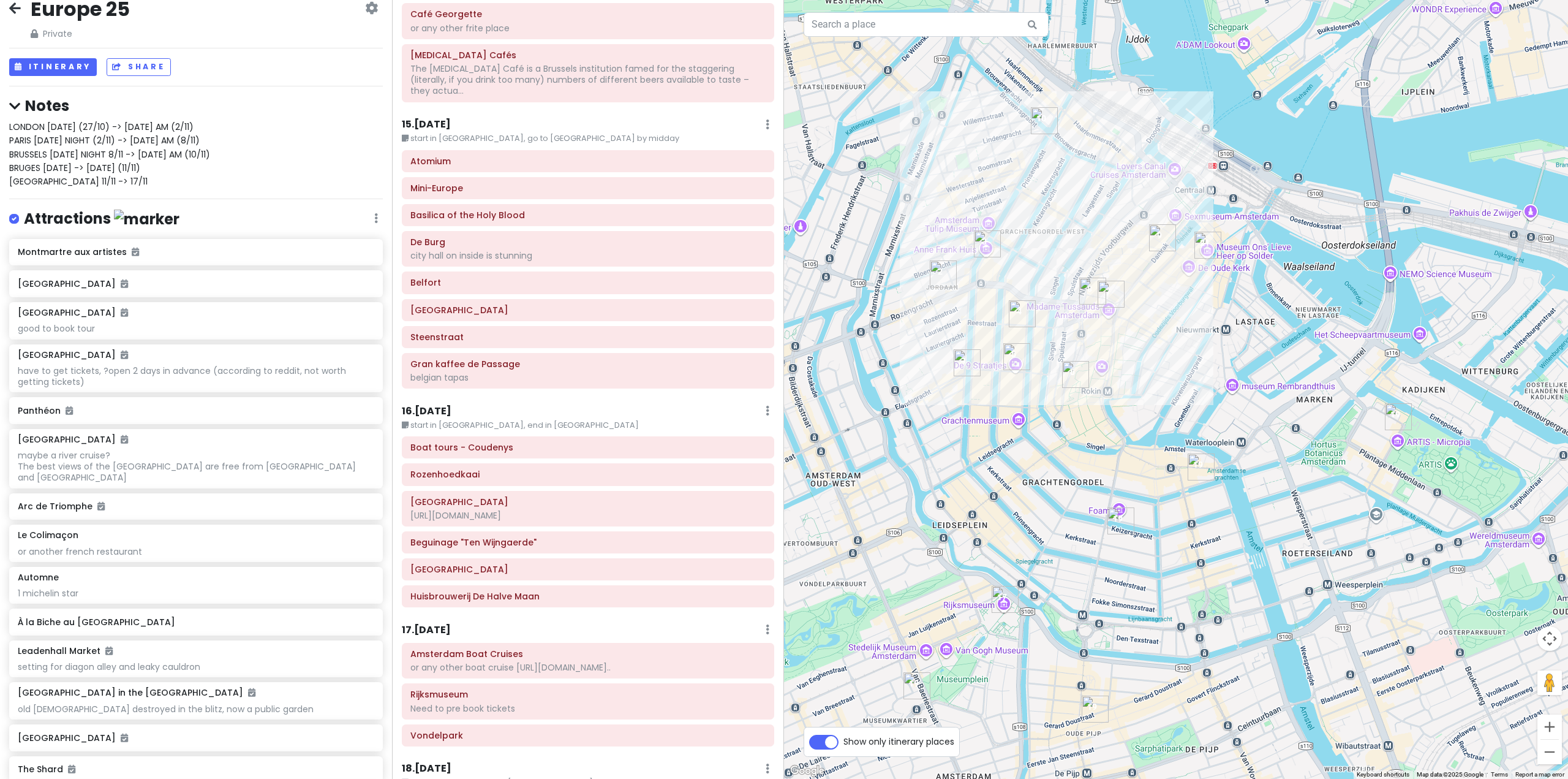
scroll to position [2996, 0]
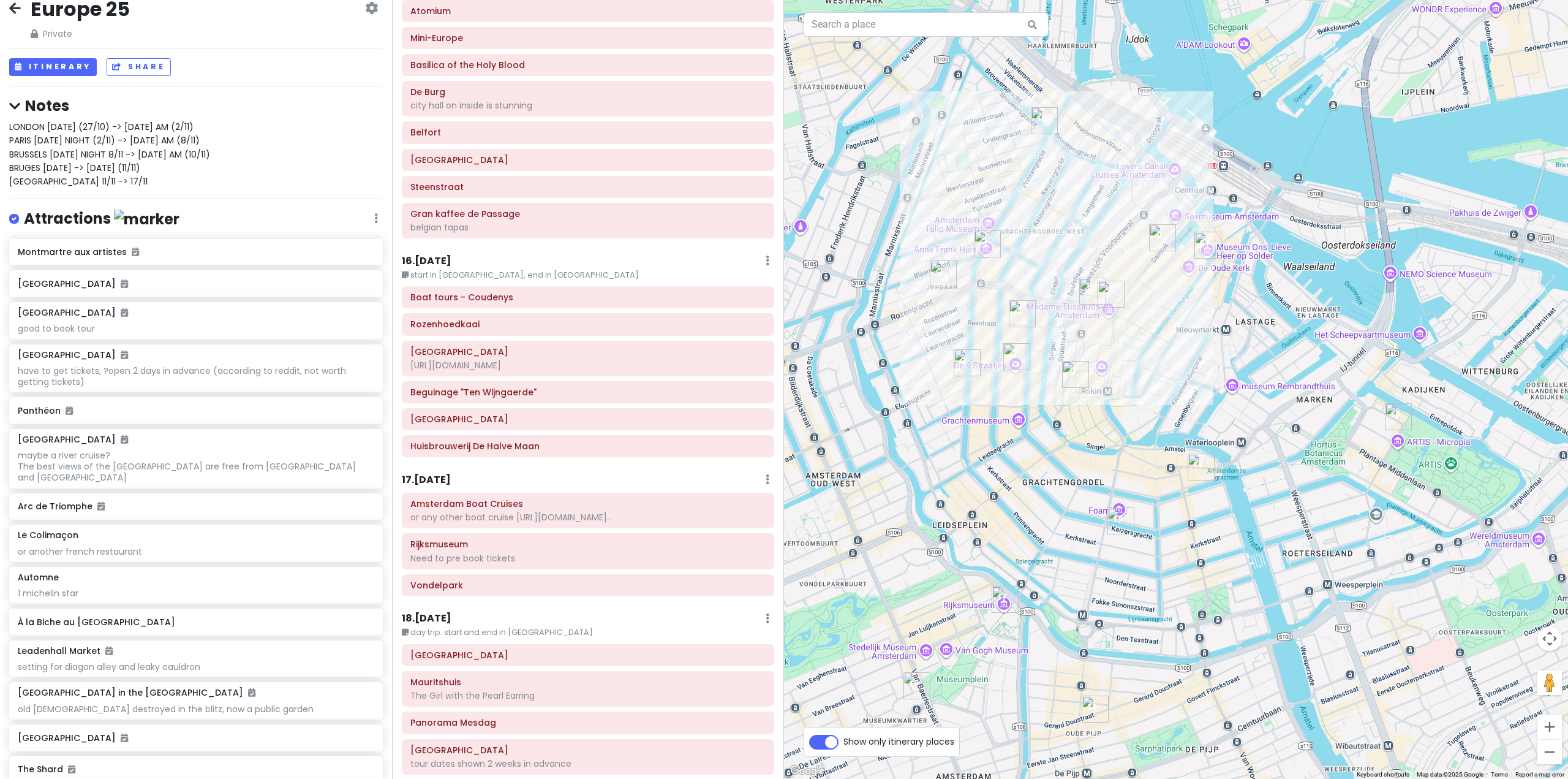
click at [450, 474] on h6 "17 . [DATE]" at bounding box center [427, 480] width 49 height 13
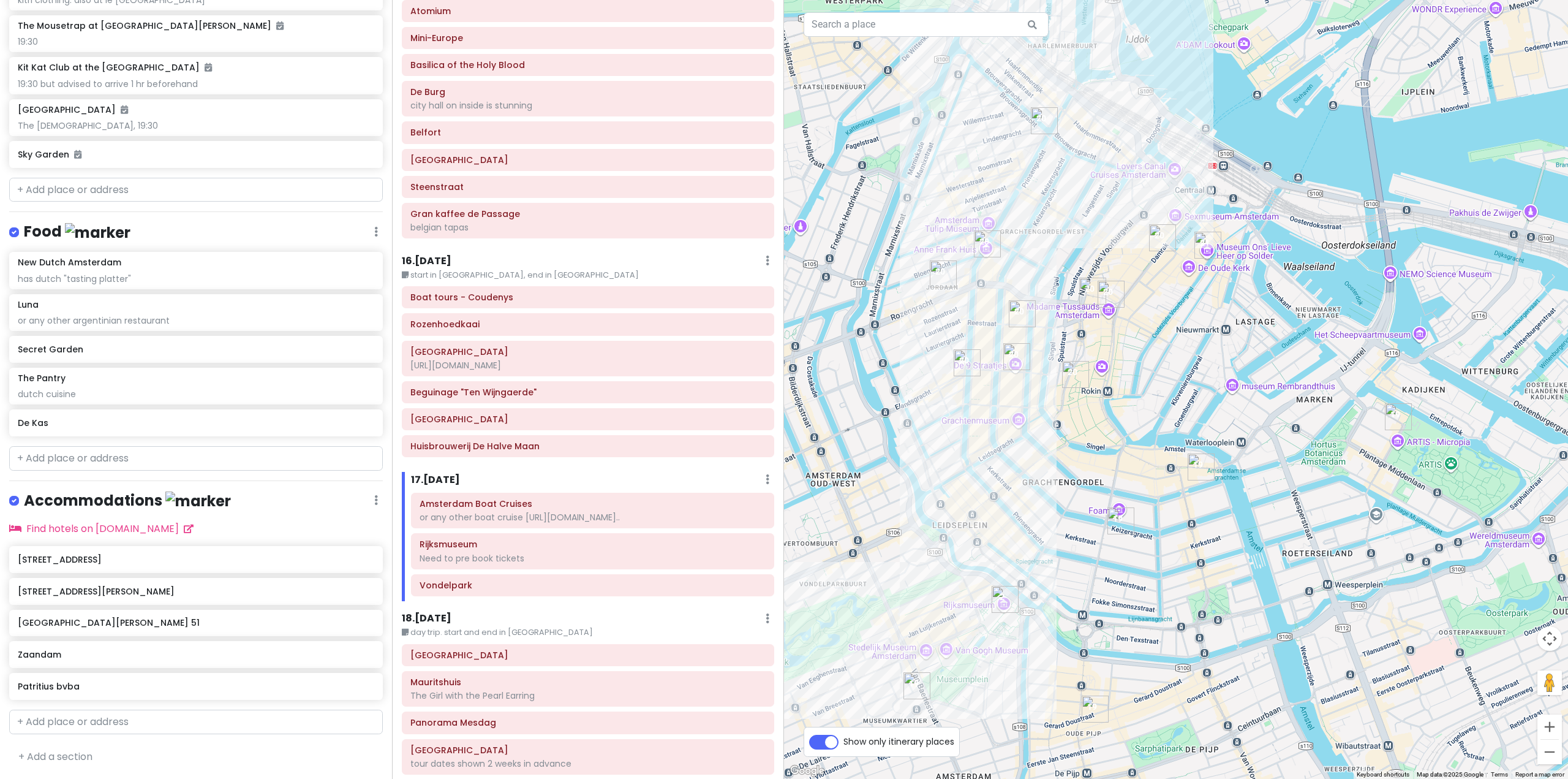
scroll to position [5939, 0]
click at [227, 435] on div "De Kas" at bounding box center [195, 423] width 374 height 27
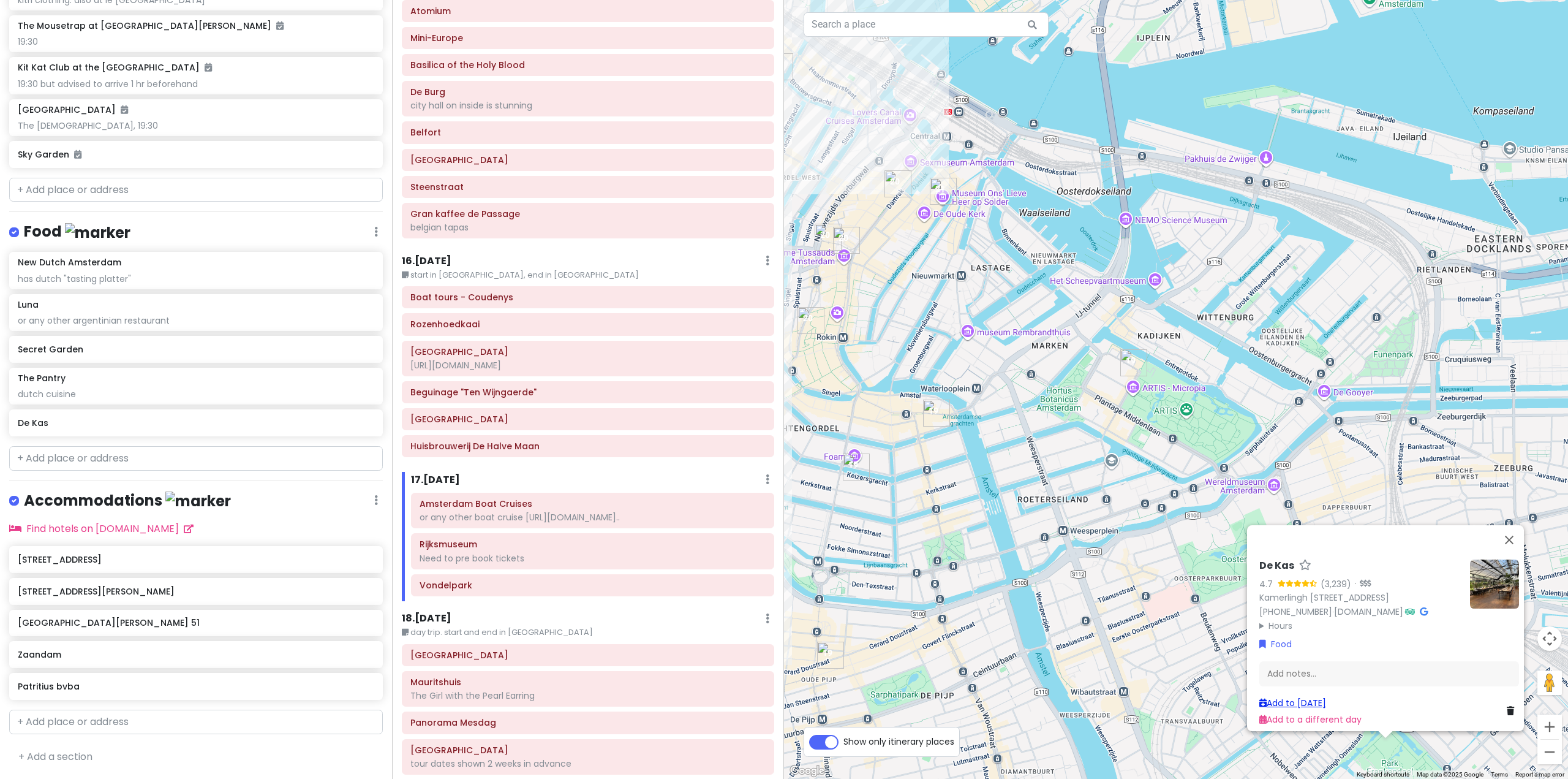
click at [1304, 697] on link "Add to [DATE]" at bounding box center [1293, 703] width 67 height 12
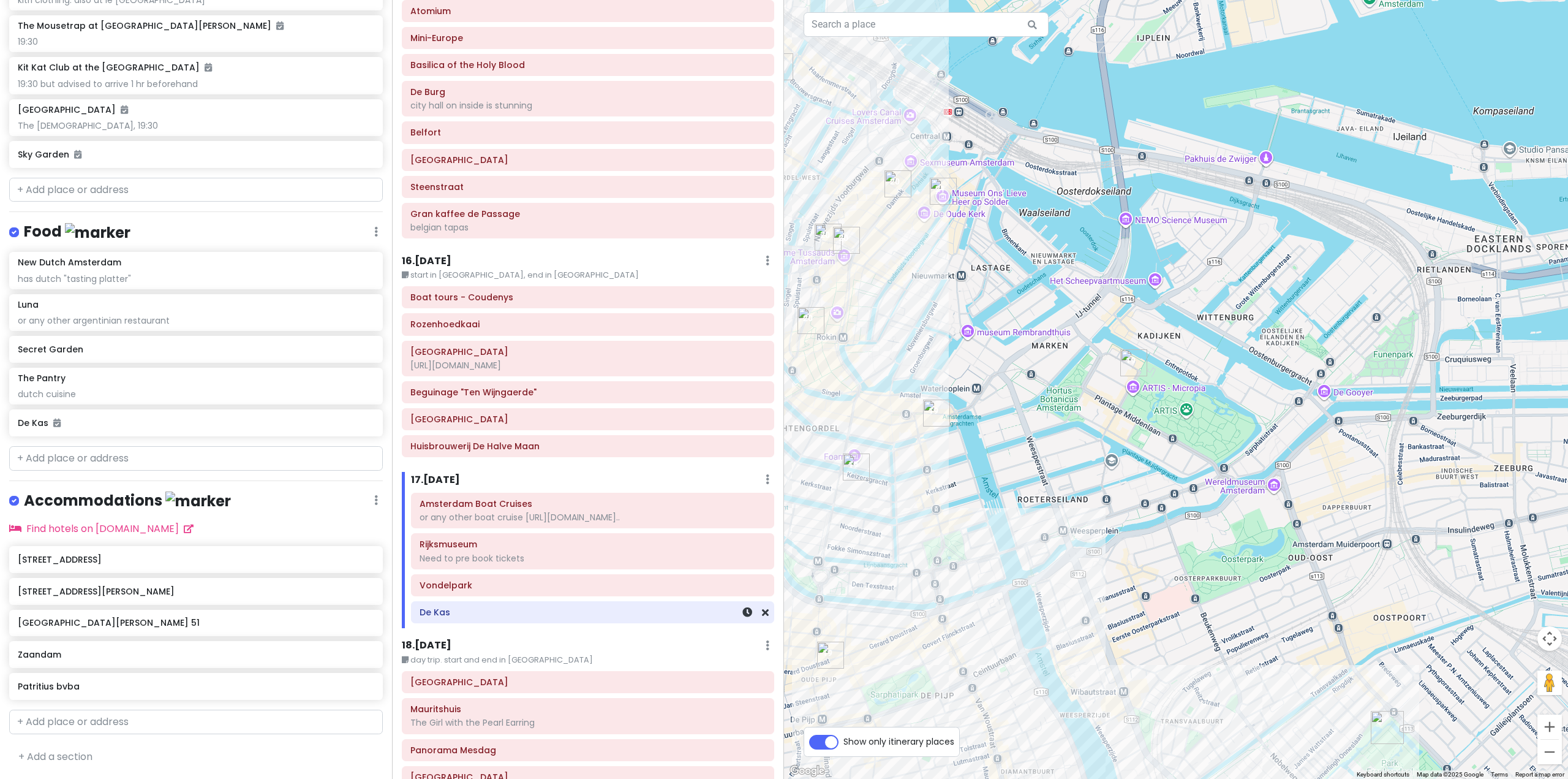
click at [645, 607] on h6 "De Kas" at bounding box center [593, 612] width 346 height 11
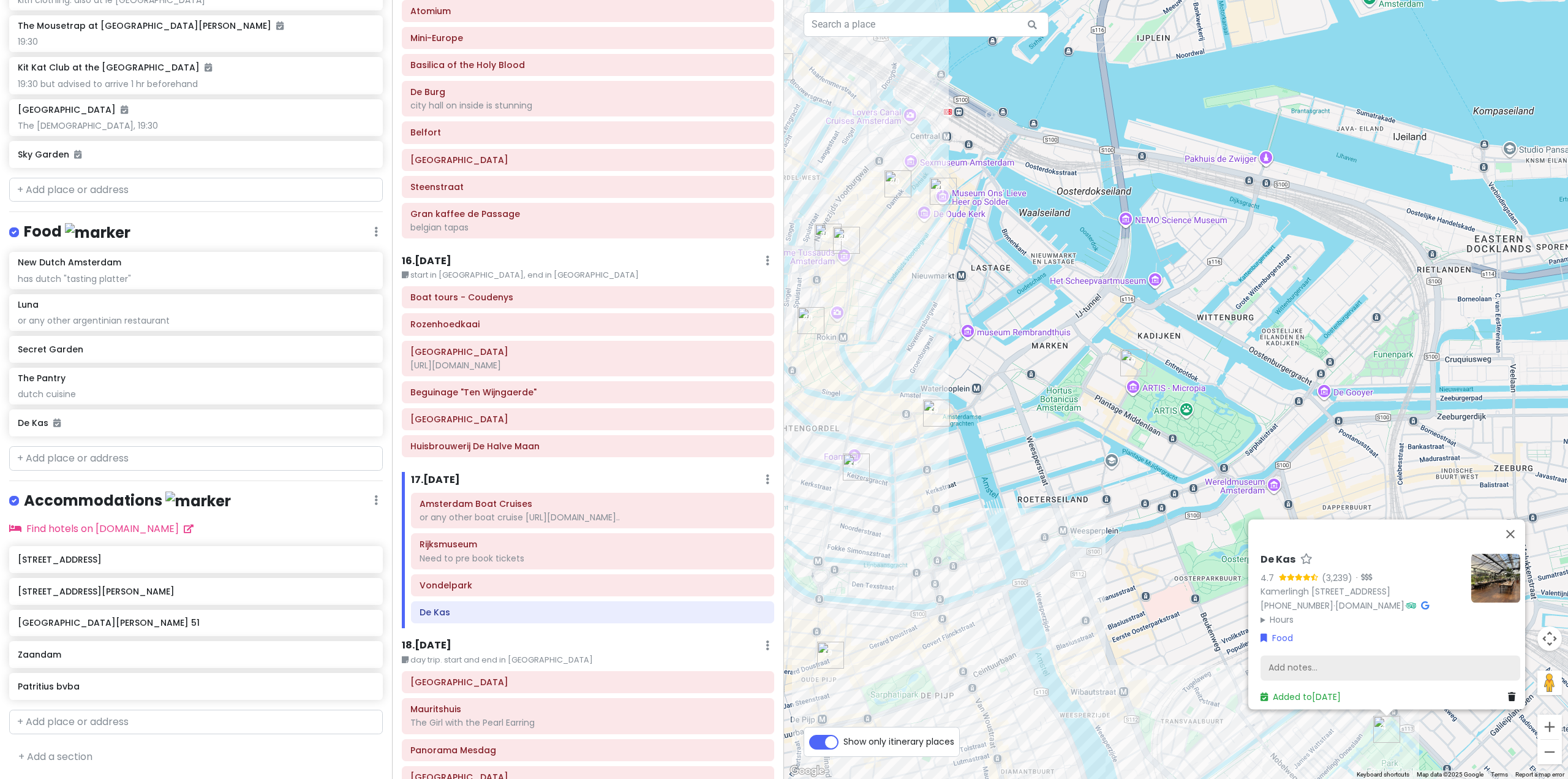
click at [1342, 655] on div "Add notes..." at bounding box center [1390, 668] width 260 height 26
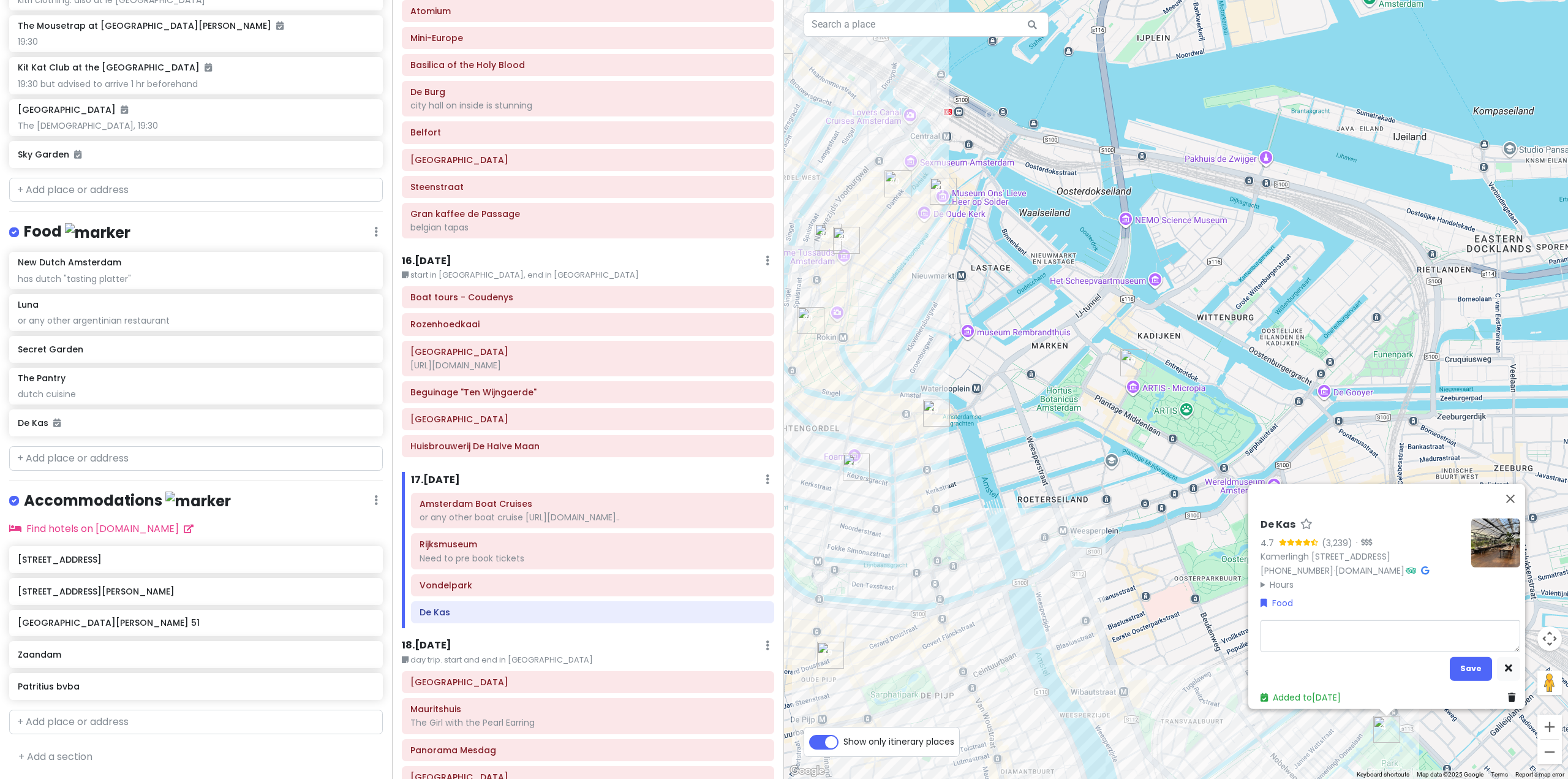
type textarea "x"
type textarea "B"
type textarea "x"
type textarea "Bo"
type textarea "x"
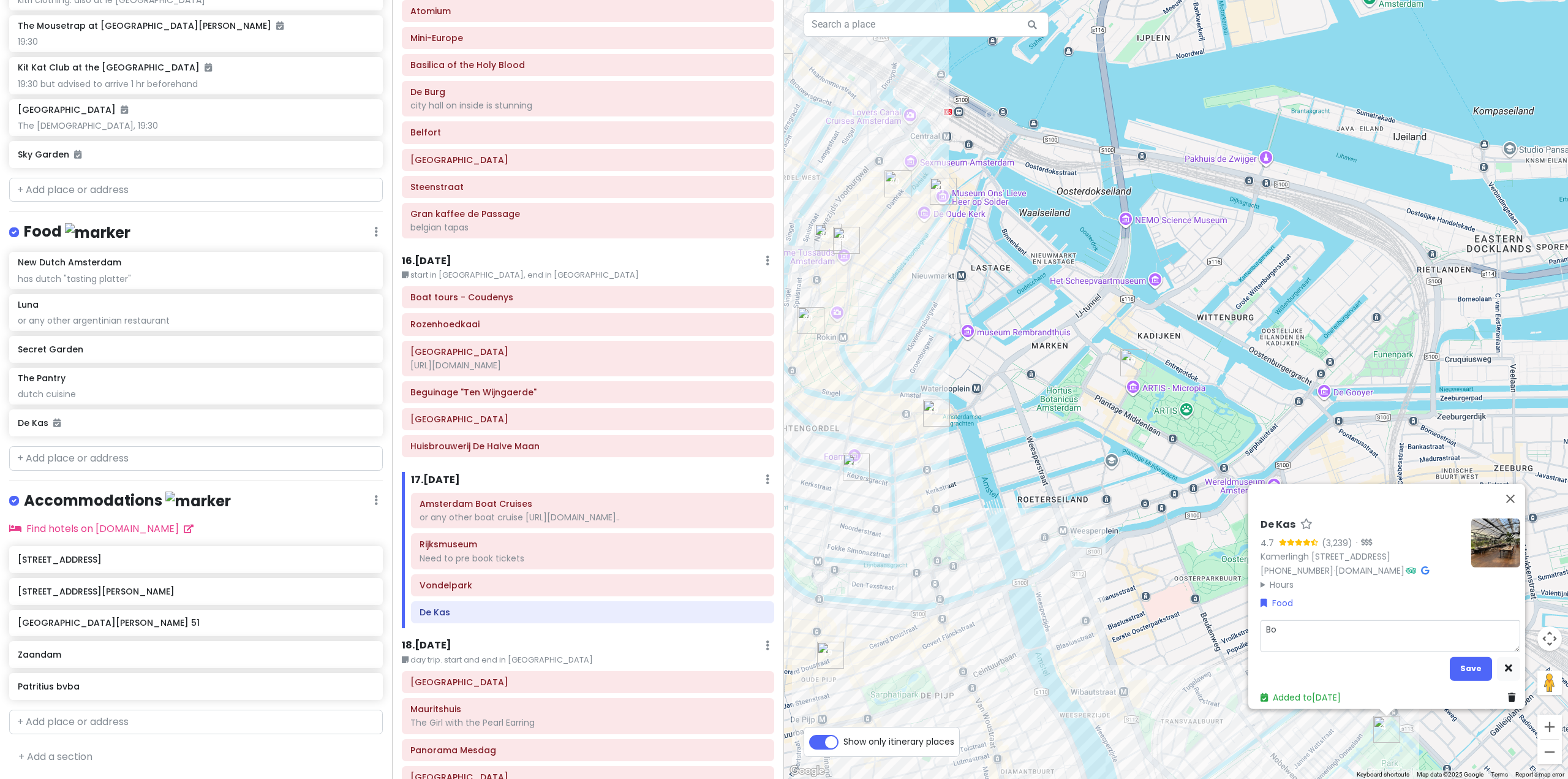
type textarea "Boo"
type textarea "x"
type textarea "Book"
type textarea "x"
type textarea "Booki"
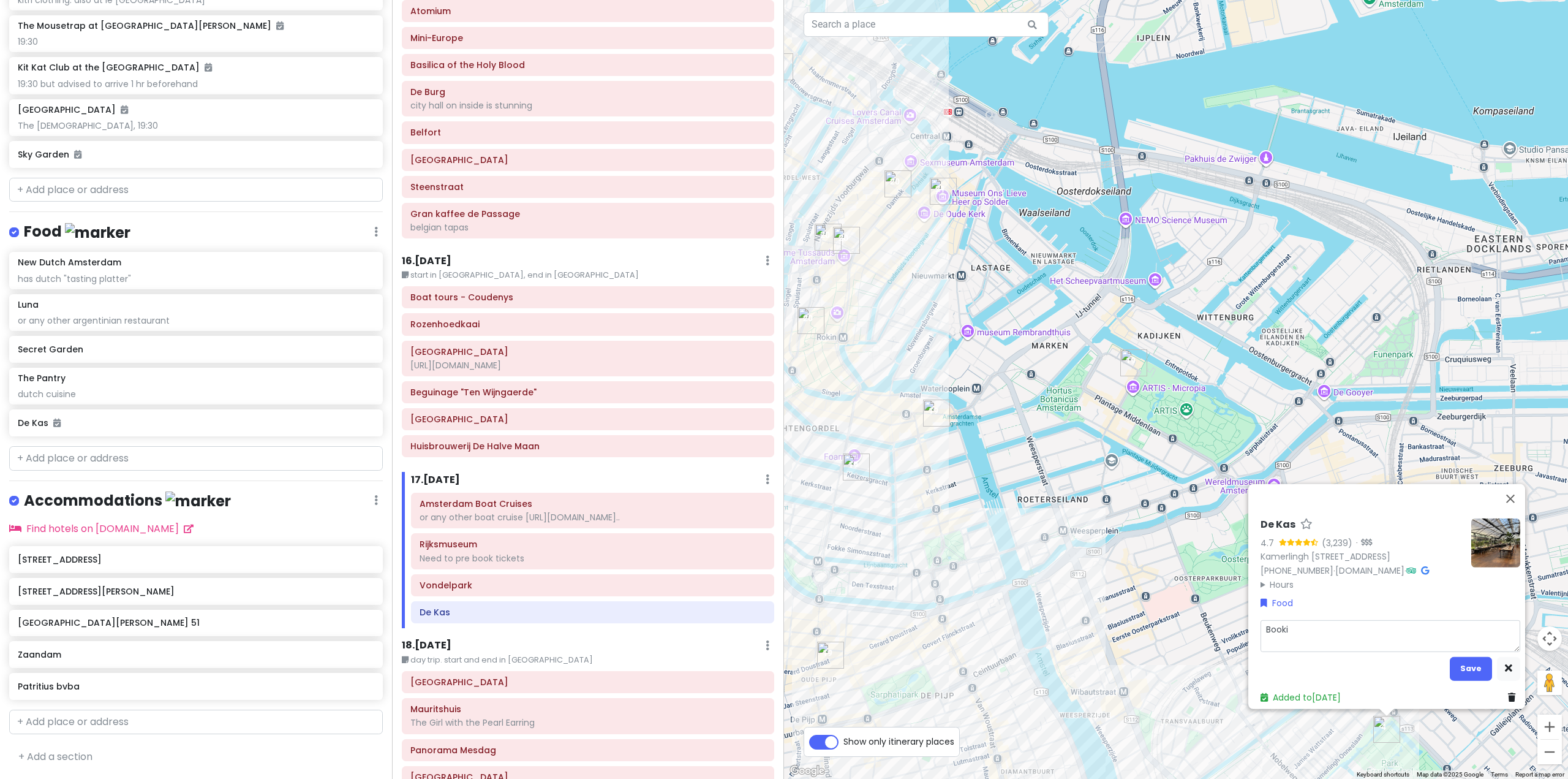
type textarea "x"
type textarea "Bookin"
type textarea "x"
type textarea "Booking"
type textarea "x"
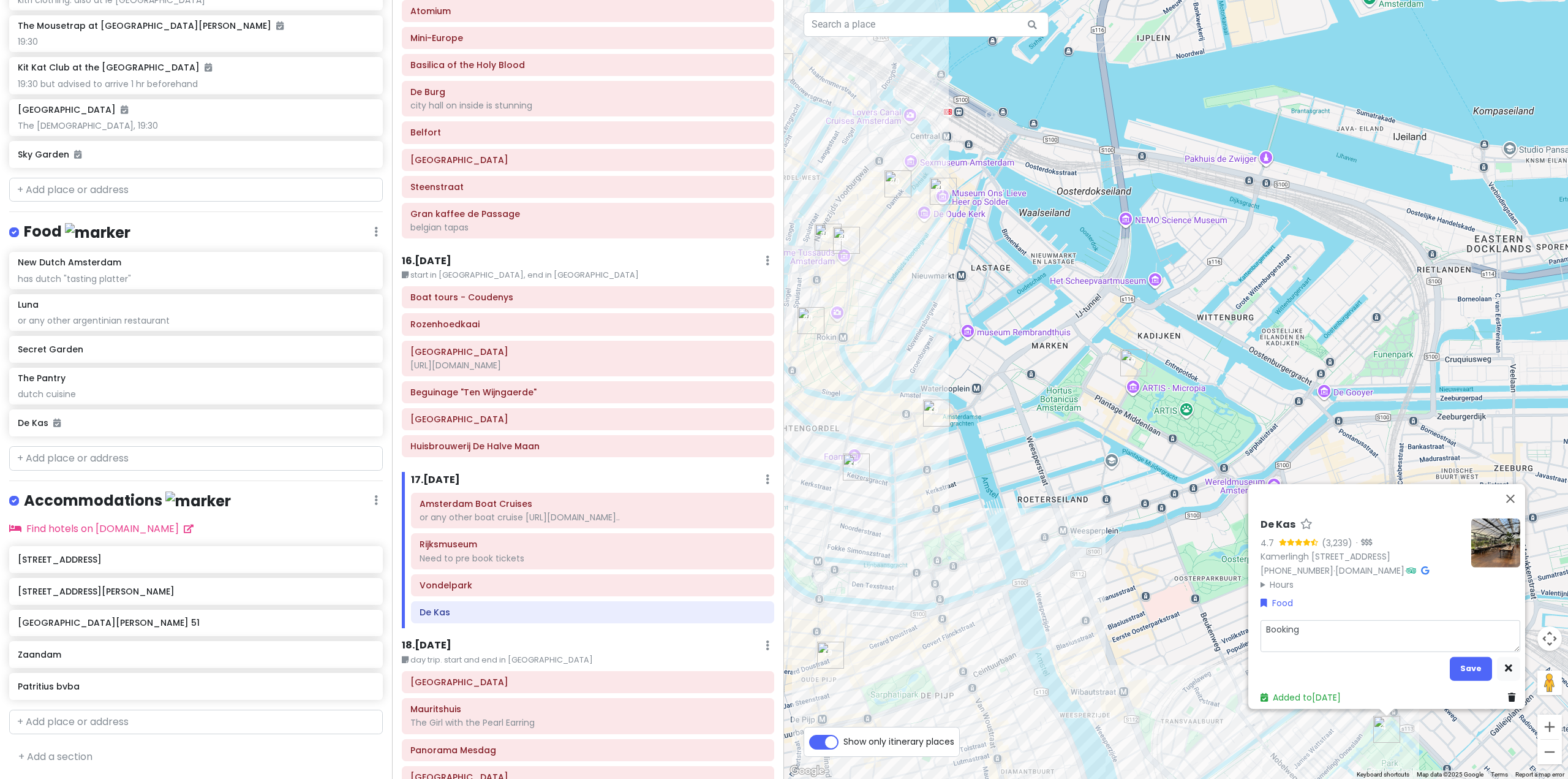
type textarea "Booking"
type textarea "x"
type textarea "Booking f"
type textarea "x"
type textarea "Booking fo"
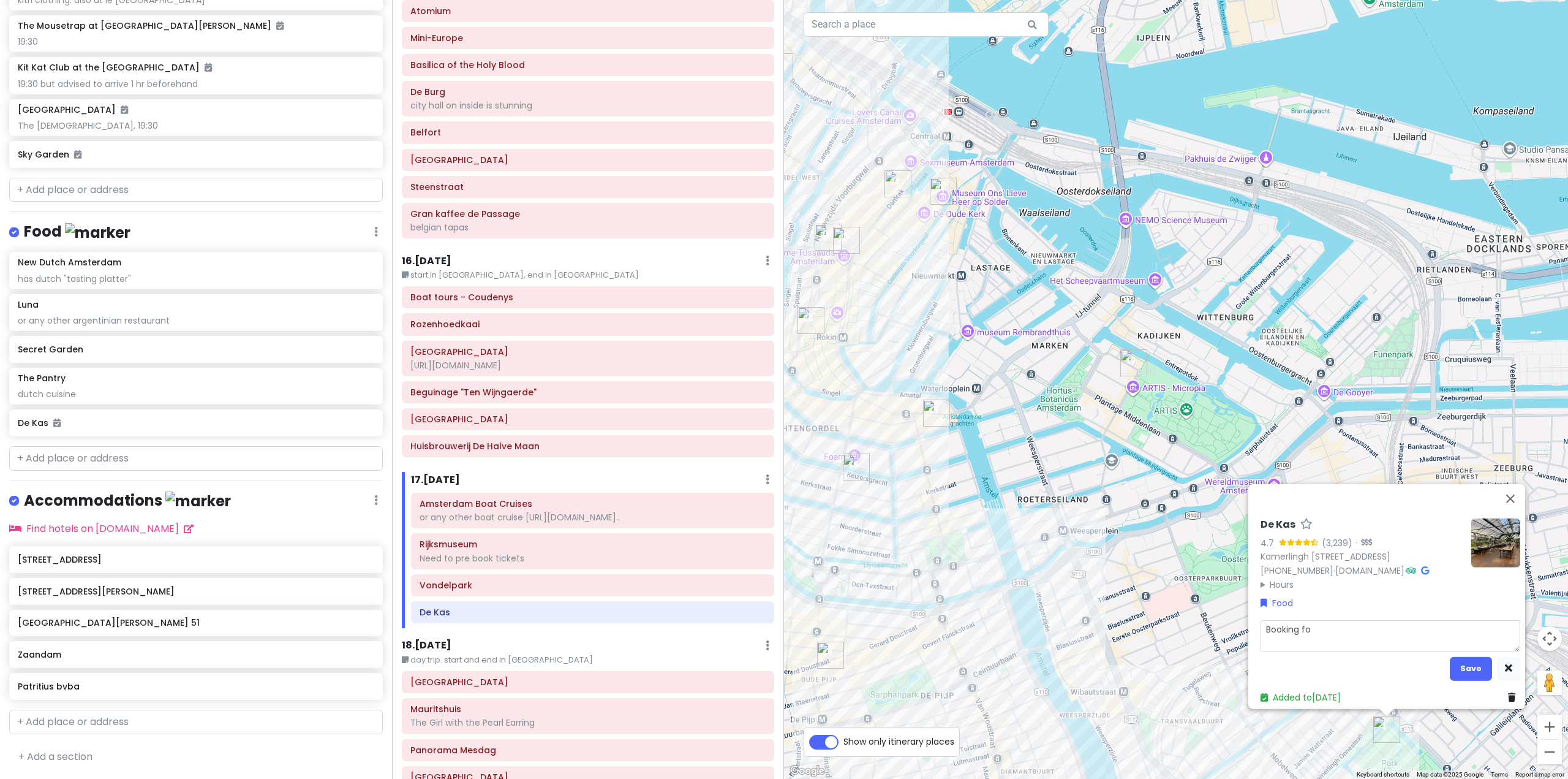
type textarea "x"
type textarea "Booking for"
type textarea "x"
type textarea "Booking for"
type textarea "x"
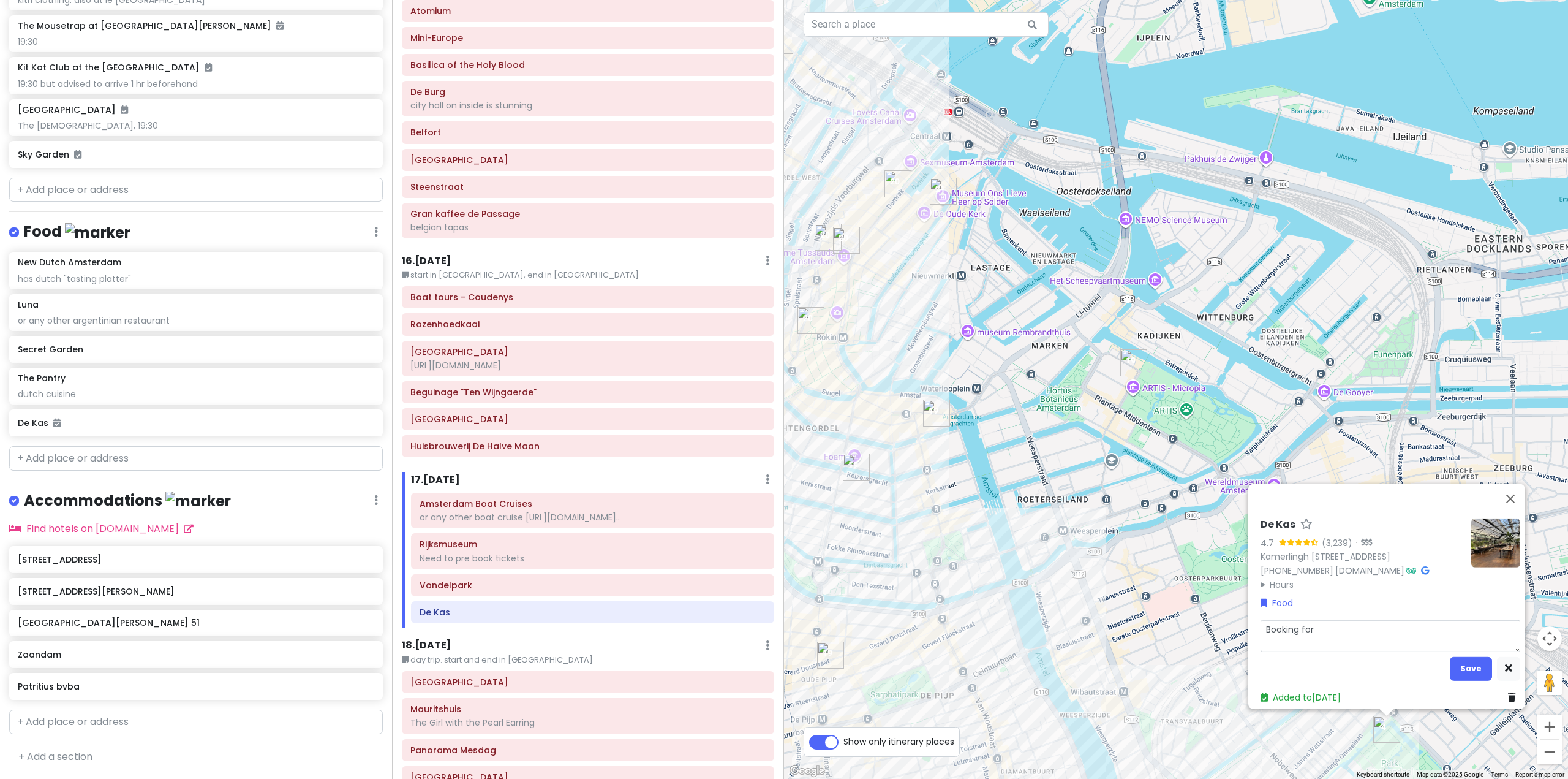
type textarea "Booking for 1"
type textarea "x"
type textarea "Booking for 19"
type textarea "x"
type textarea "Booking for 191"
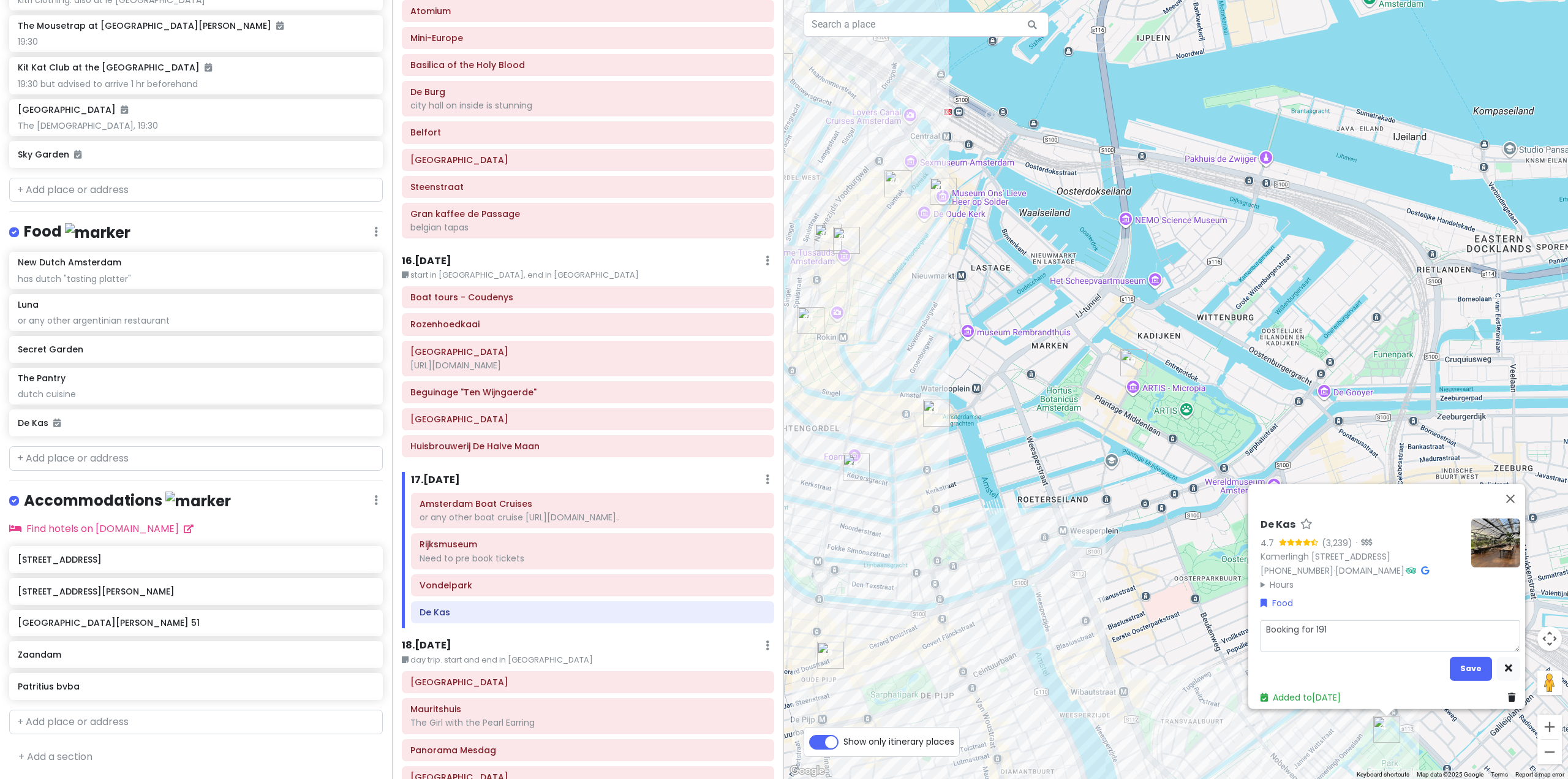
type textarea "x"
type textarea "Booking for 1915"
type textarea "x"
type textarea "Booking for 1915h"
type textarea "x"
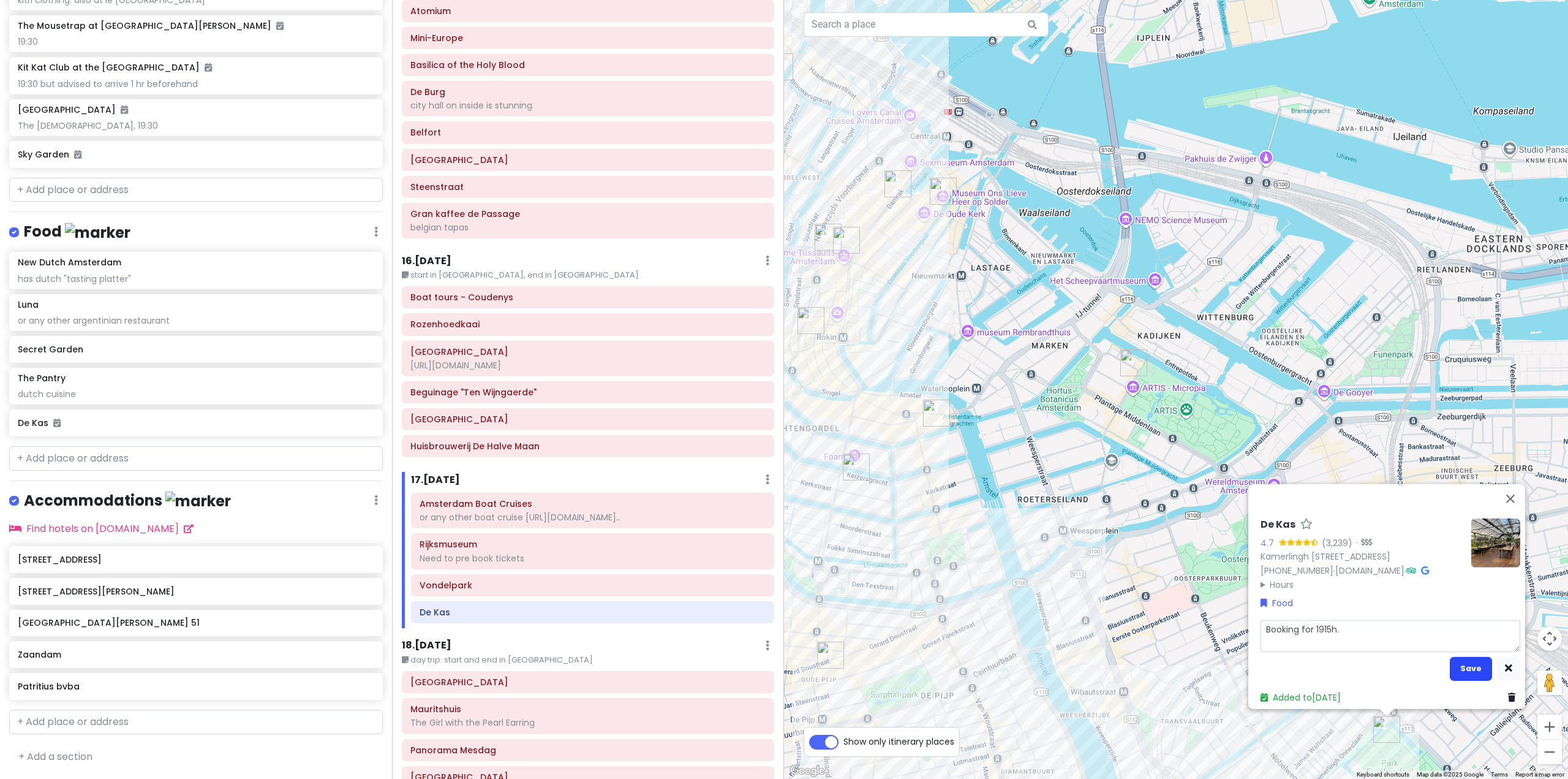
type textarea "Booking for 1915h."
click at [1463, 663] on button "Save" at bounding box center [1471, 668] width 42 height 24
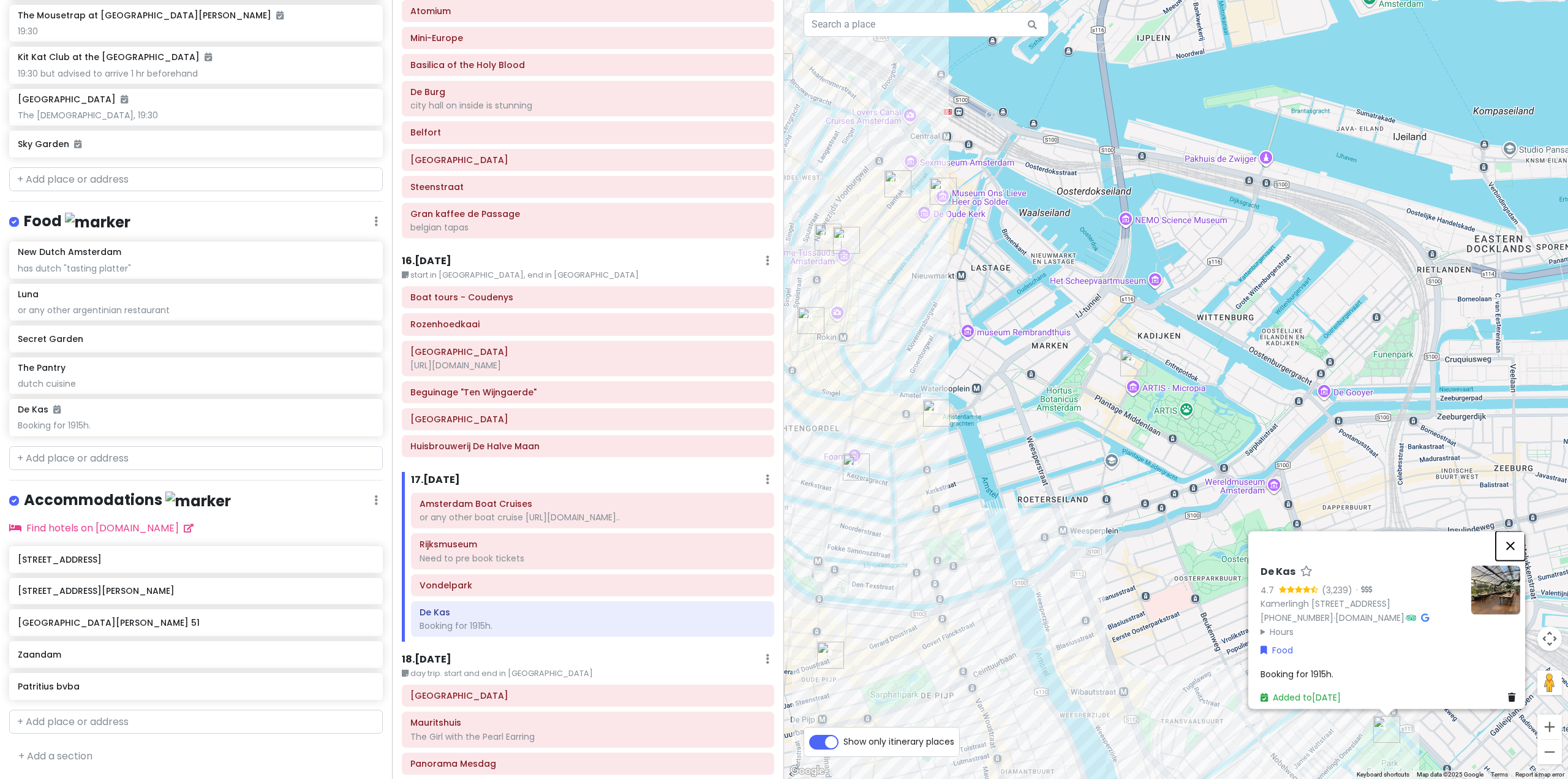
click at [1515, 531] on button "Close" at bounding box center [1510, 545] width 29 height 29
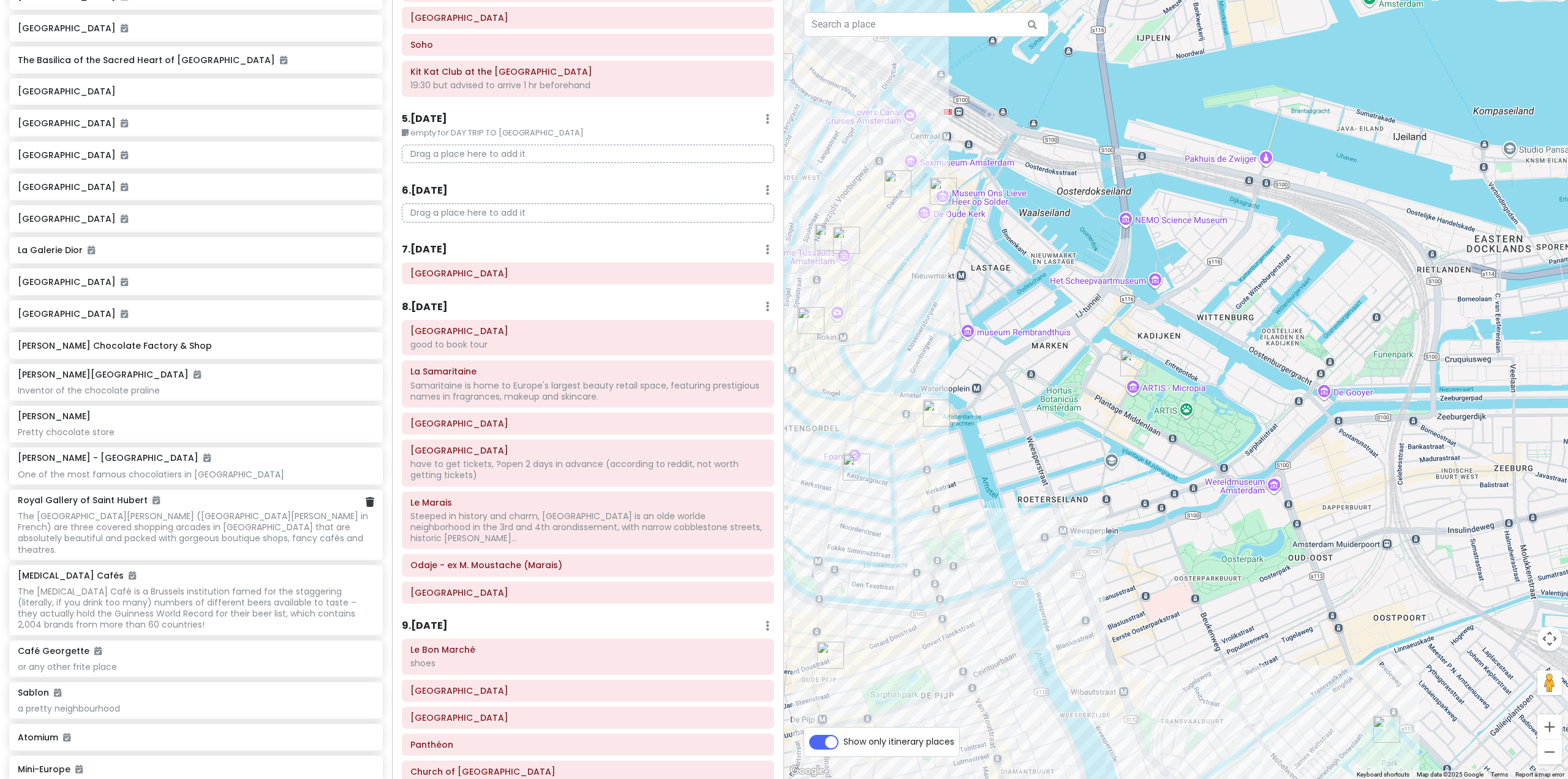
scroll to position [3865, 0]
click at [194, 612] on div "The [MEDICAL_DATA] Café is a Brussels institution famed for the staggering (lit…" at bounding box center [195, 608] width 356 height 44
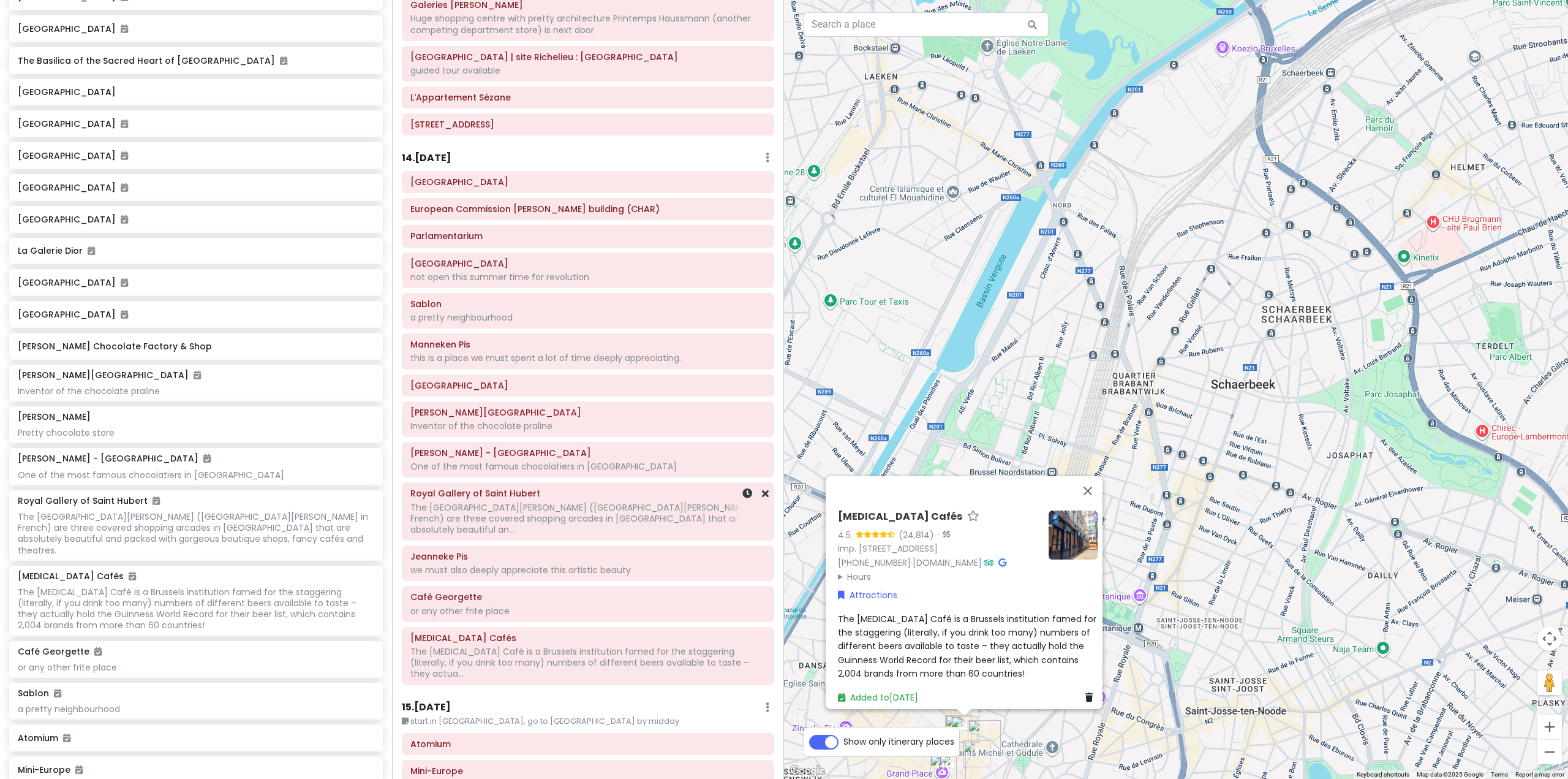
scroll to position [2267, 0]
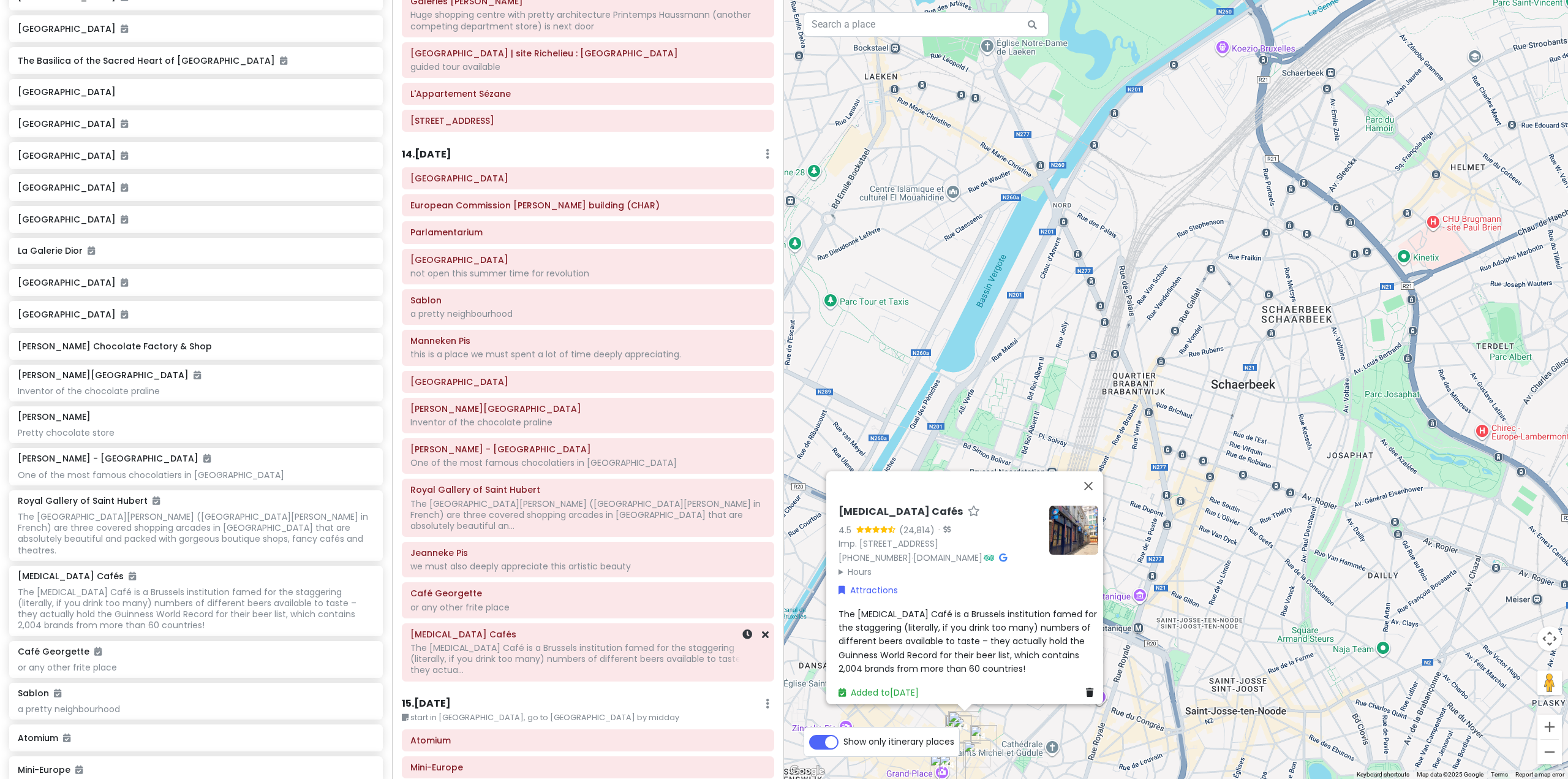
click at [582, 642] on div "The [MEDICAL_DATA] Café is a Brussels institution famed for the staggering (lit…" at bounding box center [588, 659] width 355 height 34
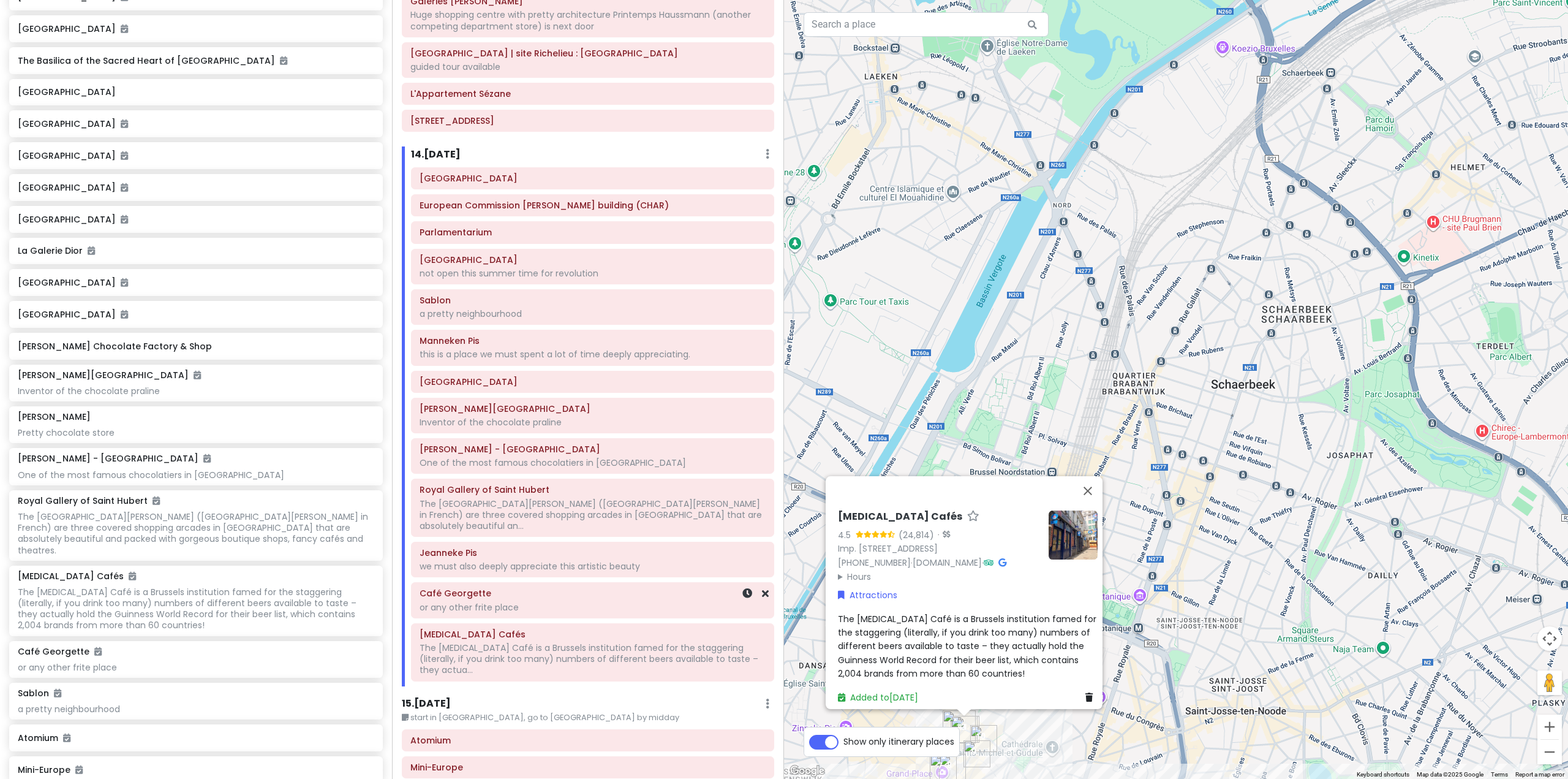
click at [496, 602] on div "or any other frite place" at bounding box center [593, 607] width 346 height 11
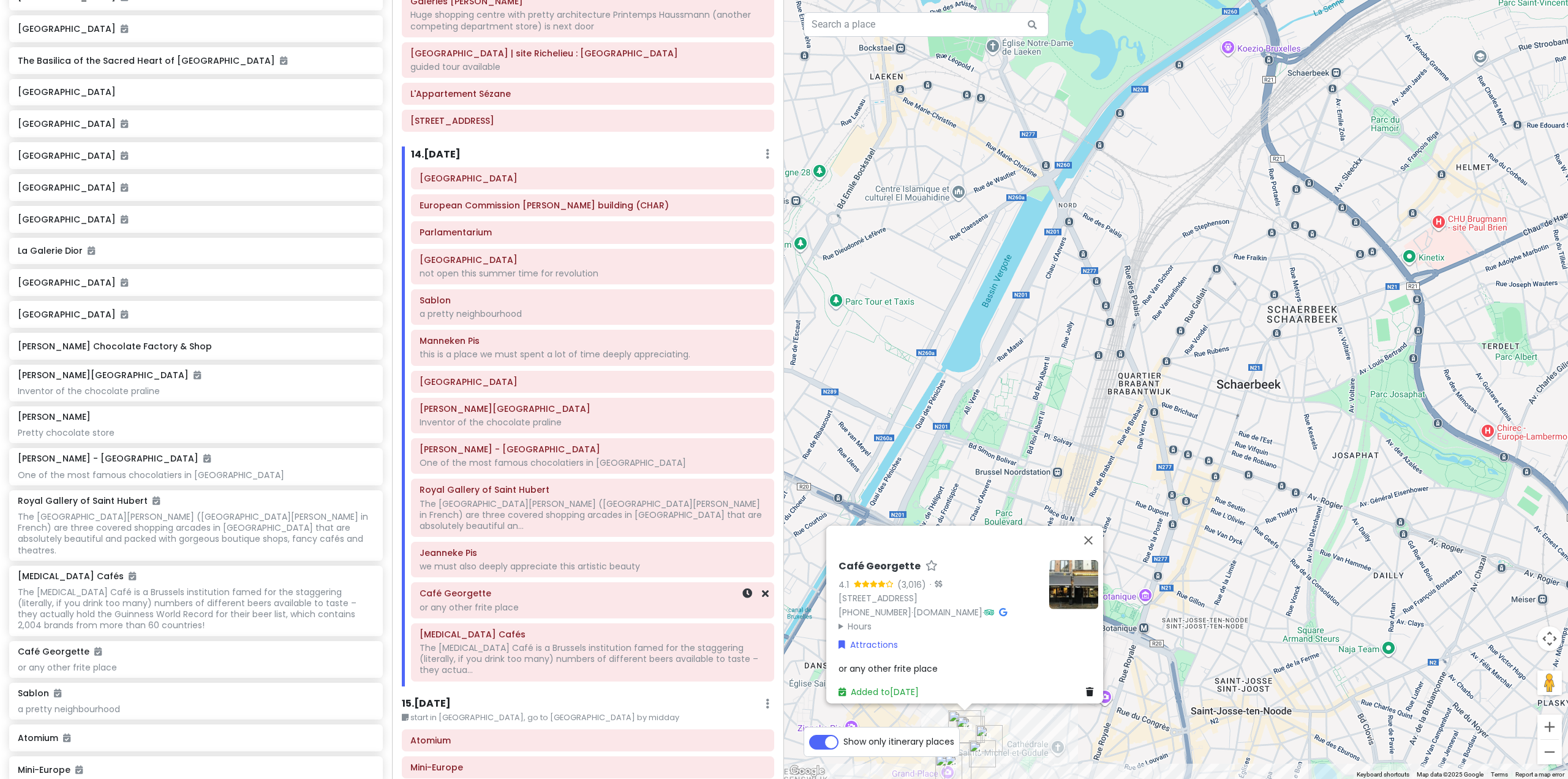
click at [627, 602] on div "or any other frite place" at bounding box center [593, 607] width 346 height 11
click at [882, 645] on link "Attractions" at bounding box center [867, 649] width 59 height 14
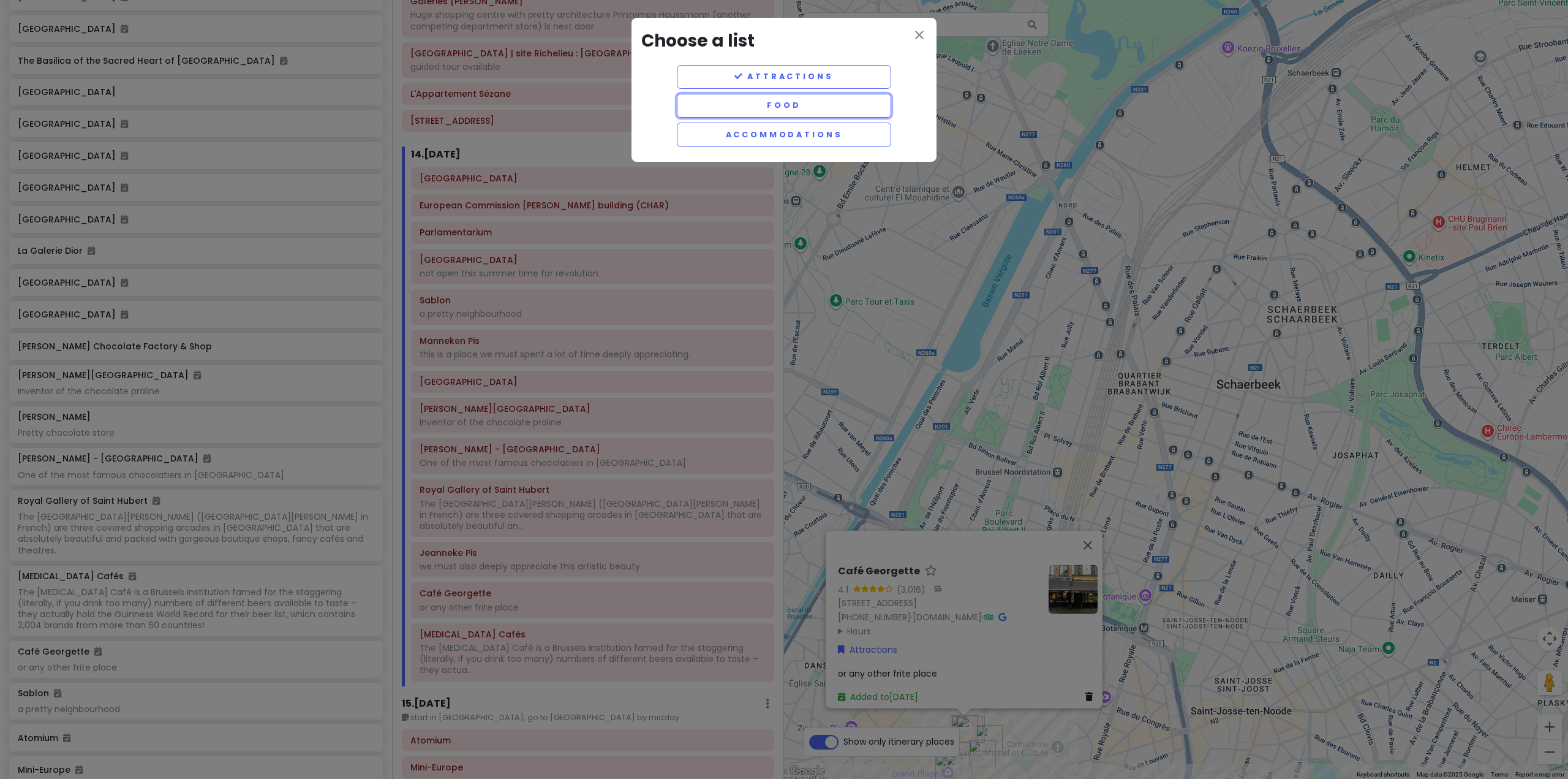
drag, startPoint x: 817, startPoint y: 111, endPoint x: 762, endPoint y: 527, distance: 419.6
click at [817, 111] on button "Food" at bounding box center [784, 105] width 215 height 24
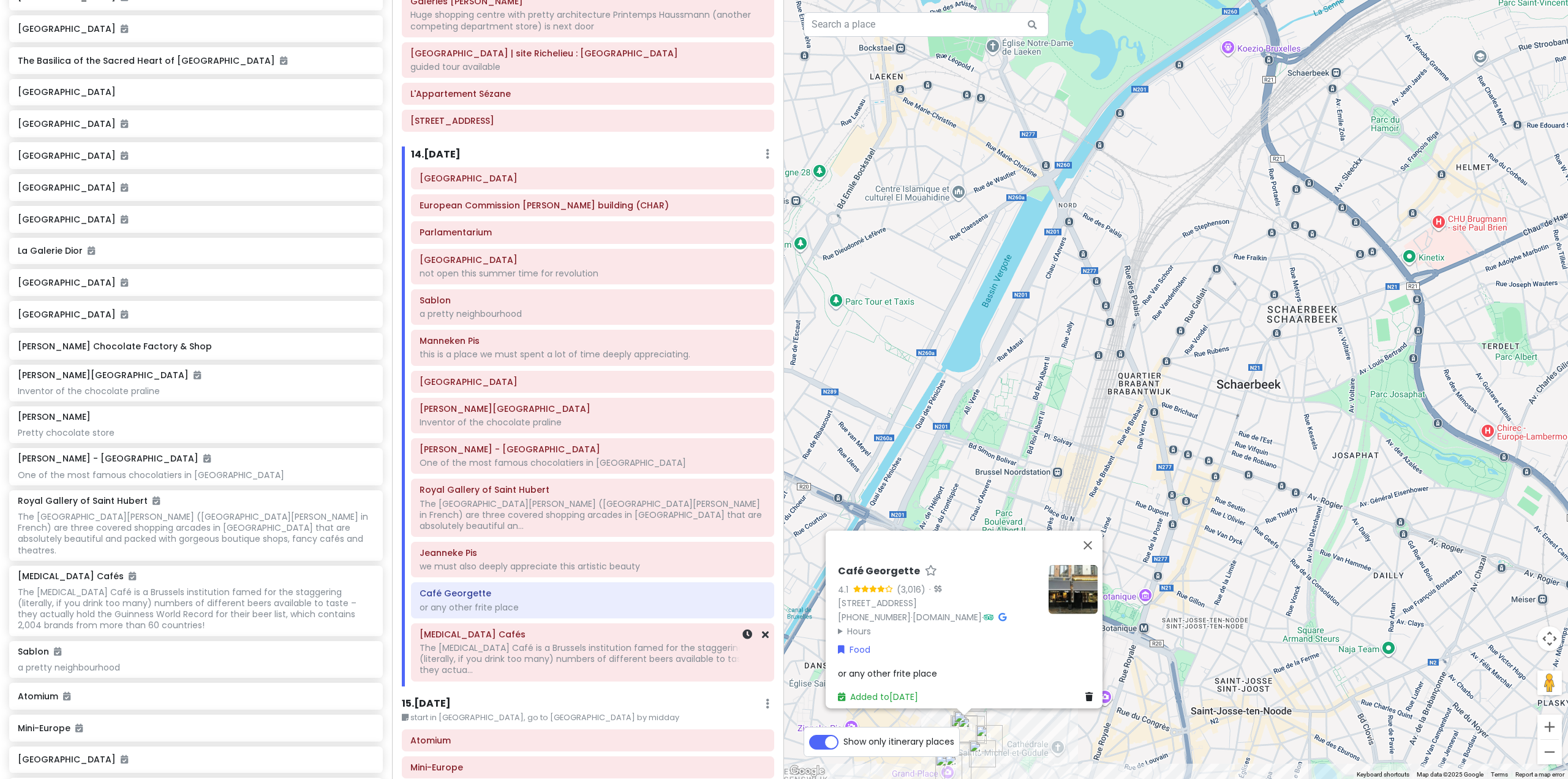
click at [662, 642] on div "The [MEDICAL_DATA] Café is a Brussels institution famed for the staggering (lit…" at bounding box center [593, 659] width 346 height 34
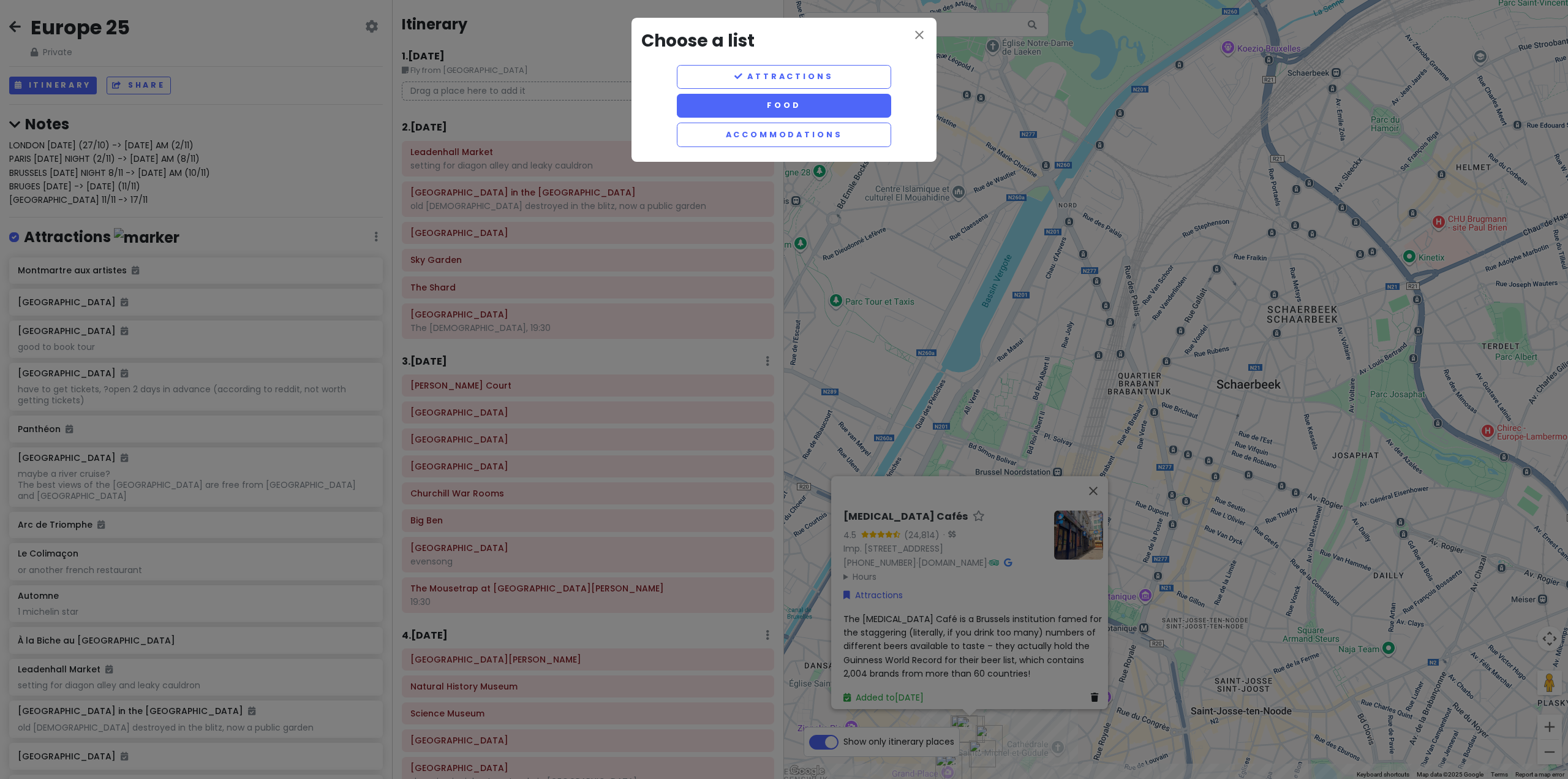
scroll to position [2267, 0]
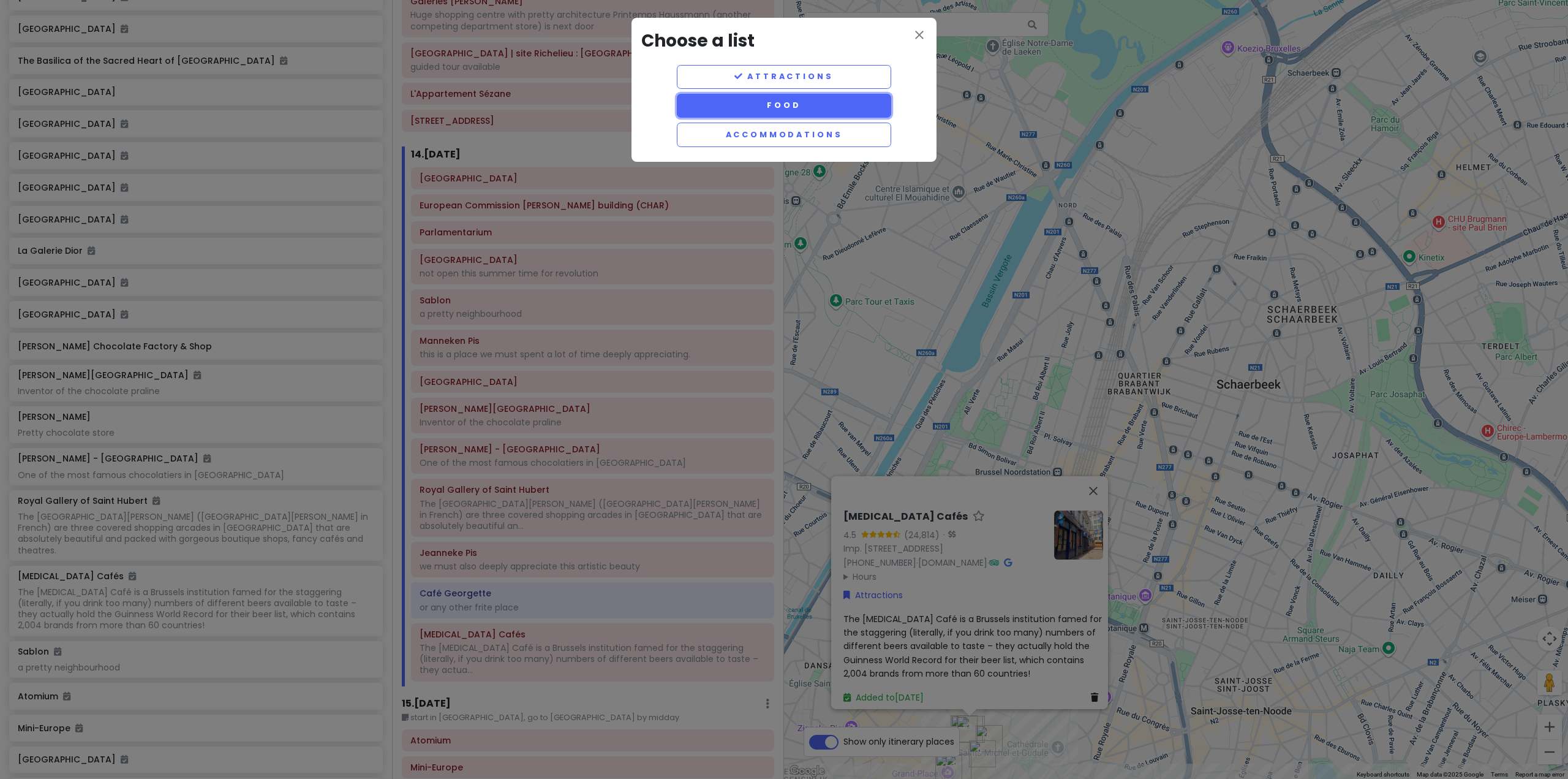
click at [805, 110] on button "Food" at bounding box center [784, 105] width 215 height 24
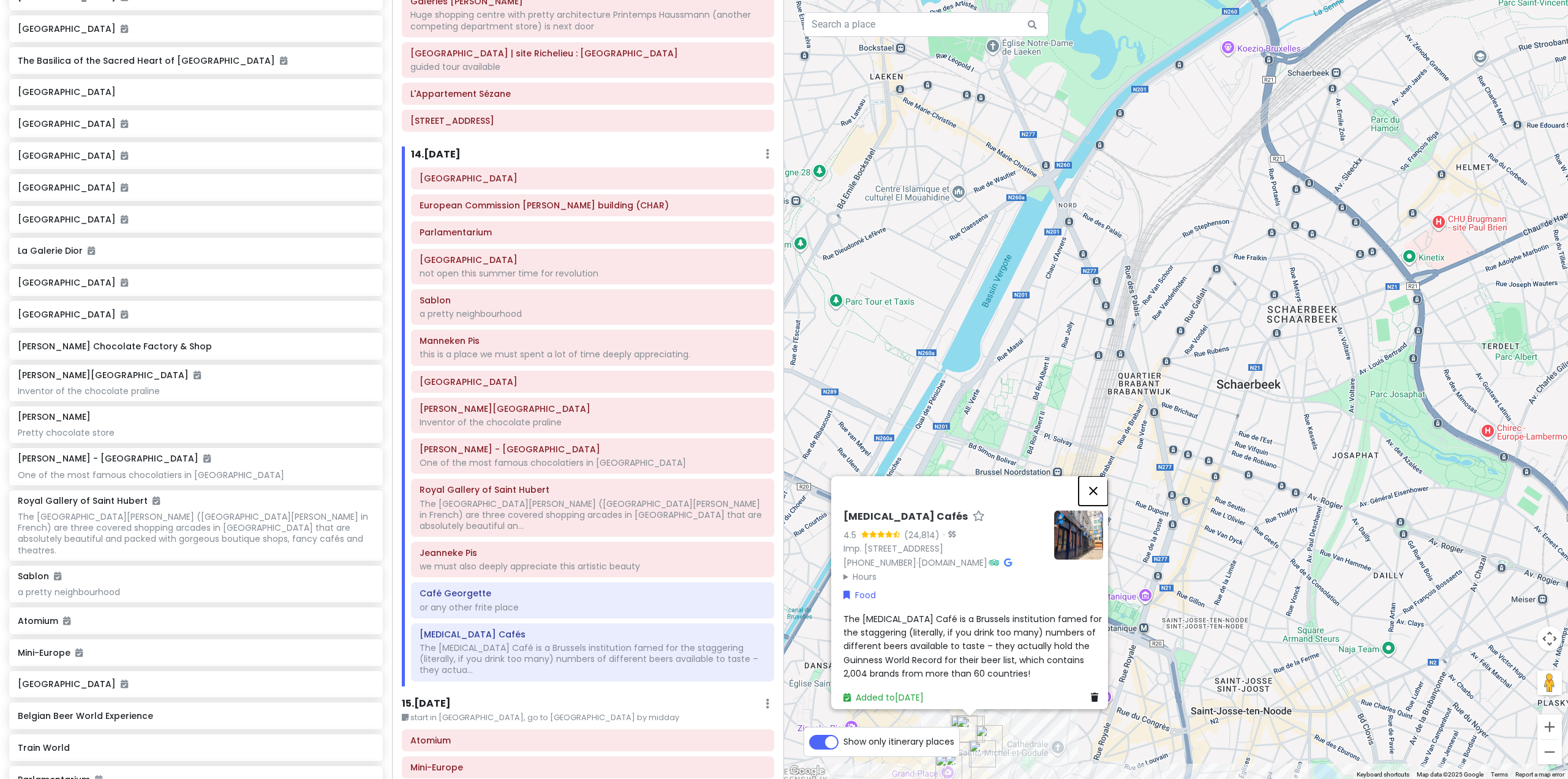
click at [1103, 476] on button "Close" at bounding box center [1093, 490] width 29 height 29
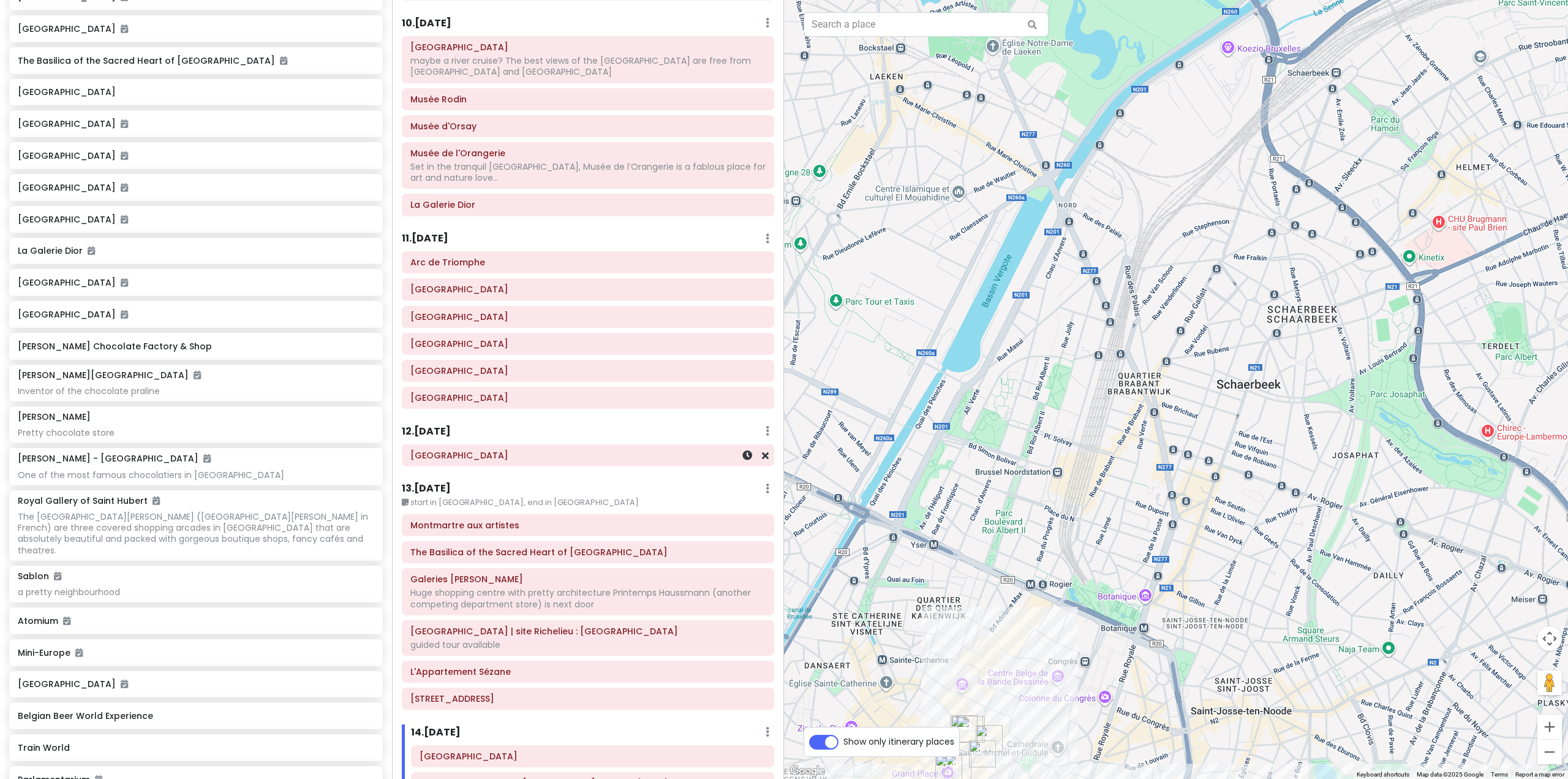
scroll to position [1593, 0]
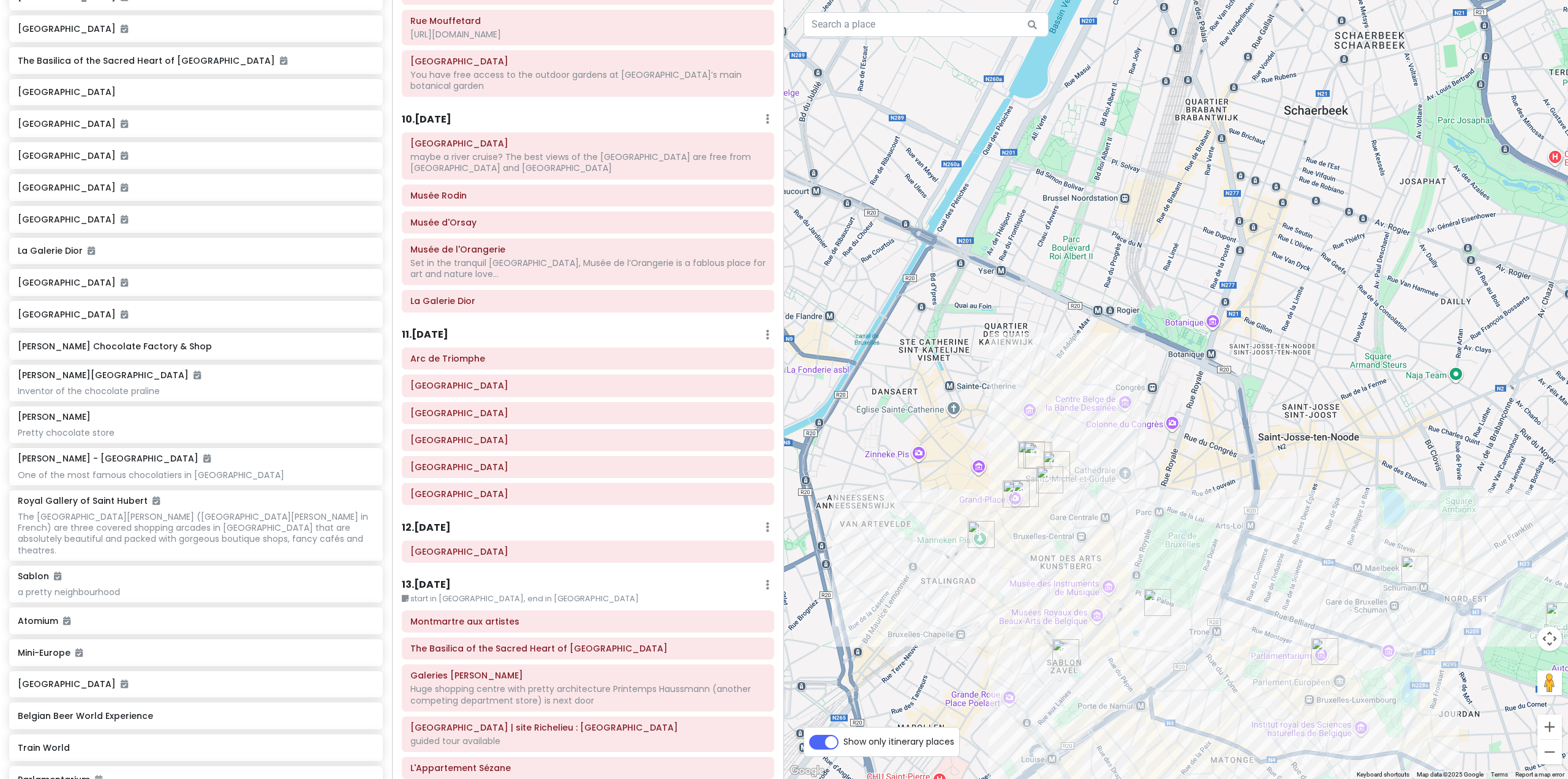
drag, startPoint x: 969, startPoint y: 518, endPoint x: 1006, endPoint y: 333, distance: 188.7
click at [1008, 332] on div at bounding box center [1176, 389] width 784 height 779
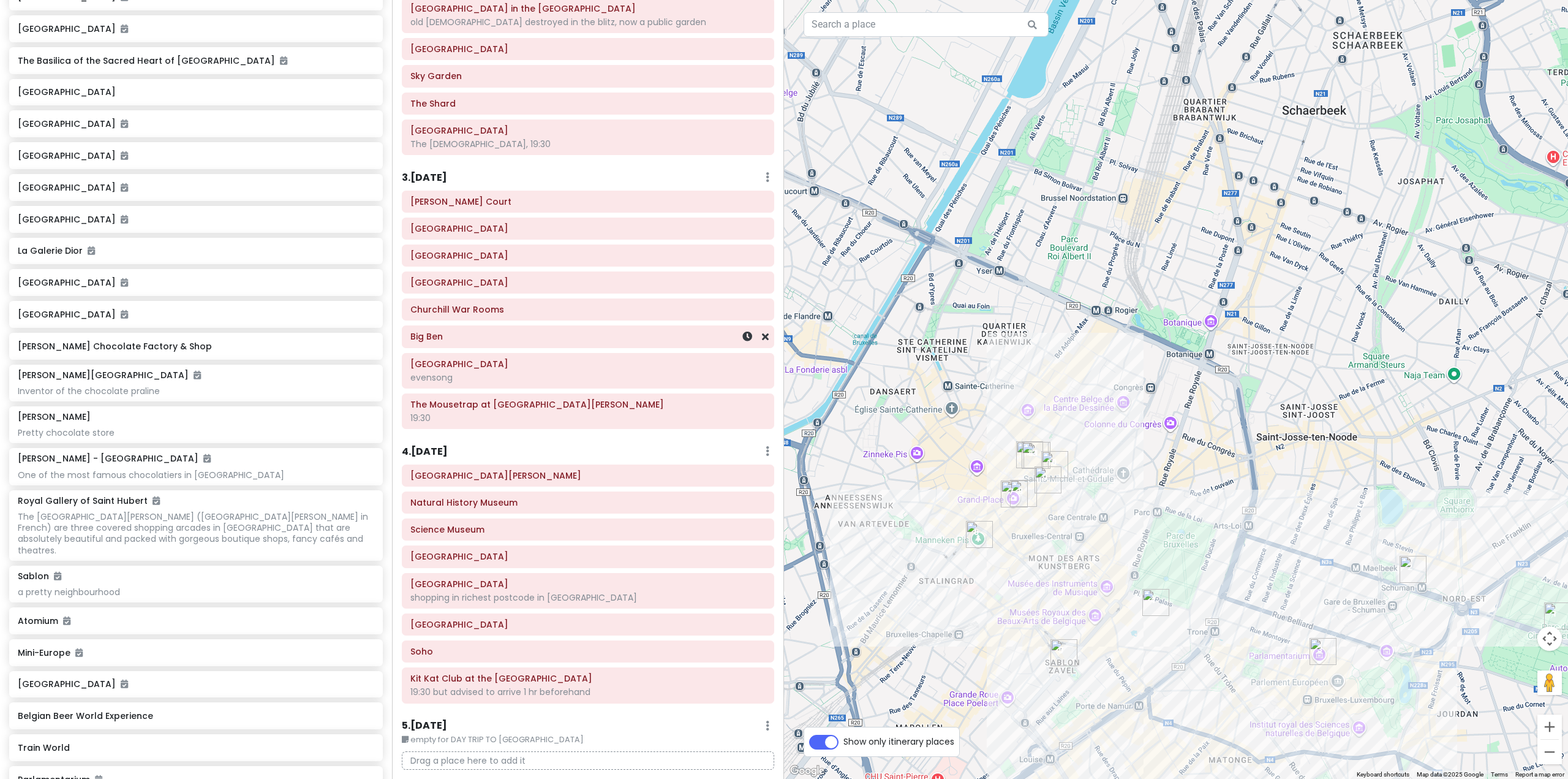
scroll to position [0, 0]
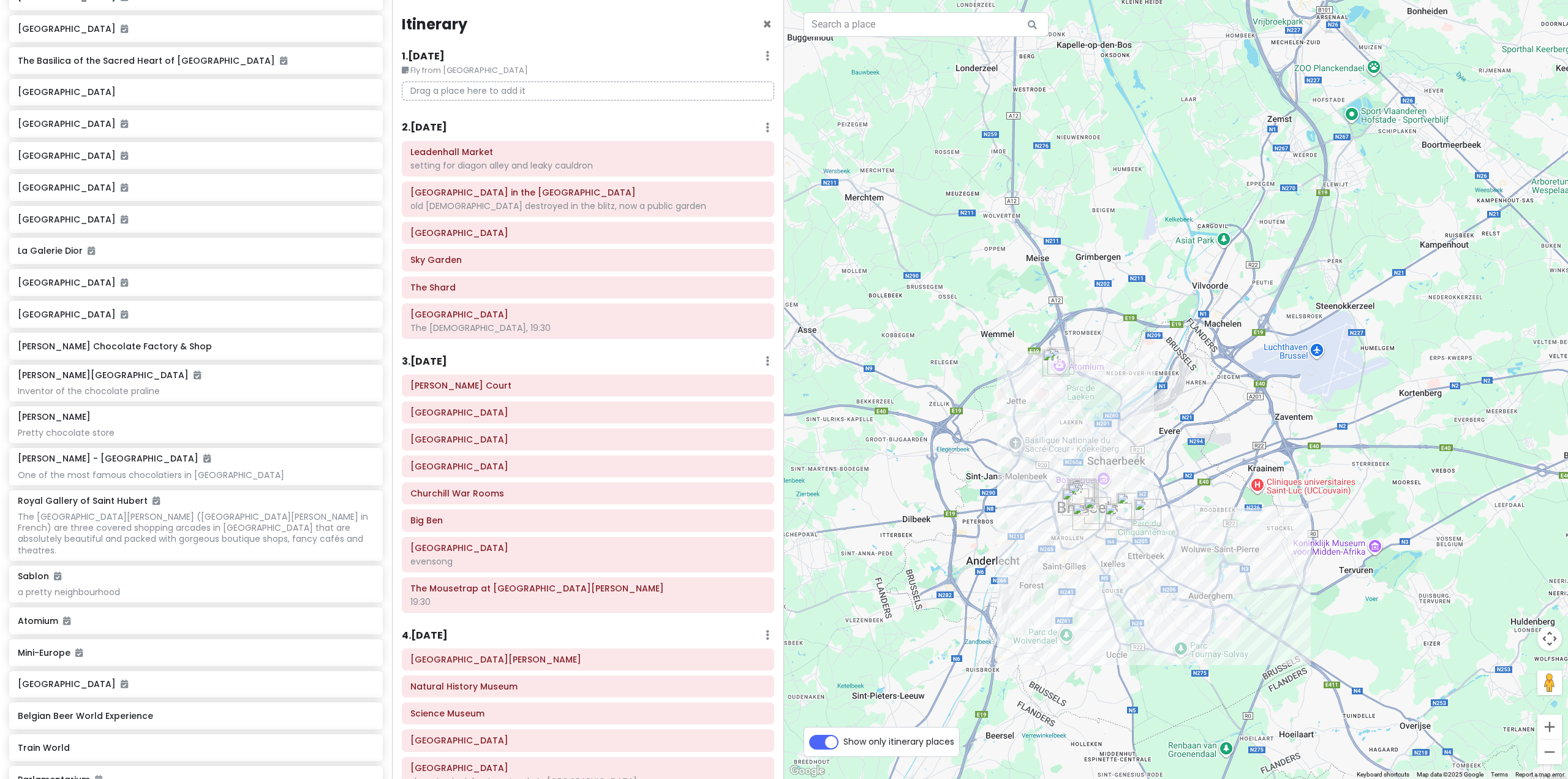
click at [1146, 458] on div at bounding box center [1176, 389] width 784 height 779
click at [1216, 458] on div at bounding box center [1176, 389] width 784 height 779
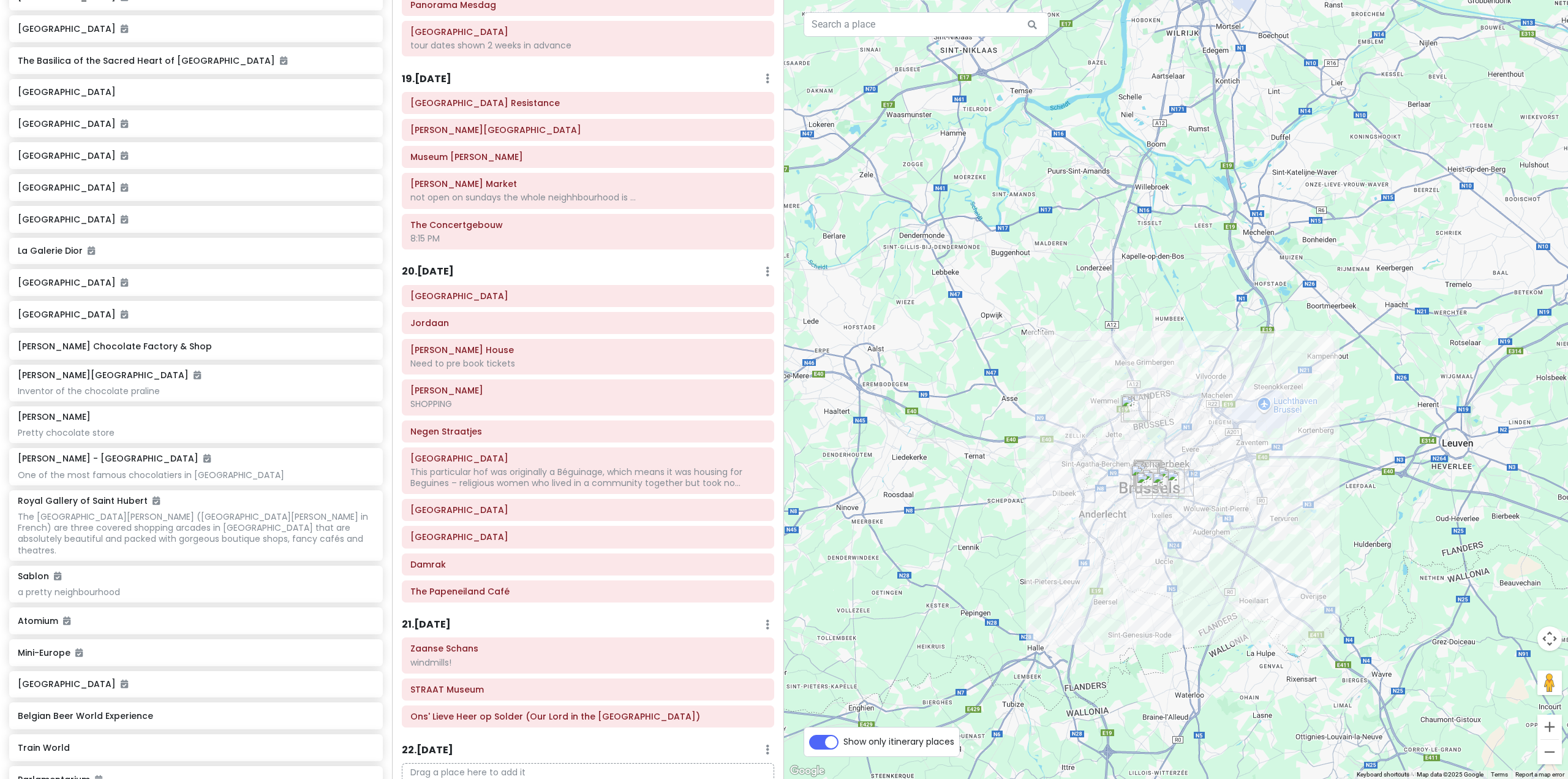
scroll to position [3766, 0]
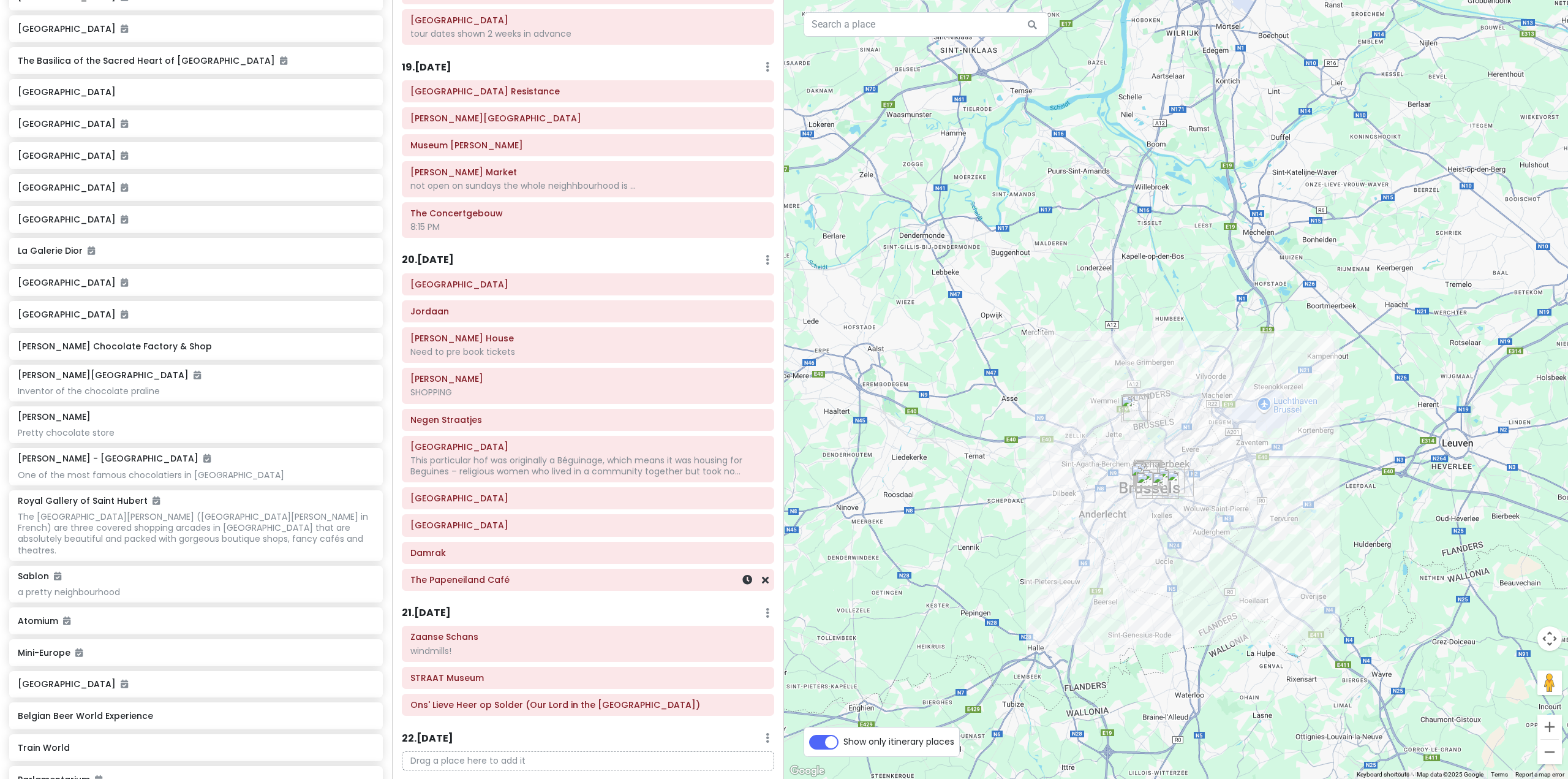
click at [609, 575] on h6 "The Papeneiland Café" at bounding box center [588, 580] width 355 height 11
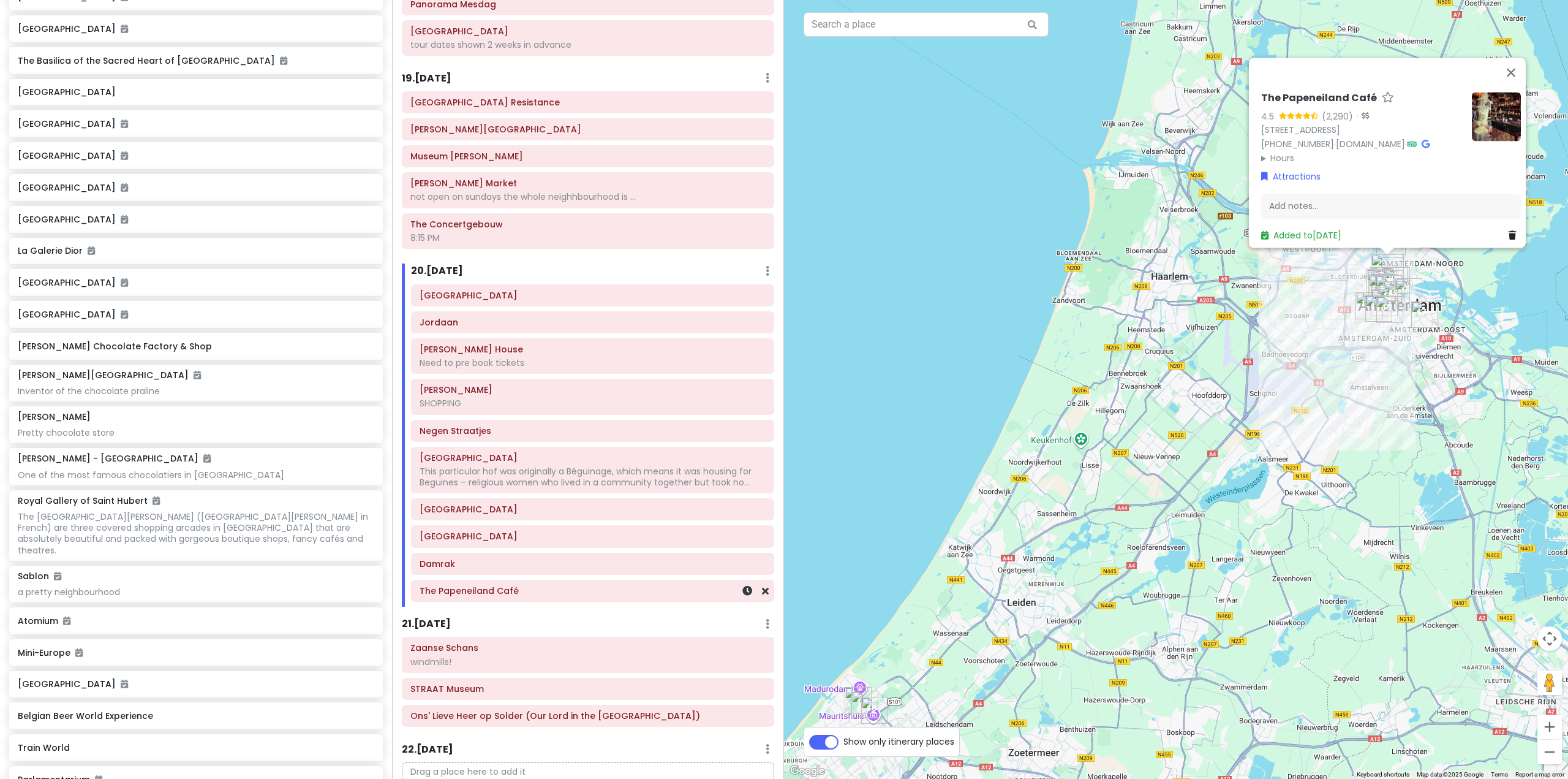
click at [600, 582] on div "The Papeneiland Café" at bounding box center [593, 590] width 346 height 17
click at [1288, 179] on link "Attractions" at bounding box center [1290, 181] width 59 height 14
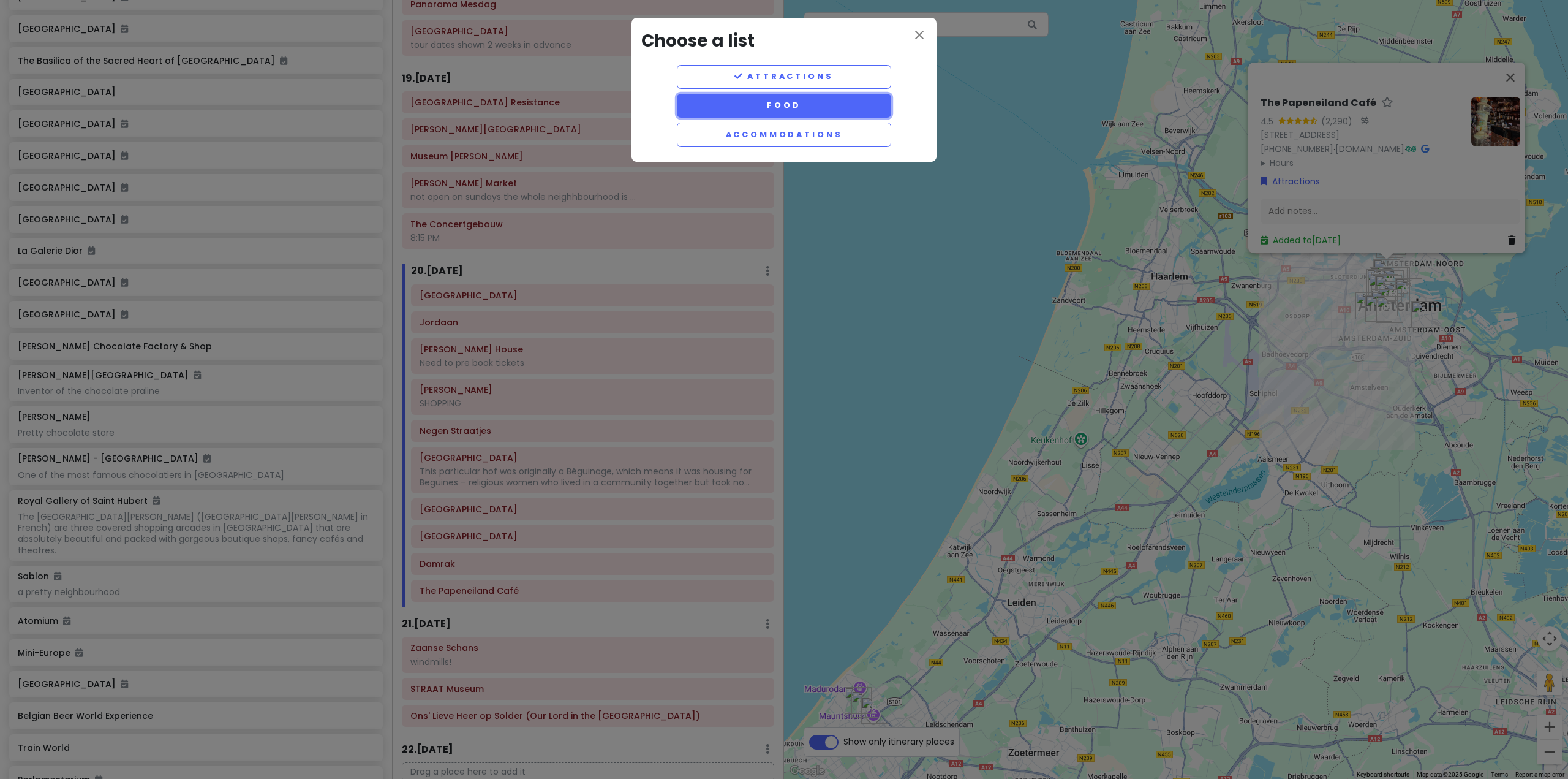
click at [852, 110] on button "Food" at bounding box center [784, 105] width 215 height 24
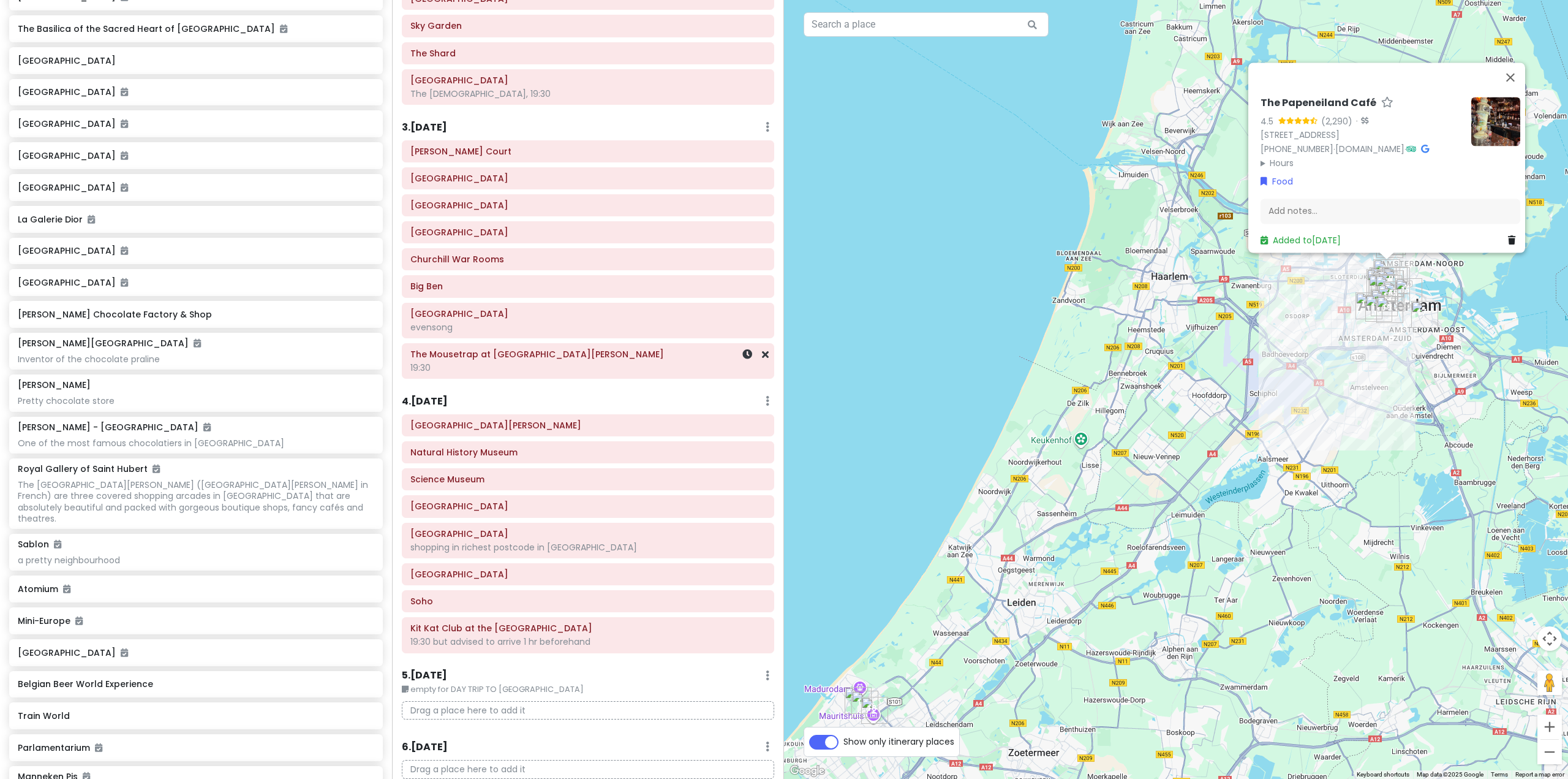
scroll to position [140, 0]
